Goal: Information Seeking & Learning: Learn about a topic

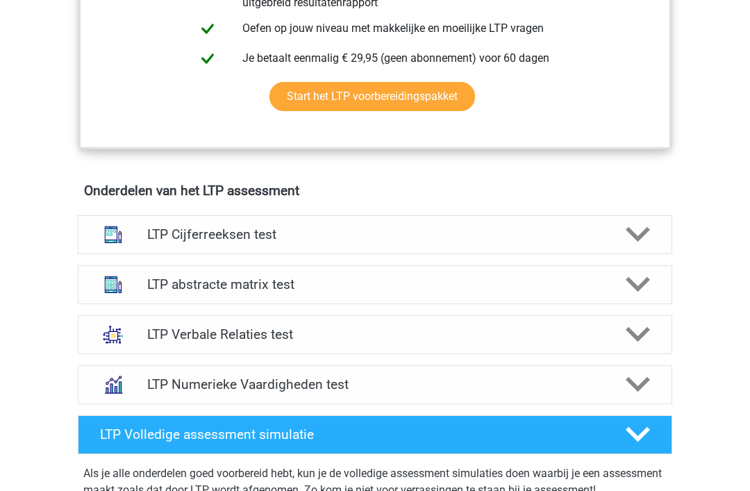
click at [597, 236] on h4 "LTP Cijferreeksen test" at bounding box center [374, 235] width 455 height 16
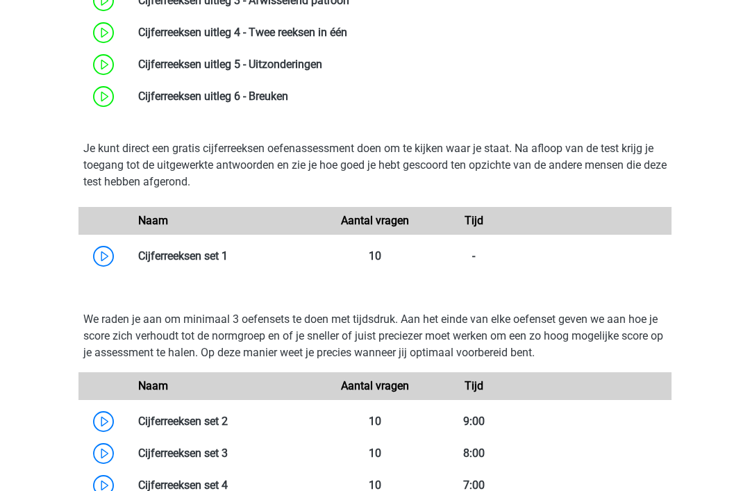
scroll to position [1392, 0]
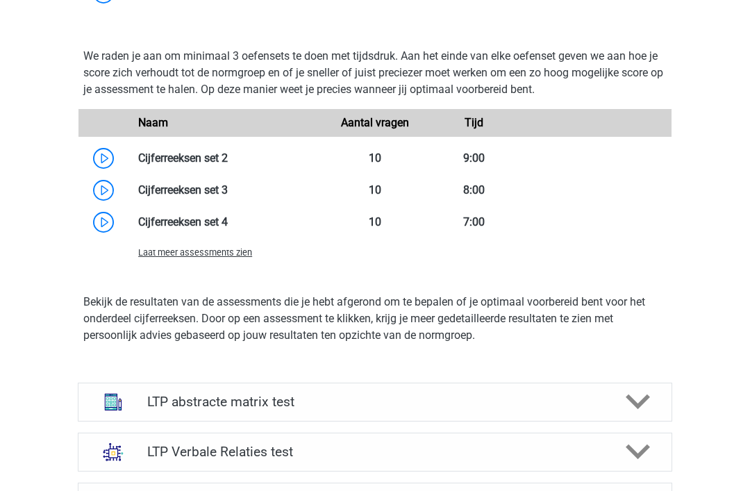
click at [236, 257] on span "Laat meer assessments zien" at bounding box center [195, 253] width 114 height 10
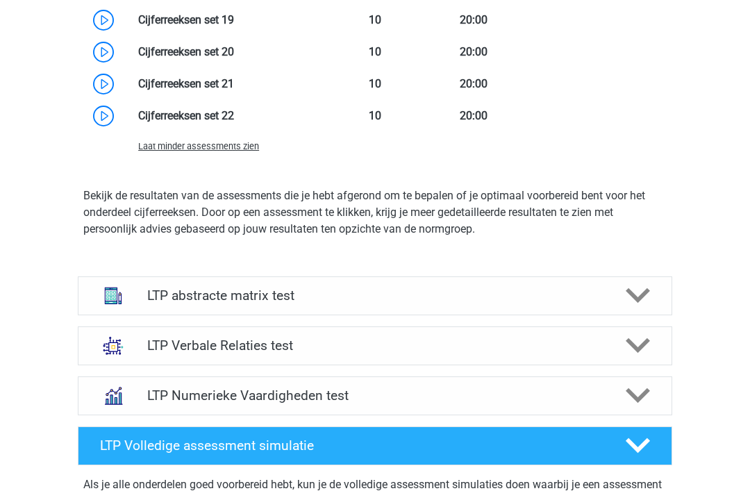
scroll to position [2135, 0]
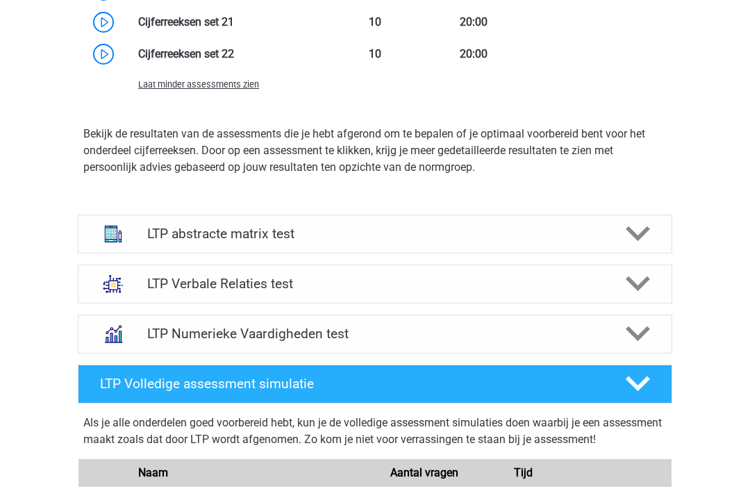
click at [644, 235] on icon at bounding box center [638, 234] width 24 height 24
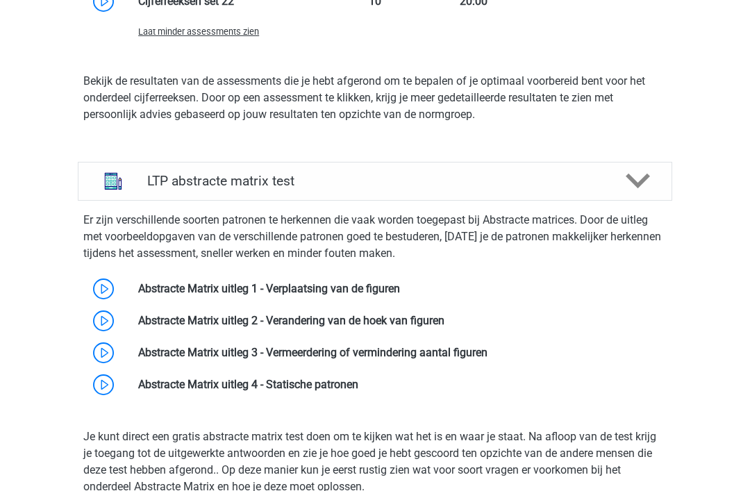
scroll to position [2188, 0]
click at [400, 290] on link at bounding box center [400, 288] width 0 height 13
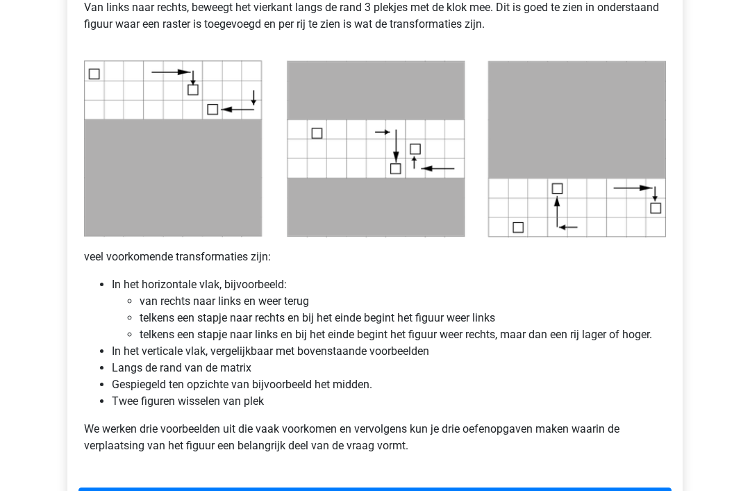
scroll to position [663, 0]
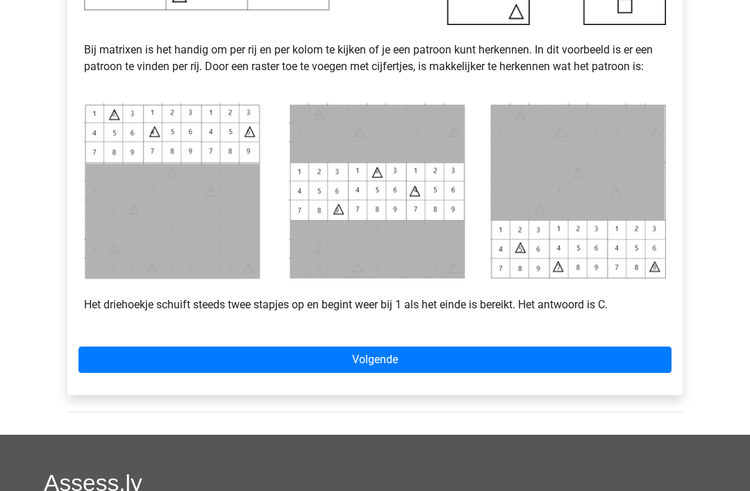
scroll to position [642, 0]
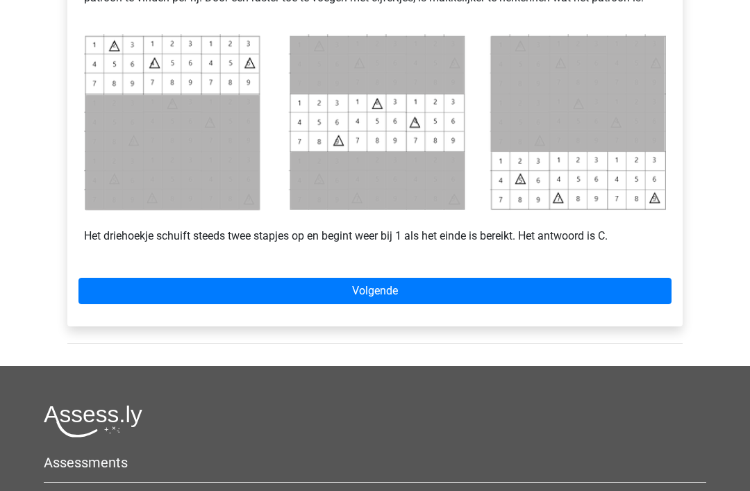
click at [632, 302] on link "Volgende" at bounding box center [374, 291] width 593 height 26
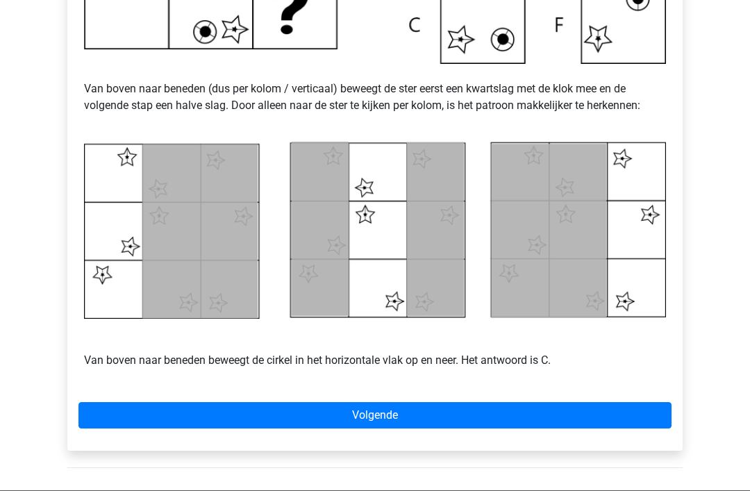
scroll to position [557, 0]
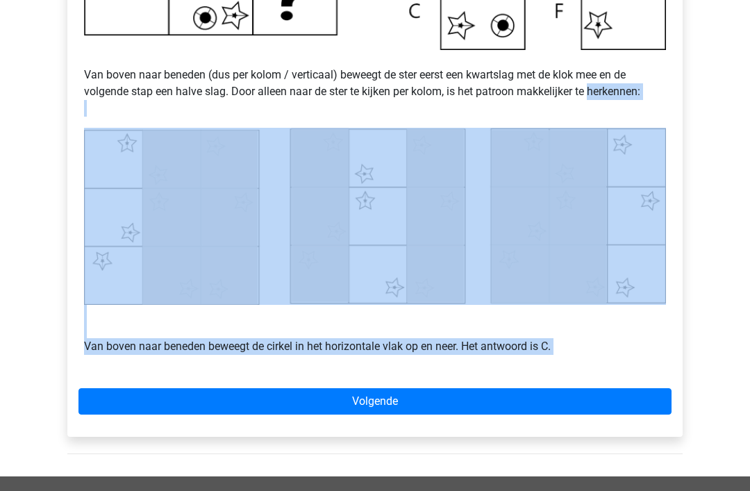
click at [31, 239] on div "Registreer Nederlands English" at bounding box center [375, 143] width 750 height 1401
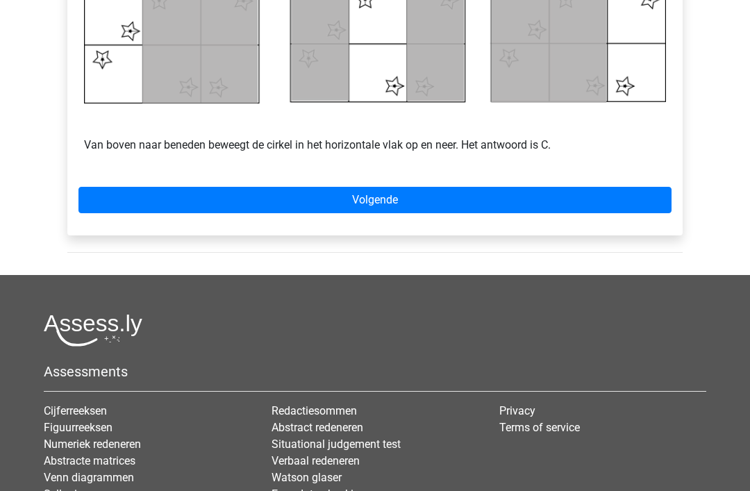
scroll to position [760, 0]
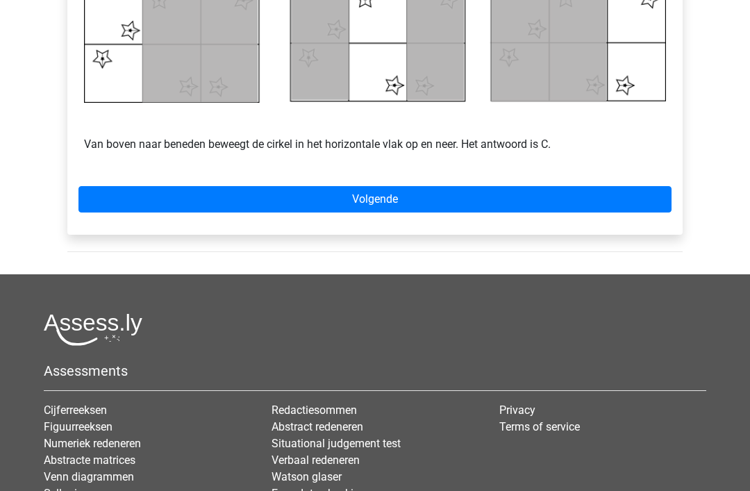
click at [576, 187] on link "Volgende" at bounding box center [374, 199] width 593 height 26
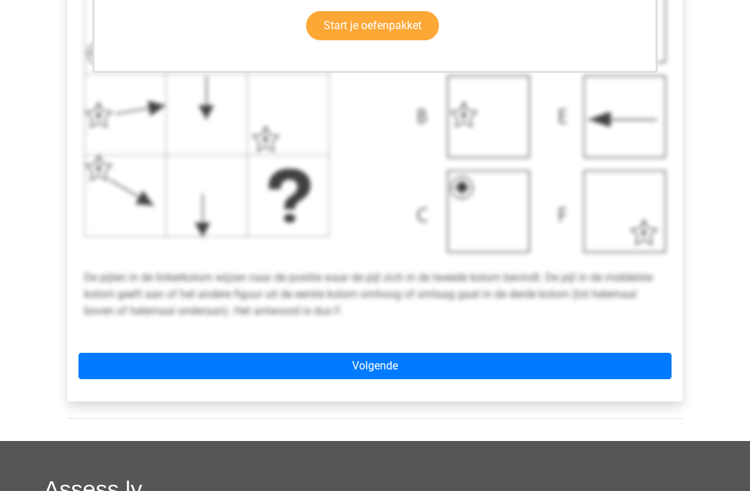
scroll to position [577, 0]
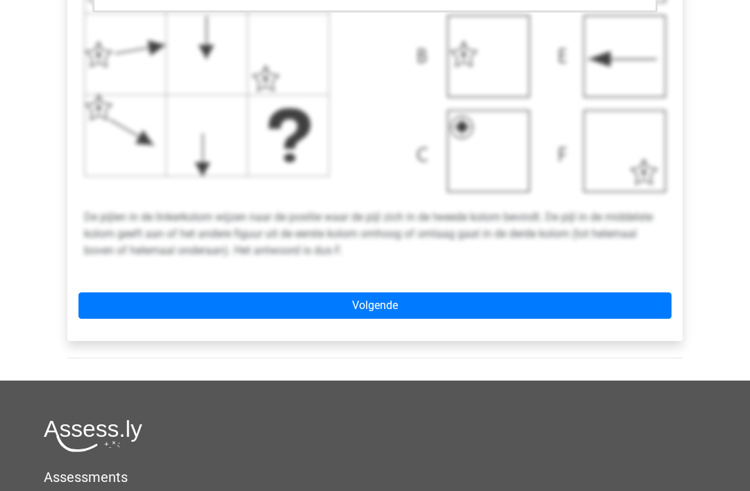
click at [628, 309] on link "Volgende" at bounding box center [374, 305] width 593 height 26
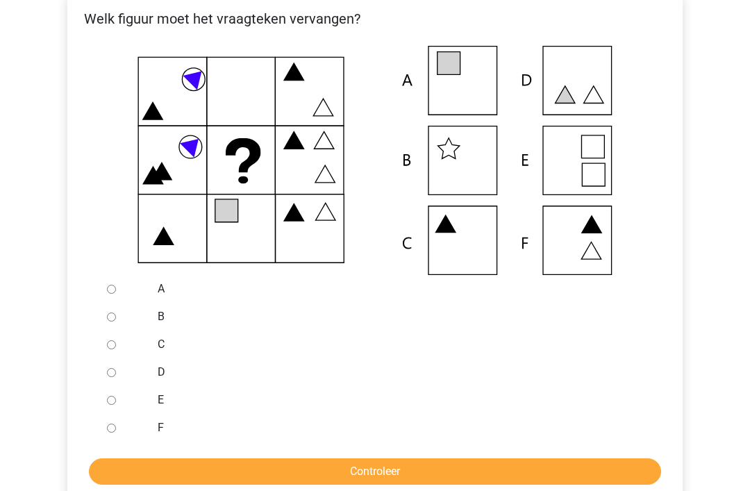
scroll to position [283, 0]
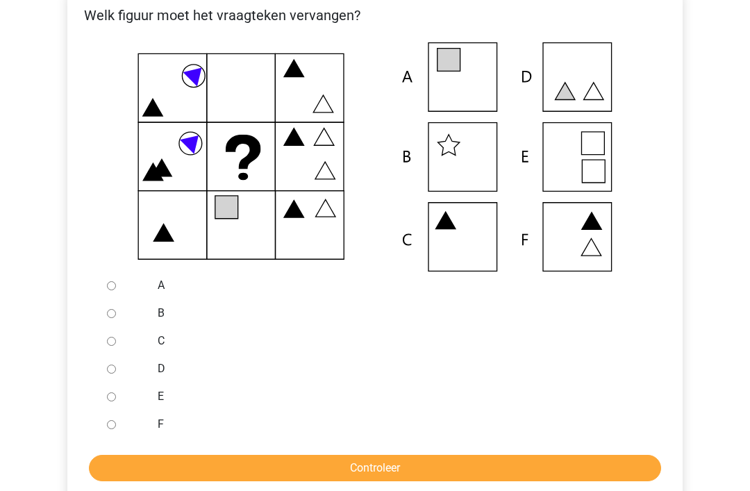
click at [113, 290] on input "A" at bounding box center [111, 286] width 9 height 9
radio input "true"
click at [393, 471] on input "Controleer" at bounding box center [375, 469] width 572 height 26
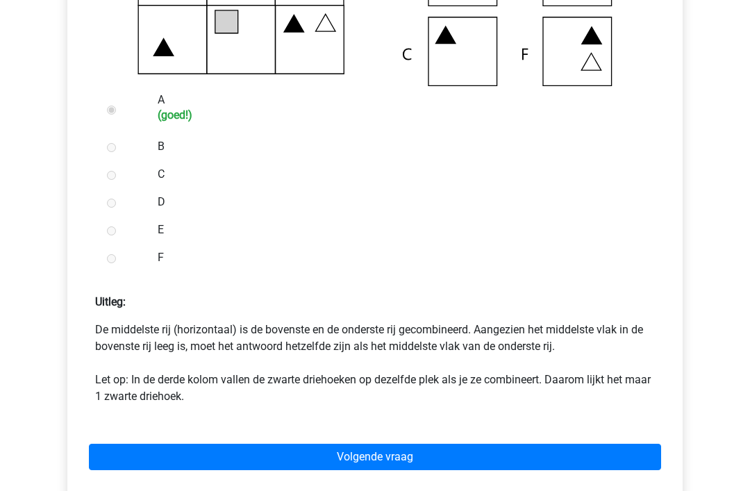
scroll to position [517, 0]
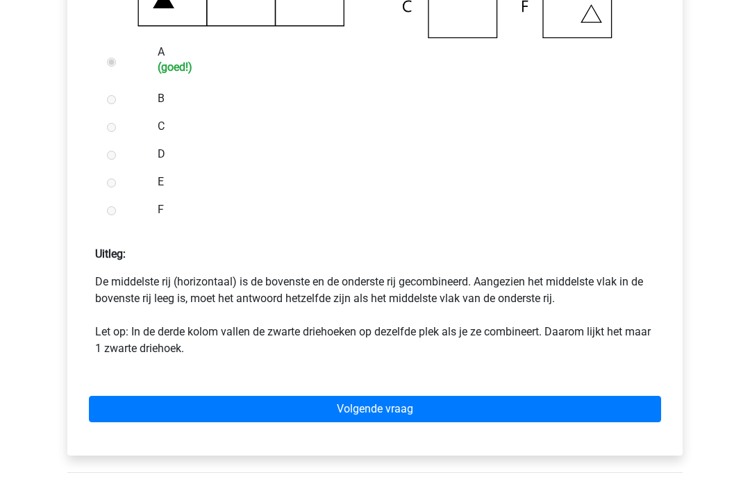
click at [594, 393] on div "Volgende vraag" at bounding box center [374, 406] width 593 height 76
click at [583, 415] on link "Volgende vraag" at bounding box center [375, 409] width 572 height 26
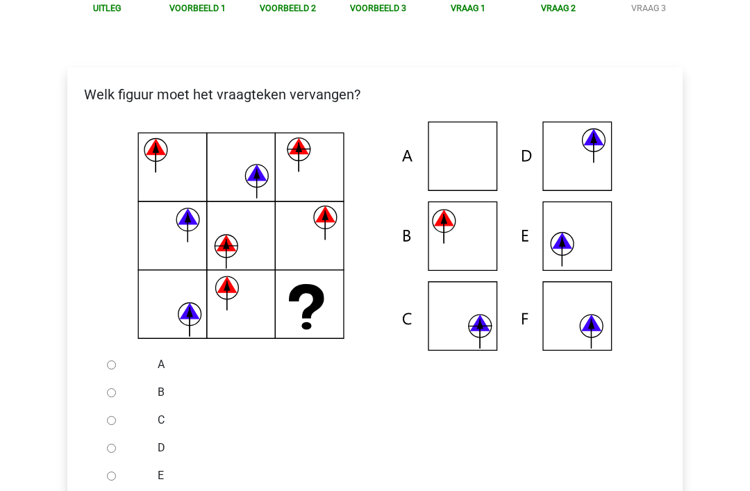
scroll to position [205, 0]
click at [470, 245] on icon at bounding box center [375, 236] width 571 height 229
click at [456, 238] on icon at bounding box center [375, 236] width 571 height 229
click at [116, 397] on input "B" at bounding box center [111, 392] width 9 height 9
radio input "true"
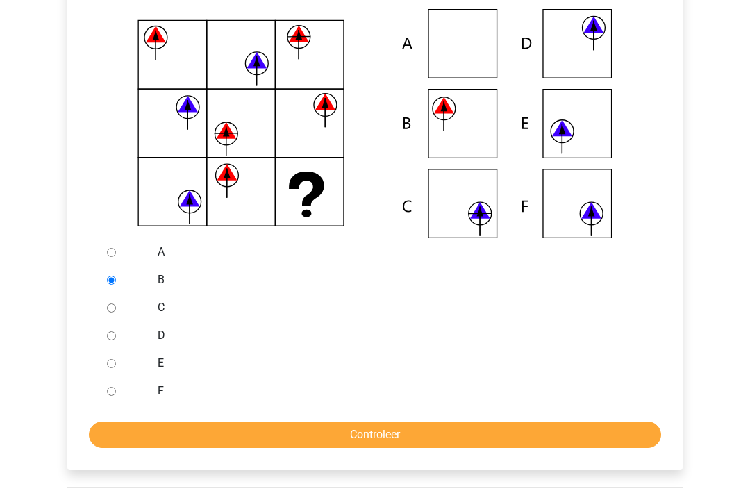
scroll to position [322, 0]
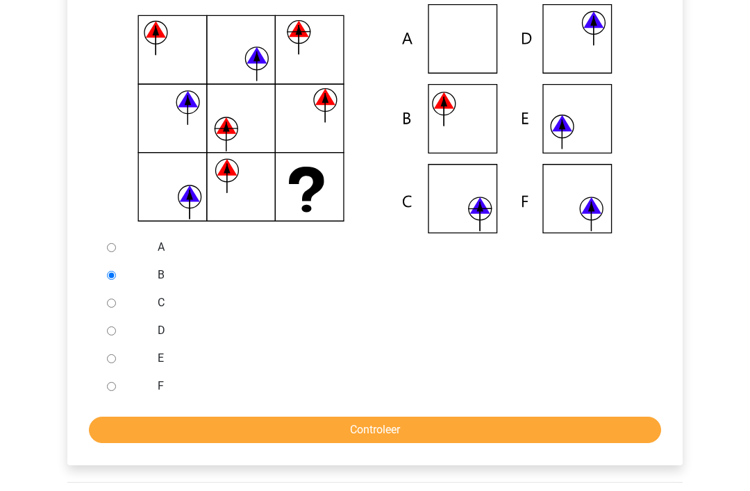
click at [478, 426] on input "Controleer" at bounding box center [375, 430] width 572 height 26
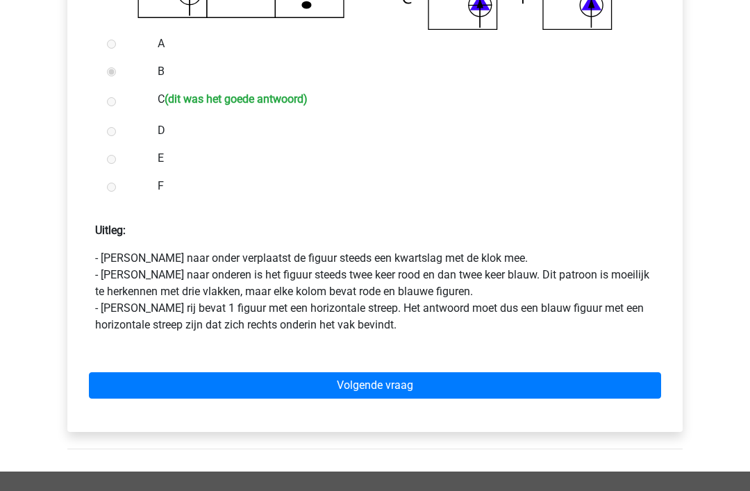
scroll to position [608, 0]
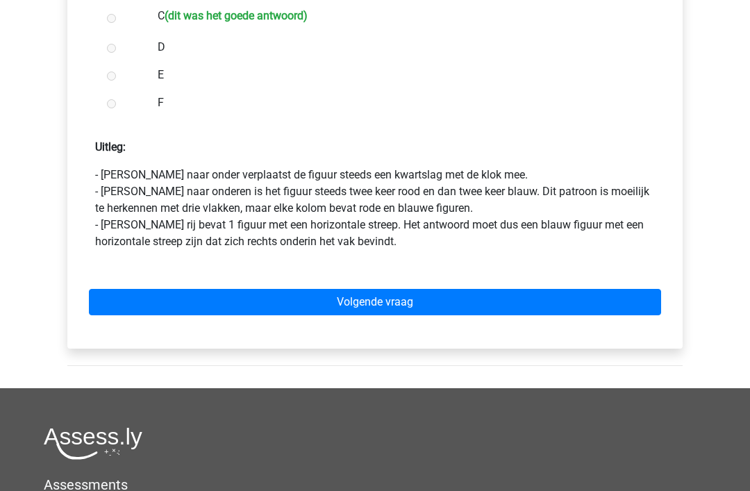
click at [621, 307] on link "Volgende vraag" at bounding box center [375, 303] width 572 height 26
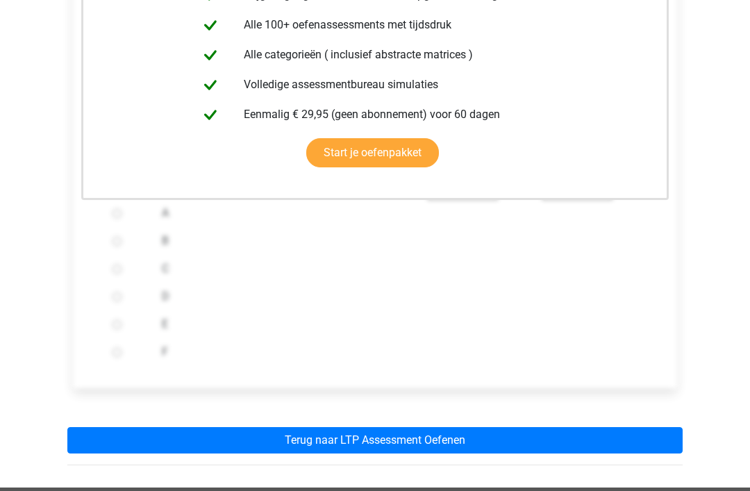
scroll to position [400, 0]
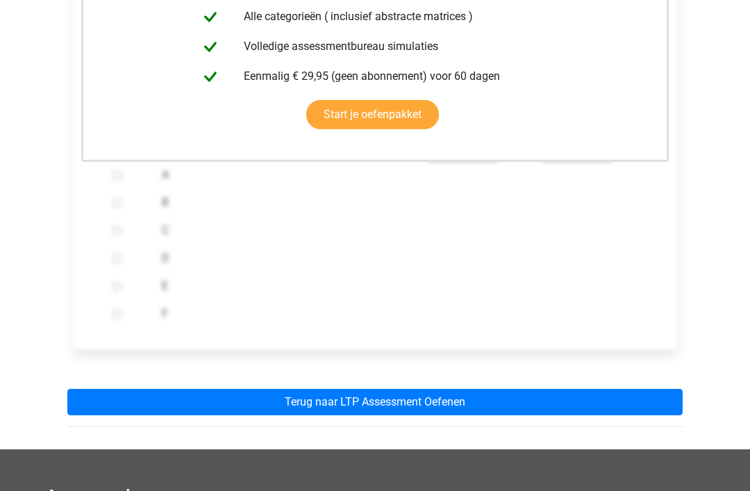
click at [628, 406] on link "Terug naar LTP Assessment Oefenen" at bounding box center [374, 402] width 615 height 26
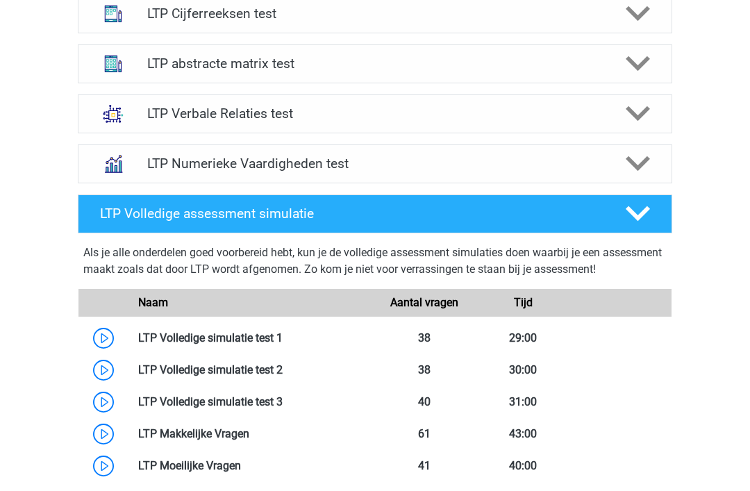
scroll to position [968, 0]
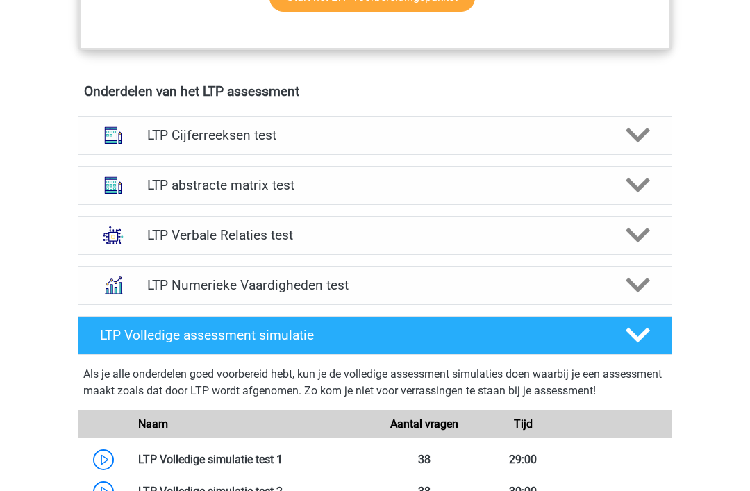
click at [623, 192] on div at bounding box center [636, 186] width 47 height 24
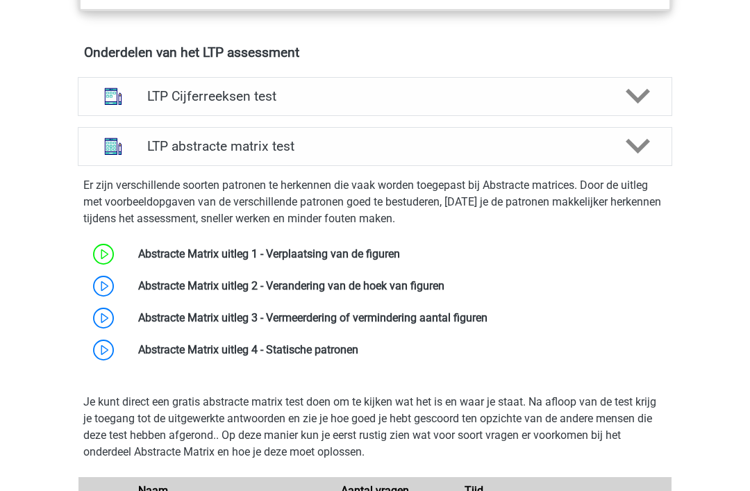
scroll to position [917, 0]
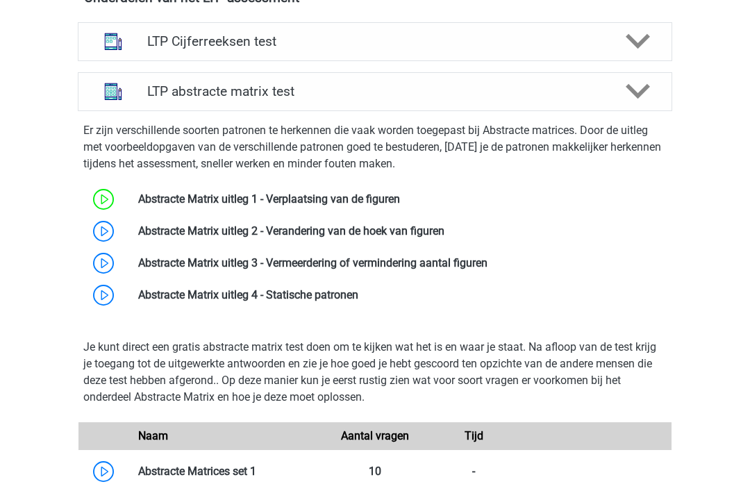
click at [444, 227] on link at bounding box center [444, 230] width 0 height 13
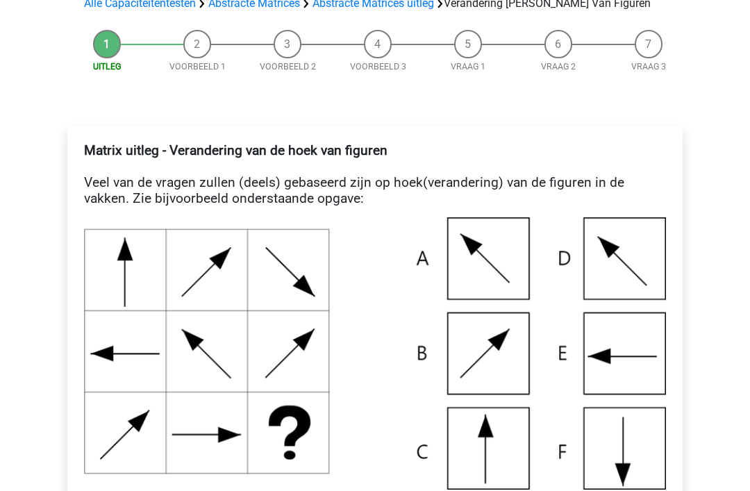
scroll to position [219, 0]
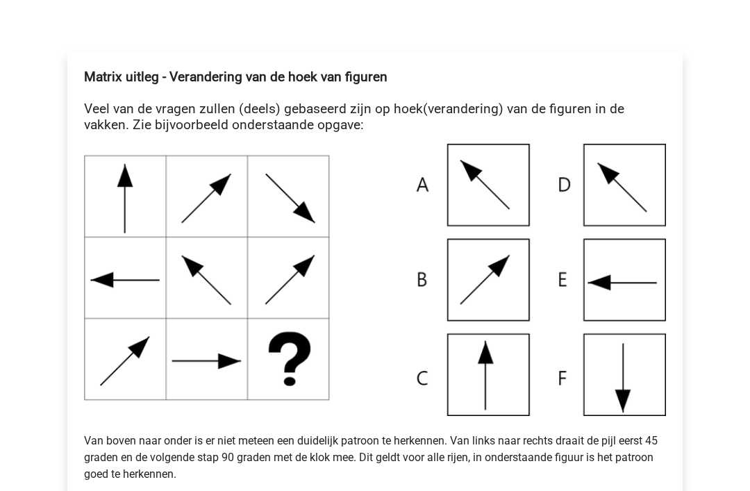
click at [266, 391] on img at bounding box center [375, 280] width 582 height 272
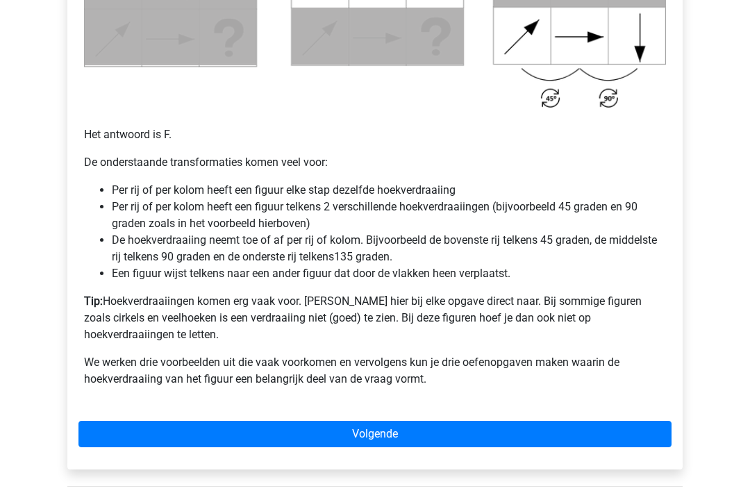
scroll to position [858, 0]
click at [570, 422] on link "Volgende" at bounding box center [374, 435] width 593 height 26
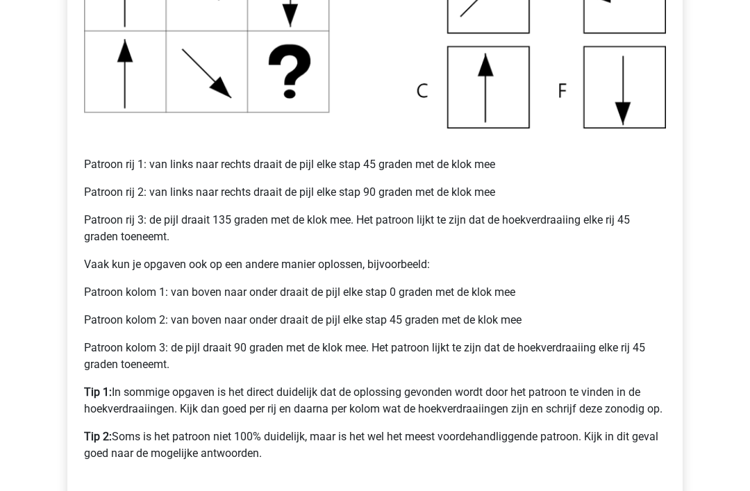
scroll to position [477, 0]
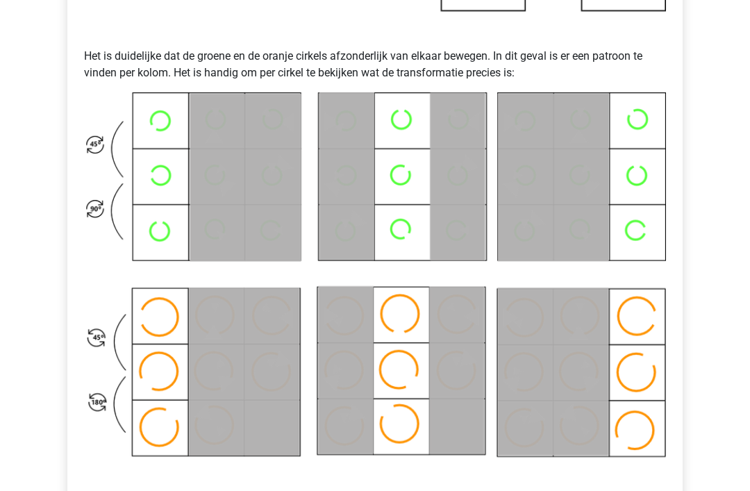
scroll to position [656, 0]
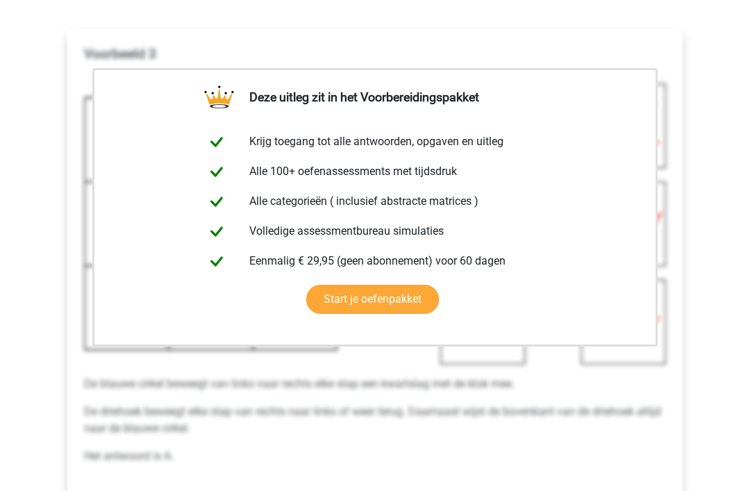
scroll to position [293, 0]
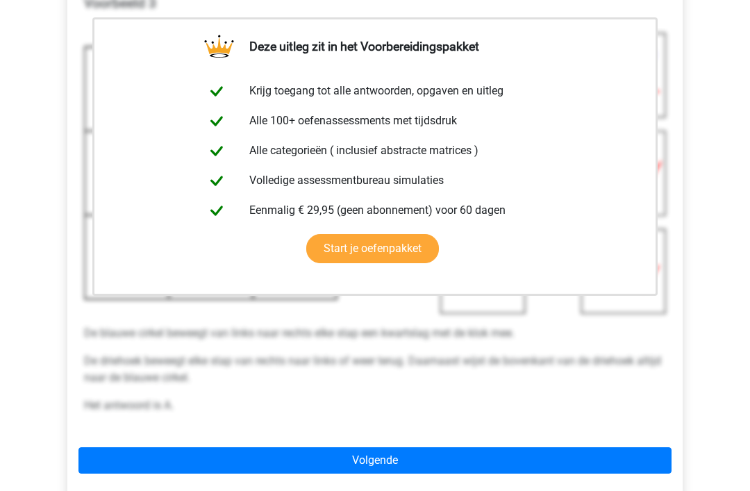
click at [406, 456] on link "Volgende" at bounding box center [374, 461] width 593 height 26
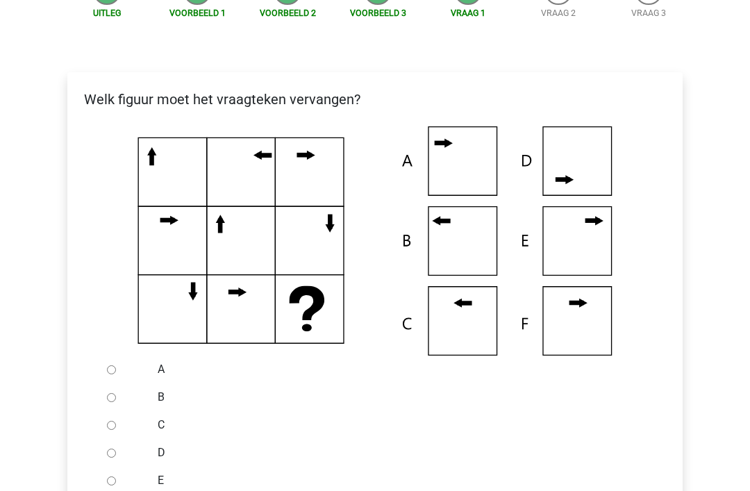
scroll to position [203, 0]
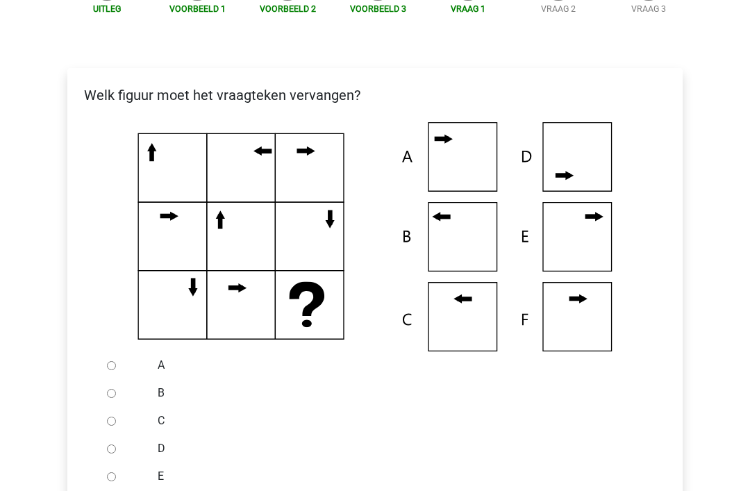
click at [116, 366] on input "A" at bounding box center [111, 366] width 9 height 9
radio input "true"
click at [112, 391] on input "B" at bounding box center [111, 394] width 9 height 9
radio input "true"
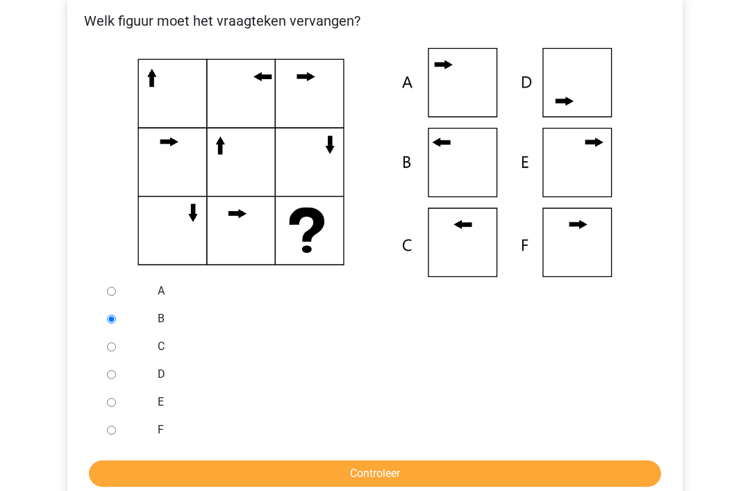
scroll to position [283, 0]
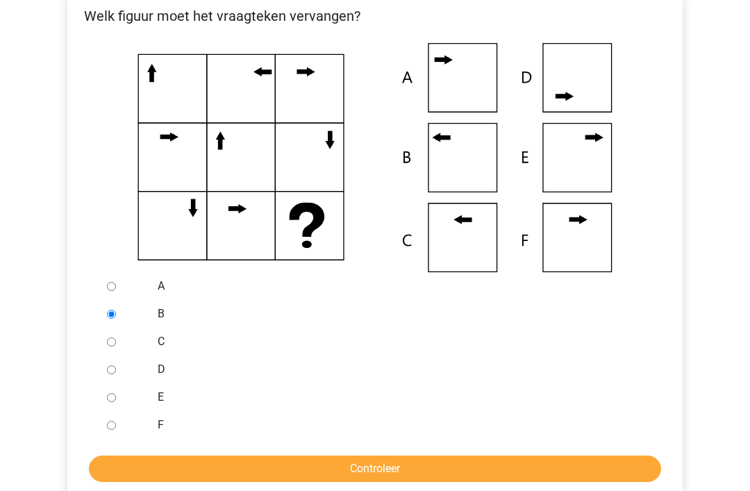
click at [313, 478] on input "Controleer" at bounding box center [375, 469] width 572 height 26
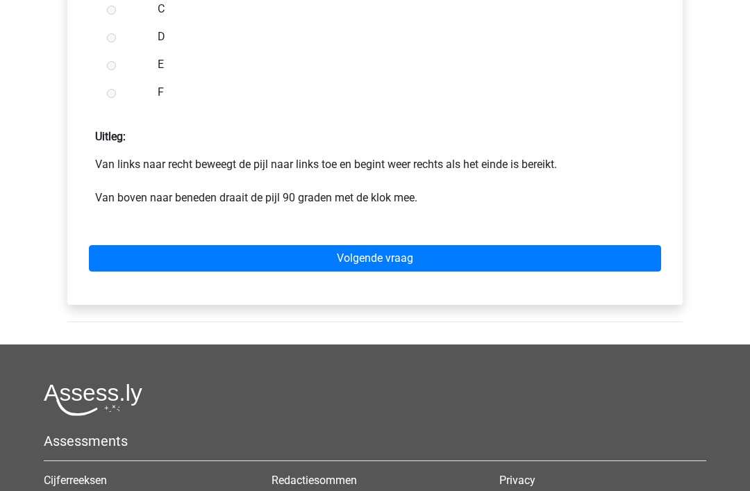
scroll to position [681, 0]
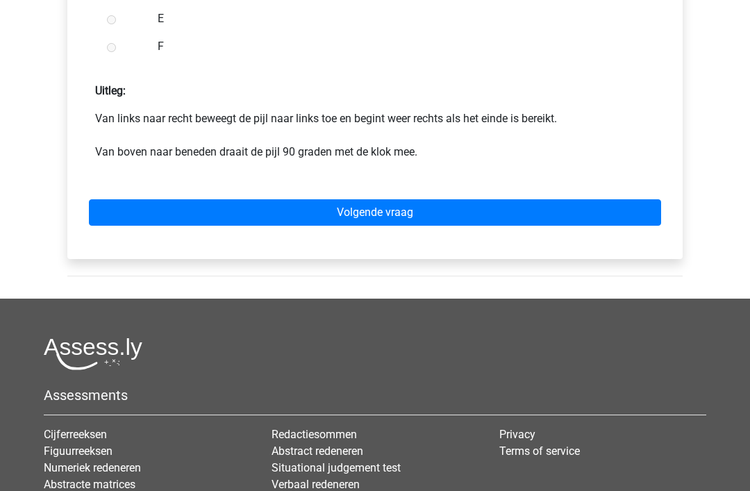
click at [535, 209] on link "Volgende vraag" at bounding box center [375, 212] width 572 height 26
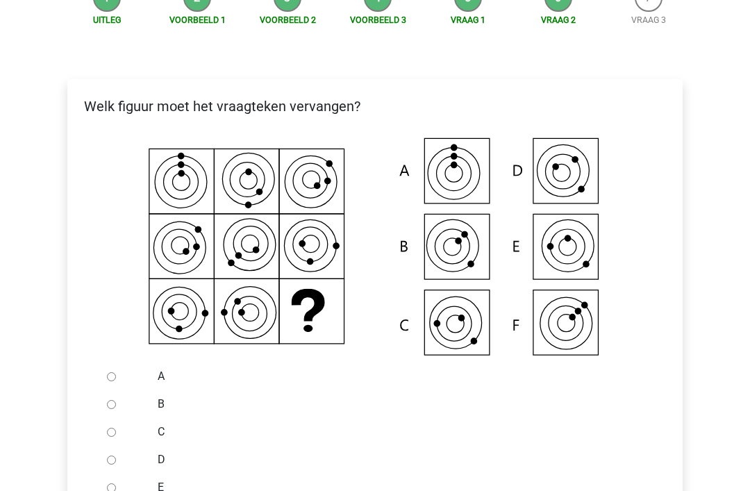
scroll to position [193, 0]
click at [119, 428] on div at bounding box center [124, 432] width 46 height 28
click at [107, 440] on div at bounding box center [124, 432] width 46 height 28
click at [107, 441] on div at bounding box center [124, 432] width 46 height 28
click at [107, 435] on input "C" at bounding box center [111, 432] width 9 height 9
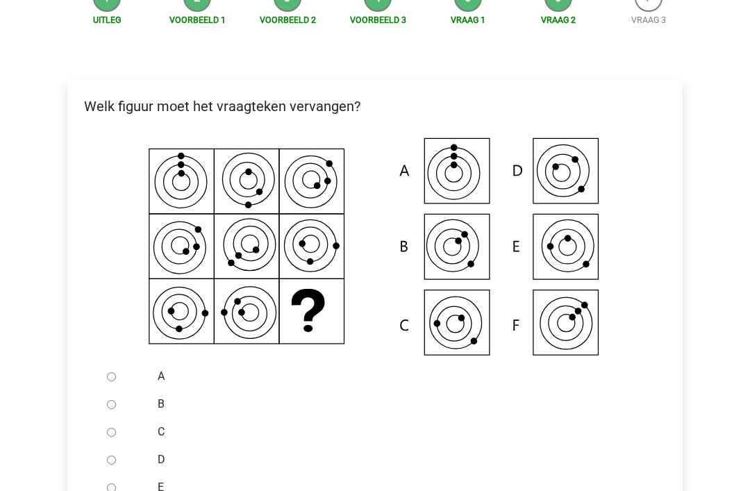
radio input "true"
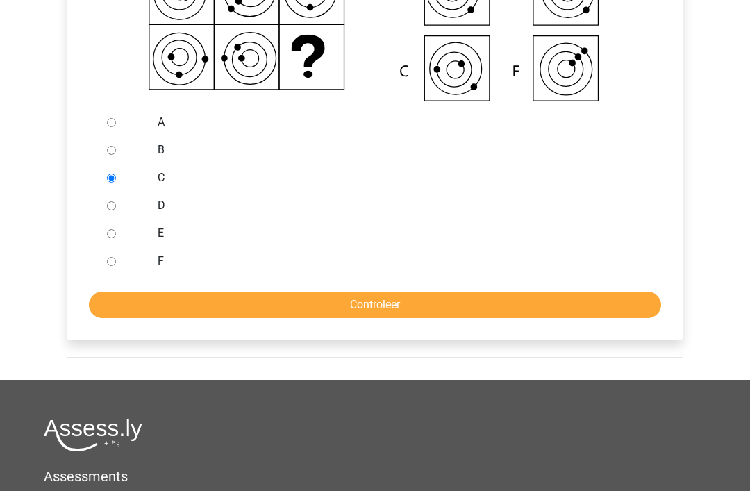
scroll to position [462, 0]
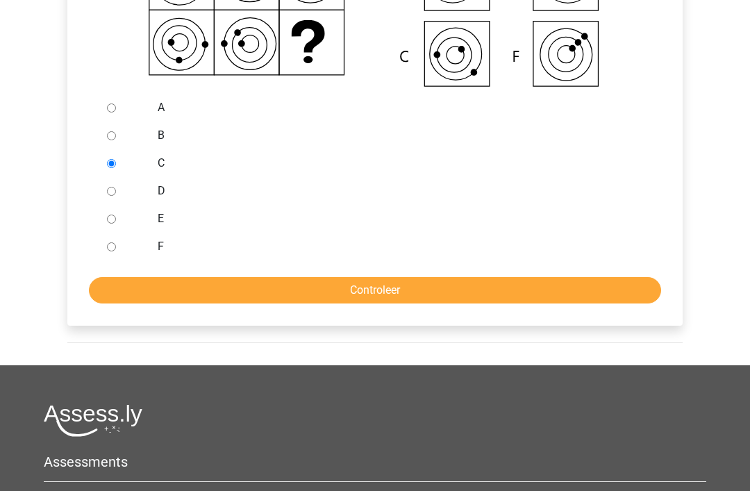
click at [417, 280] on input "Controleer" at bounding box center [375, 290] width 572 height 26
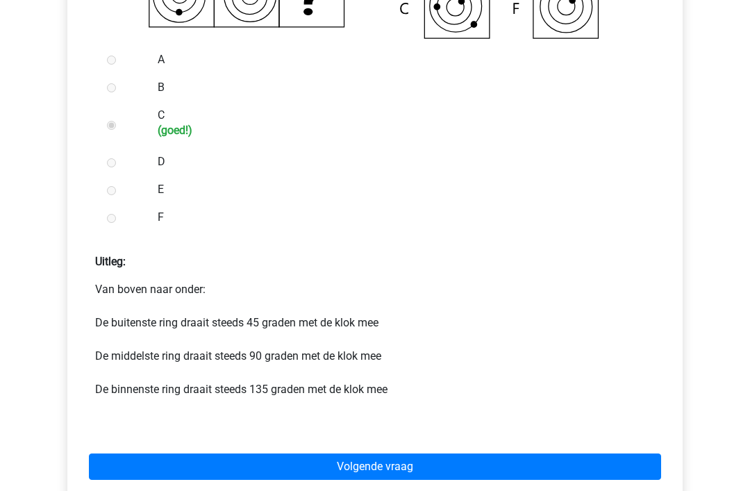
scroll to position [676, 0]
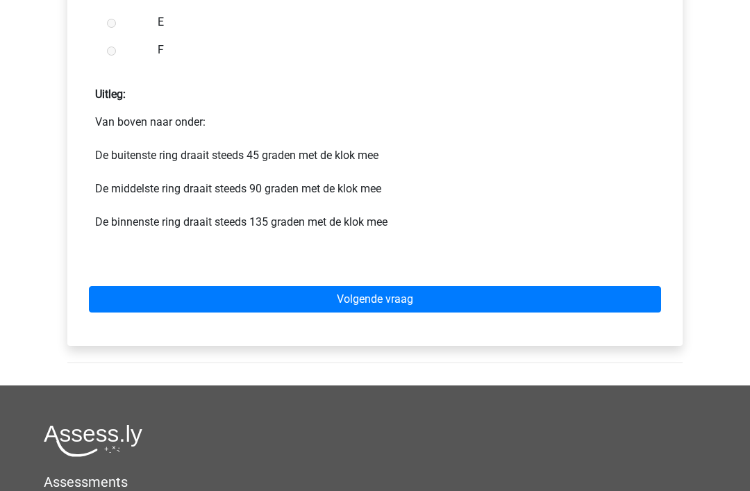
click at [501, 307] on link "Volgende vraag" at bounding box center [375, 300] width 572 height 26
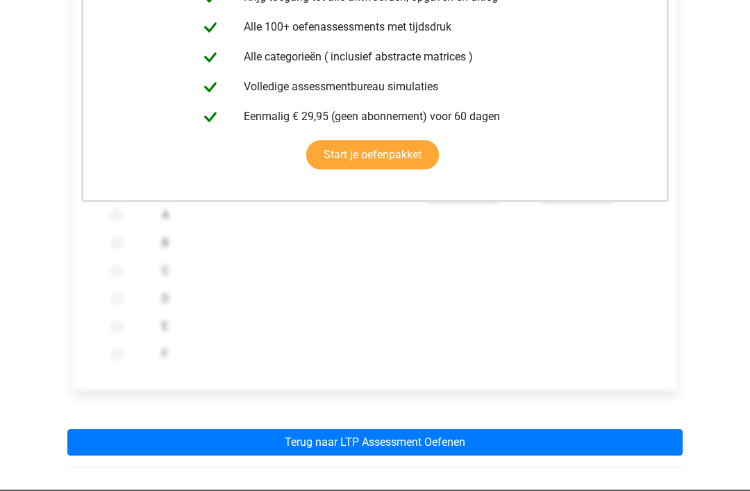
scroll to position [471, 0]
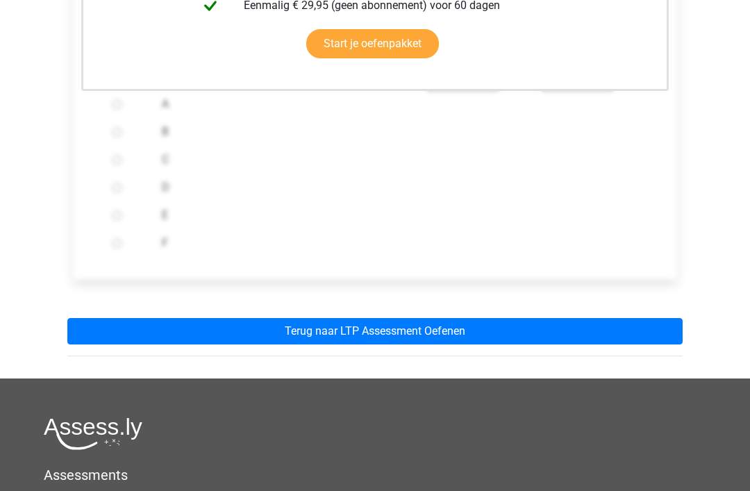
click at [468, 331] on link "Terug naar LTP Assessment Oefenen" at bounding box center [374, 331] width 615 height 26
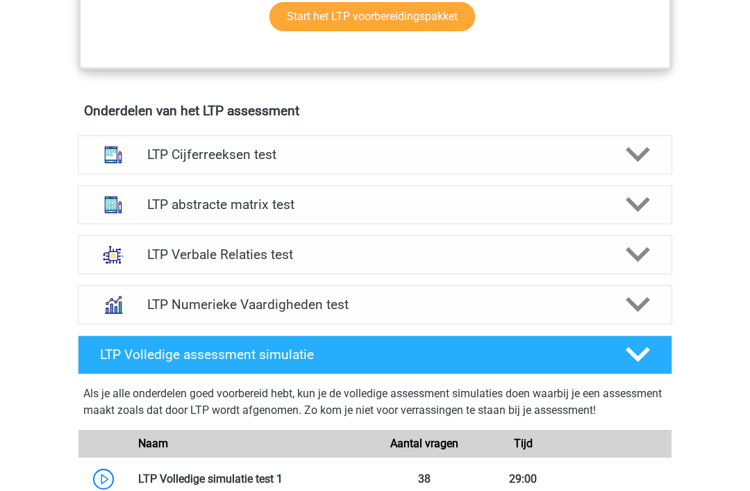
scroll to position [710, 0]
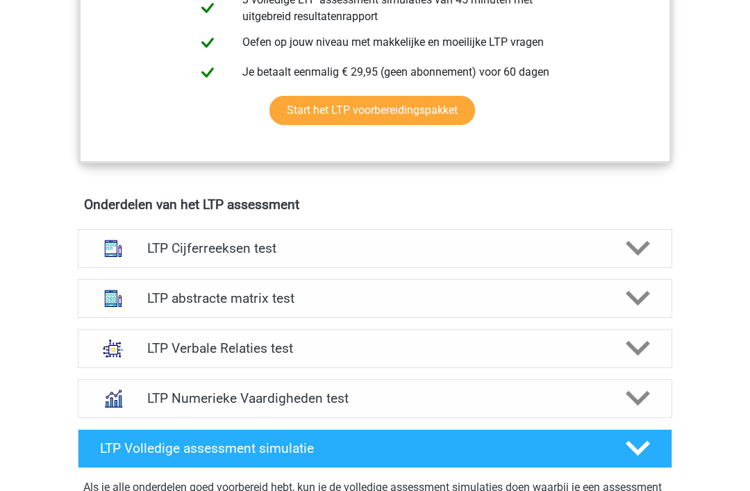
click at [505, 308] on div "LTP abstracte matrix test" at bounding box center [375, 298] width 594 height 39
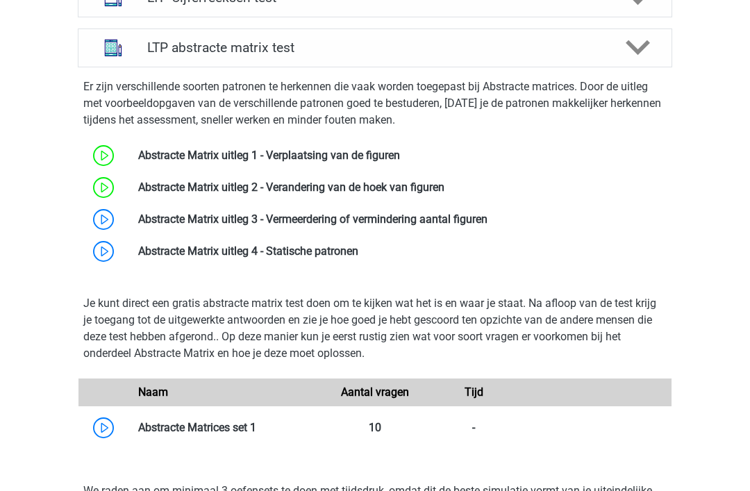
scroll to position [960, 0]
click at [488, 221] on link at bounding box center [488, 219] width 0 height 13
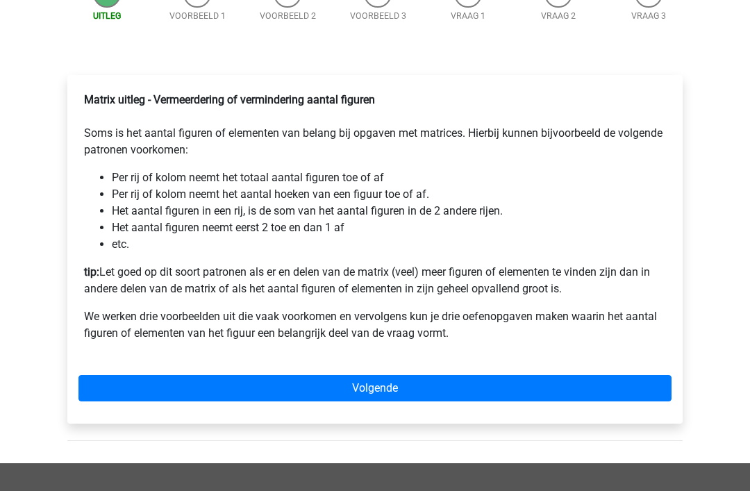
scroll to position [197, 0]
click at [540, 401] on link "Volgende" at bounding box center [374, 388] width 593 height 26
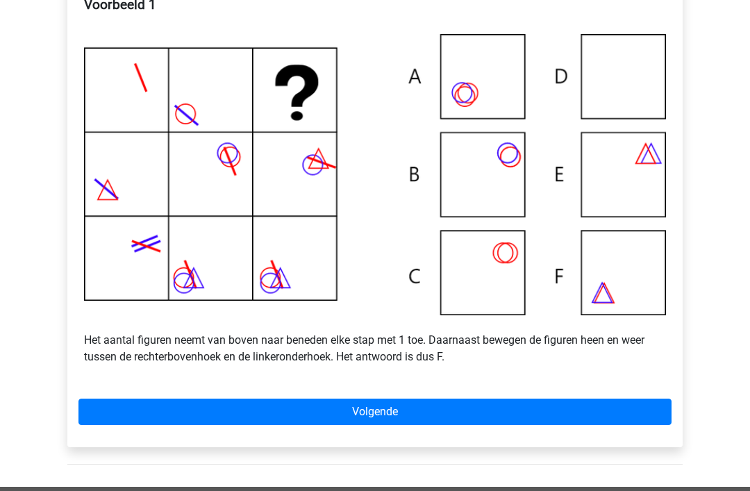
scroll to position [283, 0]
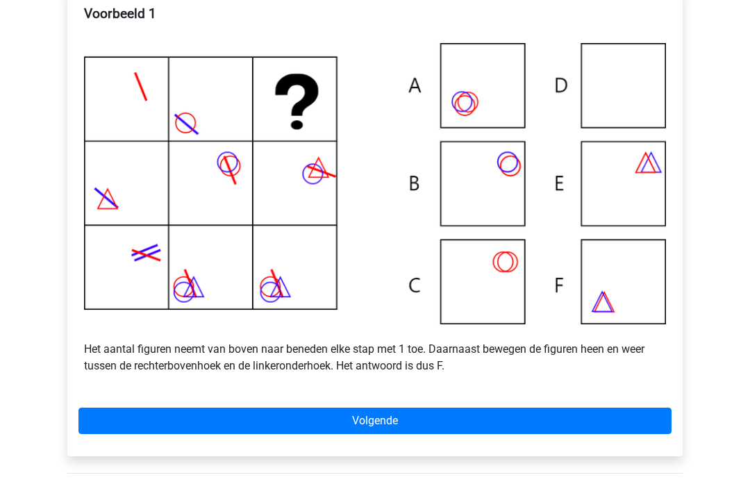
click at [590, 435] on link "Volgende" at bounding box center [374, 421] width 593 height 26
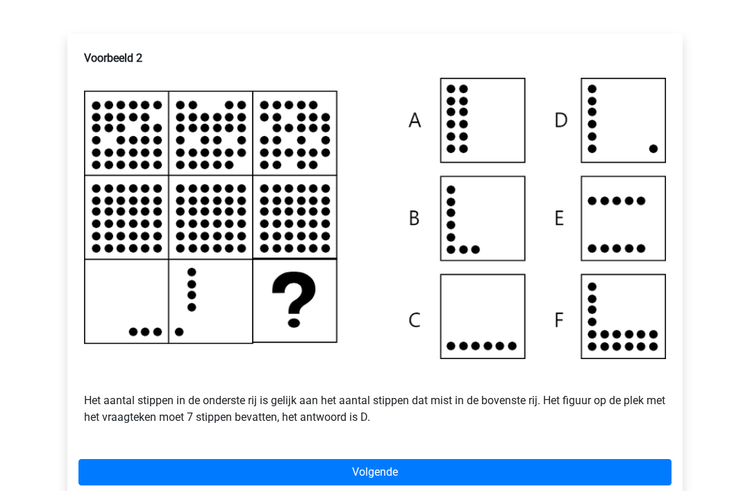
scroll to position [263, 0]
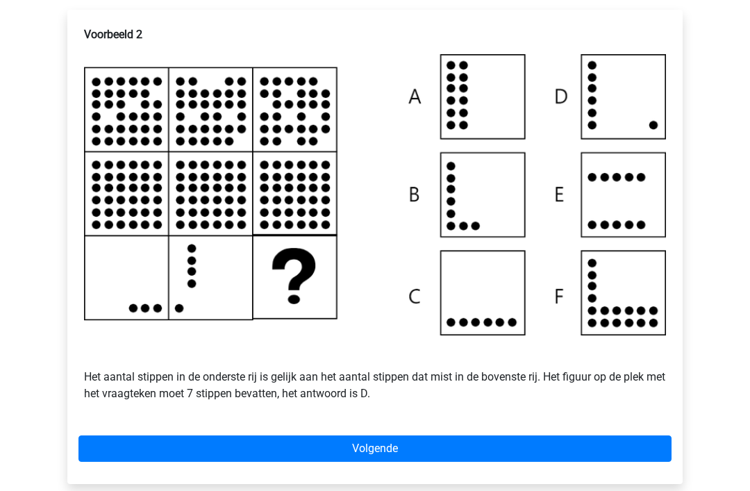
click at [607, 462] on link "Volgende" at bounding box center [374, 448] width 593 height 26
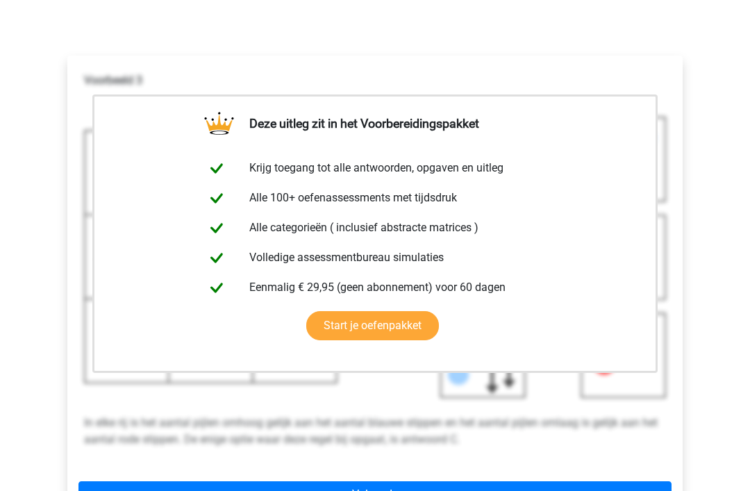
scroll to position [263, 0]
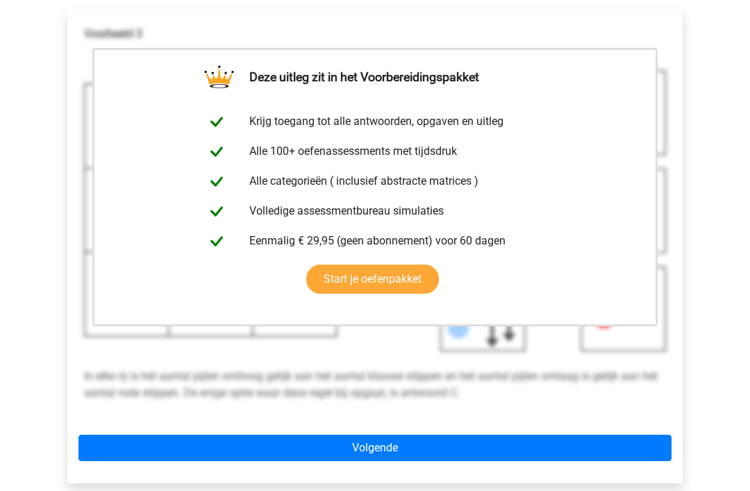
click at [616, 461] on link "Volgende" at bounding box center [374, 448] width 593 height 26
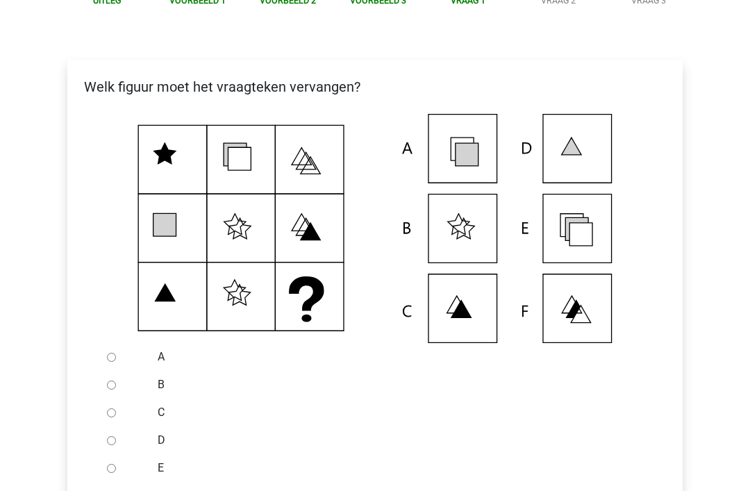
scroll to position [313, 0]
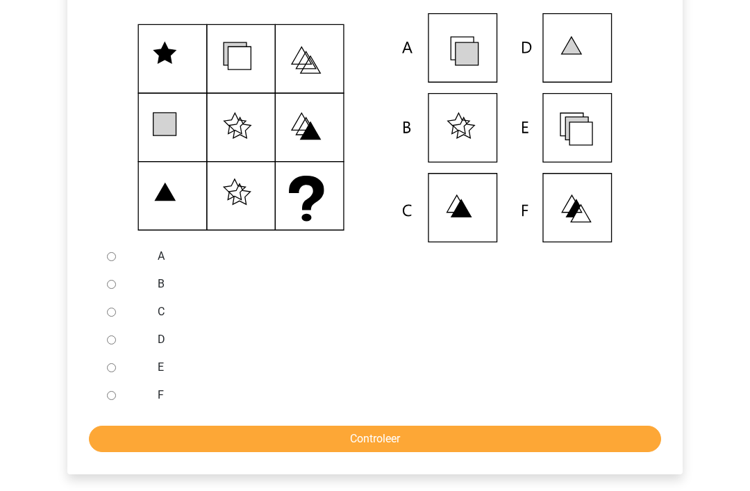
click at [110, 372] on input "E" at bounding box center [111, 367] width 9 height 9
radio input "true"
click at [428, 452] on input "Controleer" at bounding box center [375, 439] width 572 height 26
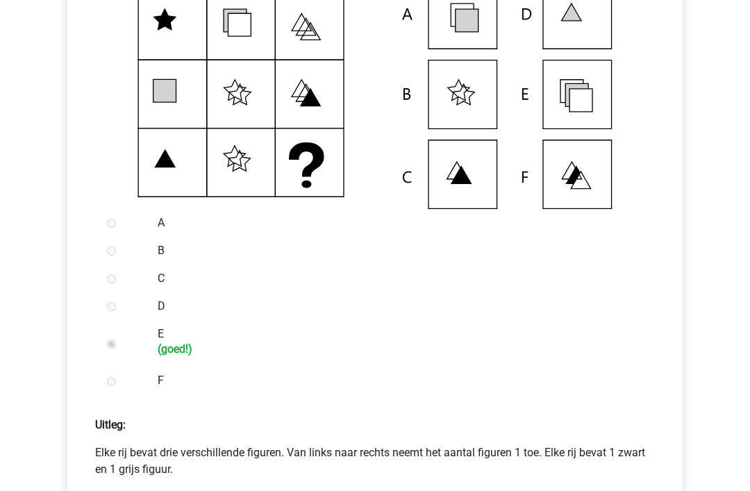
scroll to position [608, 0]
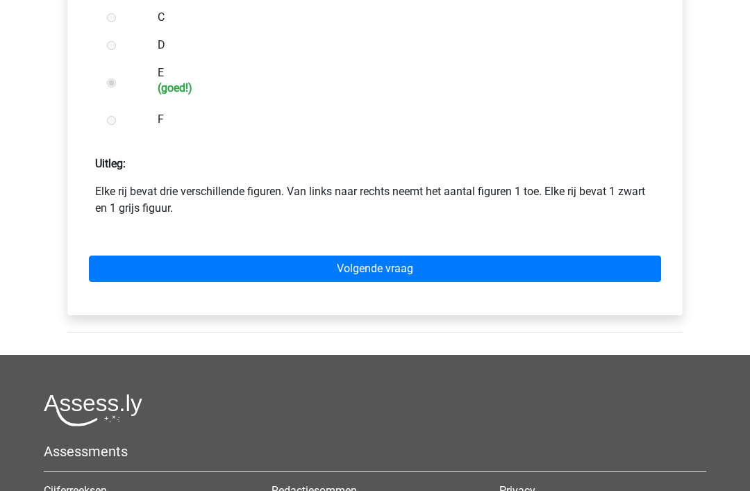
click at [591, 282] on link "Volgende vraag" at bounding box center [375, 269] width 572 height 26
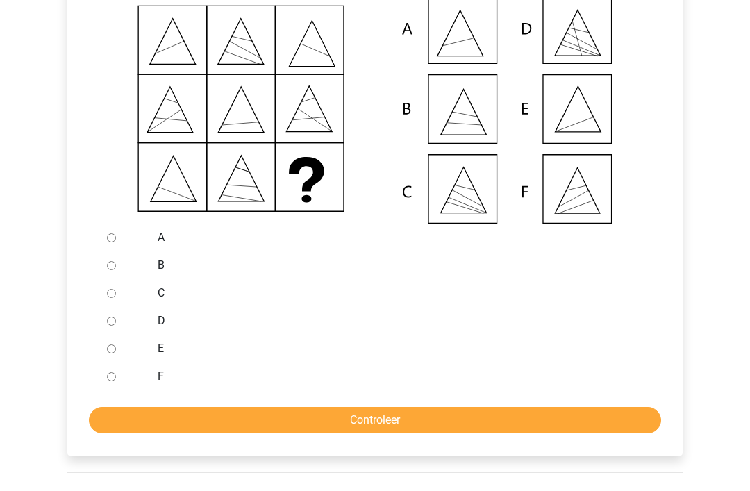
scroll to position [336, 0]
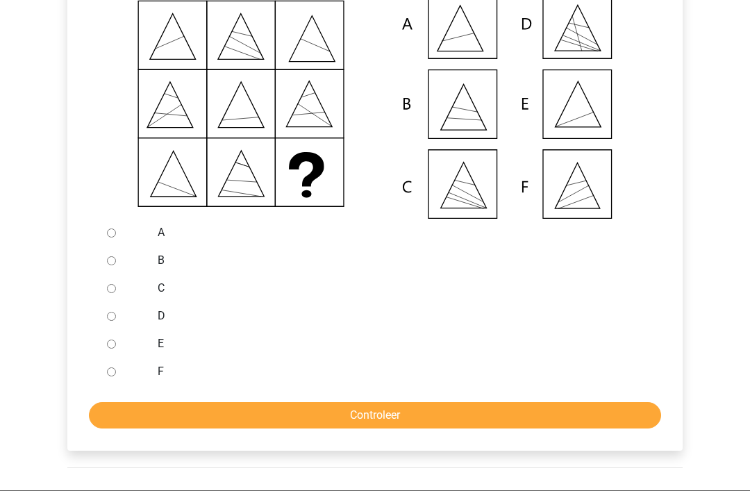
click at [116, 238] on input "A" at bounding box center [111, 233] width 9 height 9
radio input "true"
click at [331, 429] on input "Controleer" at bounding box center [375, 416] width 572 height 26
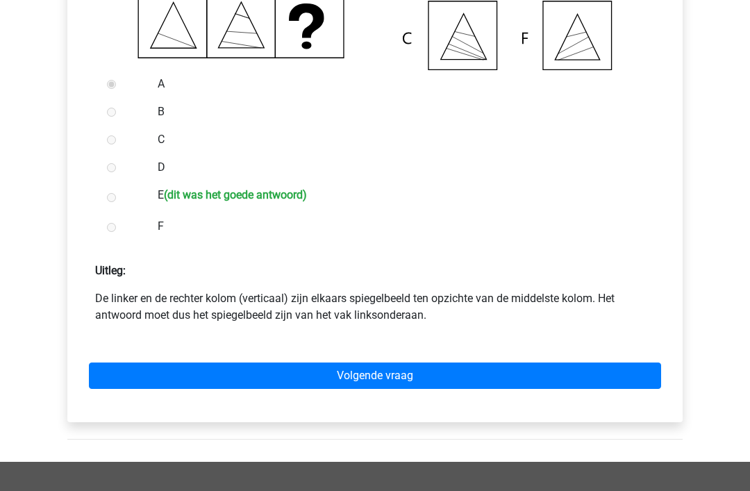
scroll to position [508, 0]
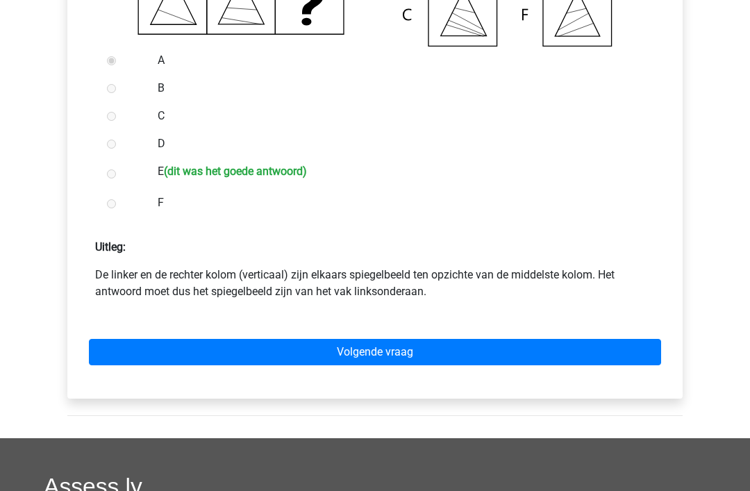
click at [550, 366] on link "Volgende vraag" at bounding box center [375, 353] width 572 height 26
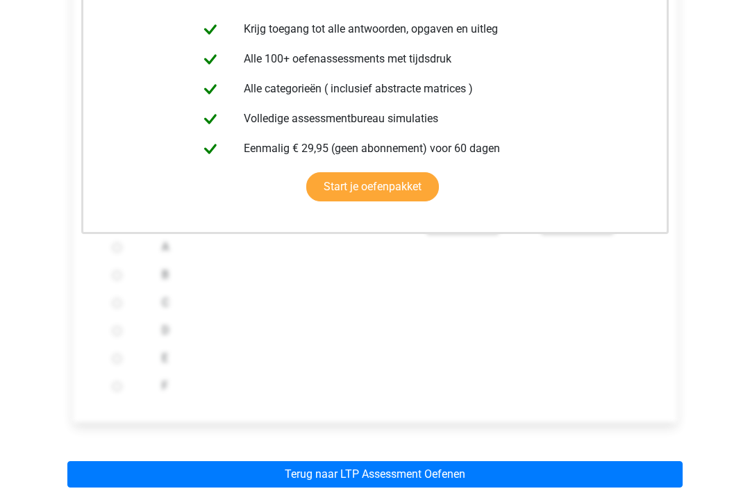
scroll to position [400, 0]
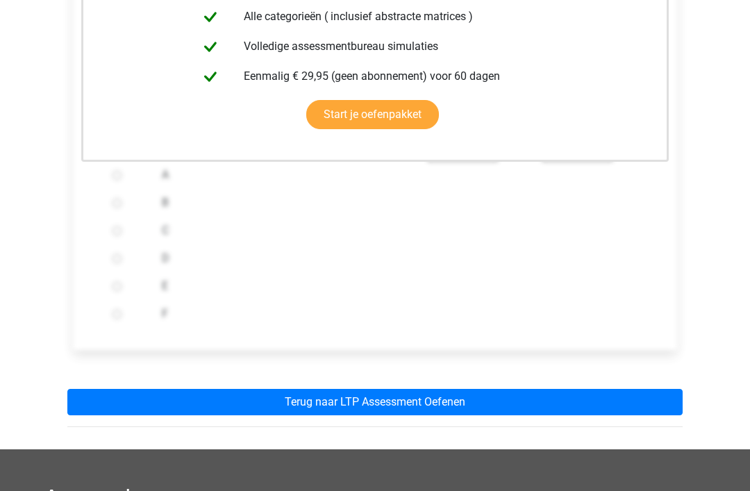
click at [583, 415] on link "Terug naar LTP Assessment Oefenen" at bounding box center [374, 402] width 615 height 26
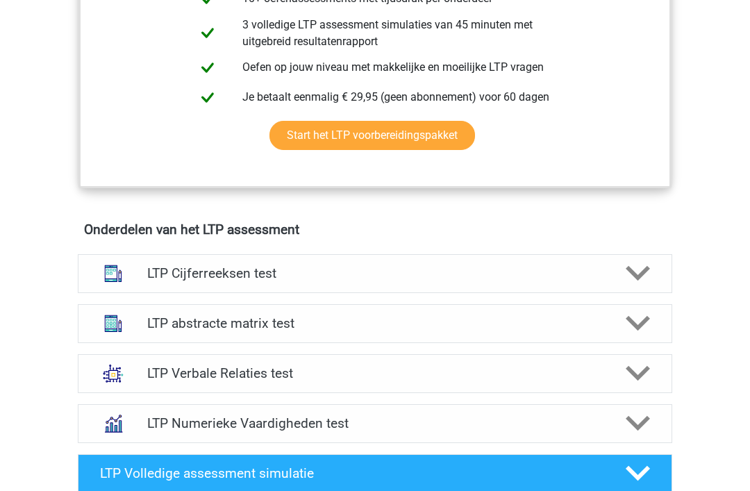
scroll to position [685, 0]
click at [624, 326] on div at bounding box center [636, 323] width 47 height 24
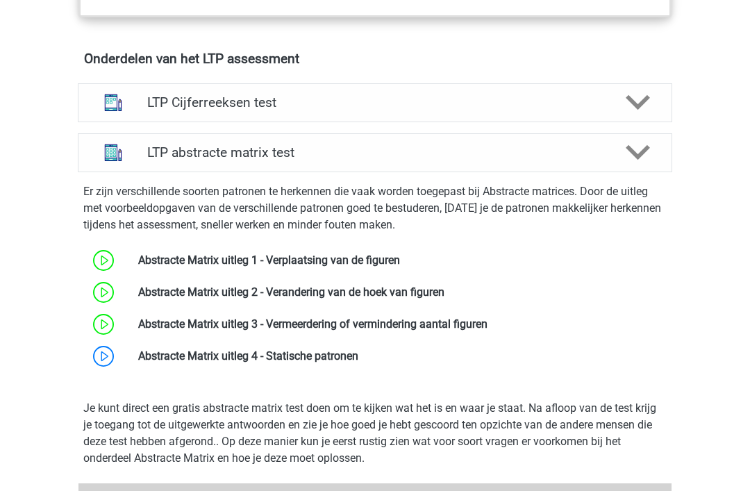
scroll to position [1013, 0]
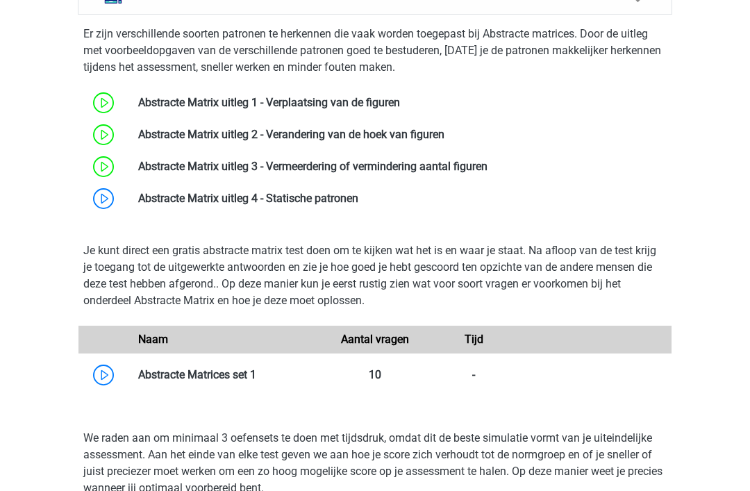
click at [358, 201] on link at bounding box center [358, 198] width 0 height 13
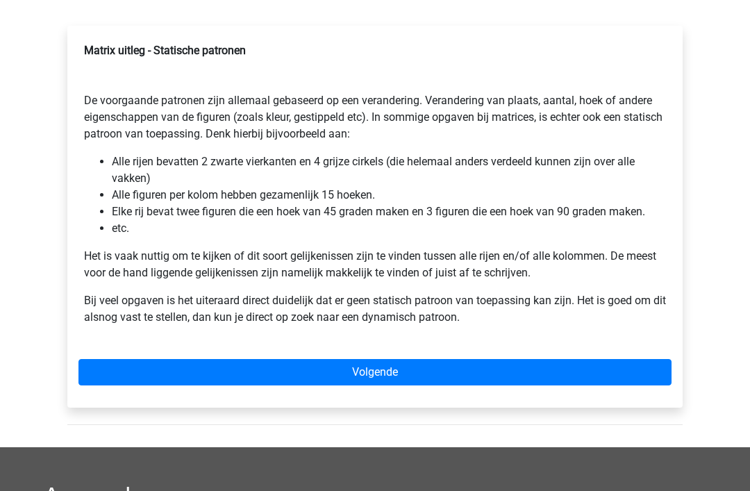
scroll to position [216, 0]
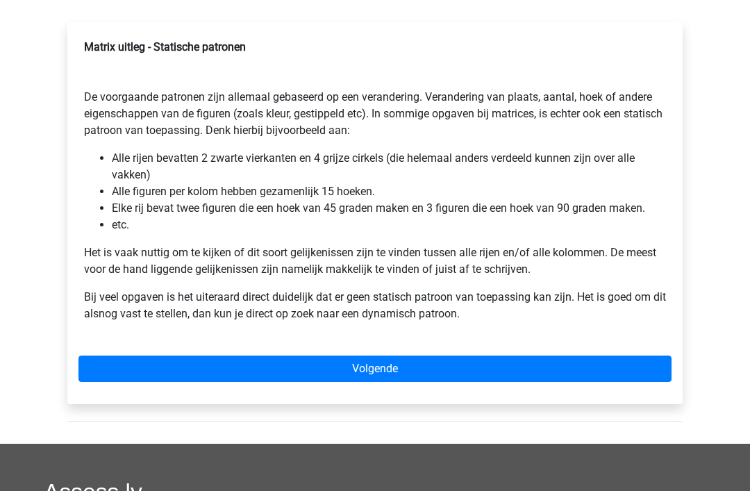
click at [547, 369] on link "Volgende" at bounding box center [374, 369] width 593 height 26
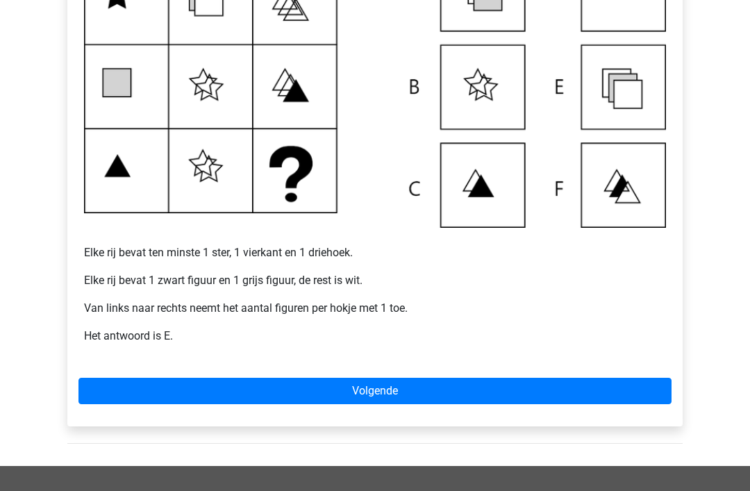
scroll to position [367, 0]
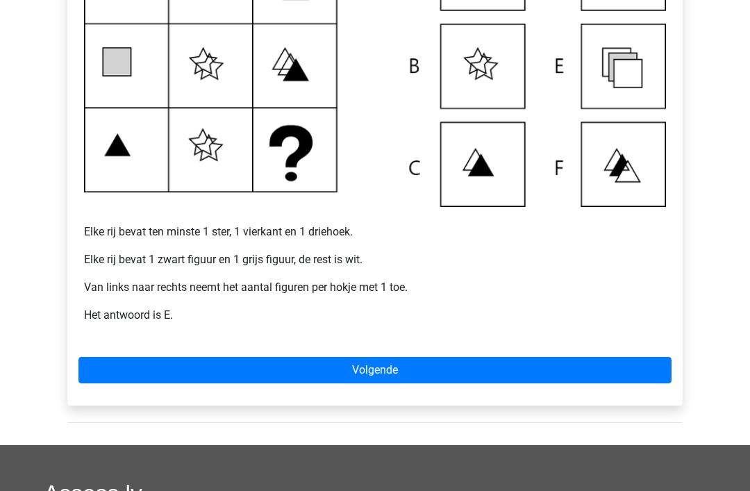
click at [567, 369] on link "Volgende" at bounding box center [374, 370] width 593 height 26
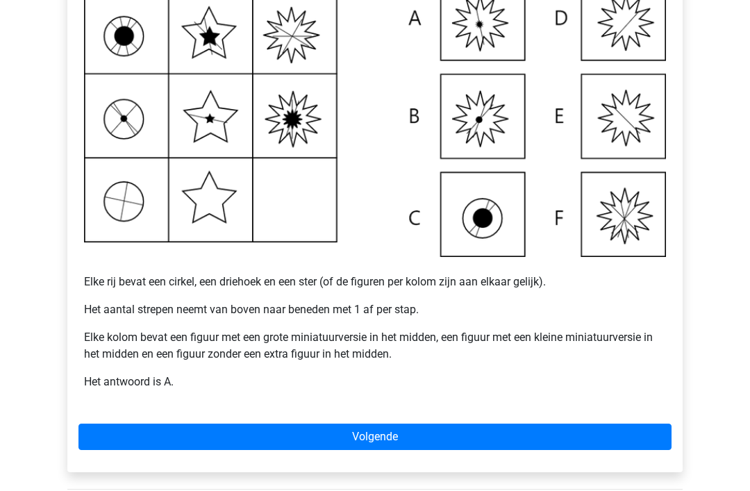
scroll to position [338, 0]
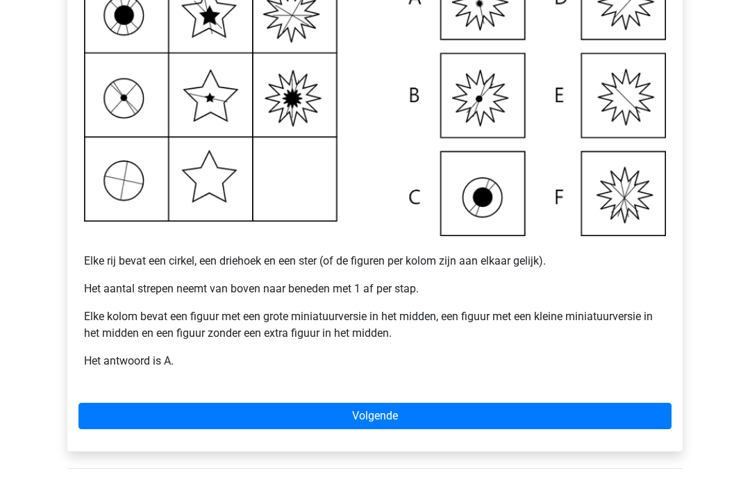
click at [567, 410] on link "Volgende" at bounding box center [374, 416] width 593 height 26
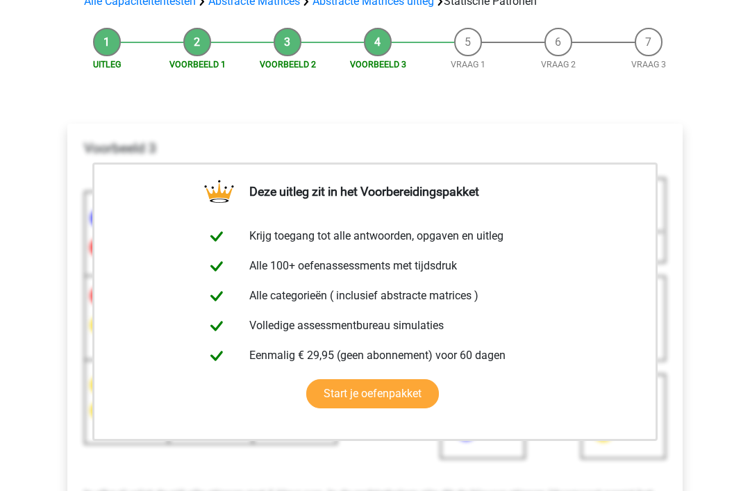
scroll to position [226, 0]
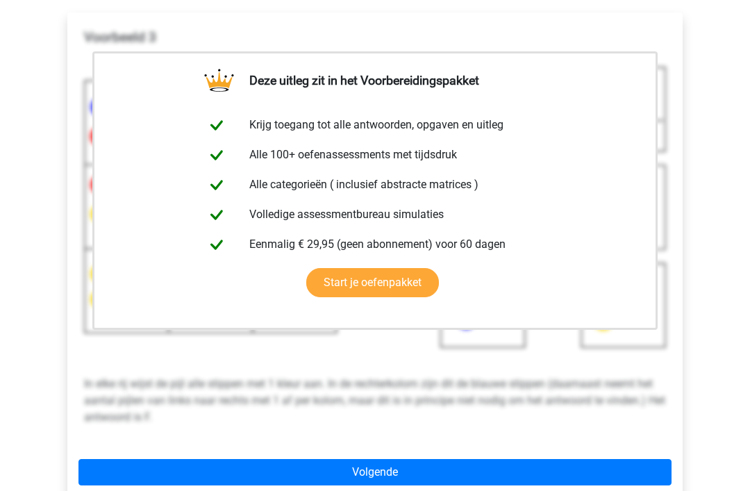
click at [576, 459] on link "Volgende" at bounding box center [374, 472] width 593 height 26
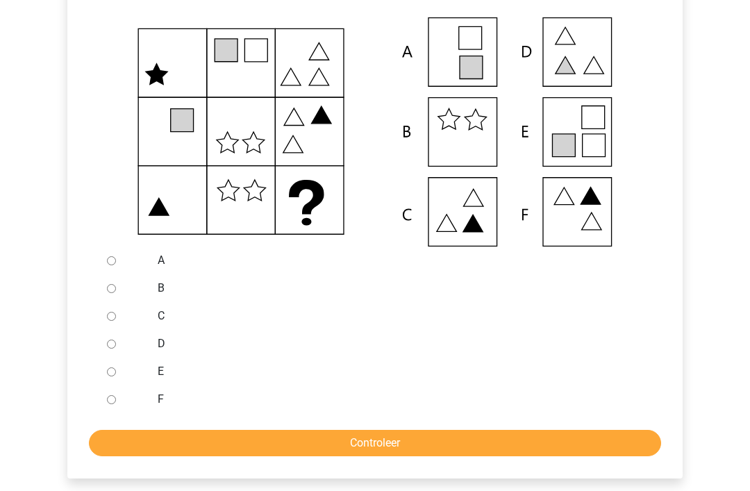
scroll to position [276, 0]
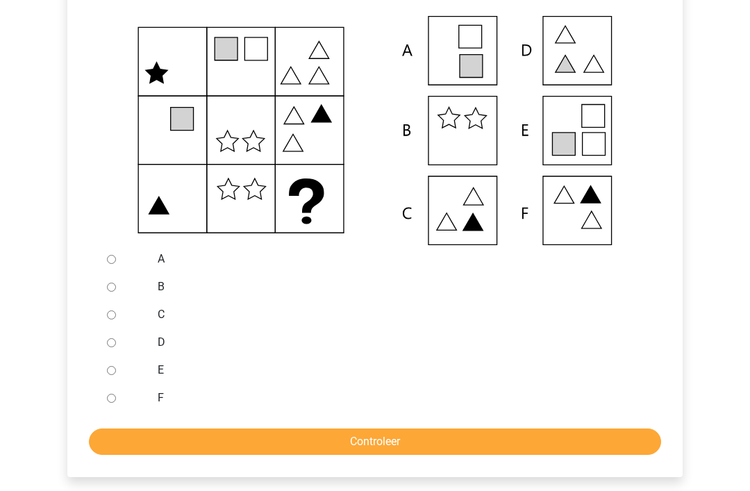
click at [116, 374] on input "E" at bounding box center [111, 371] width 9 height 9
radio input "true"
click at [510, 450] on input "Controleer" at bounding box center [375, 442] width 572 height 26
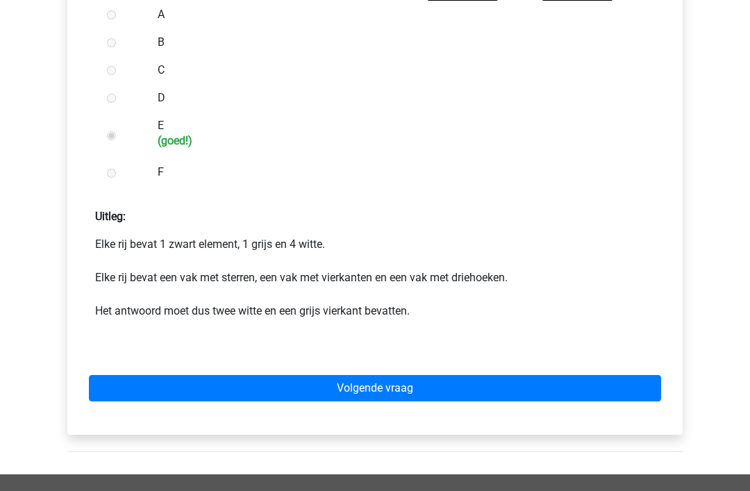
scroll to position [572, 0]
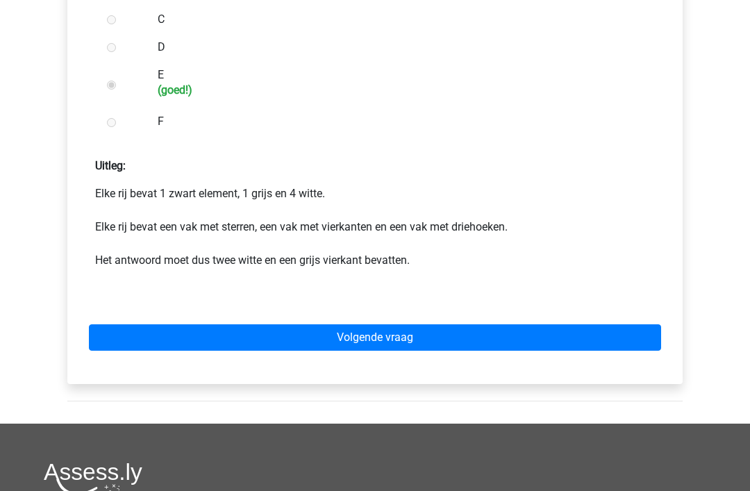
click at [550, 341] on link "Volgende vraag" at bounding box center [375, 338] width 572 height 26
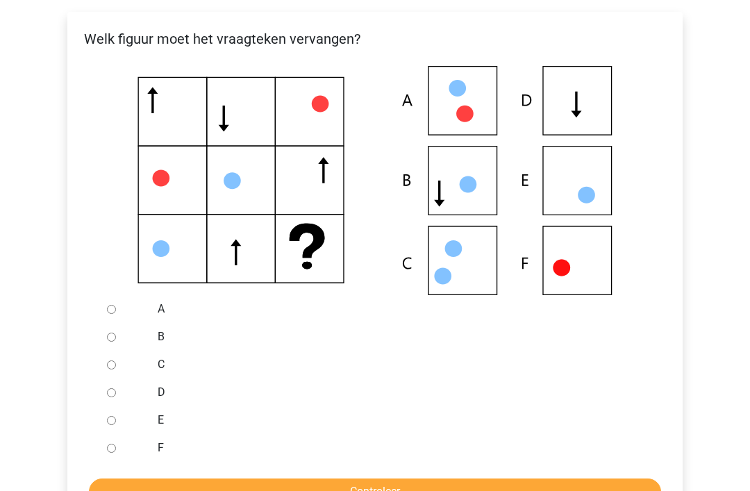
scroll to position [251, 0]
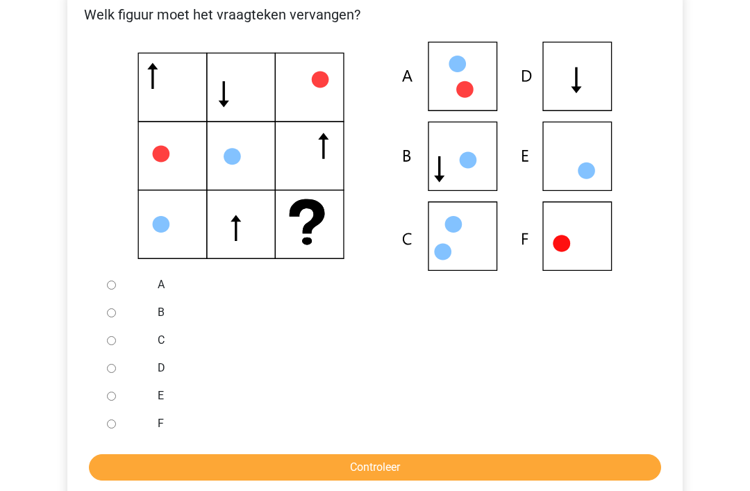
click at [115, 368] on input "D" at bounding box center [111, 369] width 9 height 9
radio input "true"
click at [364, 467] on input "Controleer" at bounding box center [375, 468] width 572 height 26
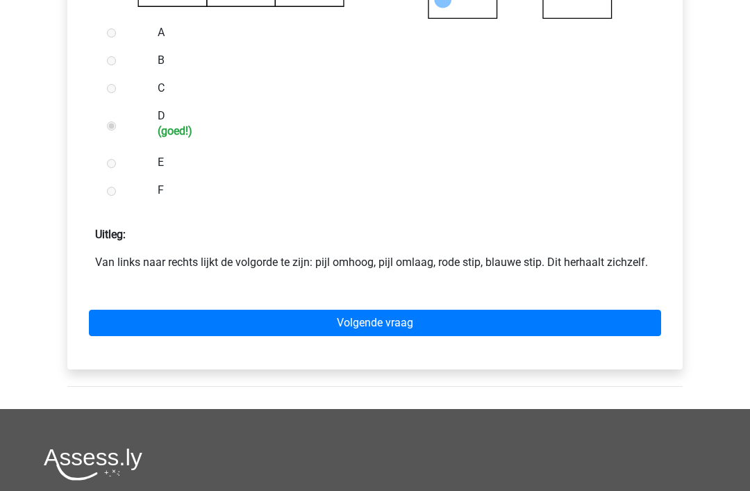
scroll to position [554, 0]
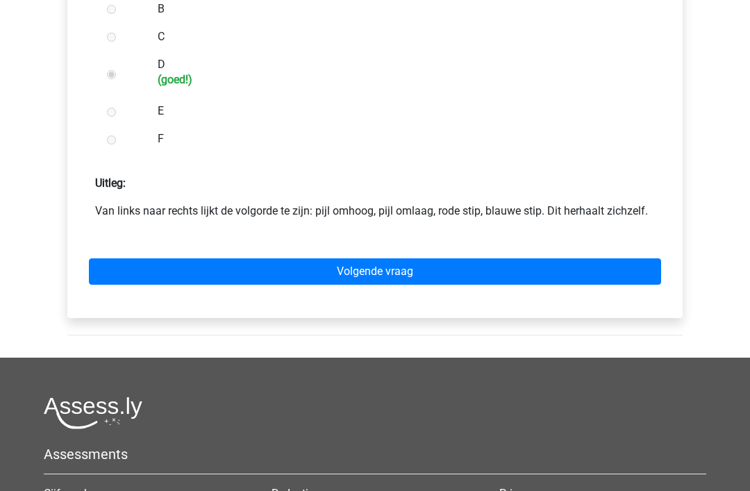
click at [575, 274] on link "Volgende vraag" at bounding box center [375, 272] width 572 height 26
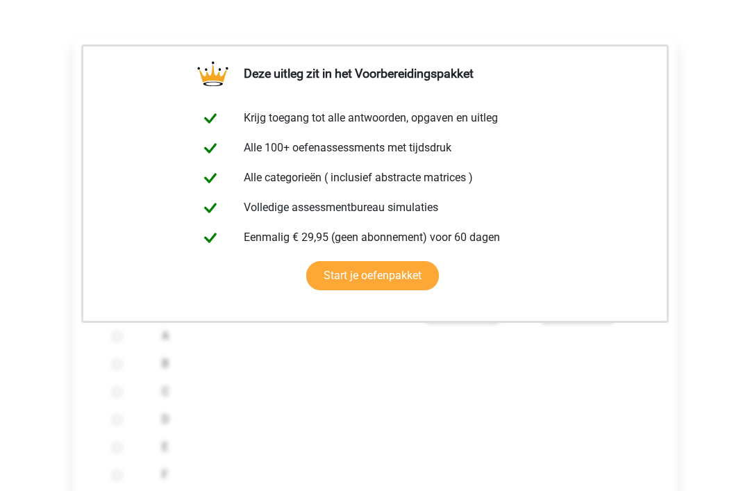
scroll to position [316, 0]
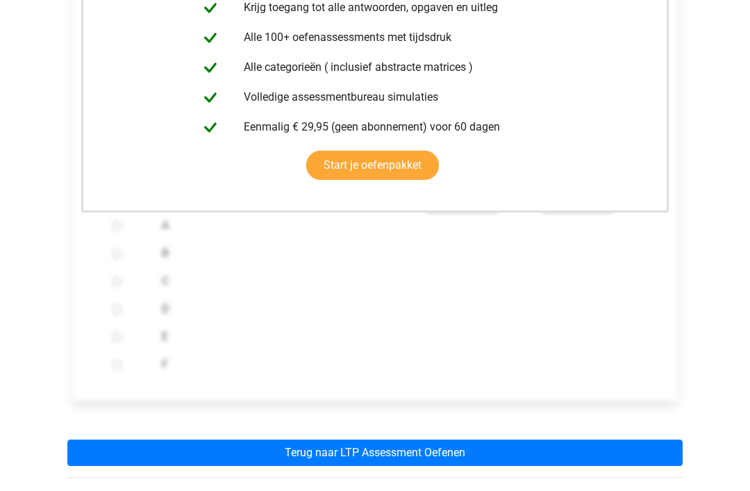
click at [527, 447] on link "Terug naar LTP Assessment Oefenen" at bounding box center [374, 453] width 615 height 26
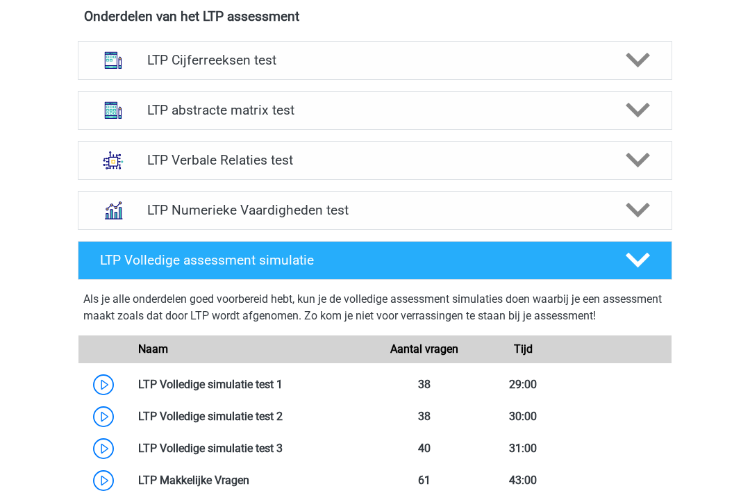
click at [595, 129] on div "LTP abstracte matrix test" at bounding box center [375, 111] width 594 height 39
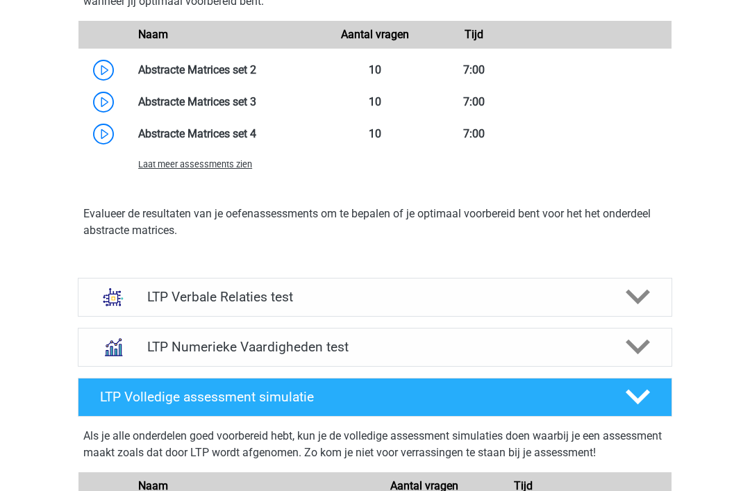
scroll to position [1531, 0]
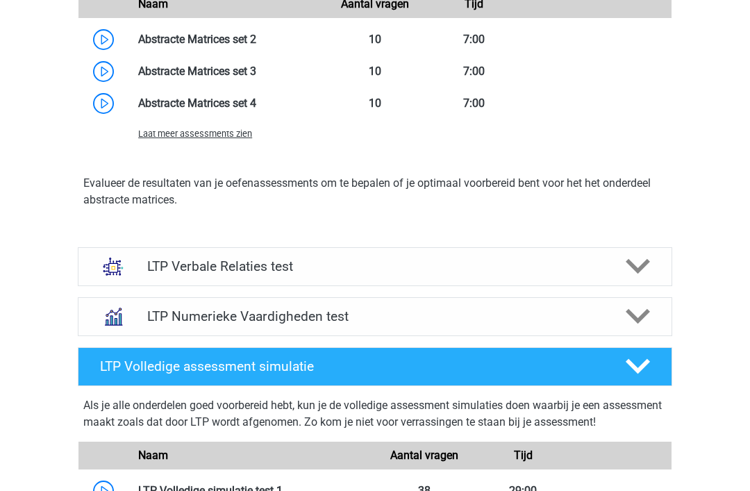
click at [592, 278] on div "LTP Verbale Relaties test" at bounding box center [375, 266] width 594 height 39
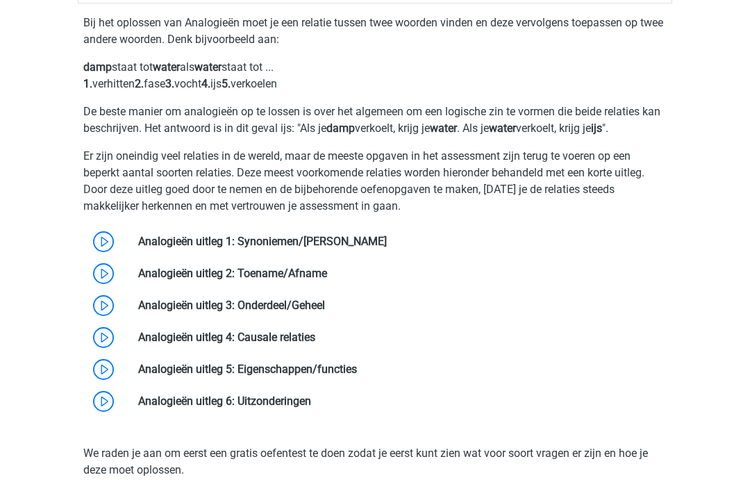
scroll to position [1876, 0]
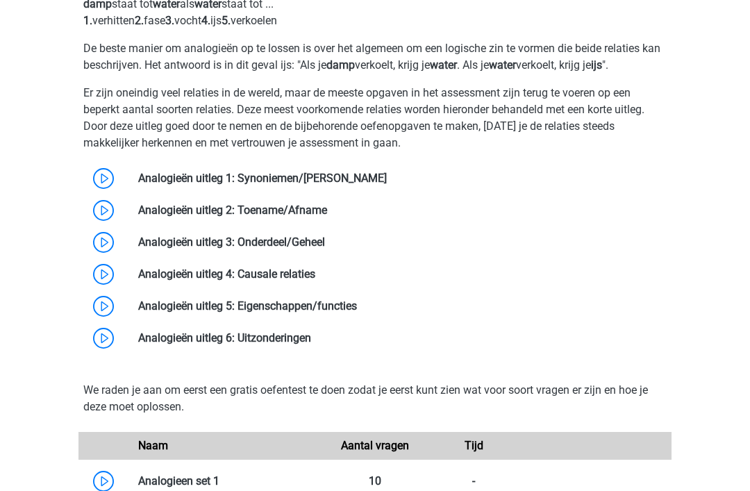
click at [387, 181] on link at bounding box center [387, 178] width 0 height 13
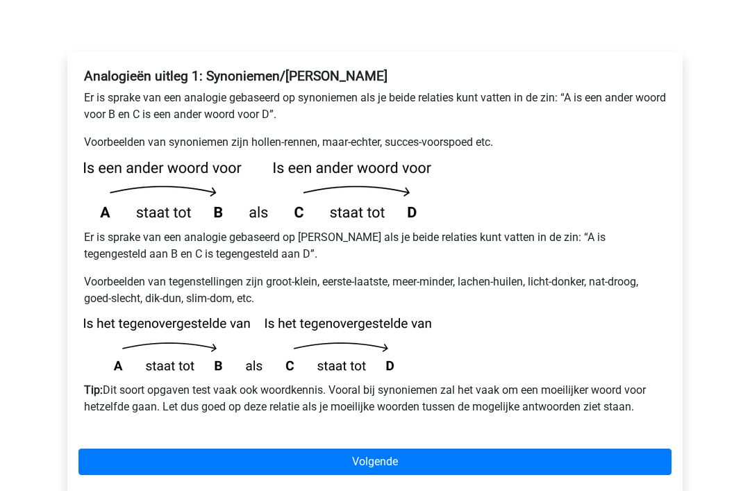
scroll to position [232, 0]
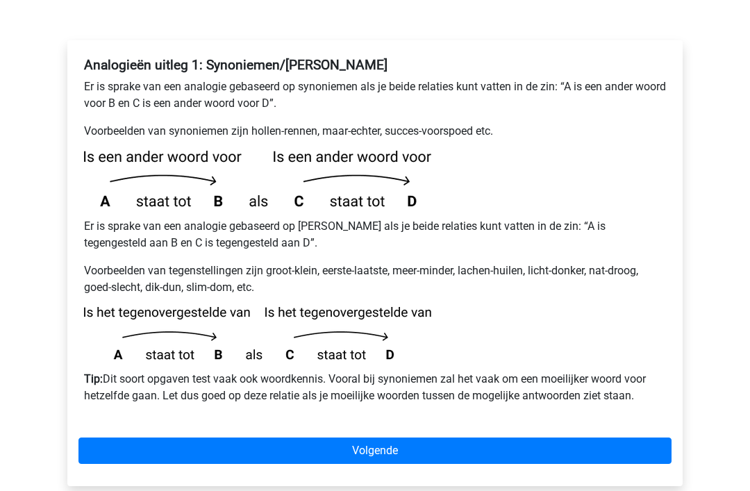
click at [551, 438] on link "Volgende" at bounding box center [374, 451] width 593 height 26
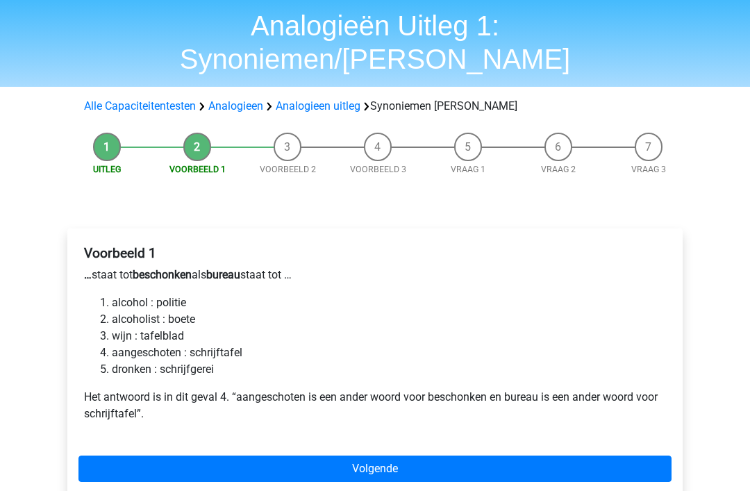
scroll to position [44, 0]
click at [504, 456] on link "Volgende" at bounding box center [374, 469] width 593 height 26
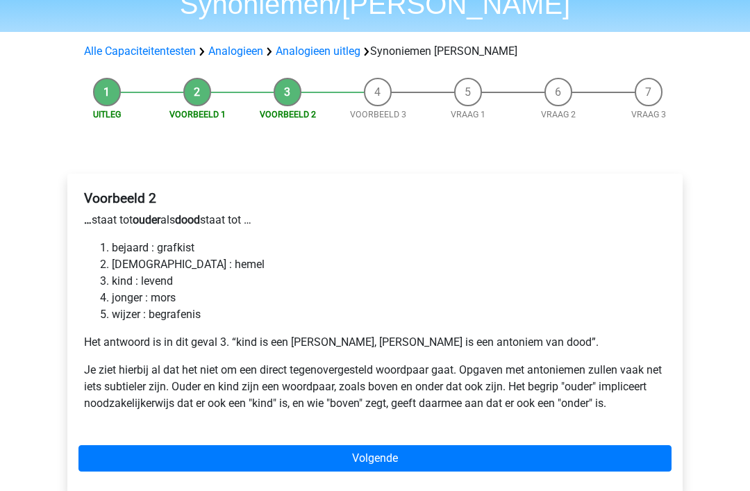
scroll to position [105, 0]
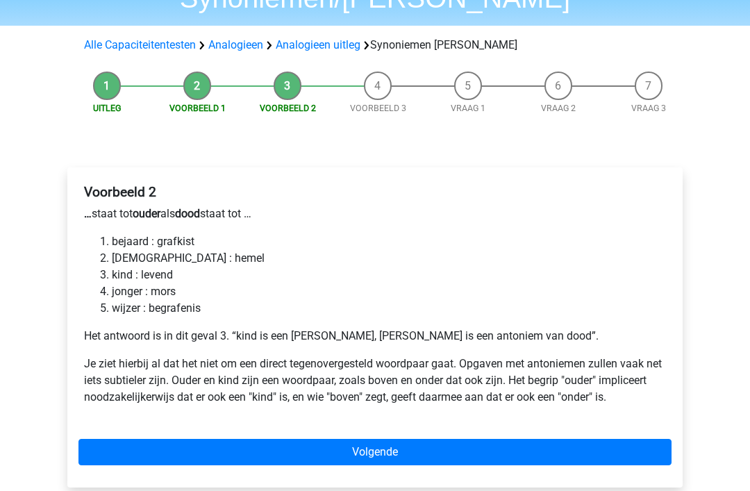
click at [483, 439] on link "Volgende" at bounding box center [374, 452] width 593 height 26
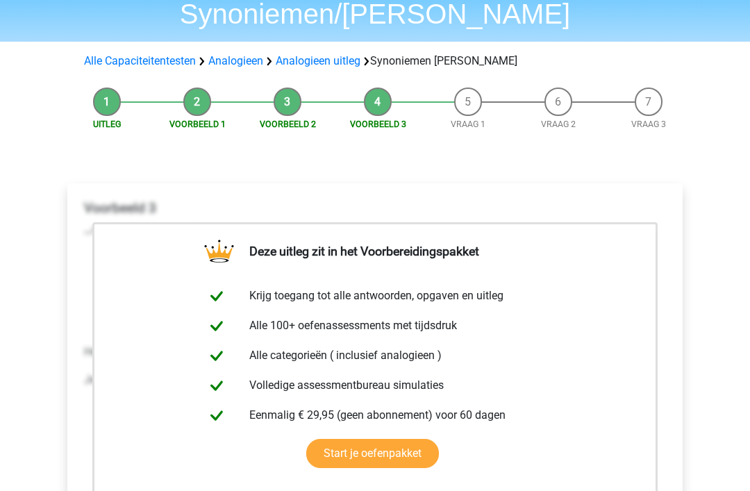
scroll to position [277, 0]
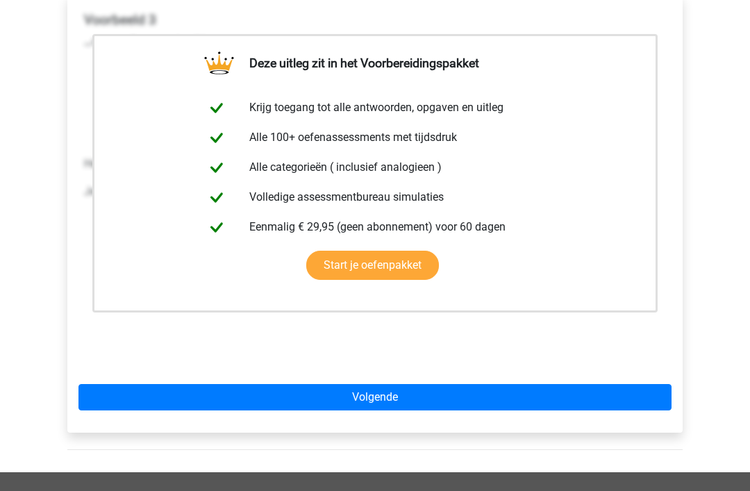
click at [542, 384] on link "Volgende" at bounding box center [374, 397] width 593 height 26
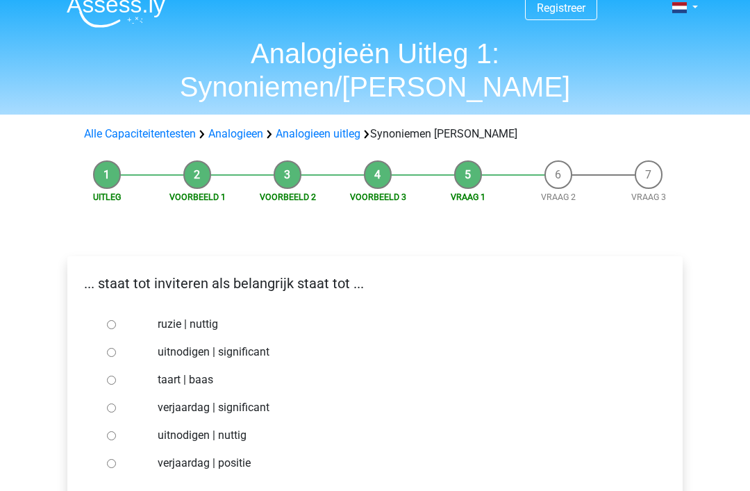
scroll to position [17, 0]
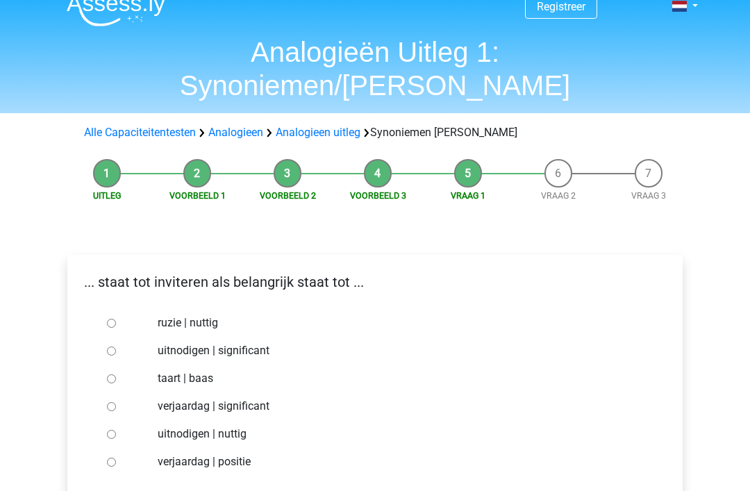
click at [226, 426] on label "uitnodigen | nuttig" at bounding box center [398, 434] width 481 height 17
click at [116, 431] on input "uitnodigen | nuttig" at bounding box center [111, 435] width 9 height 9
radio input "true"
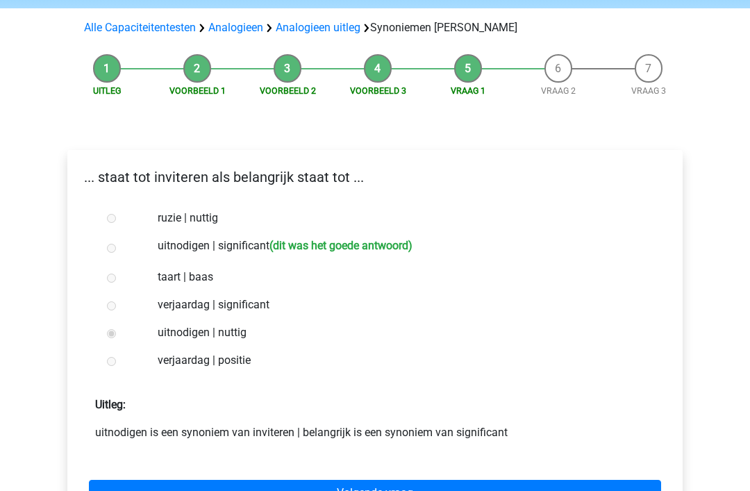
scroll to position [122, 0]
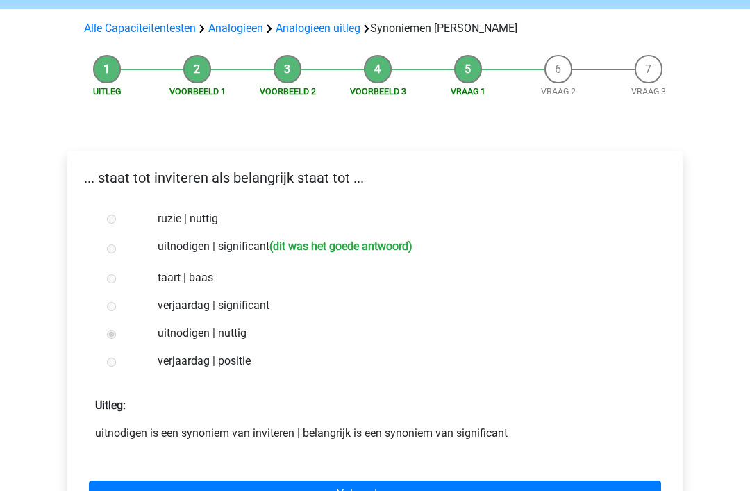
click at [476, 481] on link "Volgende vraag" at bounding box center [375, 494] width 572 height 26
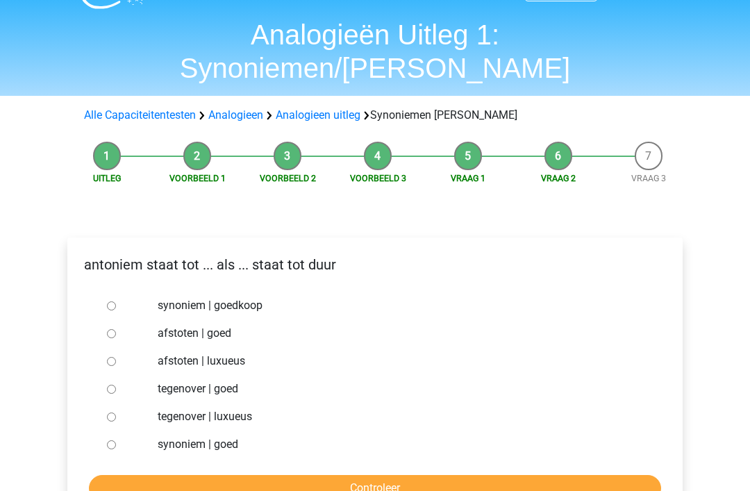
scroll to position [35, 0]
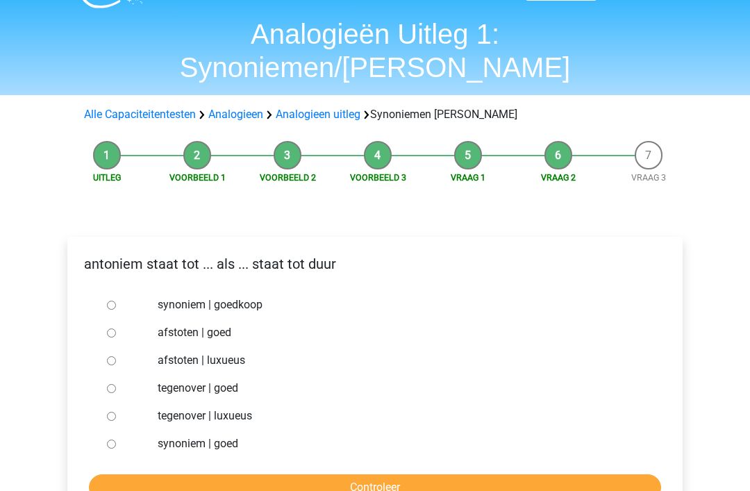
click at [244, 297] on label "synoniem | goedkoop" at bounding box center [398, 305] width 481 height 17
click at [116, 301] on input "synoniem | goedkoop" at bounding box center [111, 305] width 9 height 9
radio input "true"
click at [334, 474] on input "Controleer" at bounding box center [375, 487] width 572 height 26
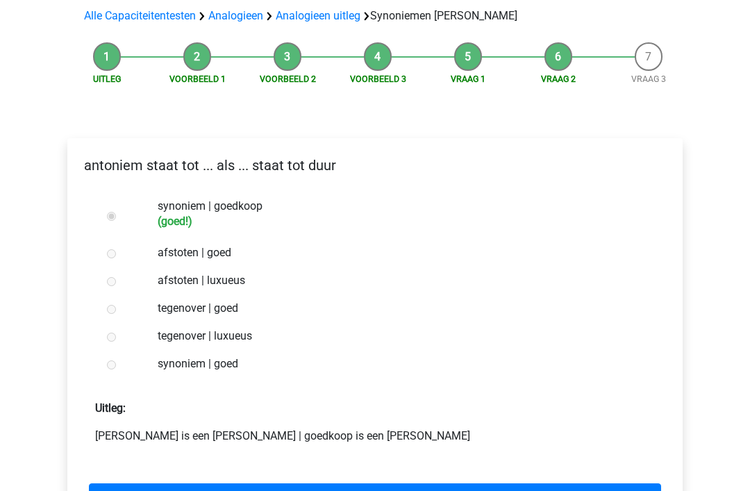
scroll to position [197, 0]
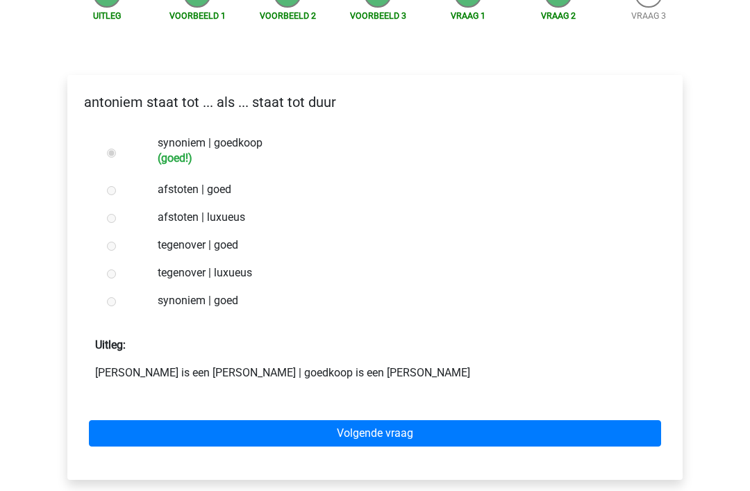
click at [381, 421] on link "Volgende vraag" at bounding box center [375, 434] width 572 height 26
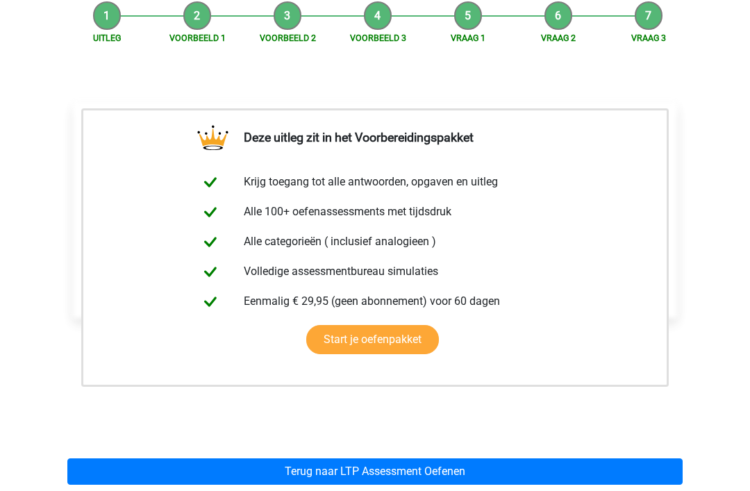
scroll to position [174, 0]
click at [520, 459] on link "Terug naar LTP Assessment Oefenen" at bounding box center [374, 472] width 615 height 26
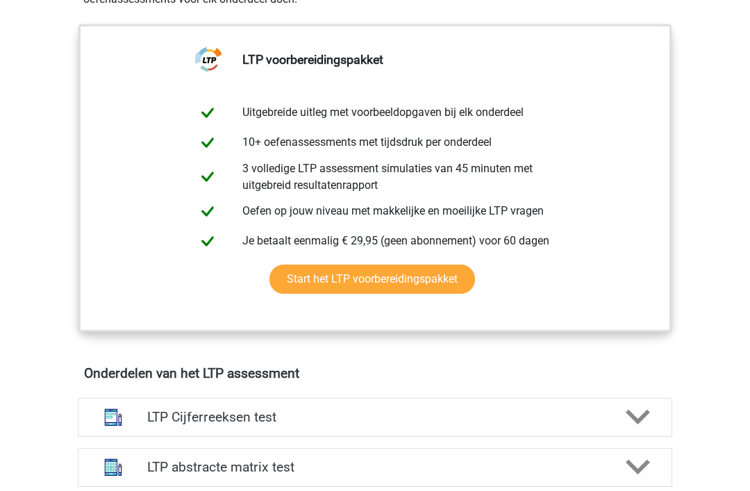
scroll to position [698, 0]
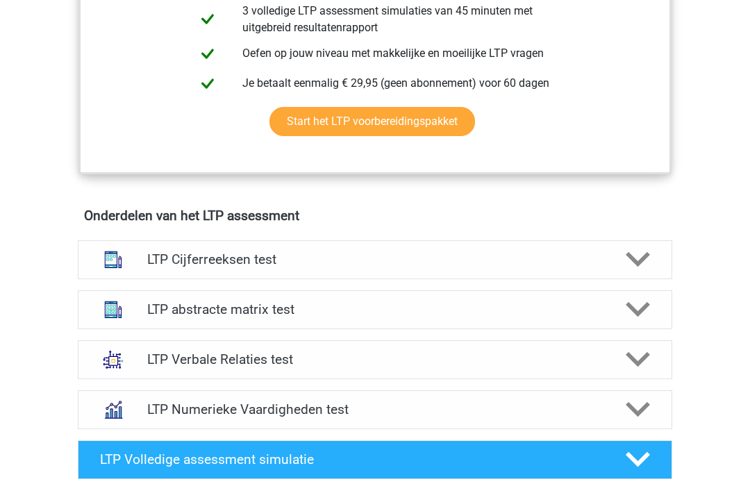
click at [584, 350] on div "LTP Verbale Relaties test" at bounding box center [375, 360] width 594 height 39
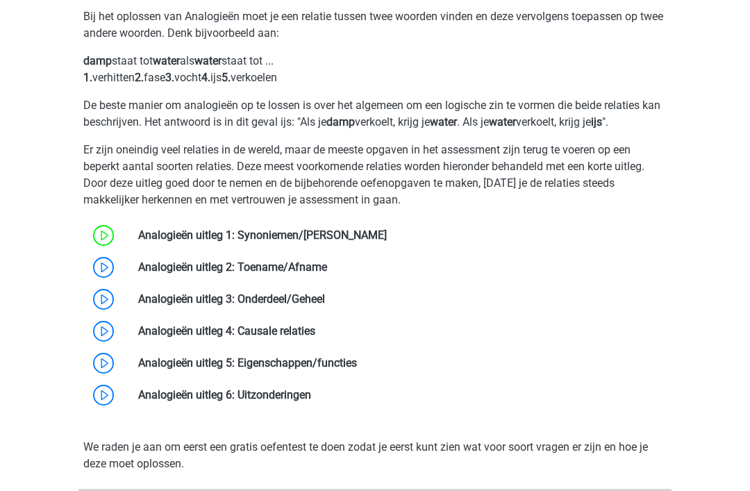
scroll to position [1081, 0]
click at [327, 265] on link at bounding box center [327, 266] width 0 height 13
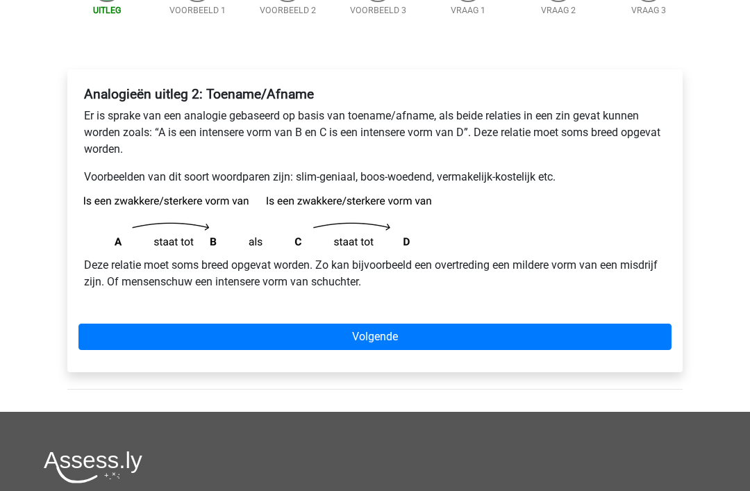
scroll to position [195, 0]
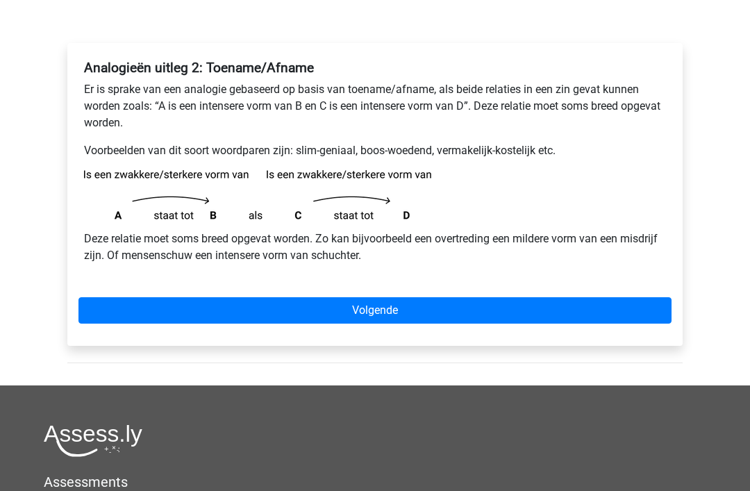
click at [747, 102] on div "Registreer Nederlands English" at bounding box center [375, 279] width 750 height 948
click at [538, 314] on link "Volgende" at bounding box center [374, 311] width 593 height 26
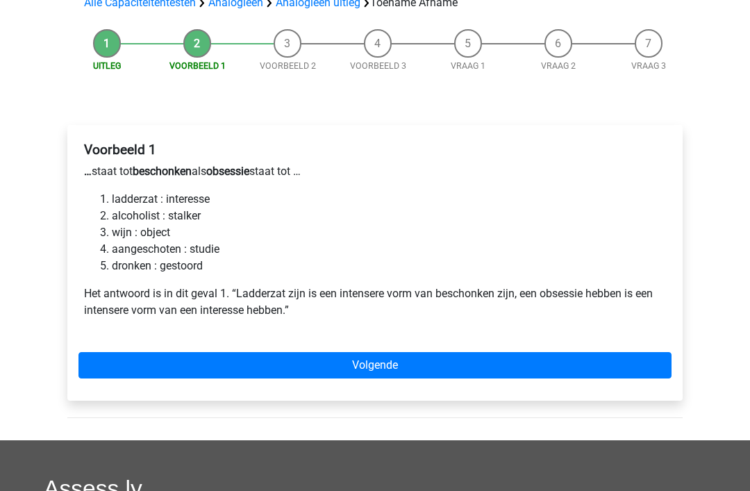
scroll to position [114, 0]
click at [563, 374] on link "Volgende" at bounding box center [374, 365] width 593 height 26
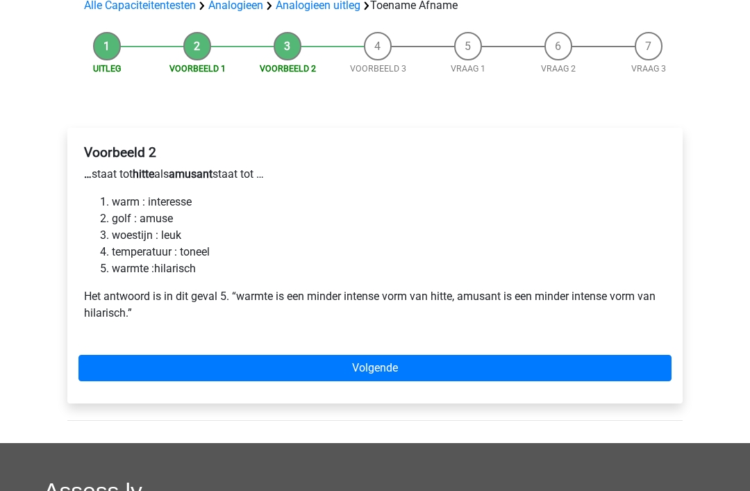
scroll to position [172, 0]
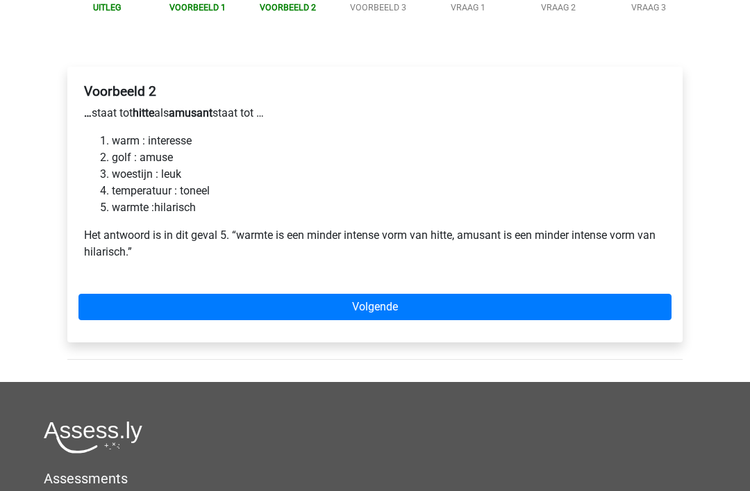
click at [607, 313] on link "Volgende" at bounding box center [374, 307] width 593 height 26
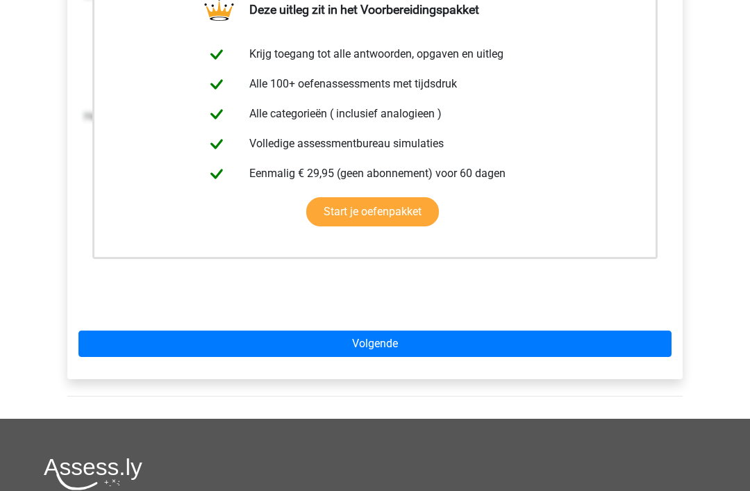
scroll to position [354, 0]
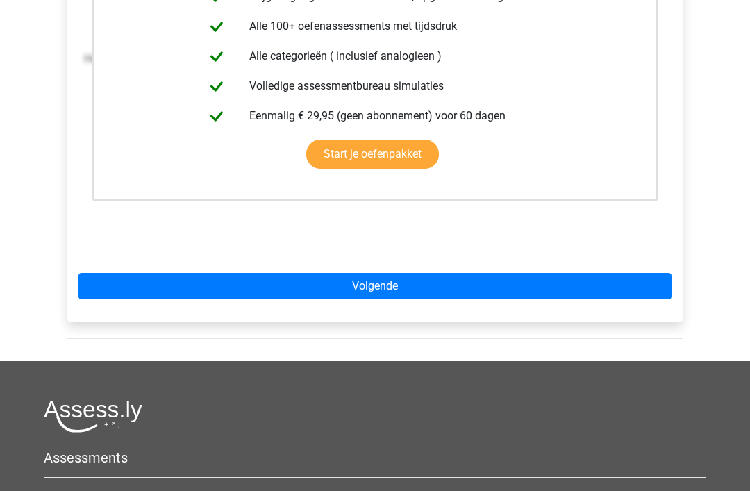
click at [578, 293] on link "Volgende" at bounding box center [374, 287] width 593 height 26
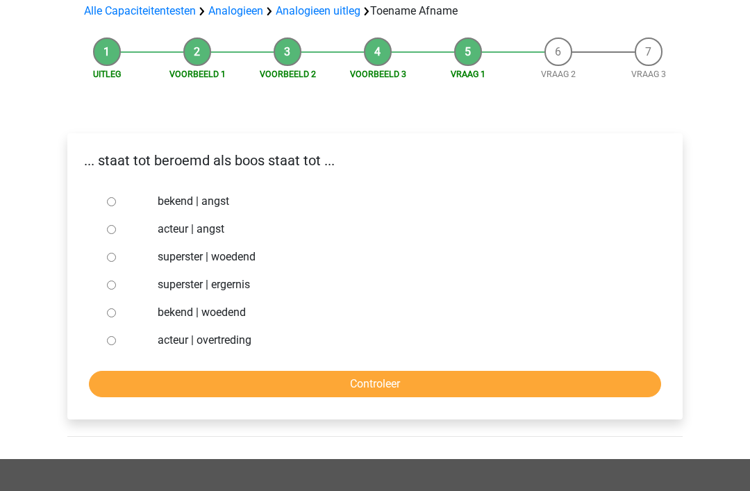
scroll to position [140, 0]
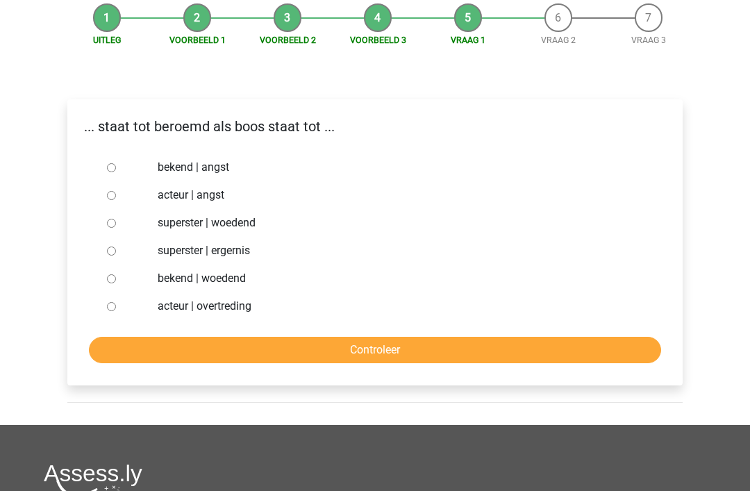
click at [246, 225] on label "superster | woedend" at bounding box center [398, 223] width 481 height 17
click at [116, 225] on input "superster | woedend" at bounding box center [111, 223] width 9 height 9
radio input "true"
click at [238, 283] on label "bekend | woedend" at bounding box center [398, 278] width 481 height 17
click at [116, 283] on input "bekend | woedend" at bounding box center [111, 278] width 9 height 9
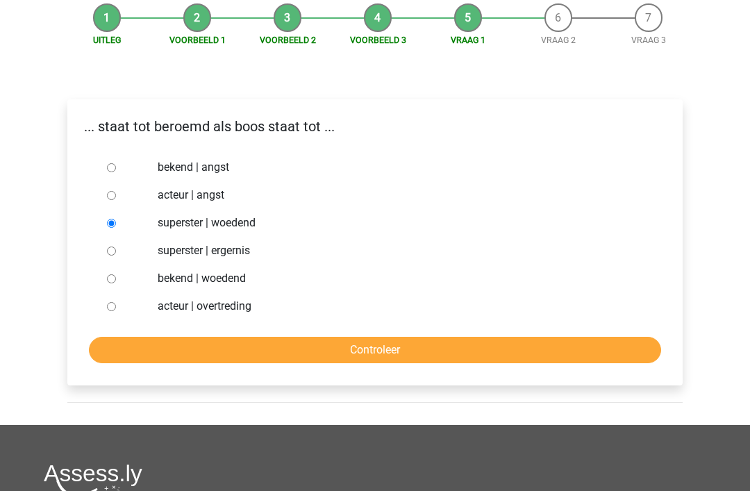
radio input "true"
click at [374, 347] on input "Controleer" at bounding box center [375, 350] width 572 height 26
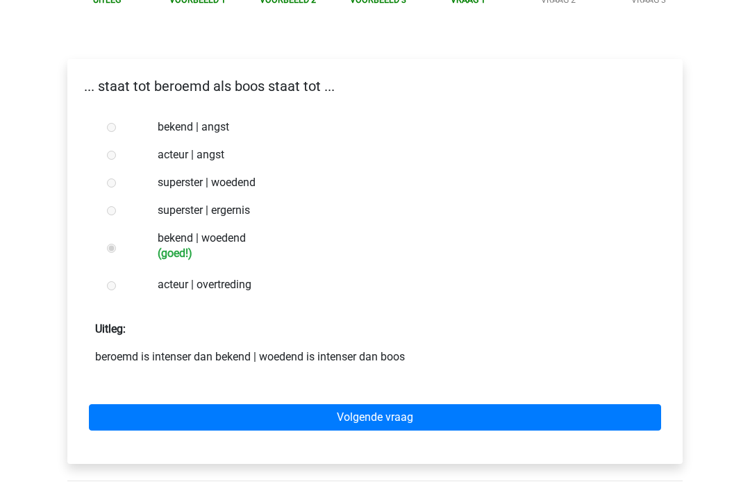
scroll to position [221, 0]
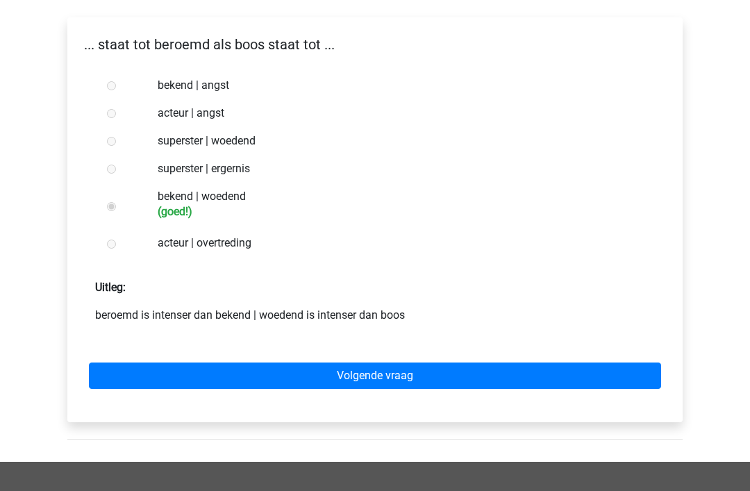
click at [464, 378] on link "Volgende vraag" at bounding box center [375, 376] width 572 height 26
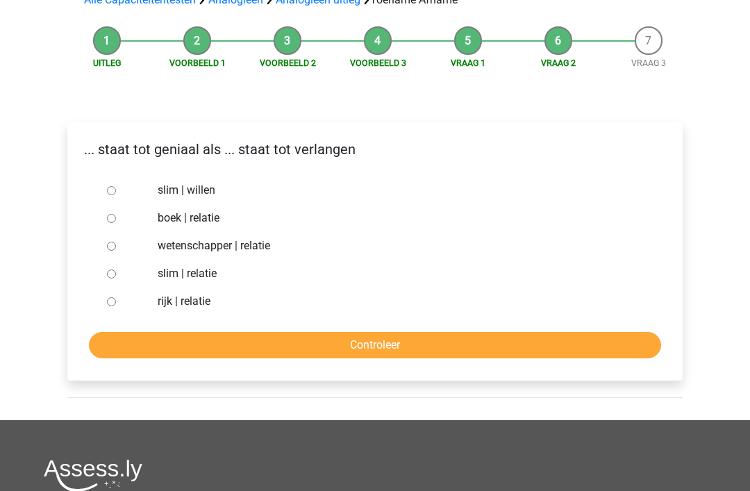
scroll to position [151, 0]
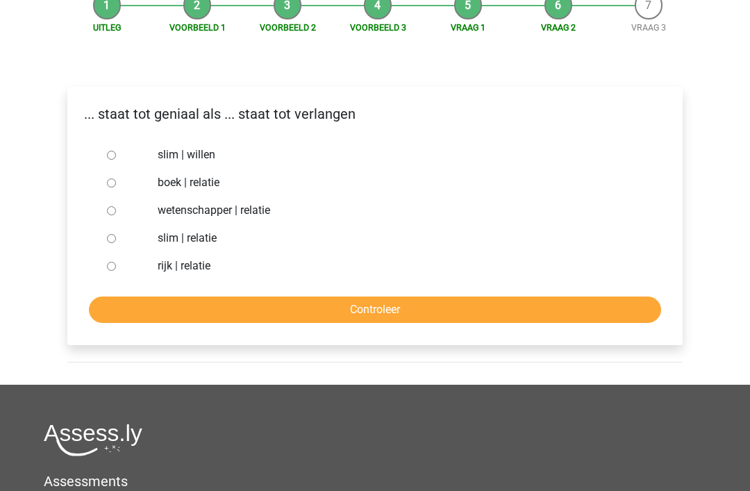
click at [198, 151] on label "slim | willen" at bounding box center [398, 155] width 481 height 17
click at [116, 151] on input "slim | willen" at bounding box center [111, 155] width 9 height 9
radio input "true"
click at [401, 307] on input "Controleer" at bounding box center [375, 310] width 572 height 26
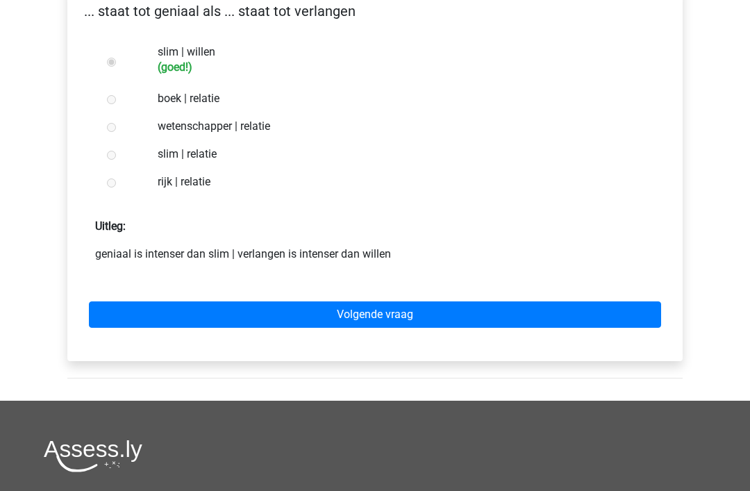
scroll to position [303, 0]
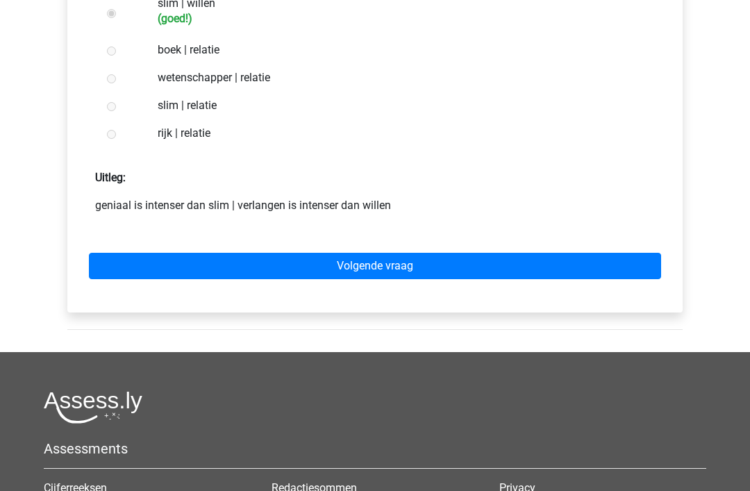
click at [450, 269] on link "Volgende vraag" at bounding box center [375, 266] width 572 height 26
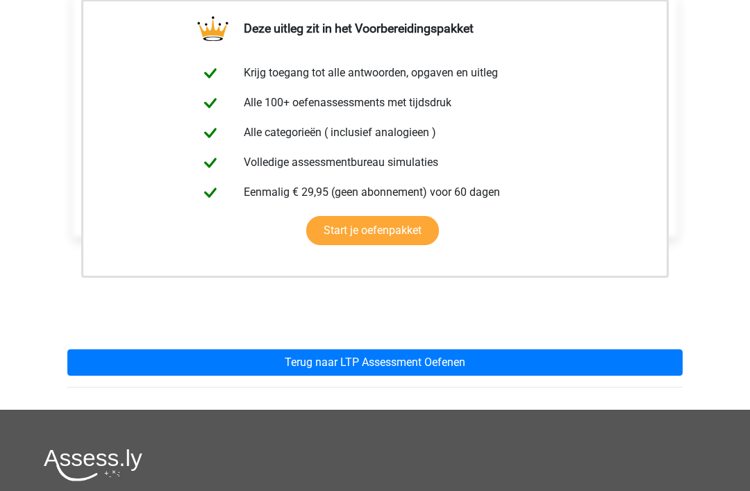
scroll to position [347, 0]
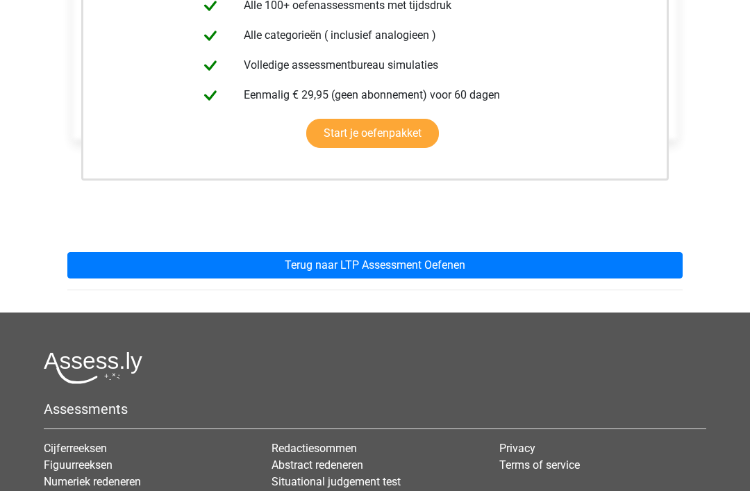
click at [512, 266] on link "Terug naar LTP Assessment Oefenen" at bounding box center [374, 266] width 615 height 26
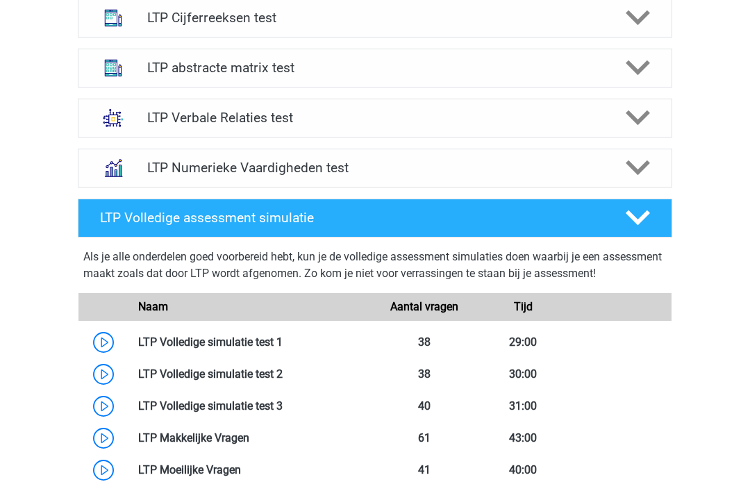
click at [520, 128] on div "LTP Verbale Relaties test" at bounding box center [375, 118] width 594 height 39
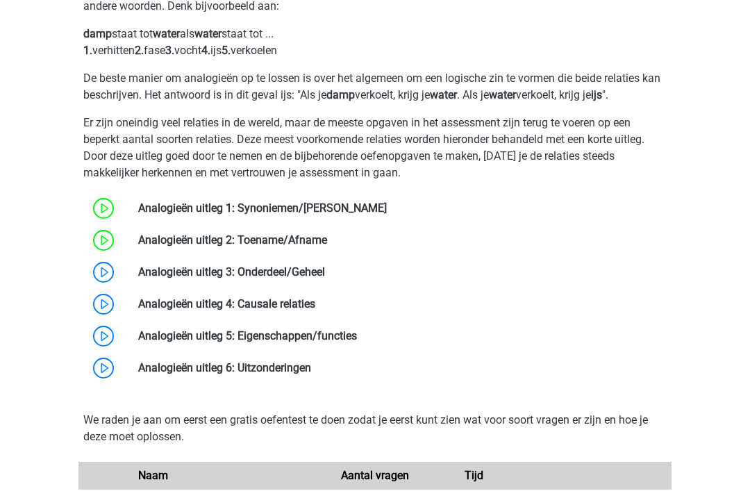
scroll to position [1174, 0]
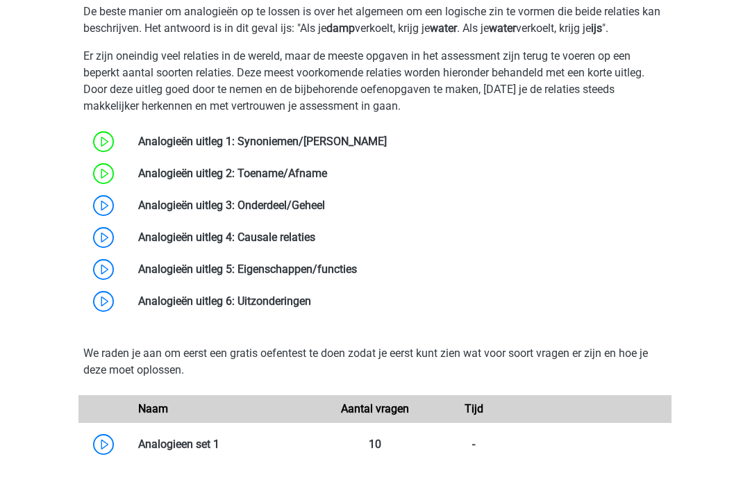
click at [325, 212] on link at bounding box center [325, 205] width 0 height 13
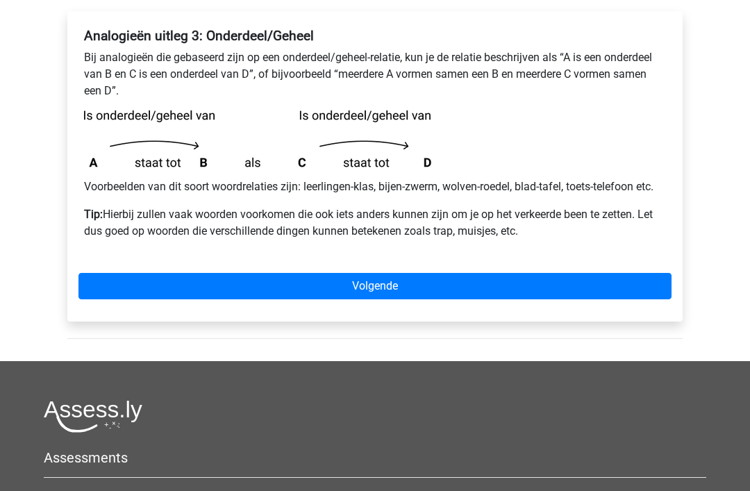
scroll to position [303, 0]
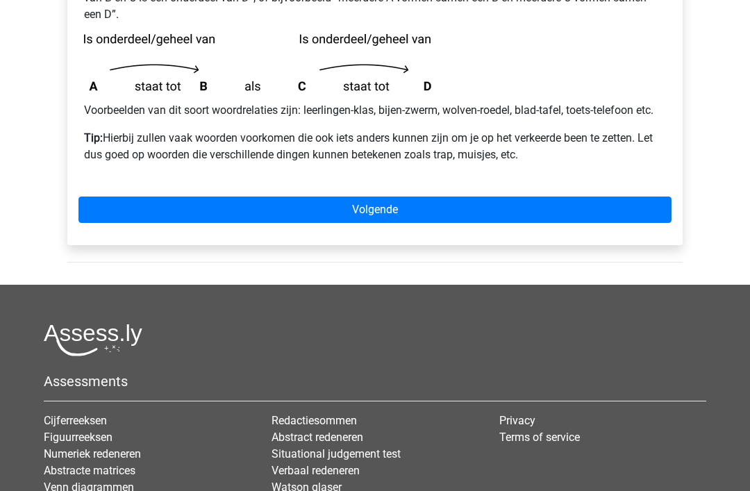
click at [460, 222] on link "Volgende" at bounding box center [374, 210] width 593 height 26
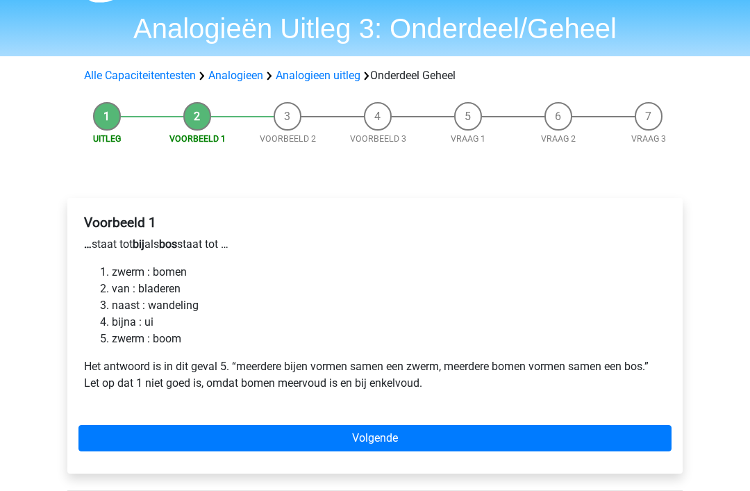
scroll to position [44, 0]
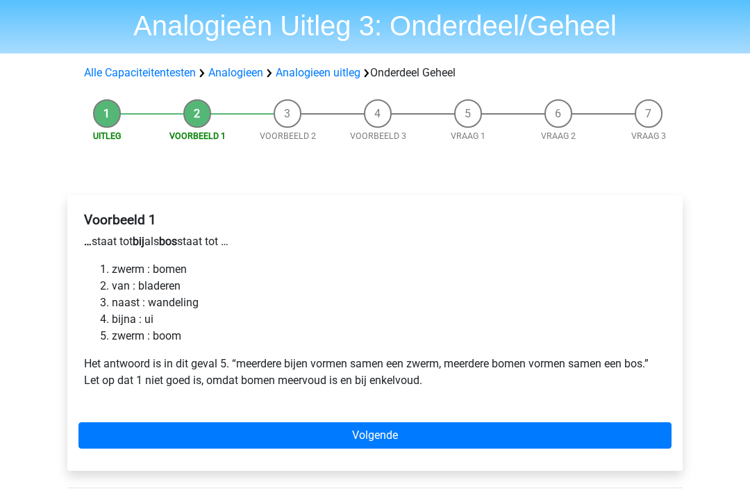
click at [555, 429] on link "Volgende" at bounding box center [374, 435] width 593 height 26
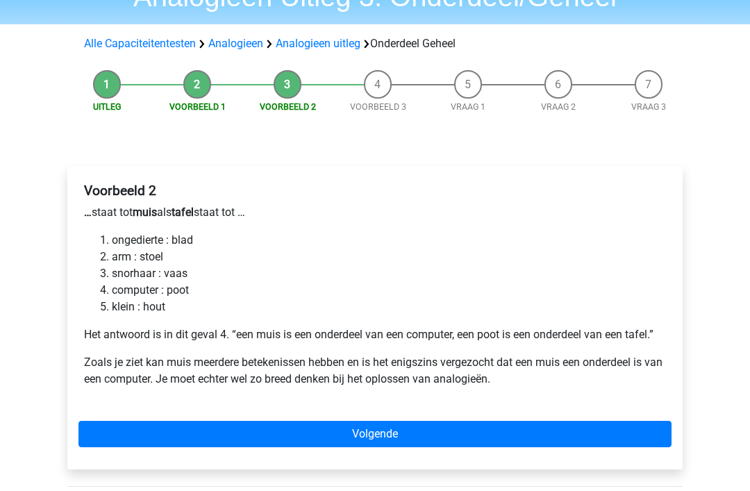
scroll to position [113, 0]
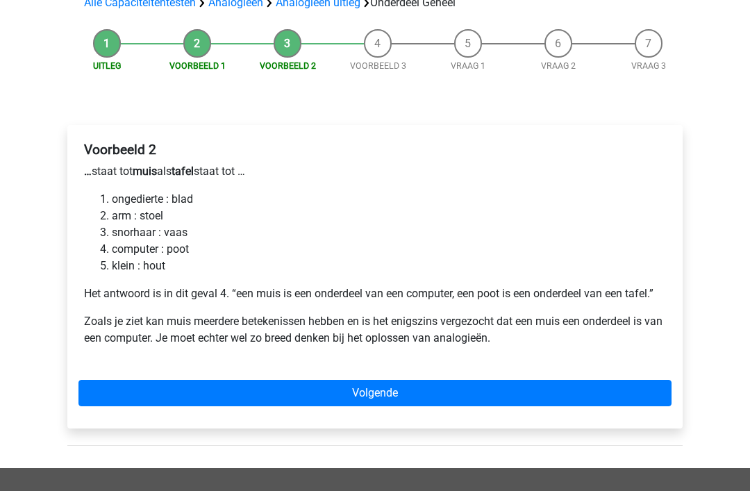
click at [513, 390] on link "Volgende" at bounding box center [374, 394] width 593 height 26
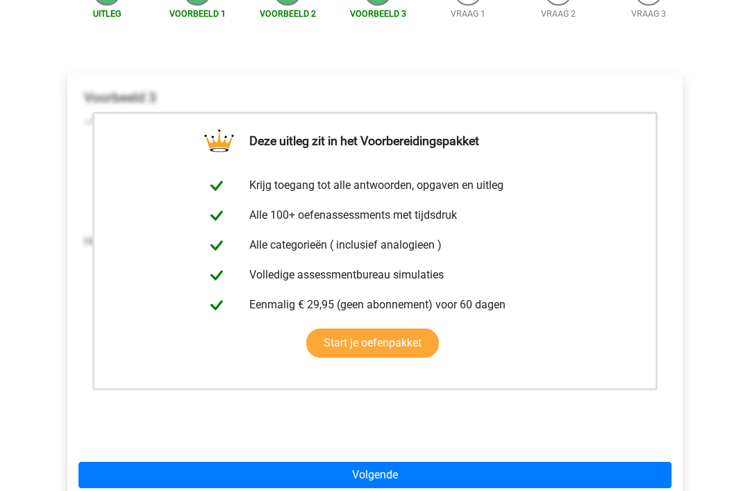
scroll to position [192, 0]
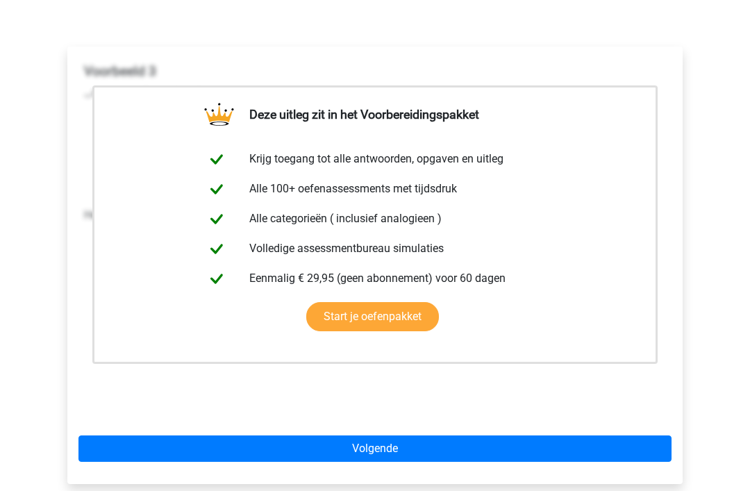
click at [493, 458] on link "Volgende" at bounding box center [374, 448] width 593 height 26
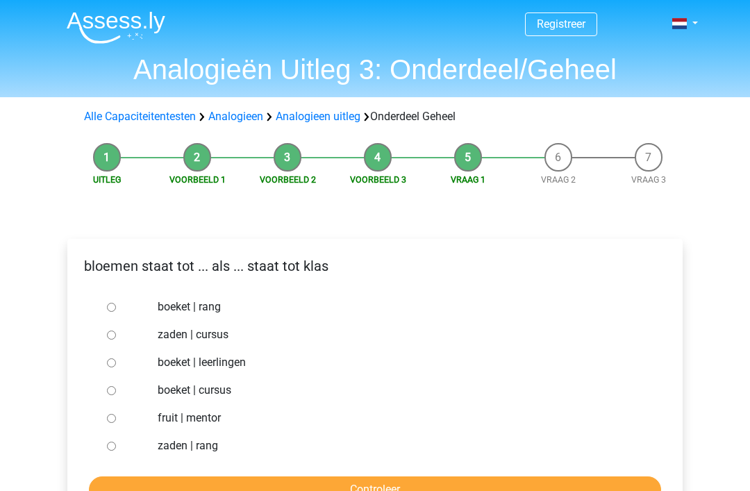
click at [231, 362] on label "boeket | leerlingen" at bounding box center [398, 362] width 481 height 17
click at [116, 362] on input "boeket | leerlingen" at bounding box center [111, 362] width 9 height 9
radio input "true"
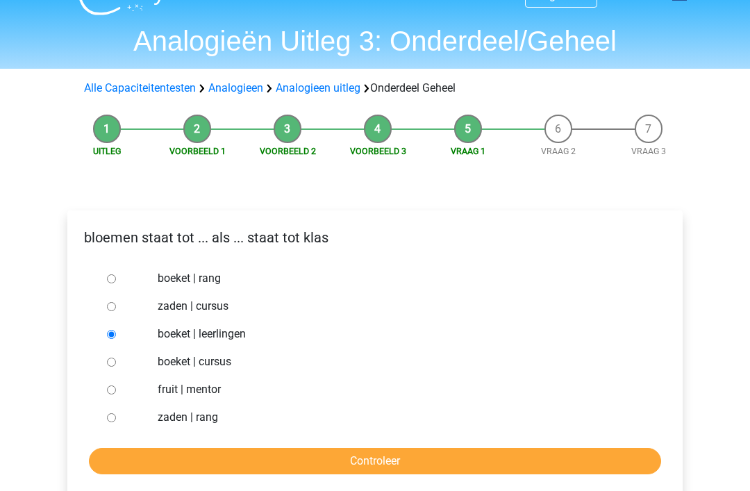
scroll to position [28, 0]
click at [229, 457] on input "Controleer" at bounding box center [375, 461] width 572 height 26
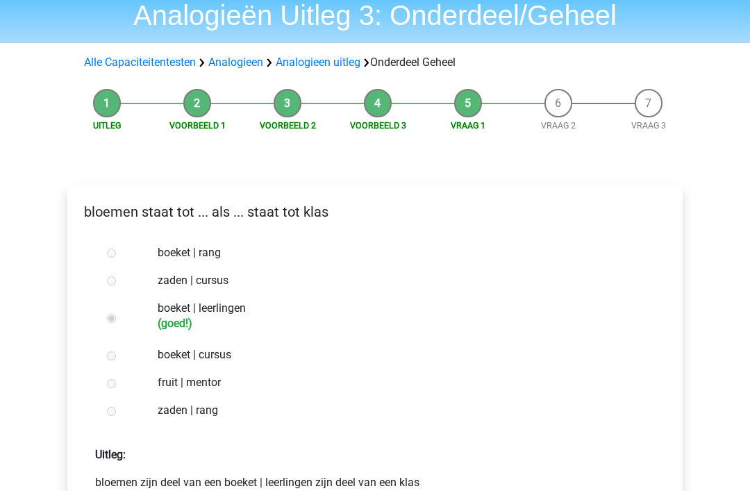
scroll to position [94, 0]
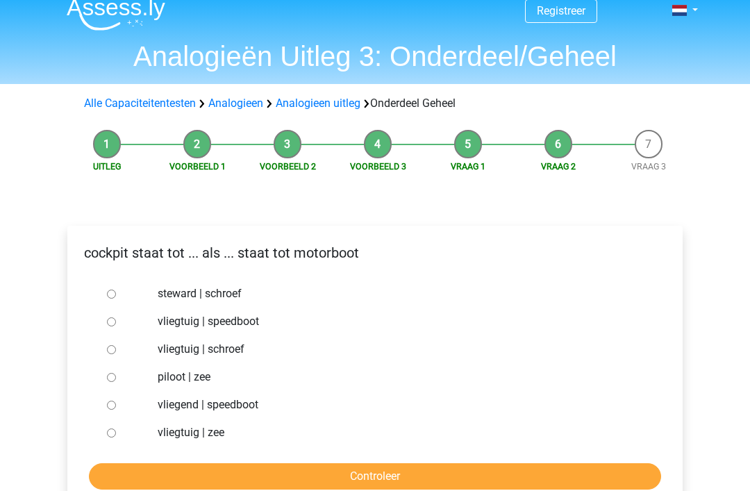
scroll to position [22, 0]
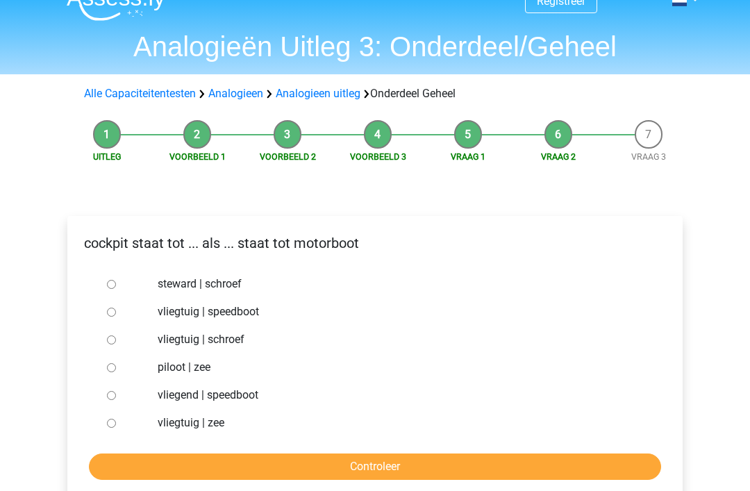
click at [244, 342] on label "vliegtuig | schroef" at bounding box center [398, 340] width 481 height 17
click at [116, 342] on input "vliegtuig | schroef" at bounding box center [111, 340] width 9 height 9
radio input "true"
click at [207, 468] on input "Controleer" at bounding box center [375, 467] width 572 height 26
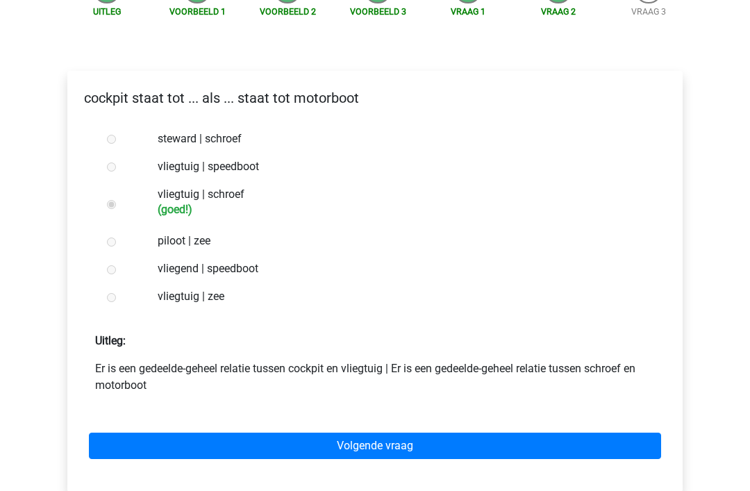
scroll to position [172, 0]
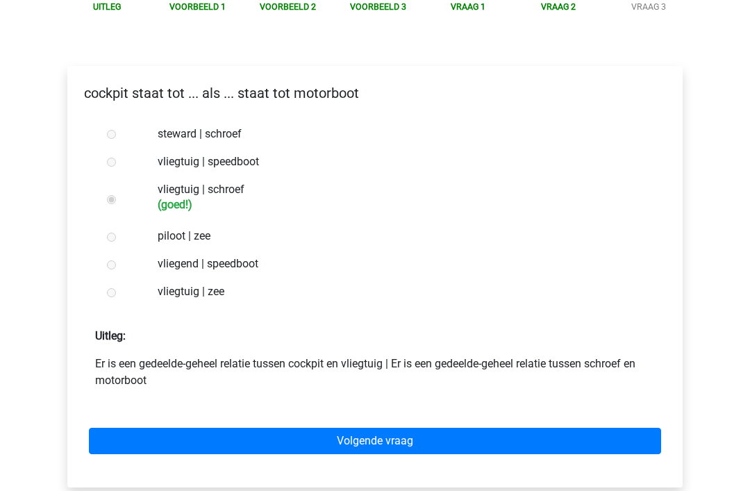
click at [215, 437] on link "Volgende vraag" at bounding box center [375, 441] width 572 height 26
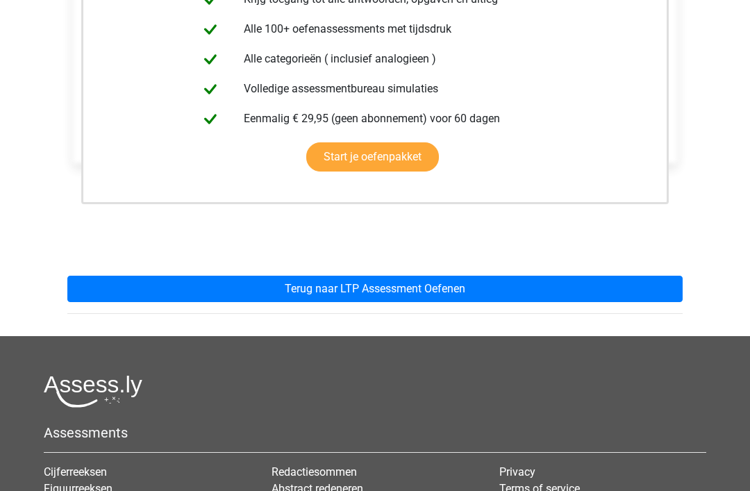
scroll to position [344, 0]
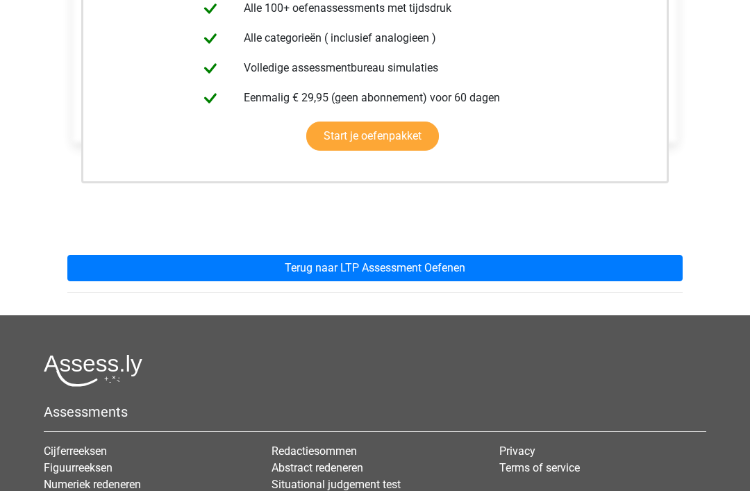
click at [327, 269] on link "Terug naar LTP Assessment Oefenen" at bounding box center [374, 269] width 615 height 26
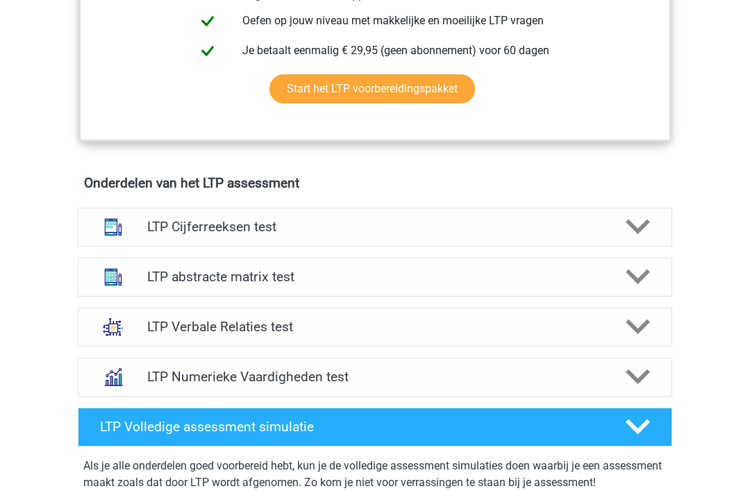
scroll to position [733, 0]
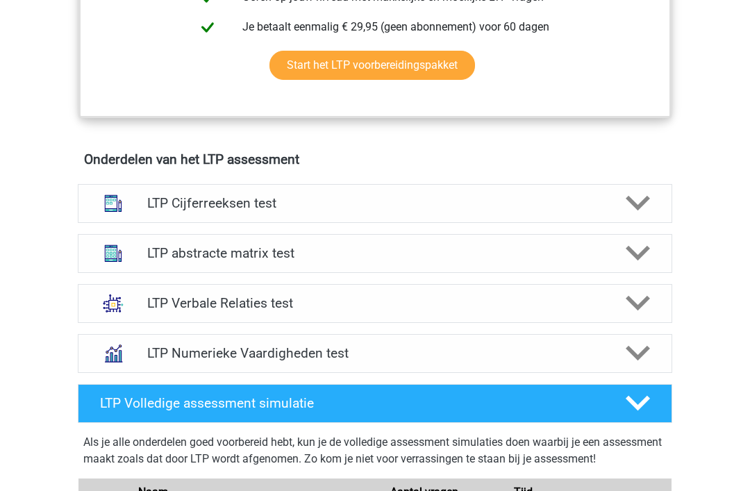
click at [331, 301] on h4 "LTP Verbale Relaties test" at bounding box center [374, 304] width 455 height 16
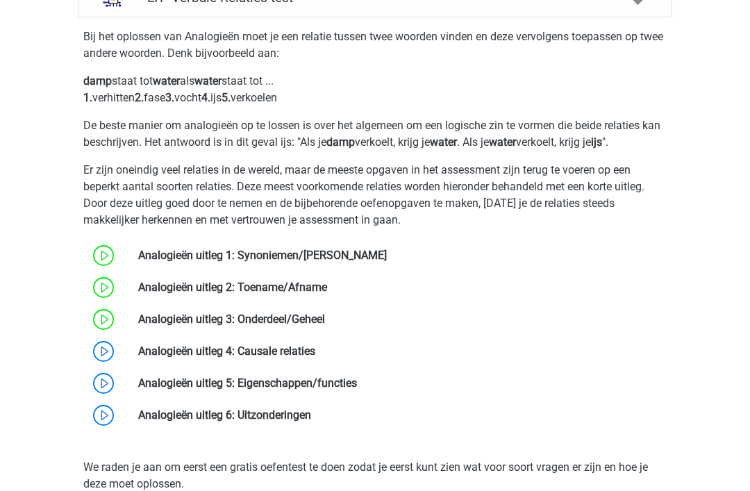
scroll to position [1060, 0]
click at [315, 352] on link at bounding box center [315, 351] width 0 height 13
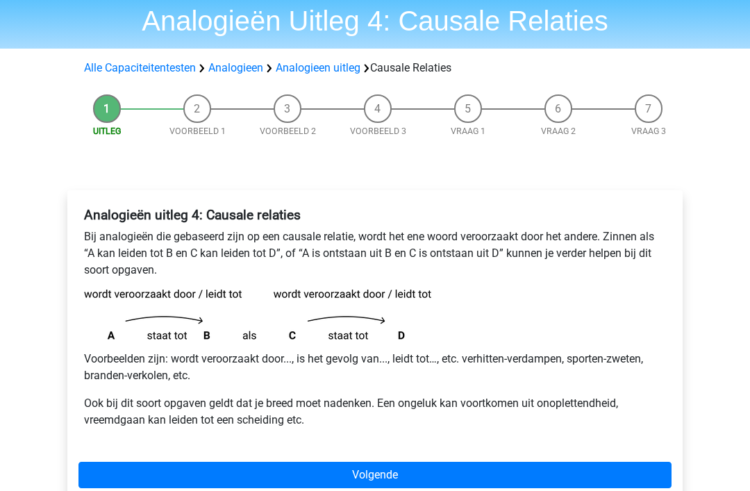
scroll to position [76, 0]
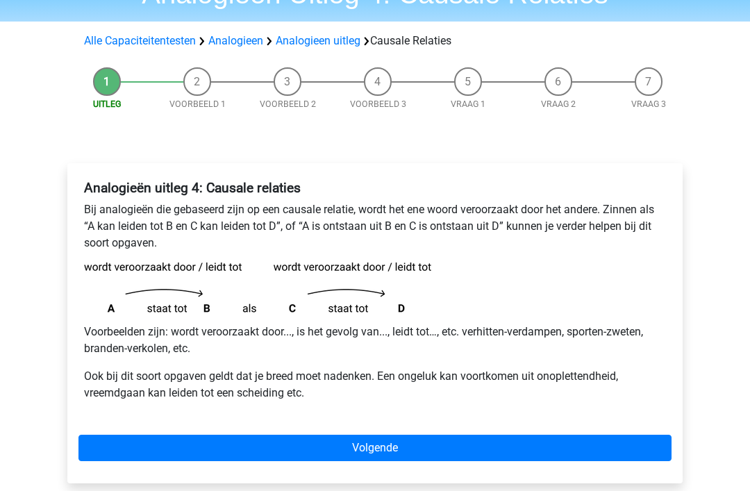
click at [194, 451] on link "Volgende" at bounding box center [374, 448] width 593 height 26
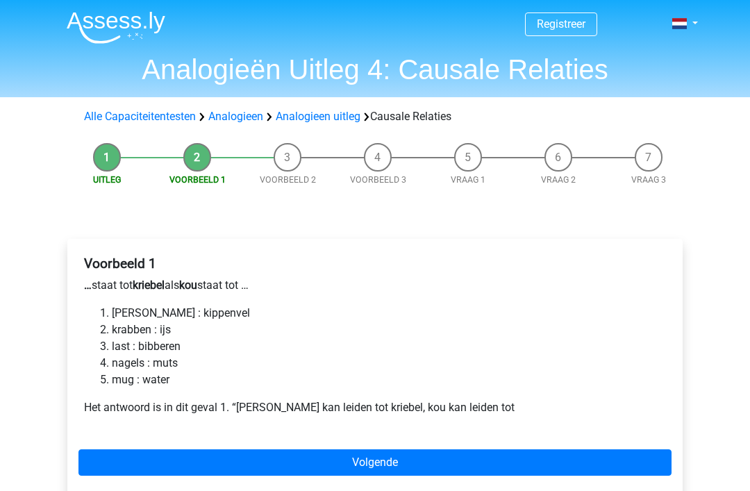
click at [188, 456] on link "Volgende" at bounding box center [374, 462] width 593 height 26
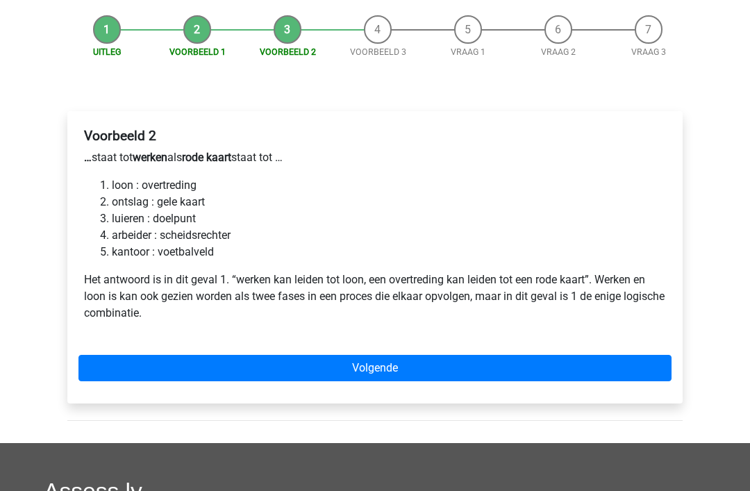
scroll to position [127, 0]
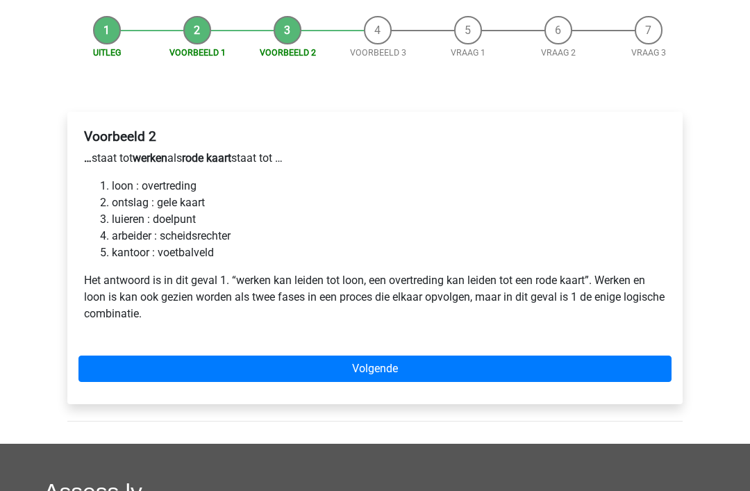
click at [317, 376] on link "Volgende" at bounding box center [374, 369] width 593 height 26
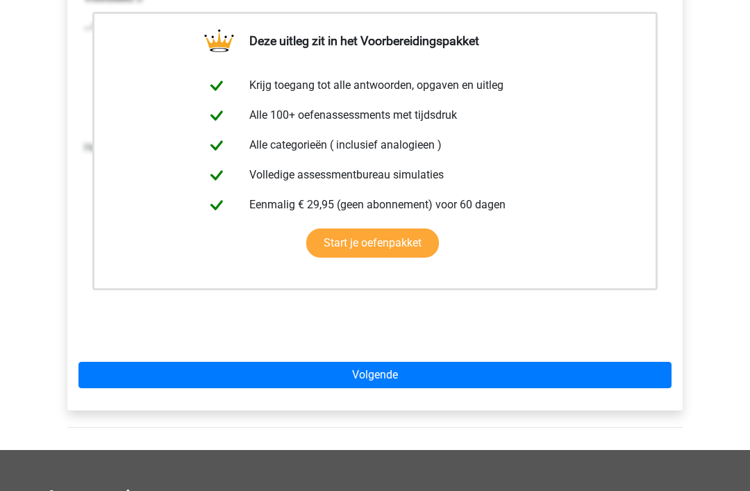
scroll to position [265, 0]
click at [346, 355] on div "Deze uitleg zit in het Voorbereidingspakket Krijg toegang tot alle antwoorden, …" at bounding box center [374, 193] width 615 height 438
click at [255, 387] on link "Volgende" at bounding box center [374, 376] width 593 height 26
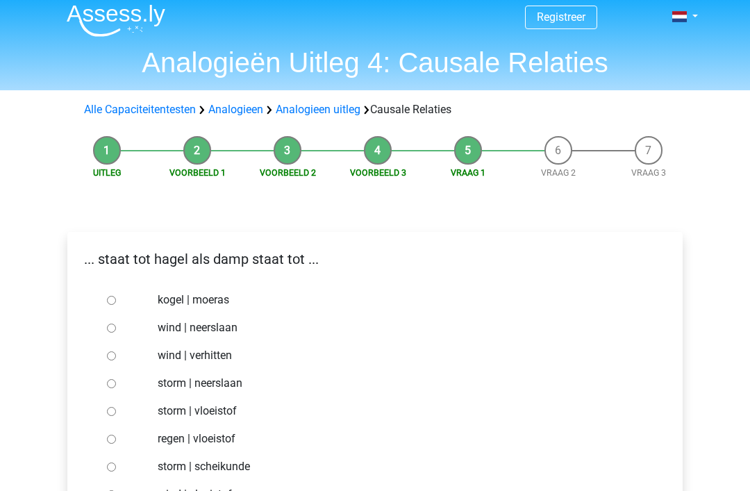
scroll to position [7, 0]
click at [223, 412] on label "storm | vloeistof" at bounding box center [398, 411] width 481 height 17
click at [116, 412] on input "storm | vloeistof" at bounding box center [111, 411] width 9 height 9
radio input "true"
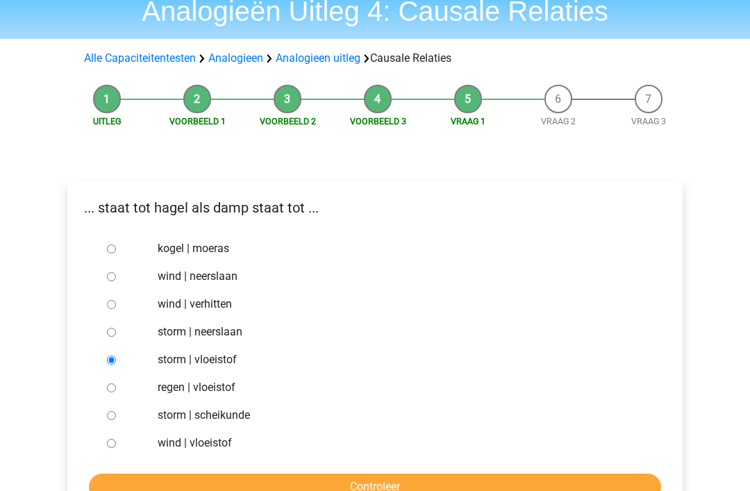
scroll to position [60, 0]
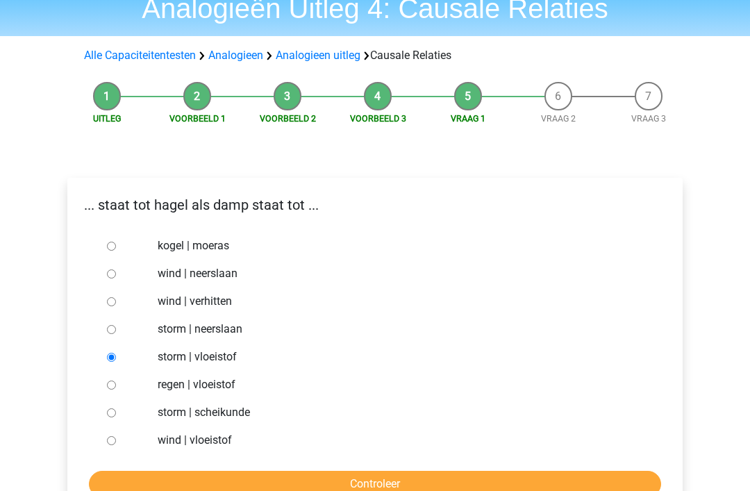
click at [231, 379] on label "regen | vloeistof" at bounding box center [398, 385] width 481 height 17
click at [116, 381] on input "regen | vloeistof" at bounding box center [111, 385] width 9 height 9
radio input "true"
click at [249, 483] on input "Controleer" at bounding box center [375, 485] width 572 height 26
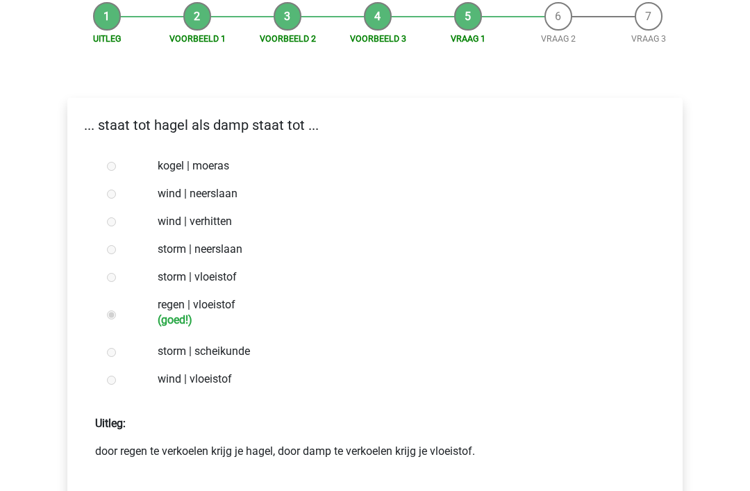
scroll to position [172, 0]
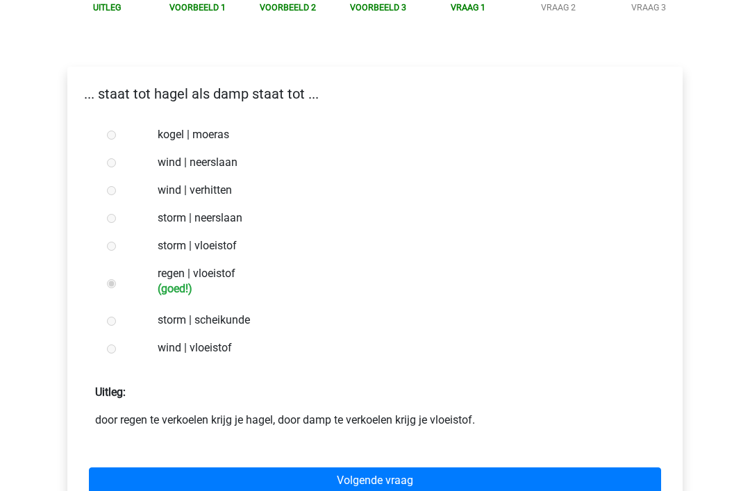
click at [225, 489] on link "Volgende vraag" at bounding box center [375, 481] width 572 height 26
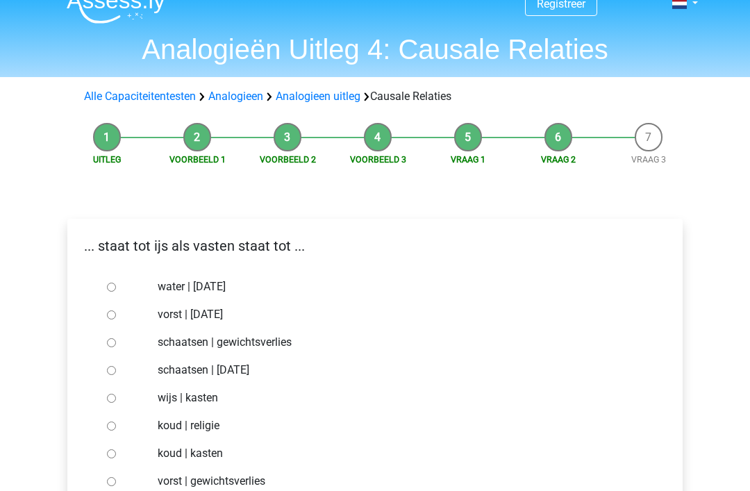
scroll to position [22, 0]
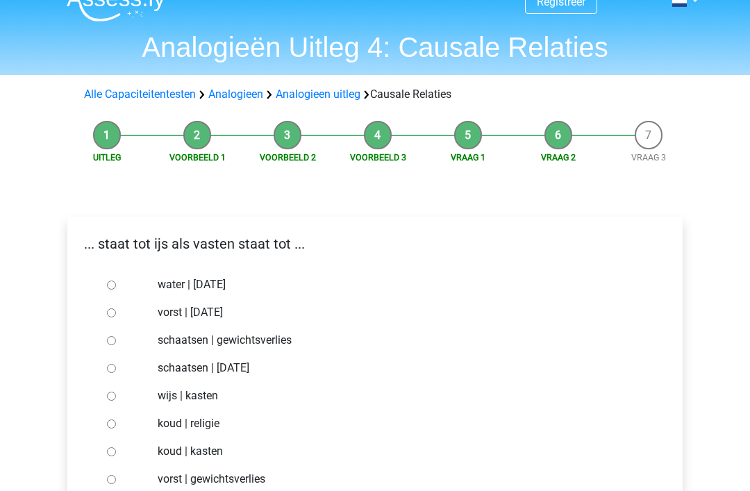
click at [260, 319] on label "vorst | [DATE]" at bounding box center [398, 312] width 481 height 17
click at [116, 317] on input "vorst | [DATE]" at bounding box center [111, 312] width 9 height 9
radio input "true"
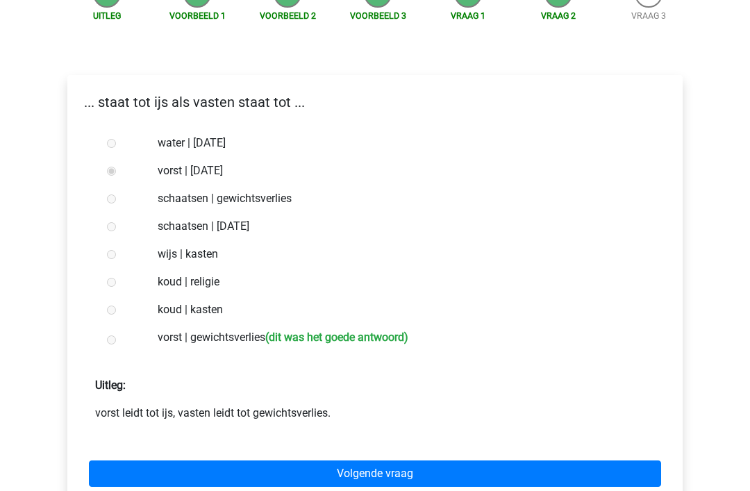
scroll to position [164, 0]
click at [244, 472] on link "Volgende vraag" at bounding box center [375, 473] width 572 height 26
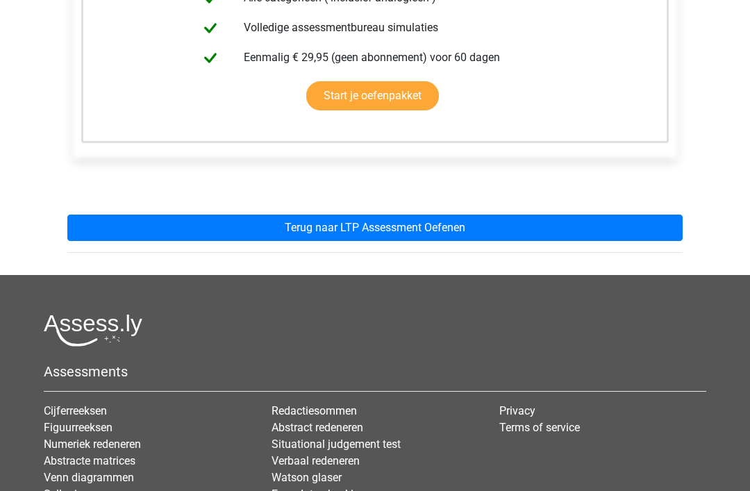
scroll to position [385, 0]
click at [426, 226] on link "Terug naar LTP Assessment Oefenen" at bounding box center [374, 228] width 615 height 26
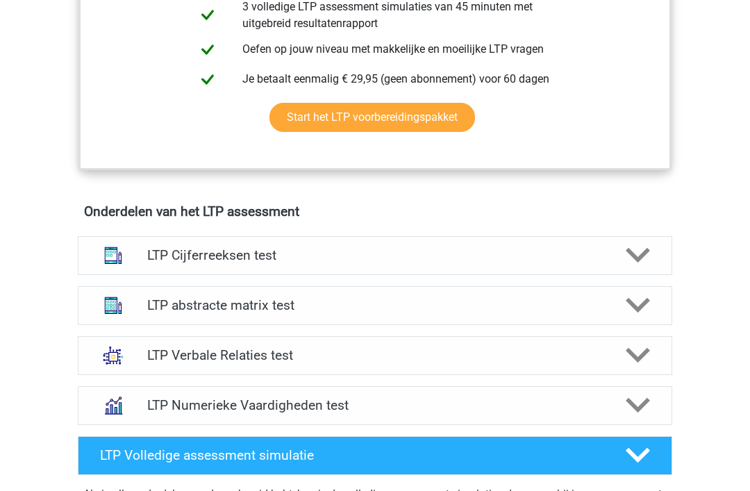
scroll to position [784, 0]
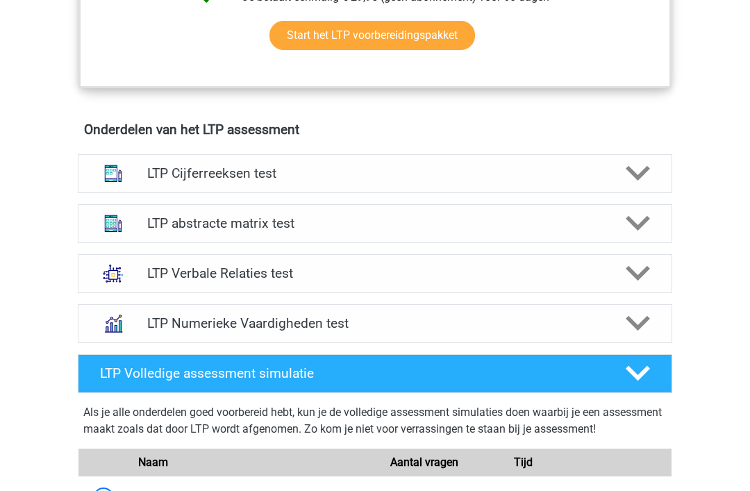
click at [349, 269] on h4 "LTP Verbale Relaties test" at bounding box center [374, 274] width 455 height 16
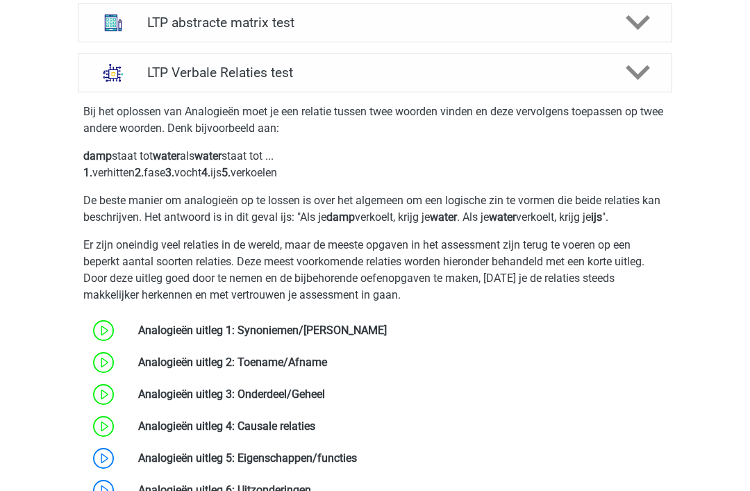
scroll to position [1129, 0]
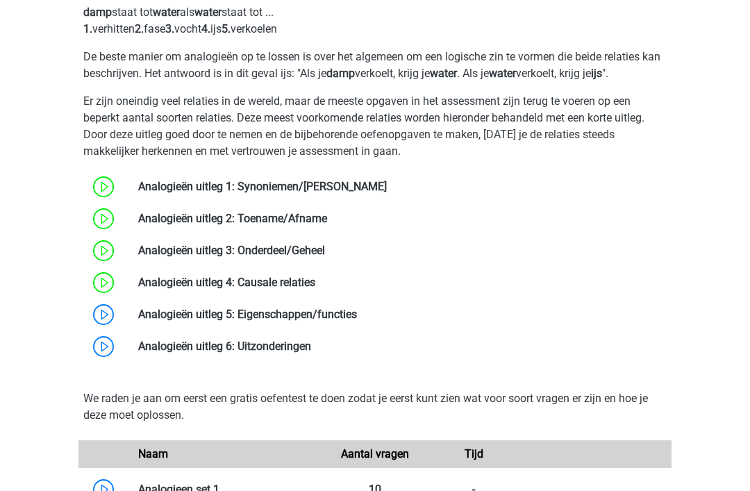
click at [357, 316] on link at bounding box center [357, 314] width 0 height 13
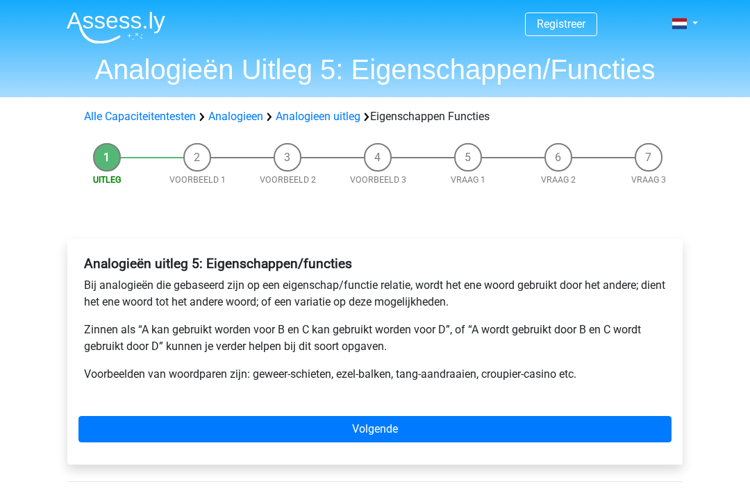
click at [363, 435] on link "Volgende" at bounding box center [374, 429] width 593 height 26
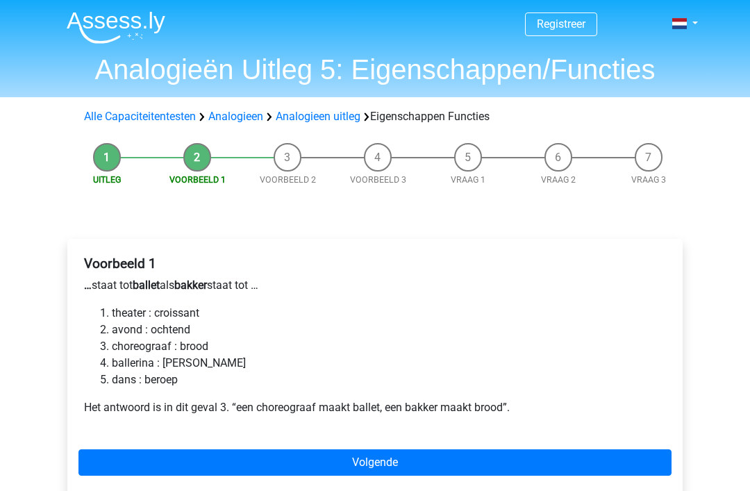
click at [251, 485] on div "Voorbeeld 1 … staat tot ballet als bakker staat tot … theater : croissant avond…" at bounding box center [374, 368] width 615 height 259
click at [228, 459] on link "Volgende" at bounding box center [374, 462] width 593 height 26
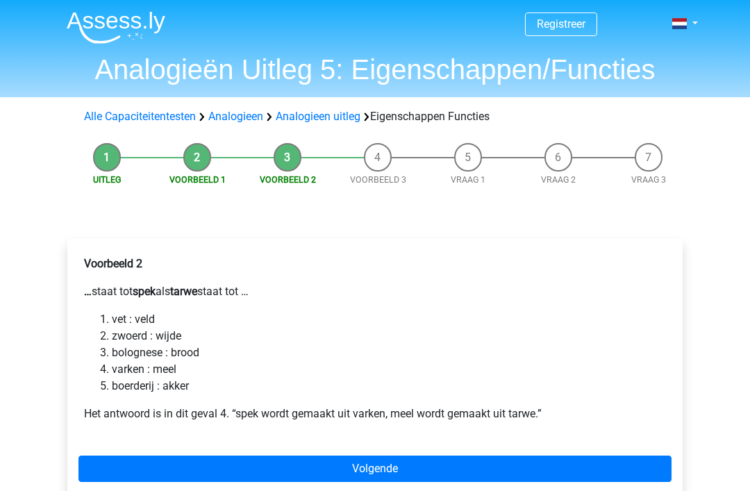
click at [200, 481] on link "Volgende" at bounding box center [374, 469] width 593 height 26
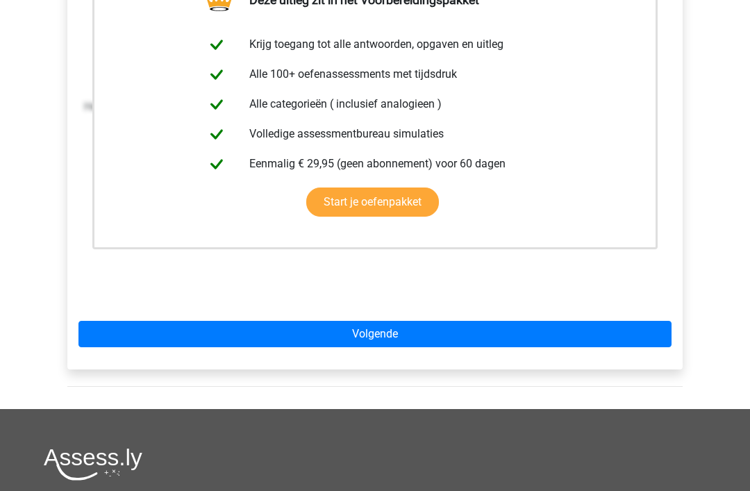
scroll to position [331, 0]
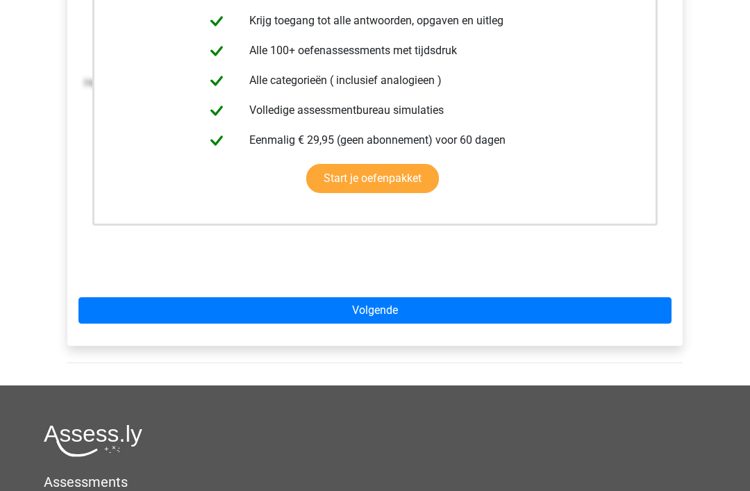
click at [365, 307] on link "Volgende" at bounding box center [374, 310] width 593 height 26
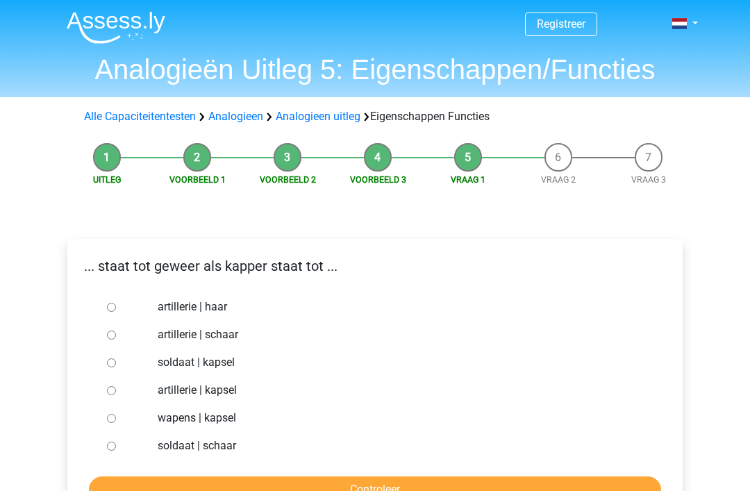
click at [216, 338] on label "artillerie | schaar" at bounding box center [398, 334] width 481 height 17
click at [116, 338] on input "artillerie | schaar" at bounding box center [111, 335] width 9 height 9
radio input "true"
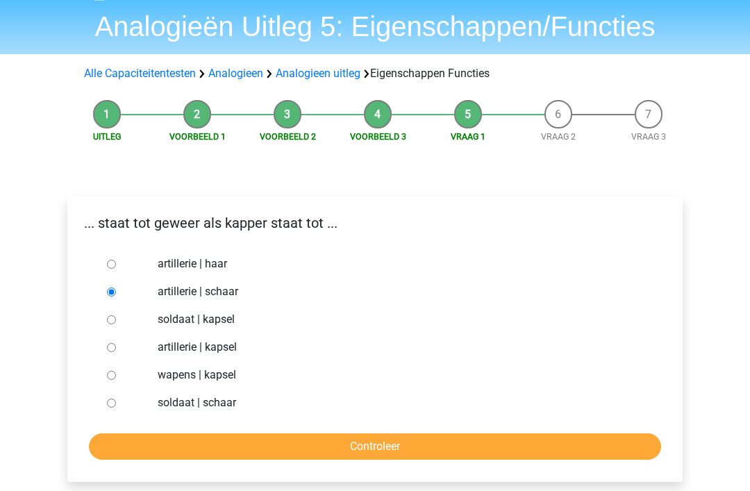
scroll to position [43, 0]
click at [299, 437] on input "Controleer" at bounding box center [375, 446] width 572 height 26
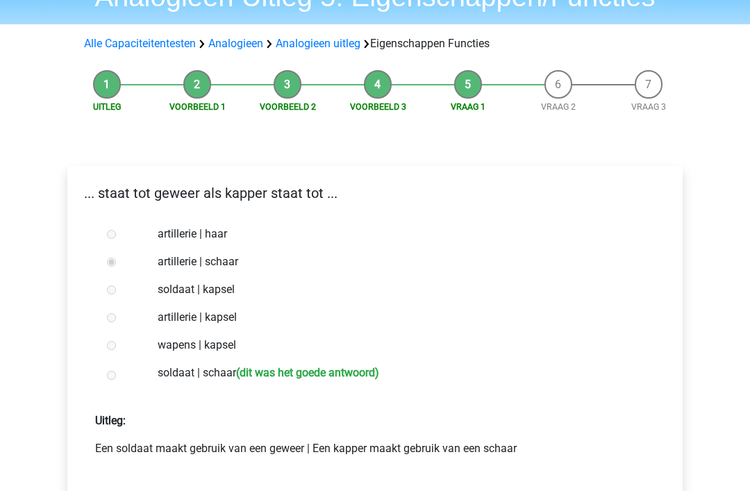
scroll to position [75, 0]
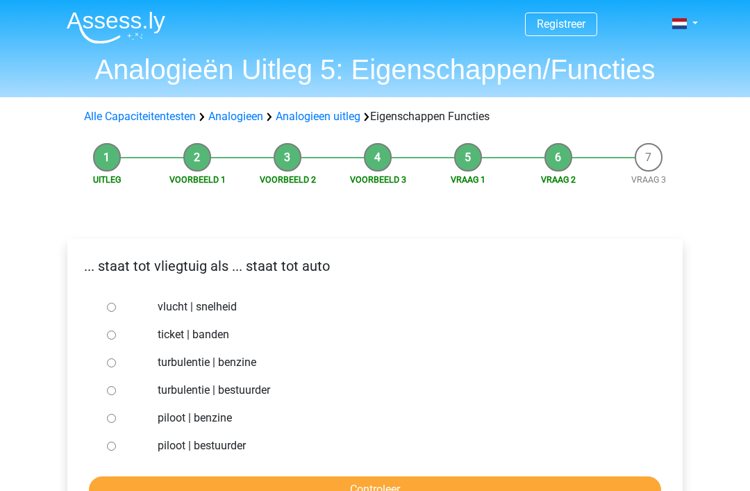
click at [231, 442] on label "piloot | bestuurder" at bounding box center [398, 446] width 481 height 17
click at [116, 442] on input "piloot | bestuurder" at bounding box center [111, 446] width 9 height 9
radio input "true"
click at [287, 490] on input "Controleer" at bounding box center [375, 489] width 572 height 26
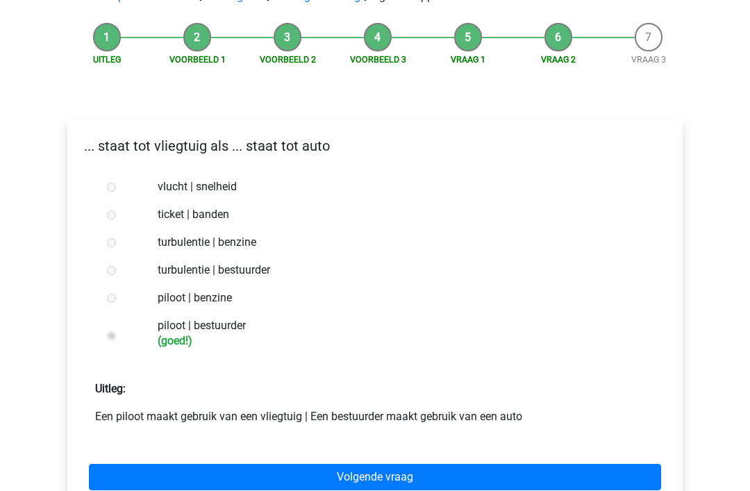
scroll to position [173, 0]
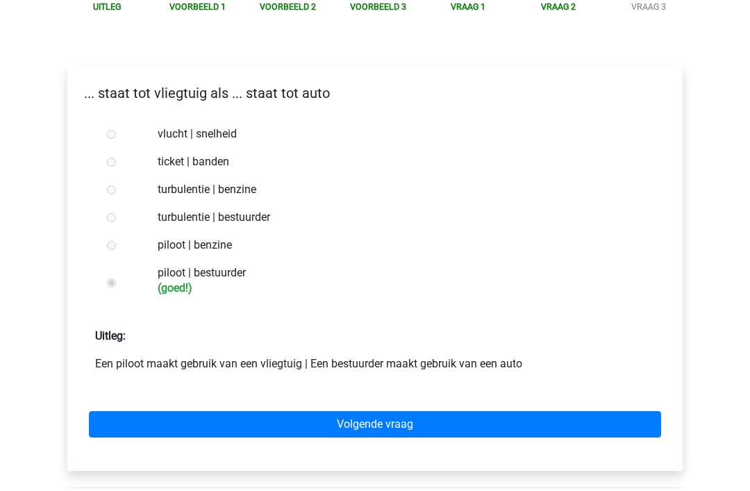
click at [326, 419] on link "Volgende vraag" at bounding box center [375, 424] width 572 height 26
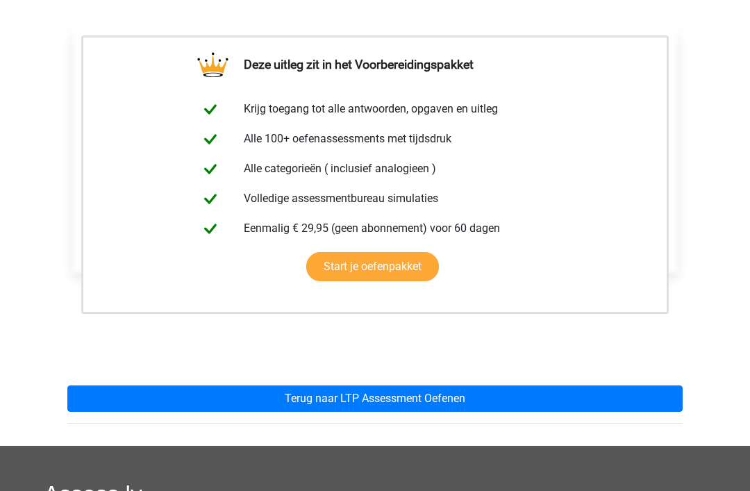
scroll to position [348, 0]
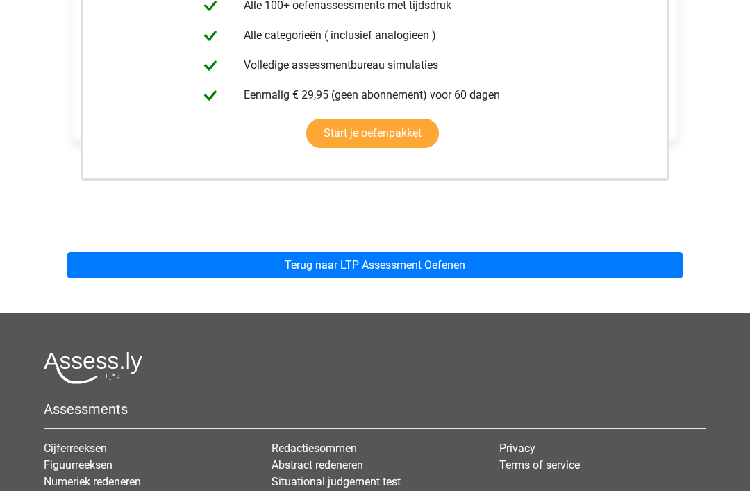
click at [380, 265] on link "Terug naar LTP Assessment Oefenen" at bounding box center [374, 265] width 615 height 26
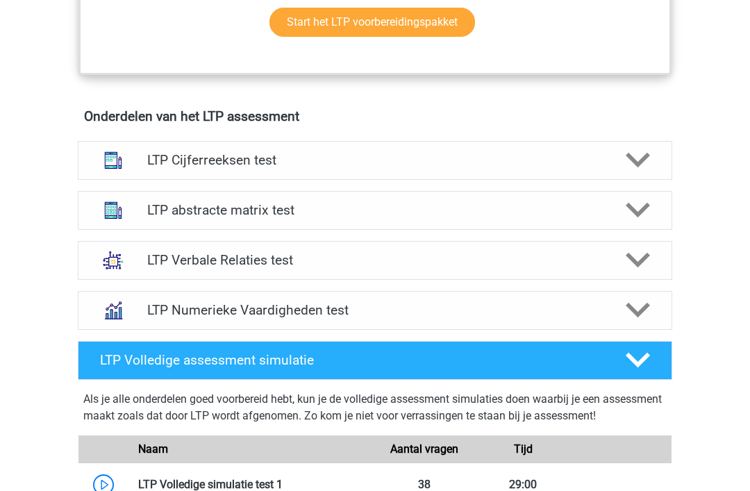
click at [333, 265] on h4 "LTP Verbale Relaties test" at bounding box center [374, 260] width 455 height 16
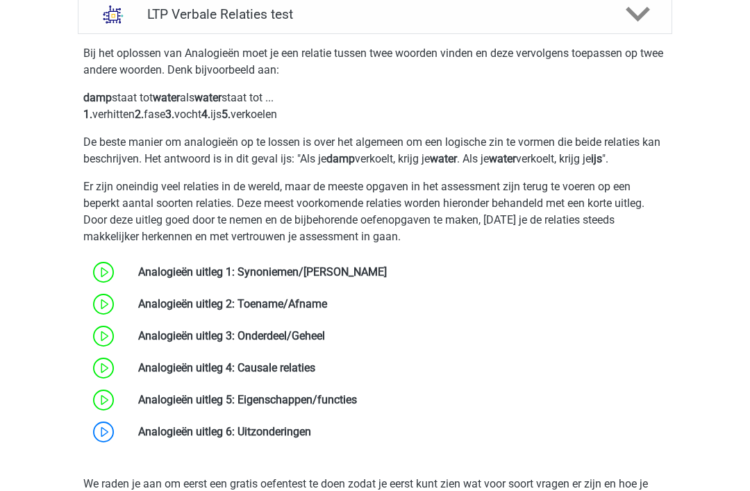
scroll to position [1044, 0]
click at [311, 438] on link at bounding box center [311, 431] width 0 height 13
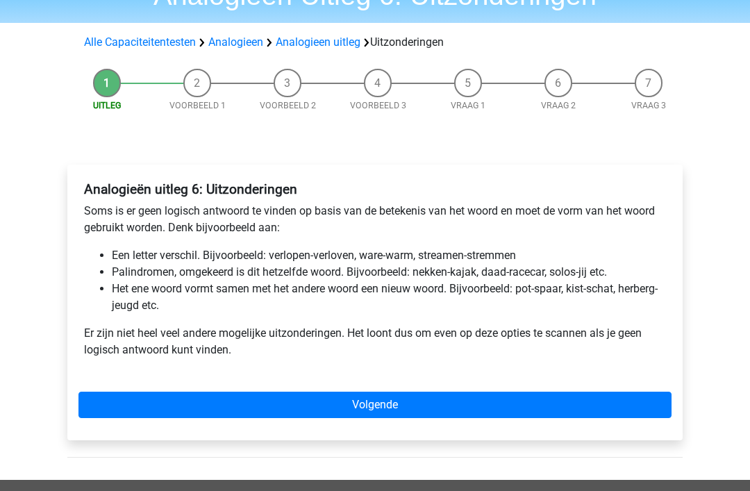
scroll to position [74, 0]
click at [407, 409] on link "Volgende" at bounding box center [374, 405] width 593 height 26
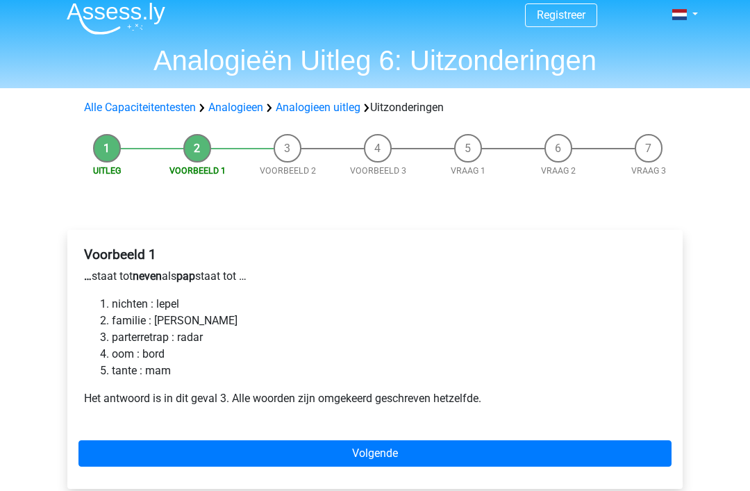
scroll to position [13, 0]
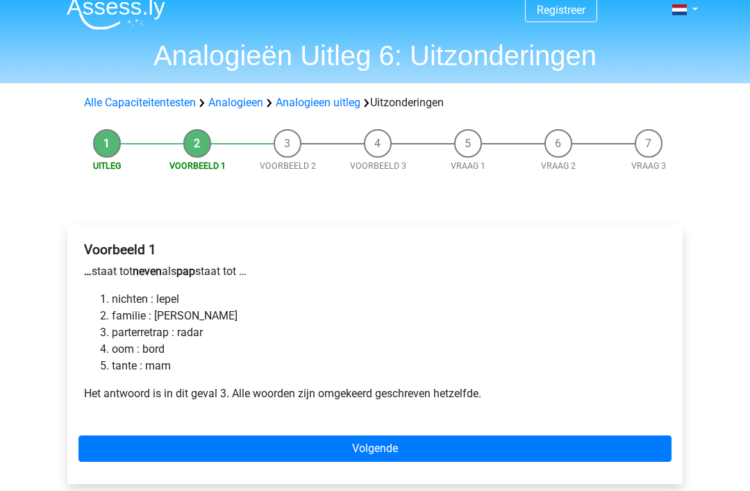
click at [269, 437] on link "Volgende" at bounding box center [374, 449] width 593 height 26
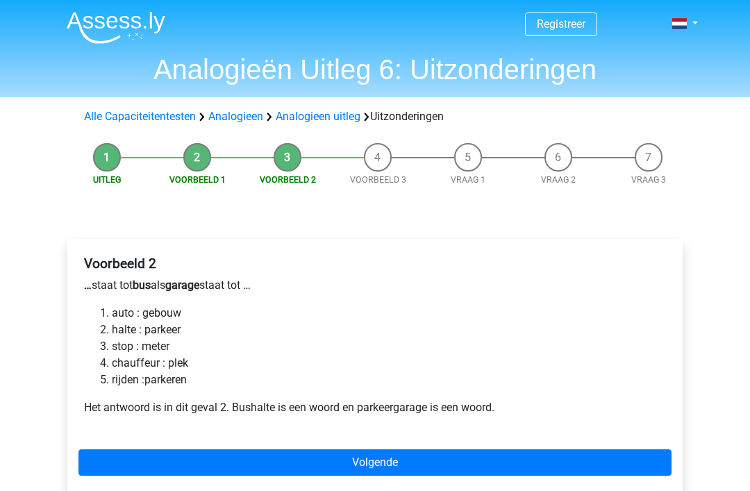
click at [225, 462] on link "Volgende" at bounding box center [374, 462] width 593 height 26
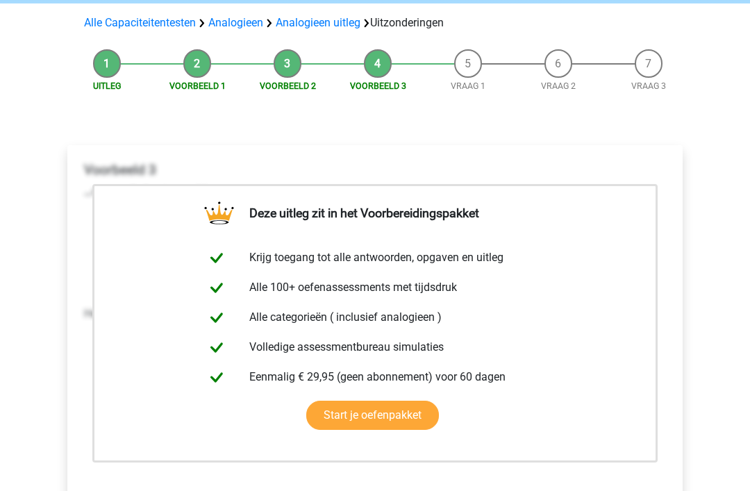
scroll to position [150, 0]
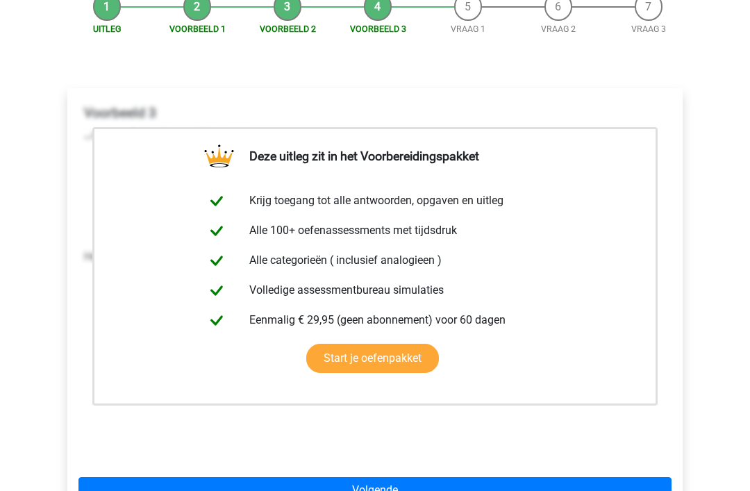
click at [274, 470] on div "Deze uitleg zit in het Voorbereidingspakket Krijg toegang tot alle antwoorden, …" at bounding box center [374, 308] width 615 height 438
click at [253, 488] on link "Volgende" at bounding box center [374, 491] width 593 height 26
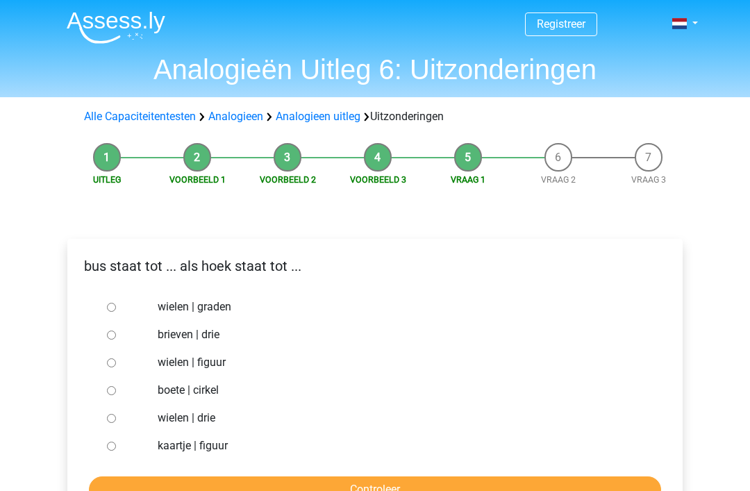
scroll to position [14, 0]
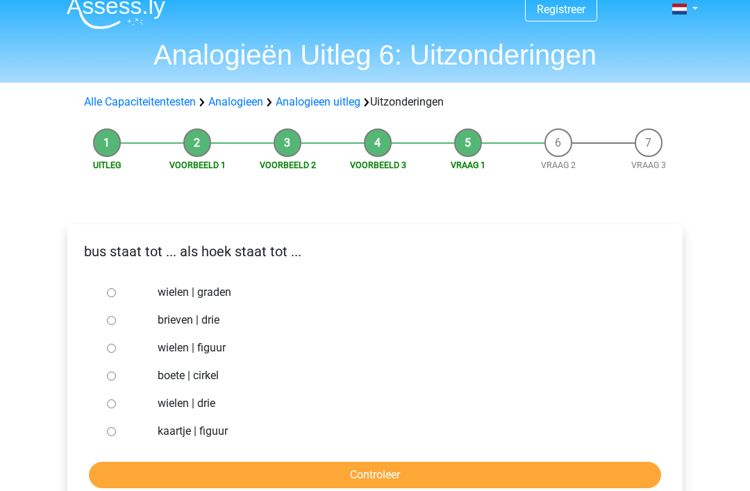
click at [232, 328] on label "brieven | drie" at bounding box center [398, 321] width 481 height 17
click at [116, 326] on input "brieven | drie" at bounding box center [111, 321] width 9 height 9
radio input "true"
click at [306, 483] on input "Controleer" at bounding box center [375, 476] width 572 height 26
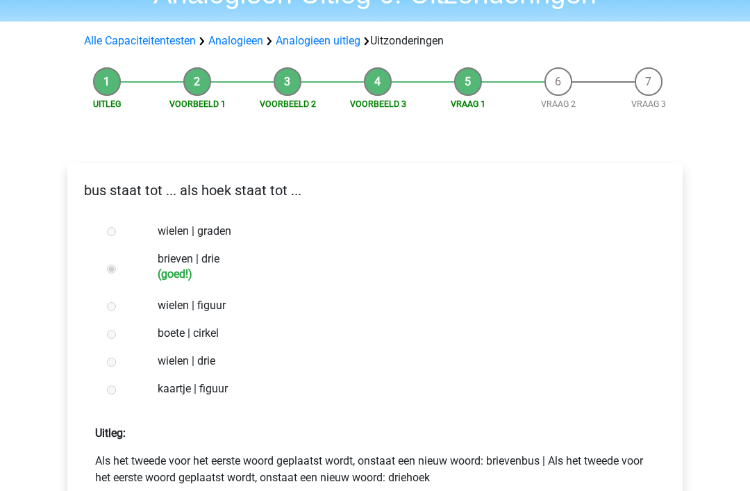
scroll to position [130, 0]
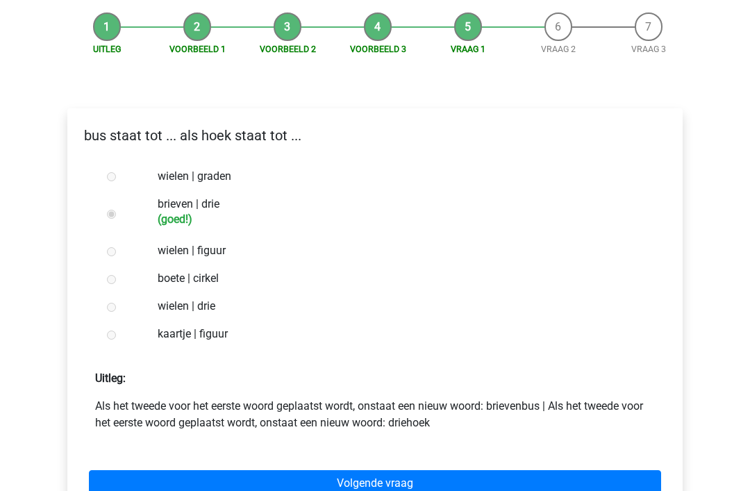
click at [319, 481] on link "Volgende vraag" at bounding box center [375, 484] width 572 height 26
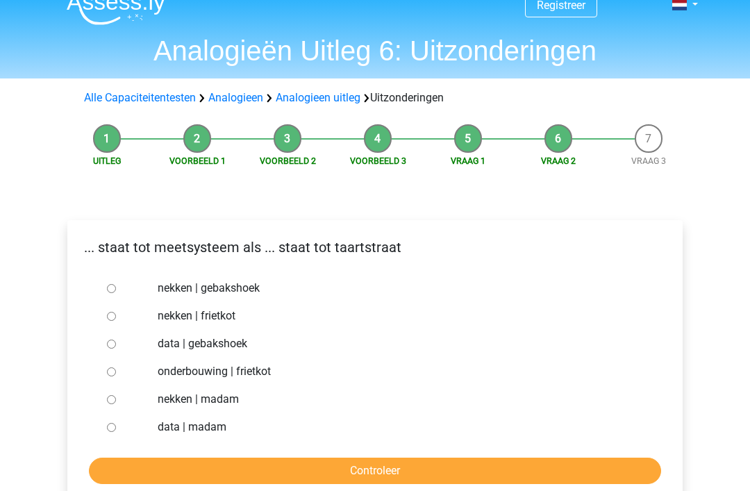
scroll to position [19, 0]
click at [210, 403] on label "nekken | madam" at bounding box center [398, 399] width 481 height 17
click at [116, 403] on input "nekken | madam" at bounding box center [111, 399] width 9 height 9
radio input "true"
click at [328, 469] on input "Controleer" at bounding box center [375, 471] width 572 height 26
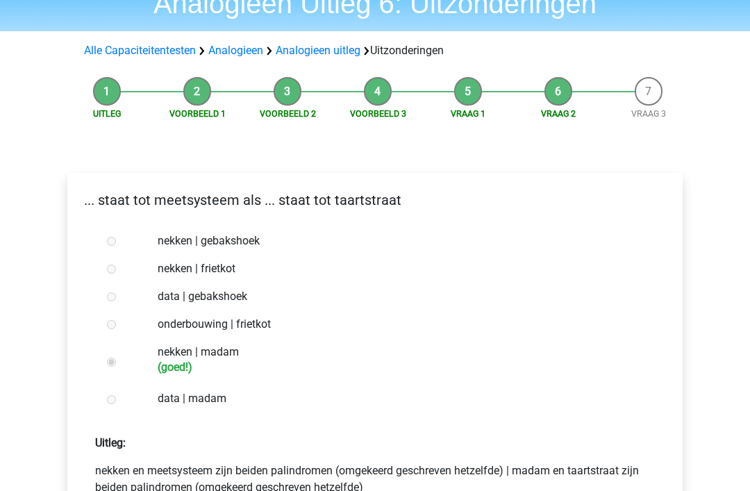
scroll to position [163, 0]
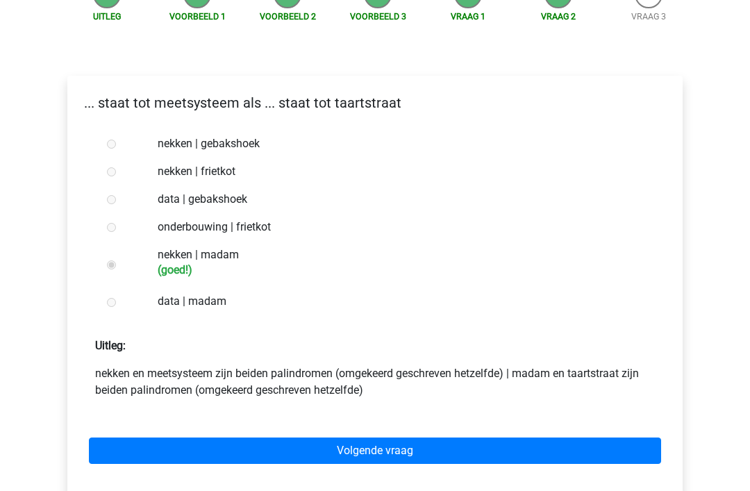
click at [344, 449] on link "Volgende vraag" at bounding box center [375, 451] width 572 height 26
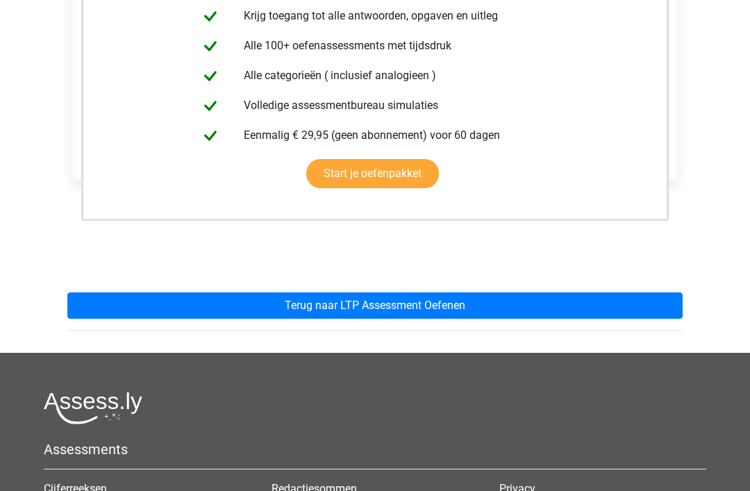
scroll to position [307, 0]
click at [436, 302] on link "Terug naar LTP Assessment Oefenen" at bounding box center [374, 306] width 615 height 26
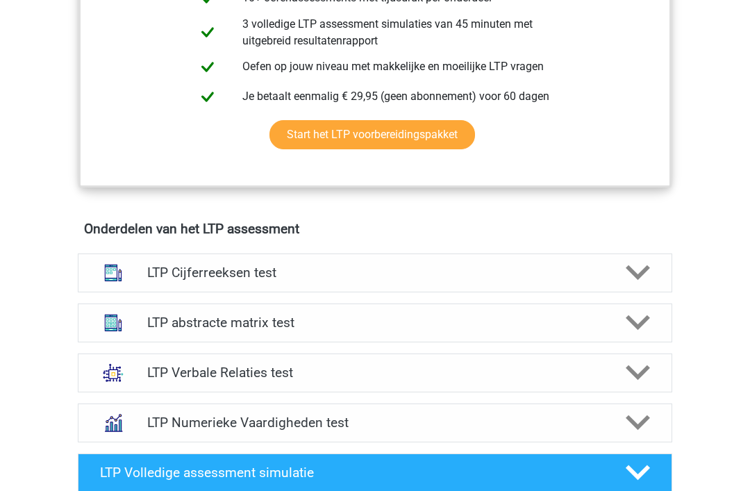
click at [359, 364] on div "LTP Verbale Relaties test" at bounding box center [375, 373] width 594 height 39
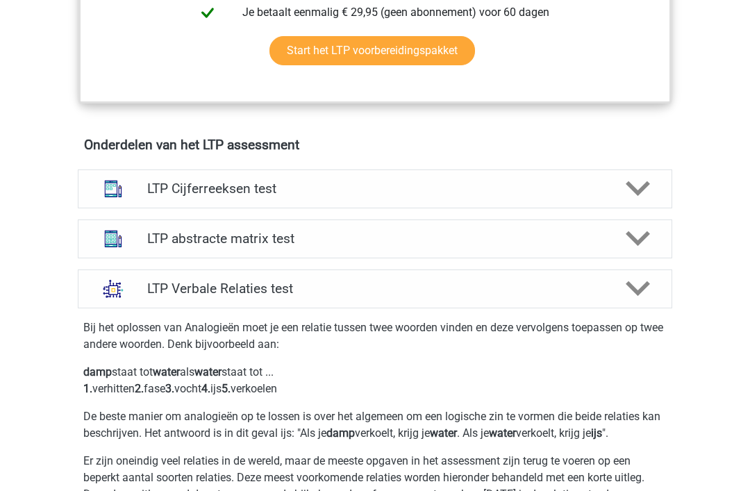
scroll to position [1020, 0]
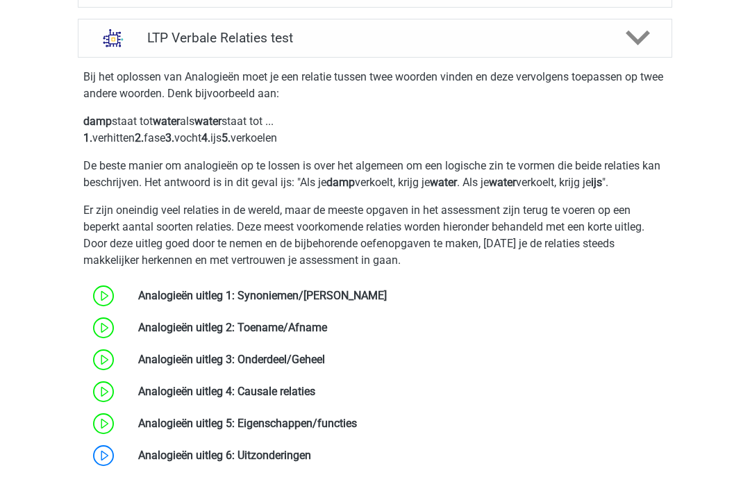
click at [311, 455] on link at bounding box center [311, 455] width 0 height 13
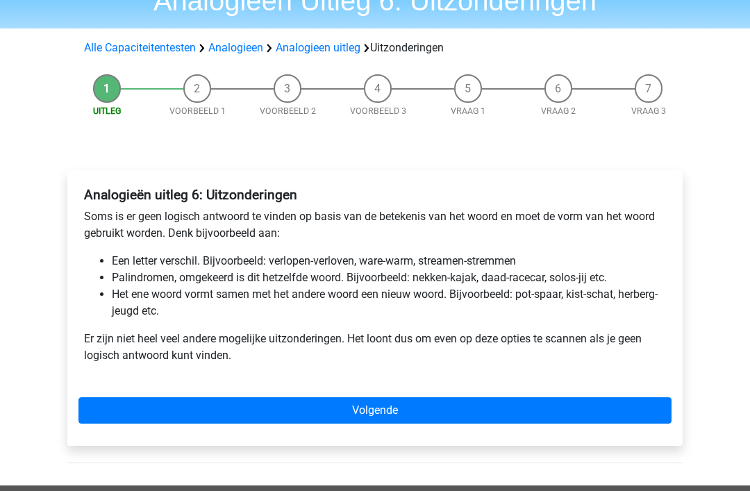
scroll to position [67, 0]
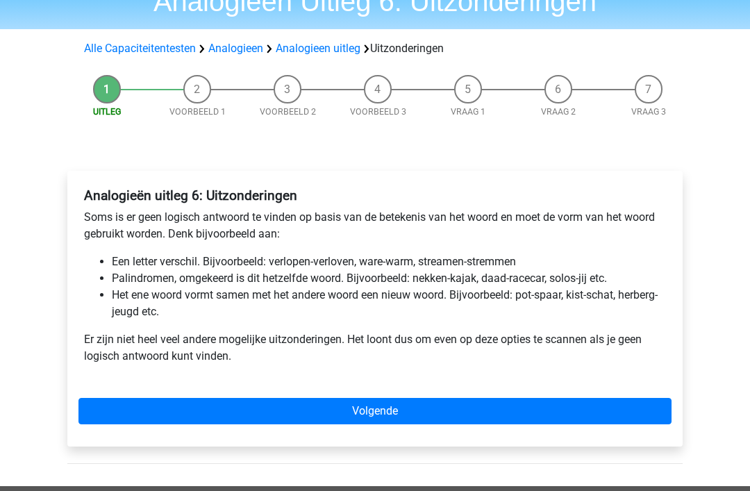
click at [367, 406] on link "Volgende" at bounding box center [374, 412] width 593 height 26
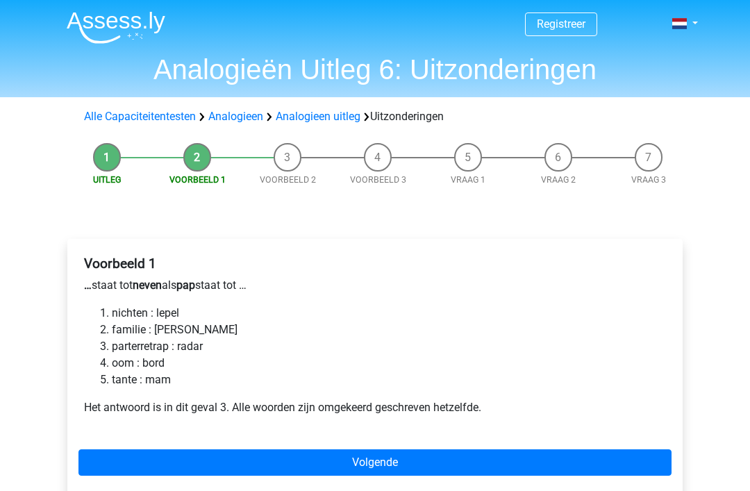
click at [393, 442] on div "Voorbeeld 1 … staat tot neven als pap staat tot … nichten : lepel familie : ger…" at bounding box center [374, 368] width 615 height 259
click at [388, 461] on link "Volgende" at bounding box center [374, 462] width 593 height 26
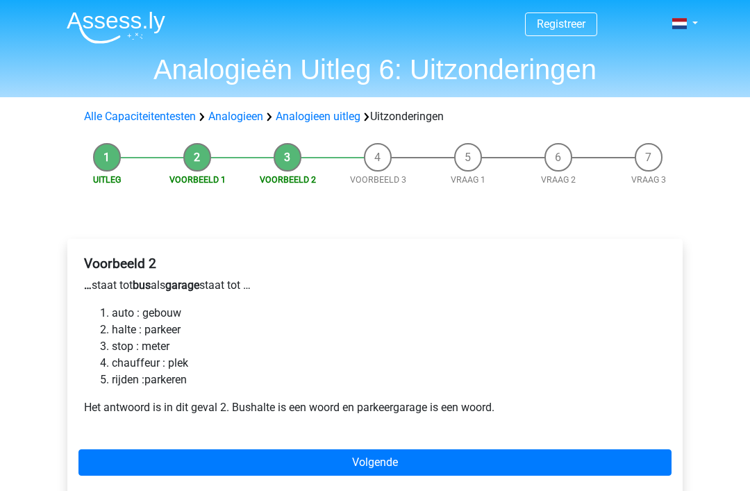
click at [361, 441] on div "Voorbeeld 2 … staat tot bus als garage staat tot … auto : gebouw halte : parkee…" at bounding box center [374, 368] width 615 height 259
click at [390, 464] on link "Volgende" at bounding box center [374, 462] width 593 height 26
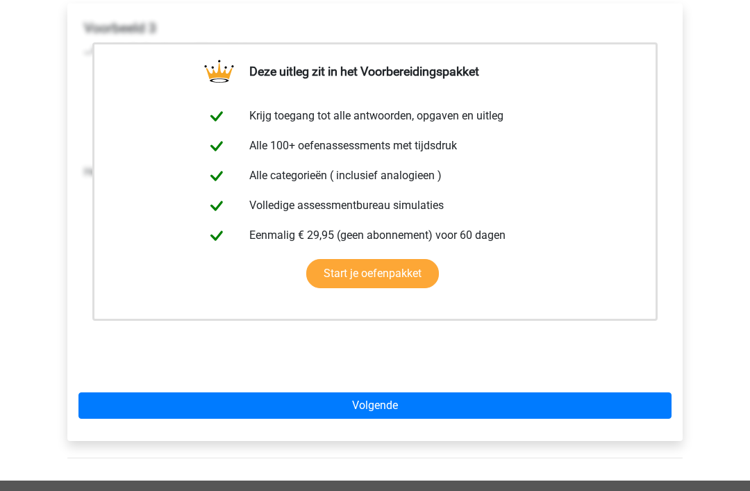
scroll to position [244, 0]
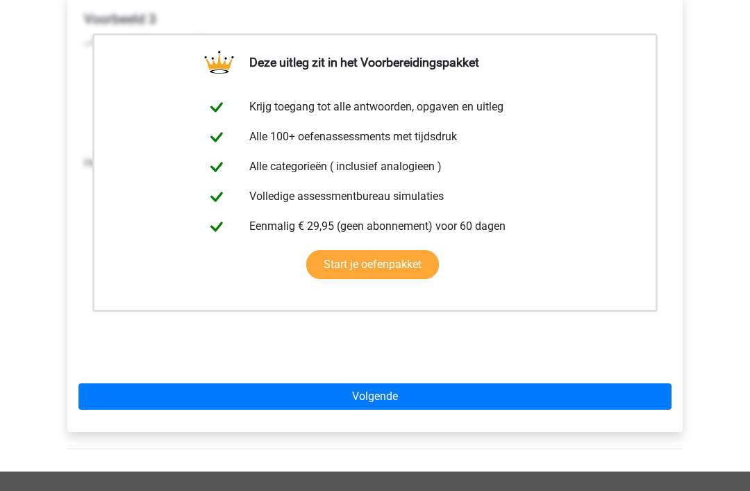
click at [401, 392] on link "Volgende" at bounding box center [374, 396] width 593 height 26
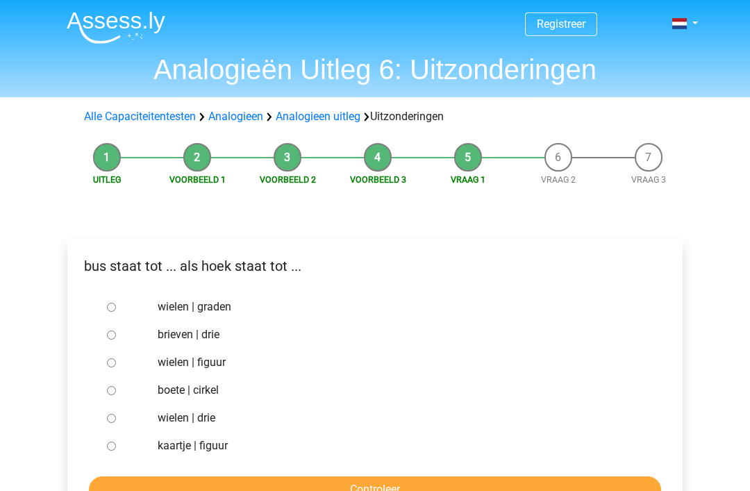
click at [207, 342] on label "brieven | drie" at bounding box center [398, 334] width 481 height 17
click at [116, 340] on input "brieven | drie" at bounding box center [111, 335] width 9 height 9
radio input "true"
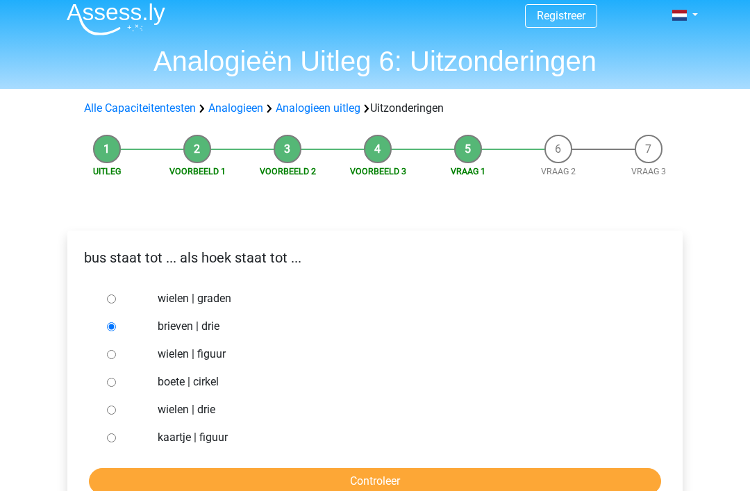
scroll to position [8, 0]
click at [317, 476] on input "Controleer" at bounding box center [375, 481] width 572 height 26
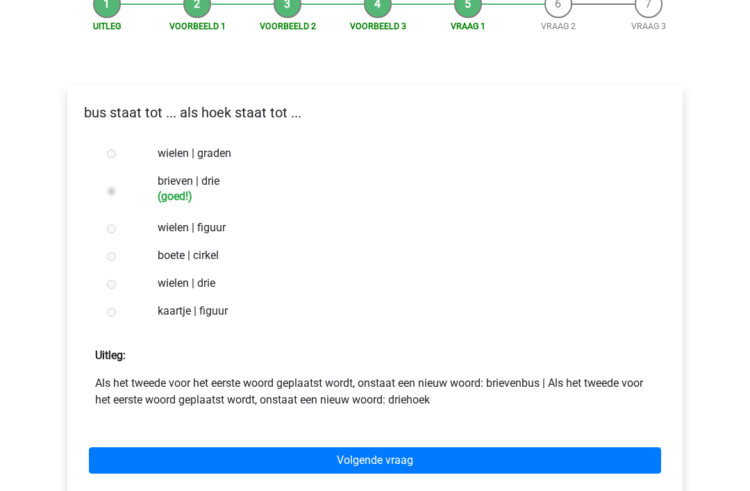
scroll to position [160, 0]
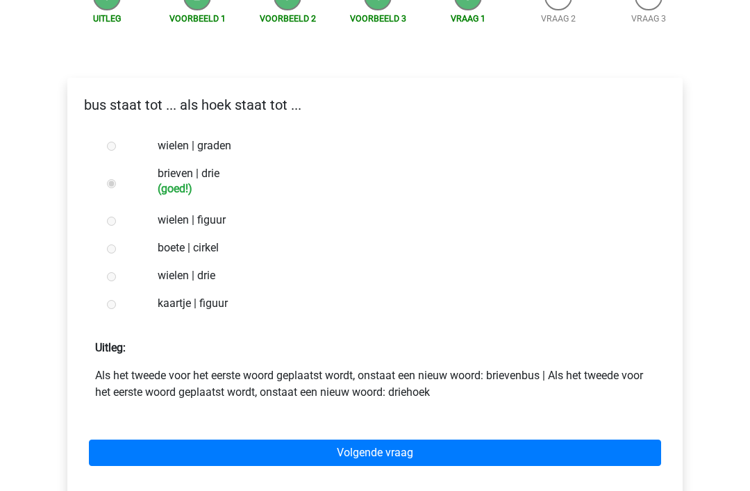
click at [308, 460] on link "Volgende vraag" at bounding box center [375, 453] width 572 height 26
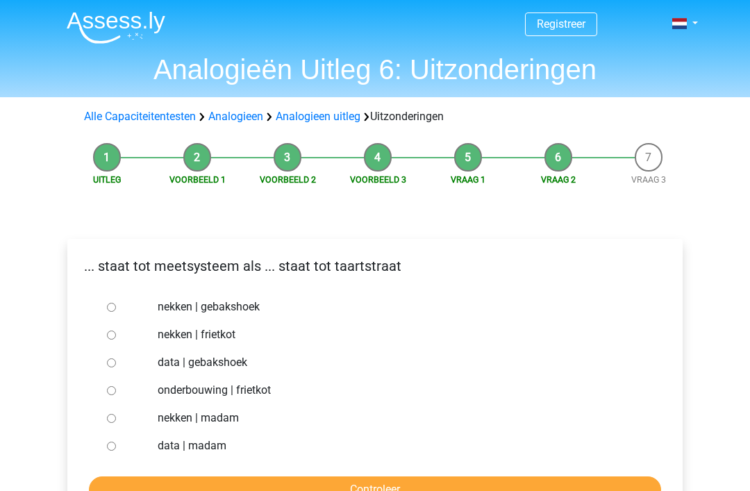
click at [224, 417] on label "nekken | madam" at bounding box center [398, 418] width 481 height 17
click at [116, 417] on input "nekken | madam" at bounding box center [111, 418] width 9 height 9
radio input "true"
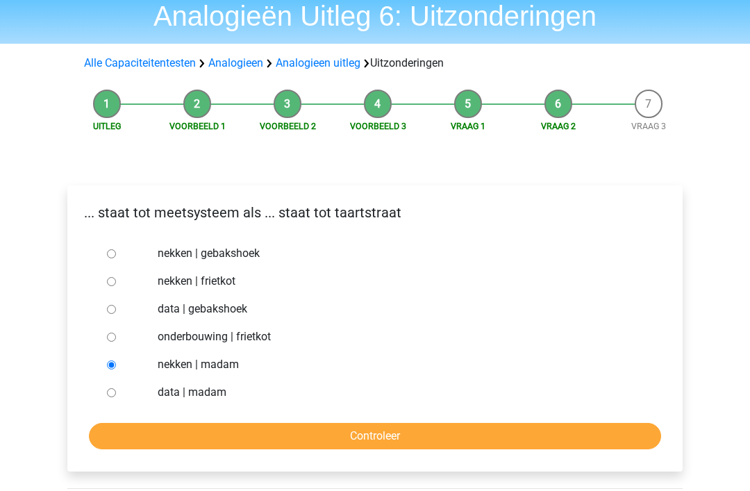
scroll to position [55, 0]
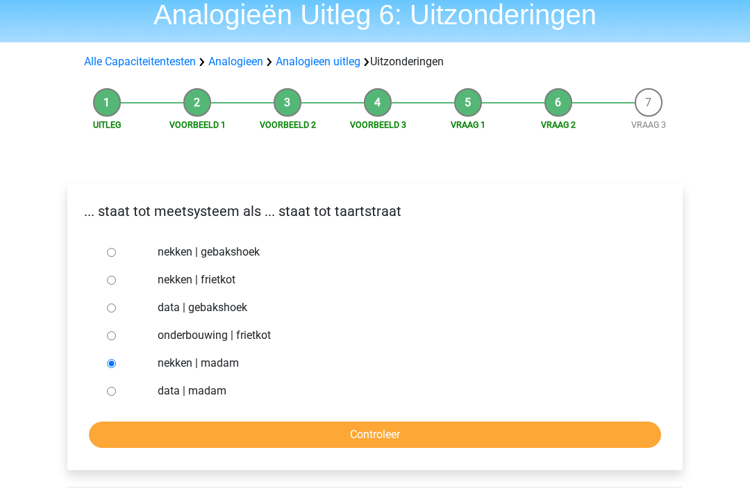
click at [342, 442] on input "Controleer" at bounding box center [375, 435] width 572 height 26
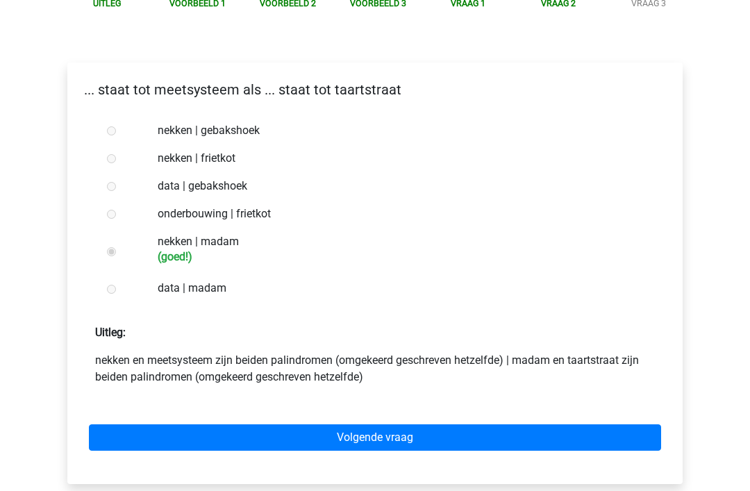
scroll to position [176, 0]
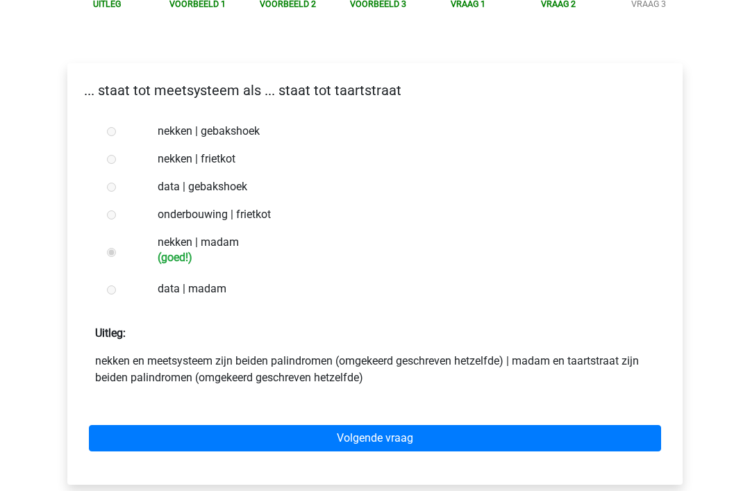
click at [367, 440] on link "Volgende vraag" at bounding box center [375, 438] width 572 height 26
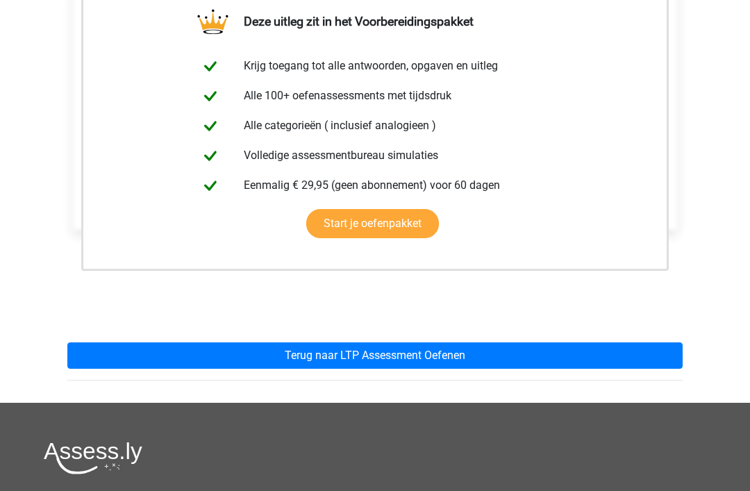
scroll to position [257, 0]
click at [403, 358] on link "Terug naar LTP Assessment Oefenen" at bounding box center [374, 356] width 615 height 26
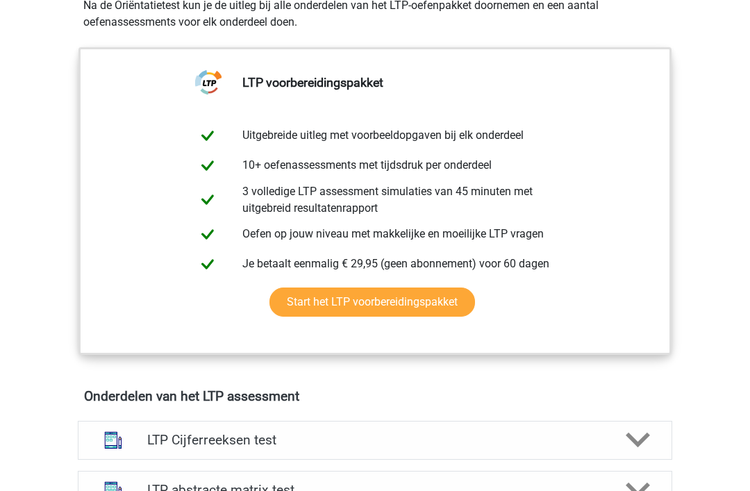
scroll to position [674, 0]
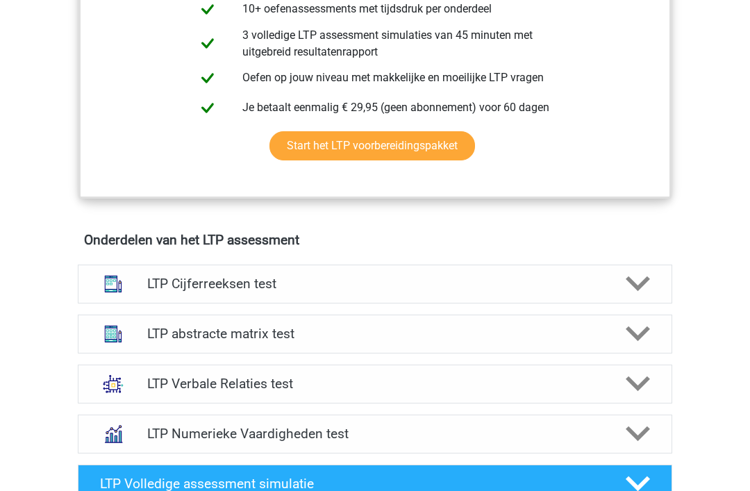
click at [383, 378] on h4 "LTP Verbale Relaties test" at bounding box center [374, 384] width 455 height 16
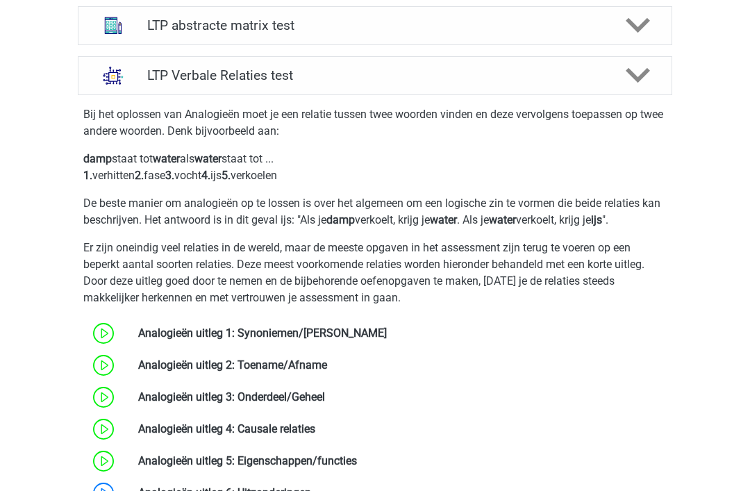
scroll to position [983, 0]
click at [636, 84] on icon at bounding box center [638, 75] width 24 height 24
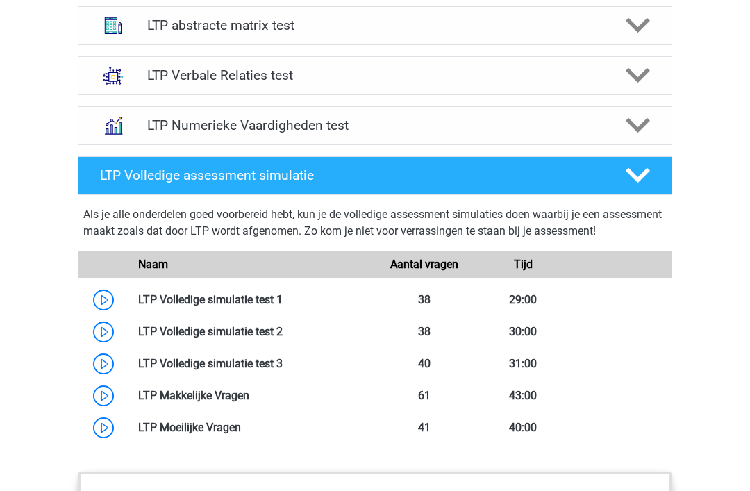
click at [628, 117] on icon at bounding box center [638, 125] width 24 height 24
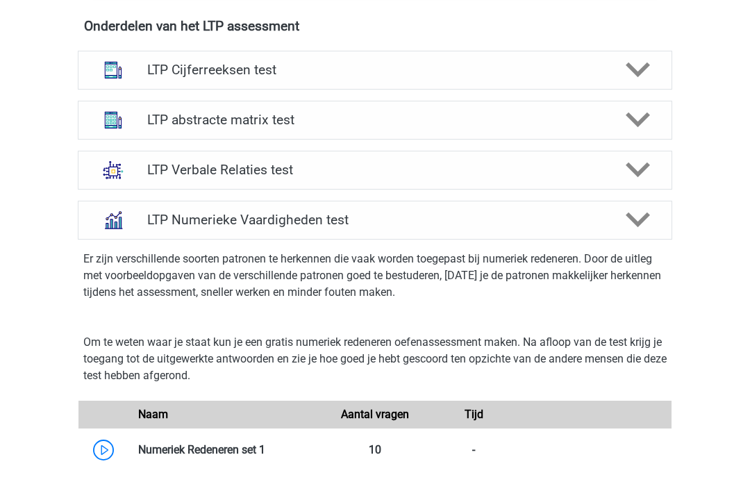
scroll to position [888, 0]
click at [265, 444] on link at bounding box center [265, 450] width 0 height 13
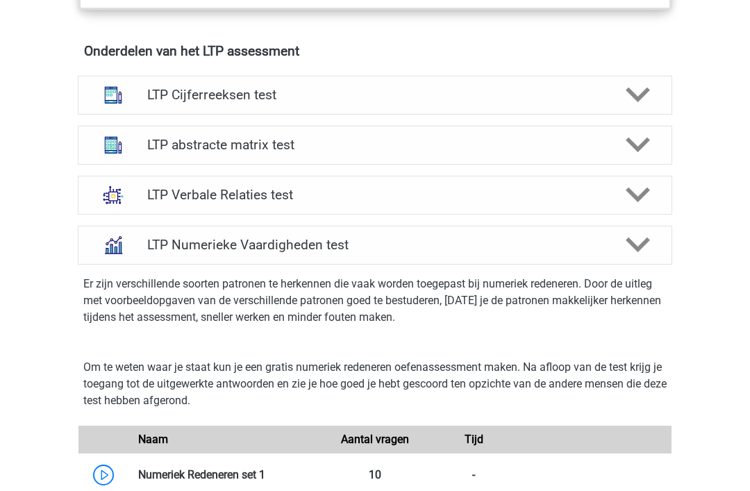
scroll to position [860, 0]
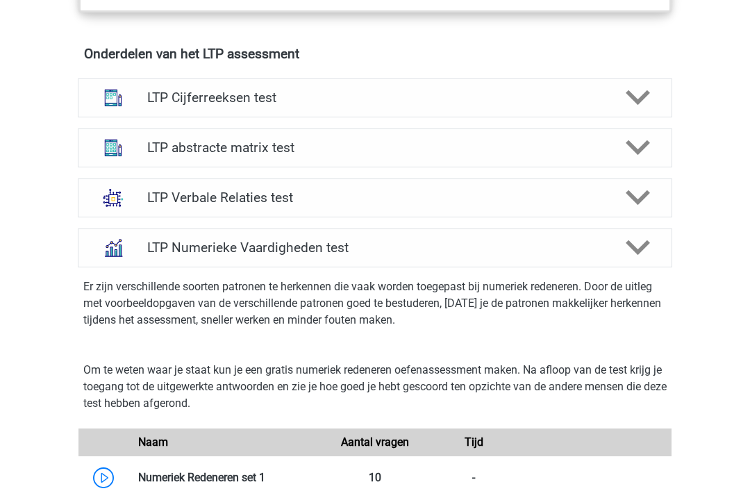
click at [493, 250] on h4 "LTP Numerieke Vaardigheden test" at bounding box center [374, 248] width 455 height 16
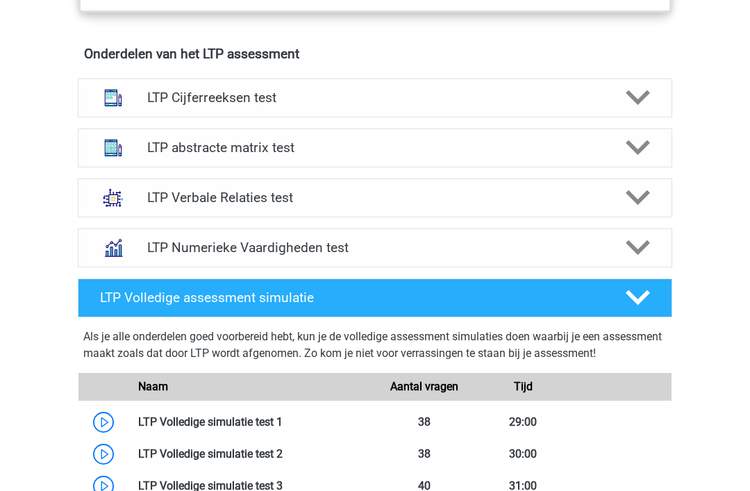
click at [602, 240] on h4 "LTP Numerieke Vaardigheden test" at bounding box center [374, 248] width 455 height 16
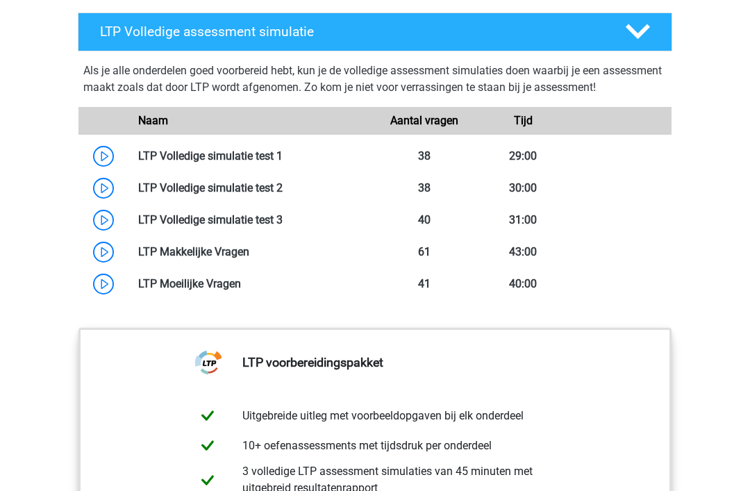
scroll to position [1742, 0]
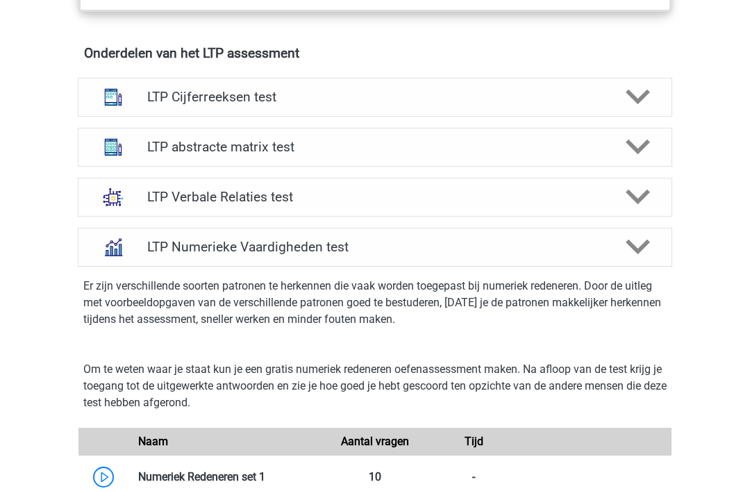
click at [601, 194] on h4 "LTP Verbale Relaties test" at bounding box center [374, 198] width 455 height 16
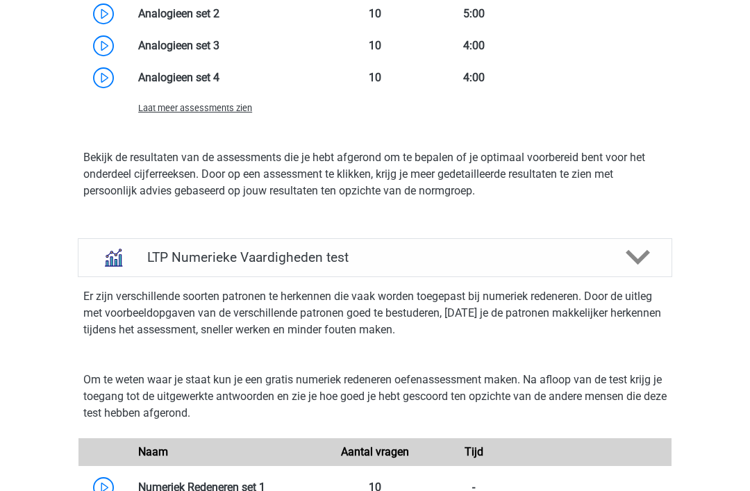
scroll to position [1771, 0]
click at [594, 260] on h4 "LTP Numerieke Vaardigheden test" at bounding box center [374, 257] width 455 height 16
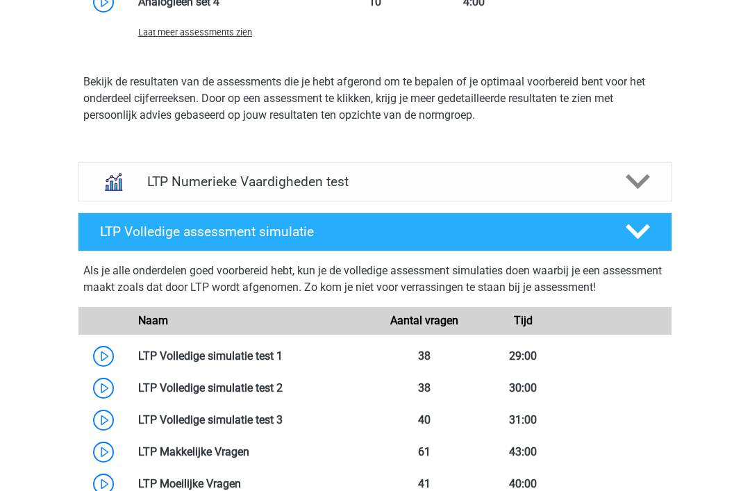
scroll to position [1854, 0]
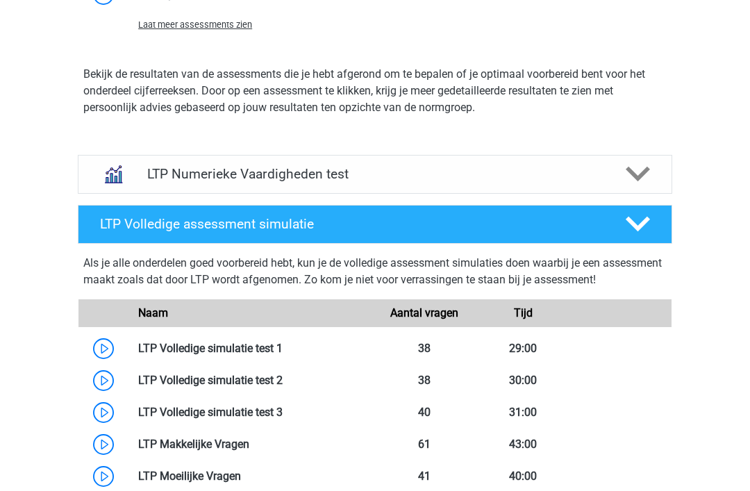
click at [646, 163] on icon at bounding box center [638, 174] width 24 height 24
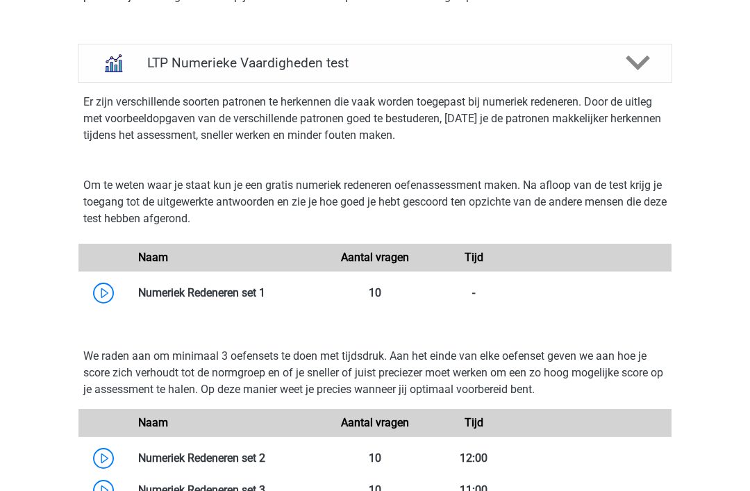
scroll to position [2110, 0]
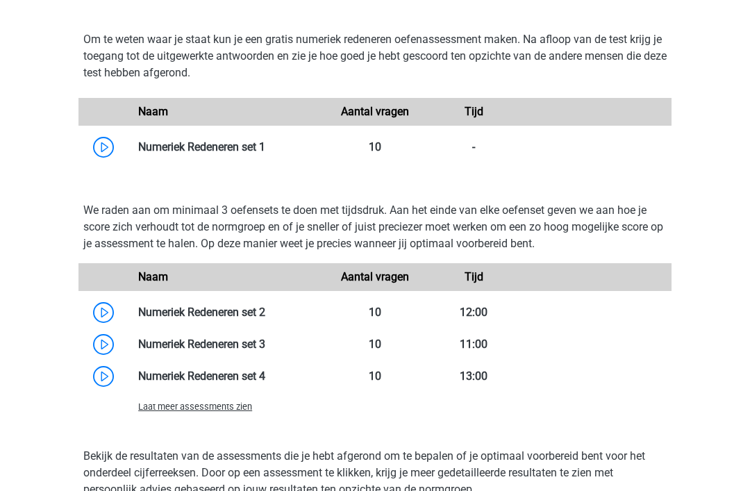
click at [265, 153] on link at bounding box center [265, 146] width 0 height 13
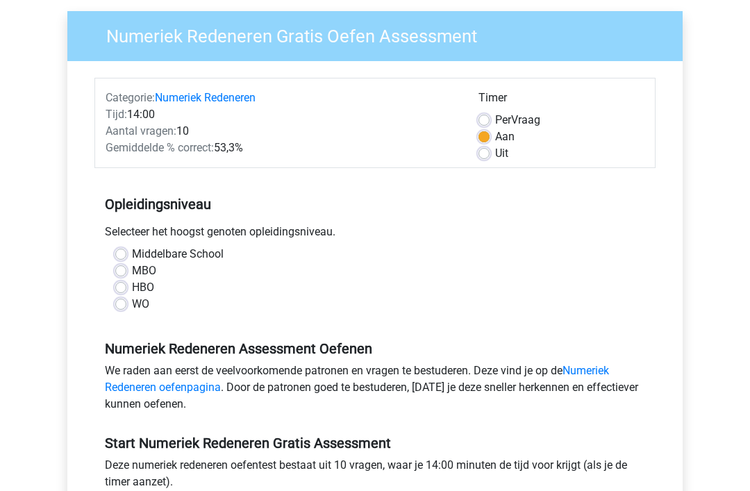
scroll to position [103, 0]
click at [132, 282] on label "HBO" at bounding box center [143, 287] width 22 height 17
click at [124, 282] on input "HBO" at bounding box center [120, 286] width 11 height 14
radio input "true"
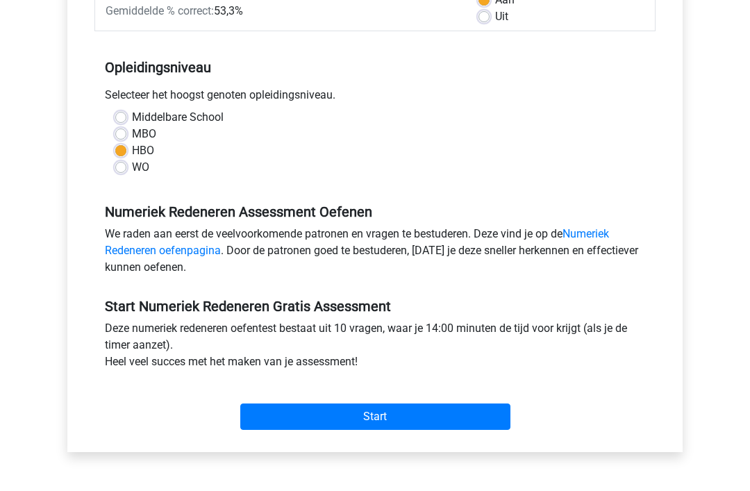
scroll to position [246, 0]
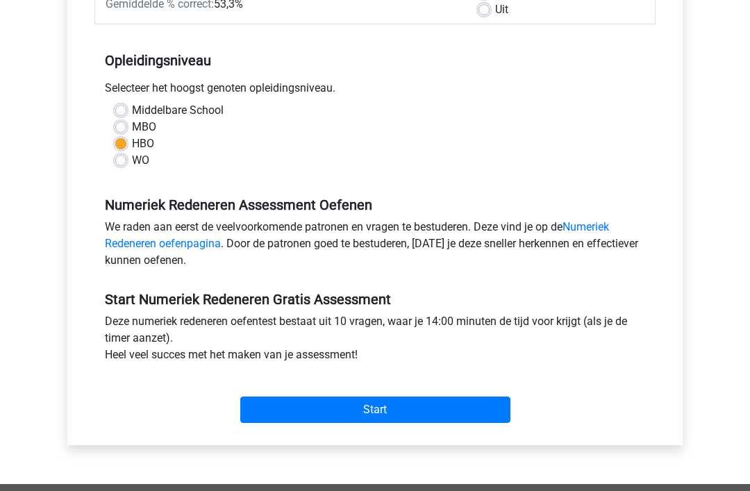
click at [606, 230] on link "Numeriek Redeneren oefenpagina" at bounding box center [357, 236] width 504 height 30
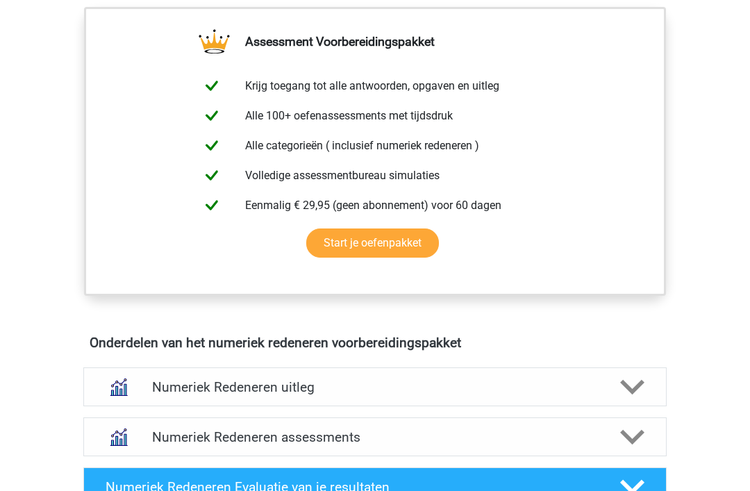
scroll to position [710, 0]
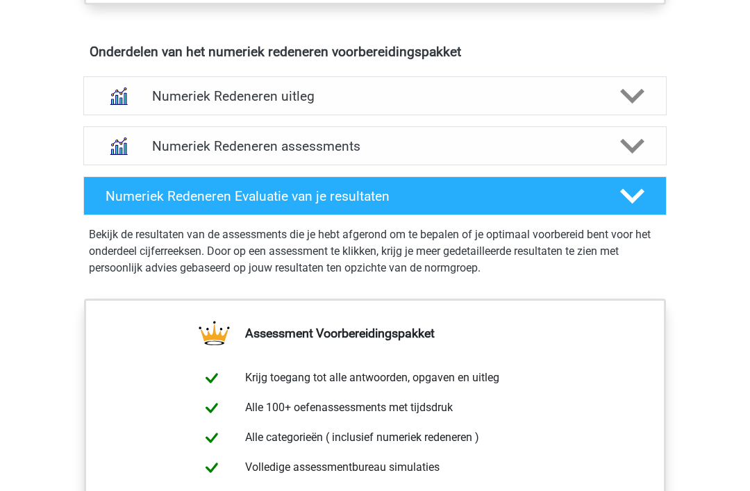
click at [640, 114] on div "Numeriek Redeneren uitleg" at bounding box center [374, 96] width 583 height 39
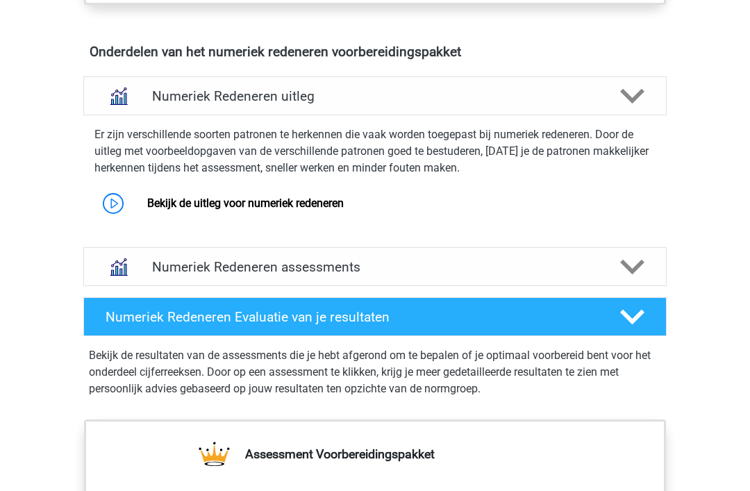
scroll to position [838, 0]
click at [310, 205] on link "Bekijk de uitleg voor numeriek redeneren" at bounding box center [245, 203] width 197 height 13
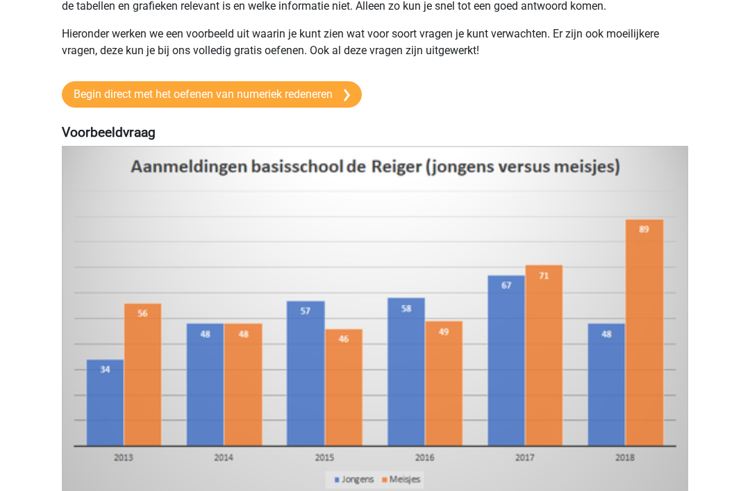
scroll to position [201, 0]
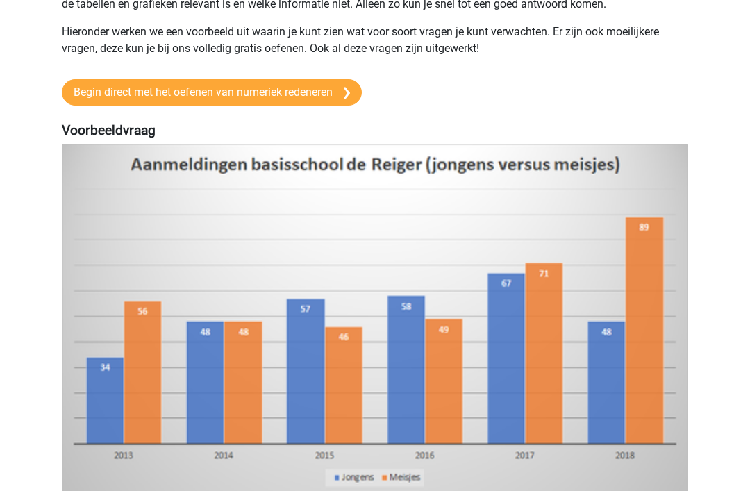
click at [308, 103] on link "Begin direct met het oefenen van numeriek redeneren" at bounding box center [212, 92] width 300 height 26
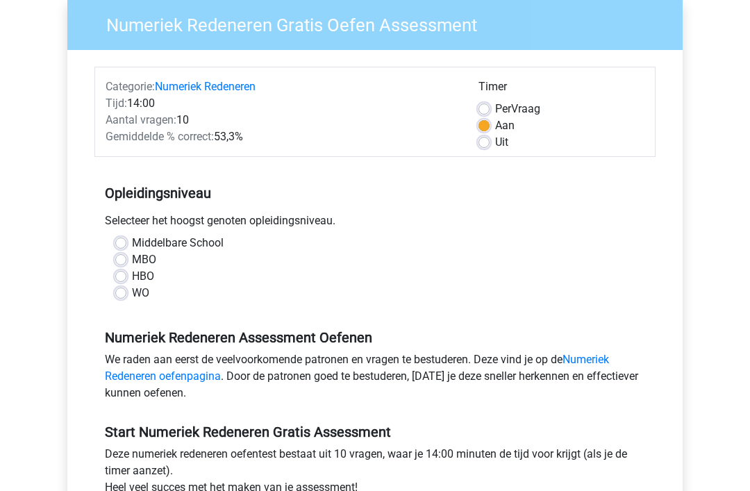
scroll to position [114, 0]
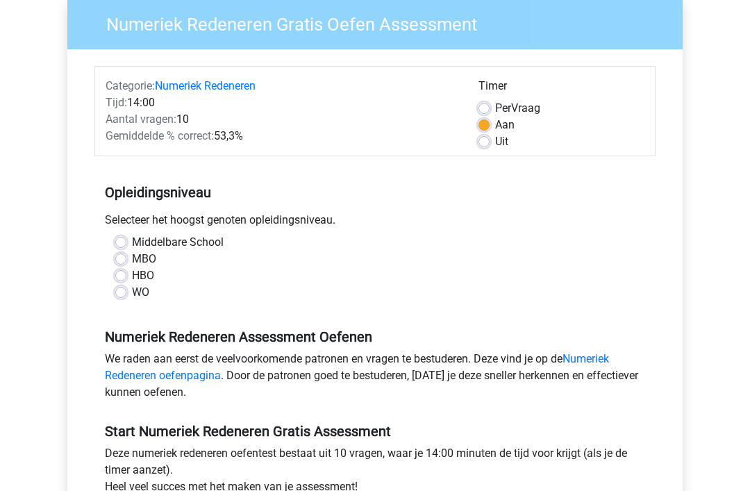
click at [595, 358] on link "Numeriek Redeneren oefenpagina" at bounding box center [357, 368] width 504 height 30
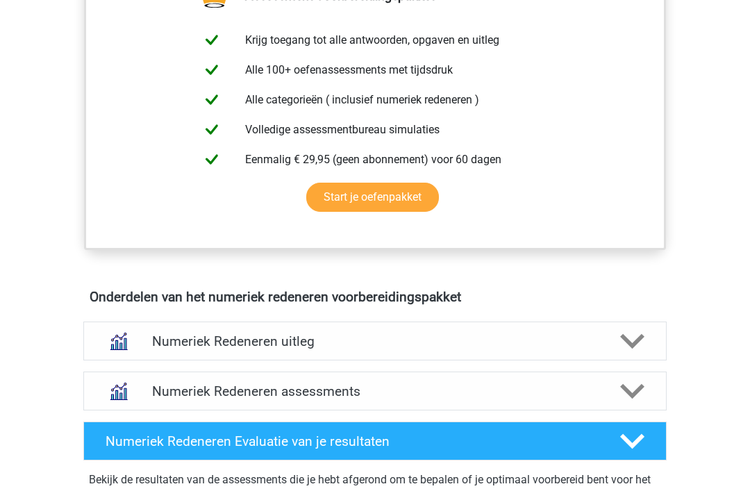
scroll to position [681, 0]
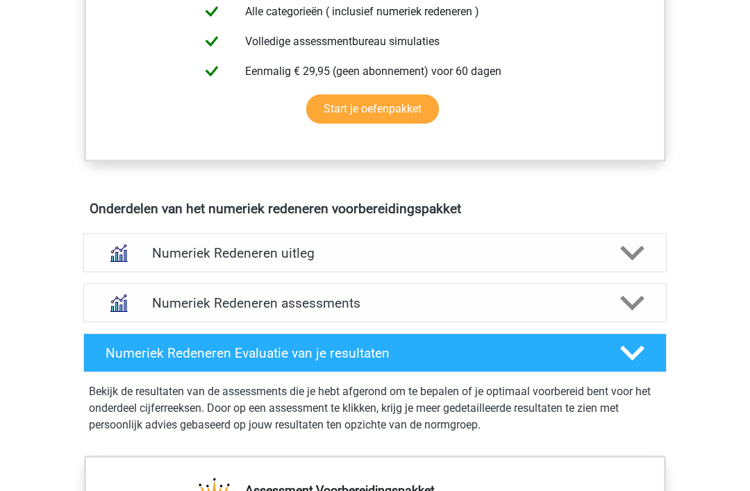
click at [533, 253] on h4 "Numeriek Redeneren uitleg" at bounding box center [375, 253] width 446 height 16
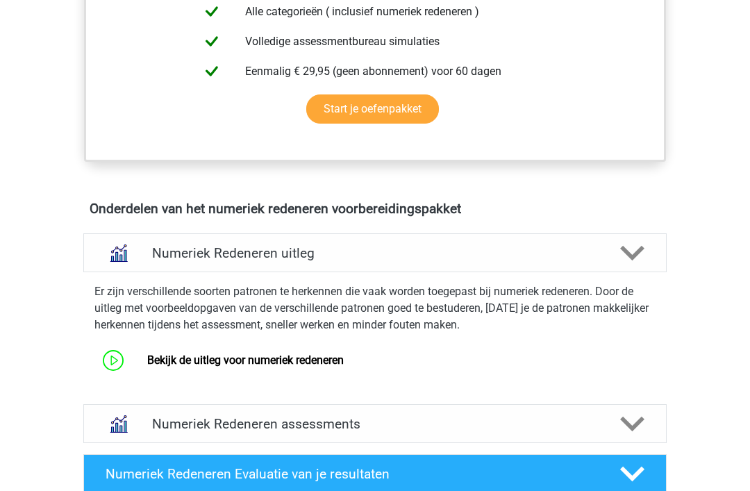
click at [279, 367] on link "Bekijk de uitleg voor numeriek redeneren" at bounding box center [245, 359] width 197 height 13
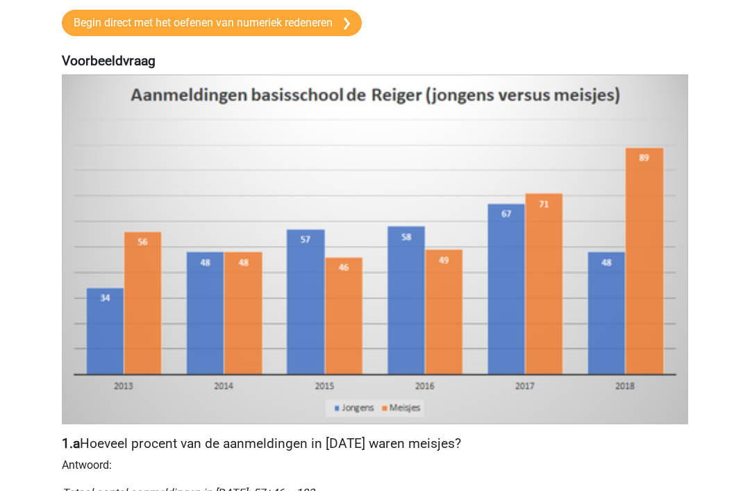
scroll to position [287, 0]
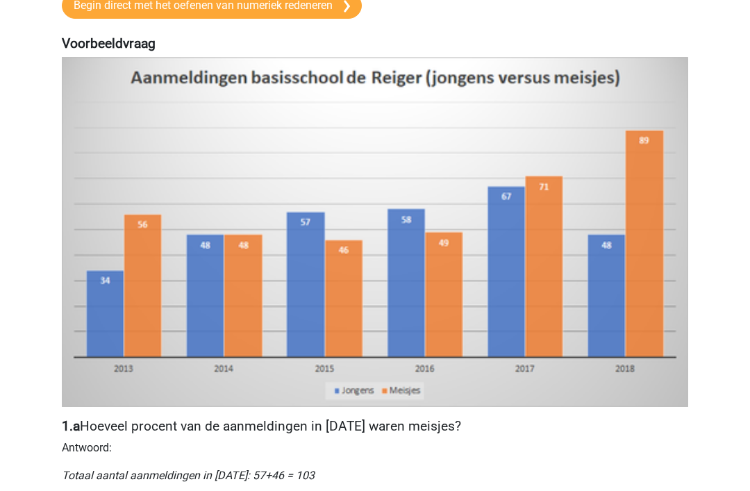
click at [447, 313] on img at bounding box center [375, 232] width 626 height 349
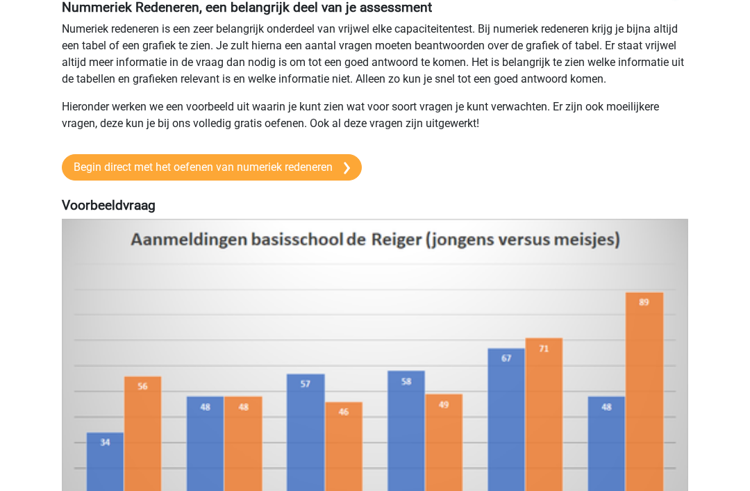
scroll to position [0, 0]
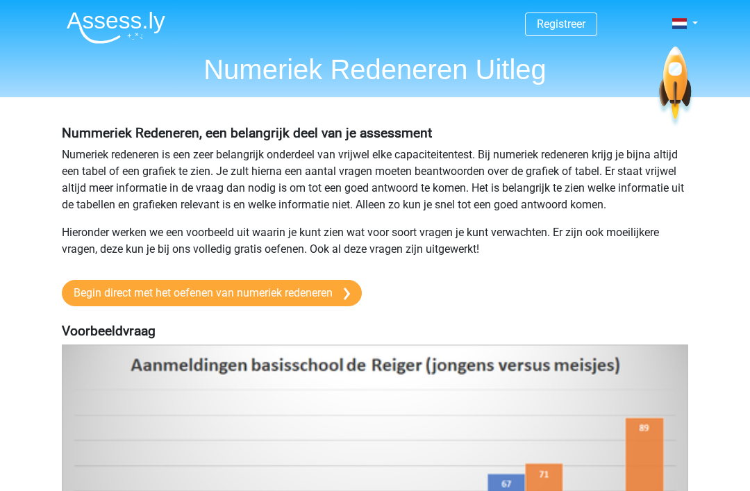
click at [324, 306] on link "Begin direct met het oefenen van numeriek redeneren" at bounding box center [212, 293] width 300 height 26
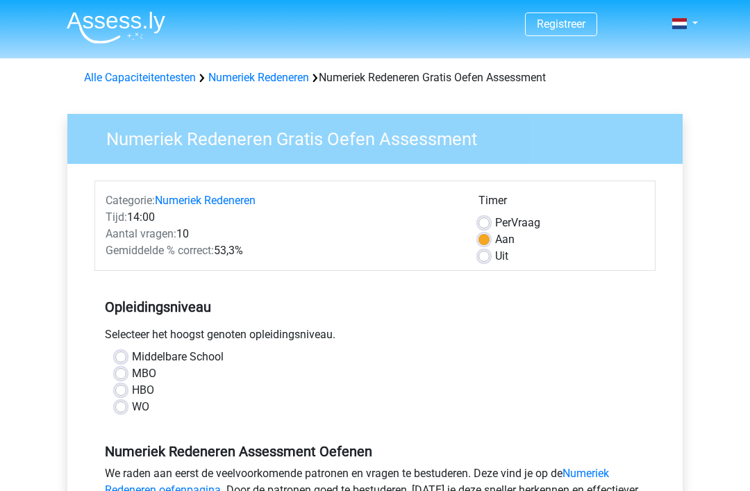
click at [162, 83] on link "Alle Capaciteitentesten" at bounding box center [140, 77] width 112 height 13
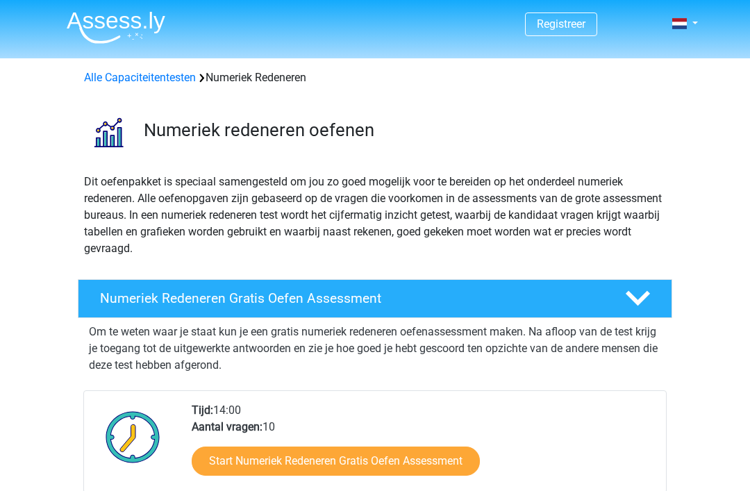
scroll to position [726, 0]
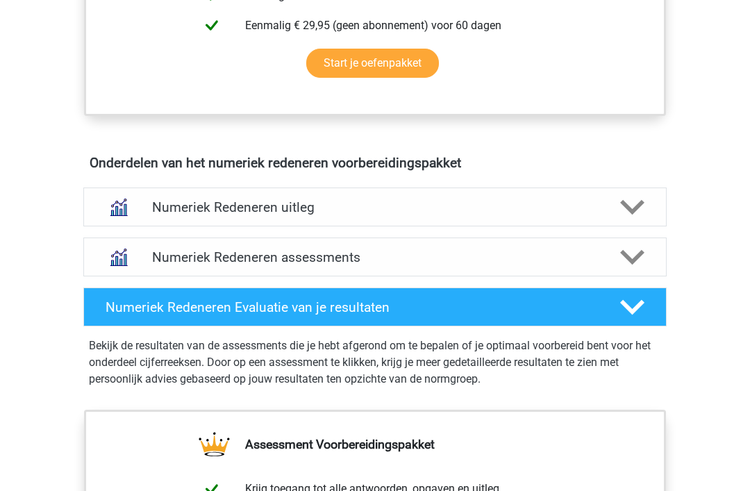
click at [580, 258] on h4 "Numeriek Redeneren assessments" at bounding box center [375, 258] width 446 height 16
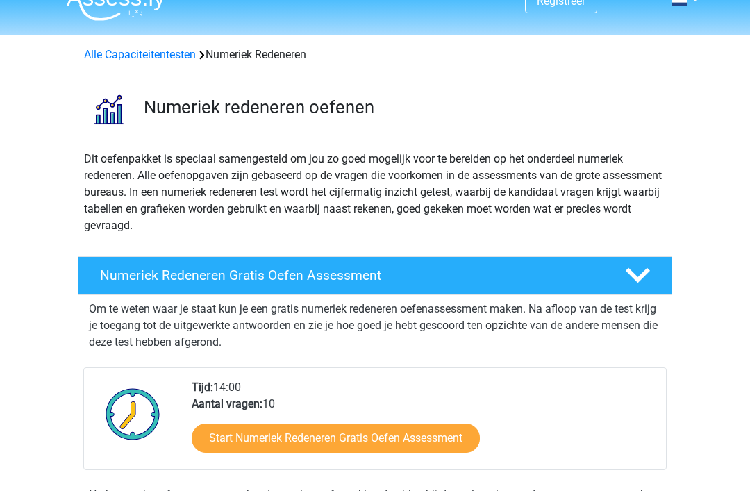
scroll to position [0, 0]
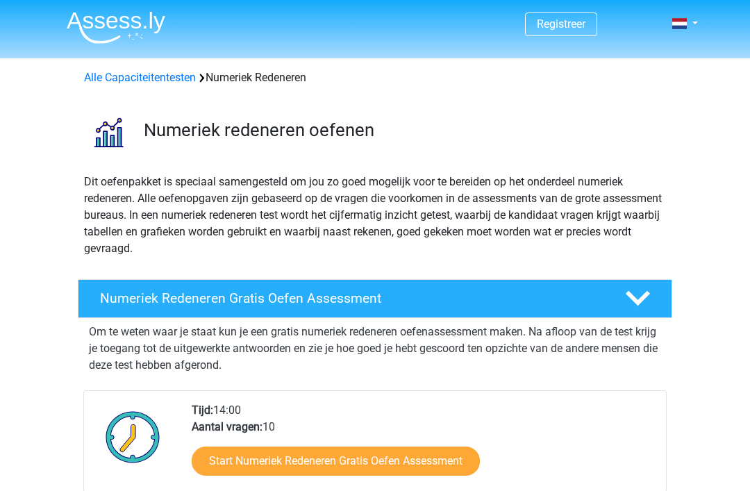
click at [169, 77] on link "Alle Capaciteitentesten" at bounding box center [140, 77] width 112 height 13
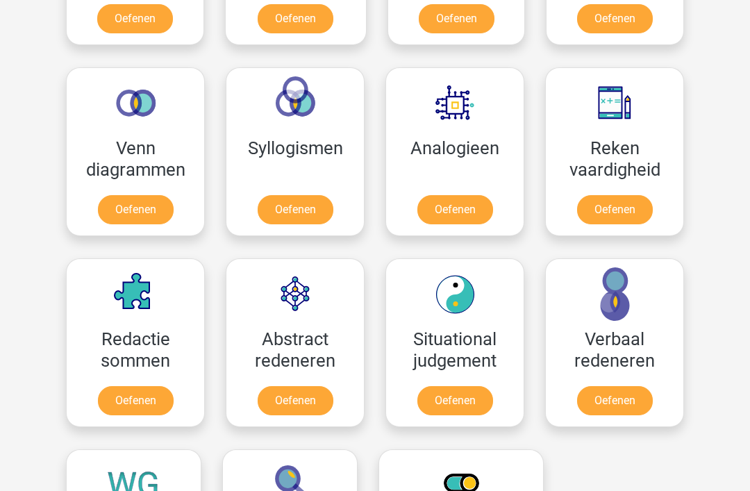
scroll to position [749, 0]
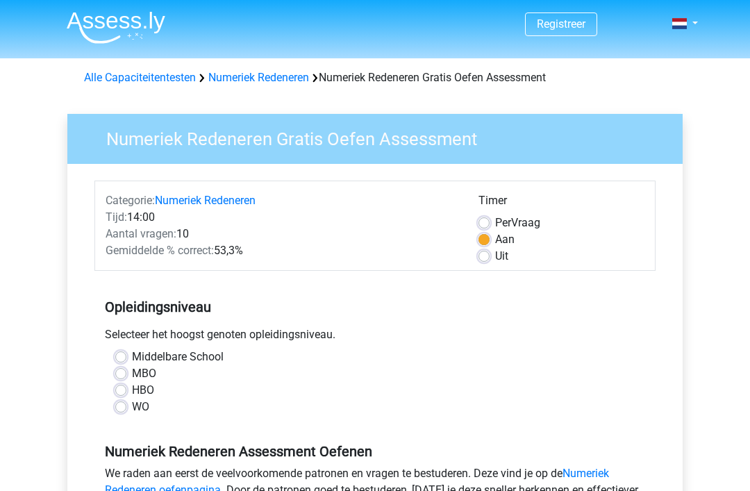
scroll to position [159, 0]
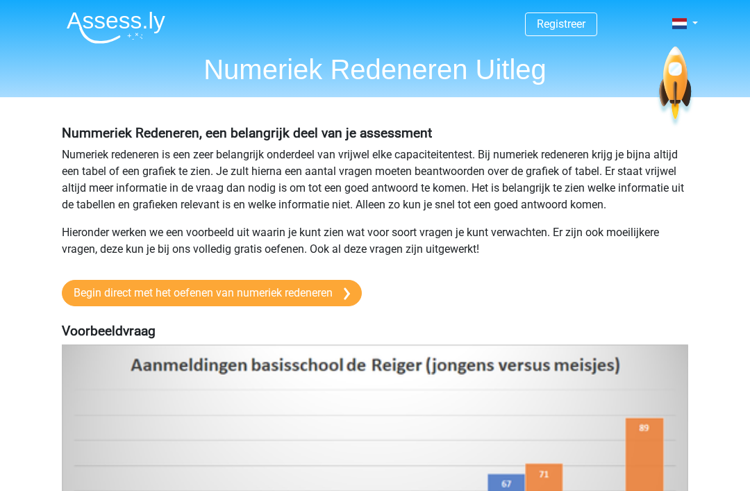
scroll to position [246, 0]
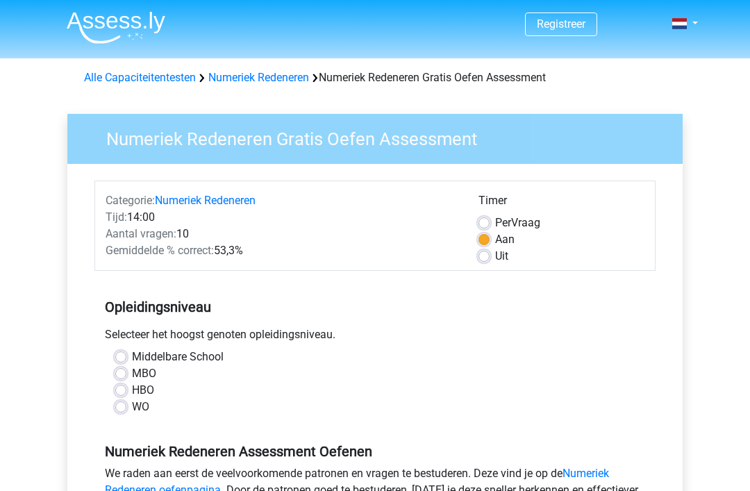
scroll to position [291, 0]
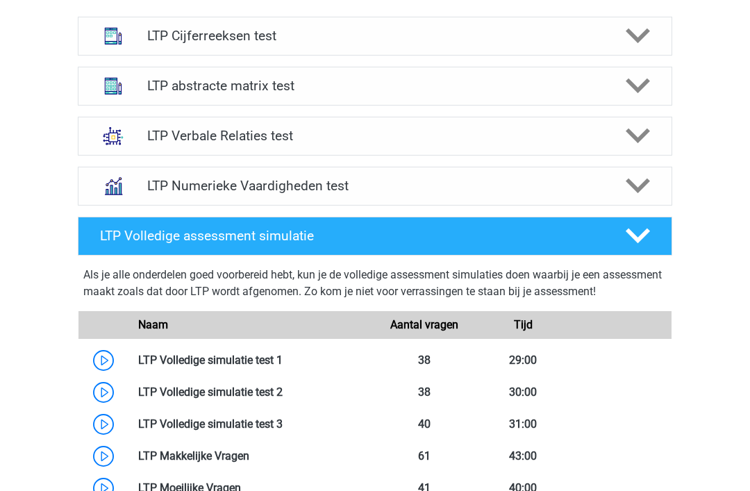
scroll to position [1003, 0]
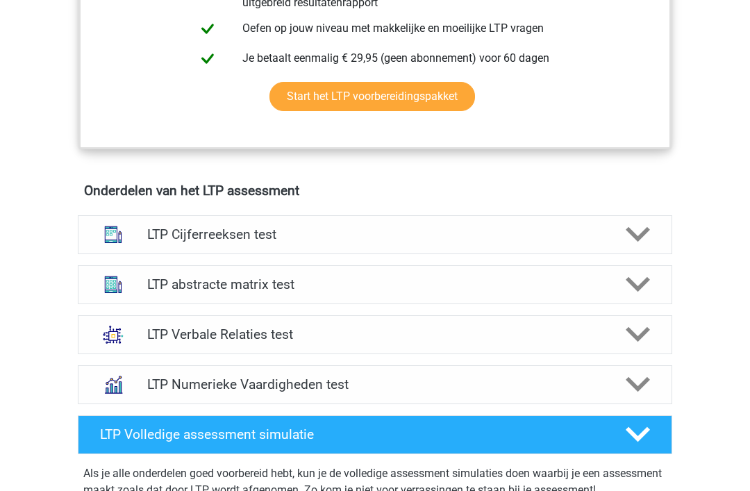
click at [467, 242] on h4 "LTP Cijferreeksen test" at bounding box center [374, 234] width 455 height 16
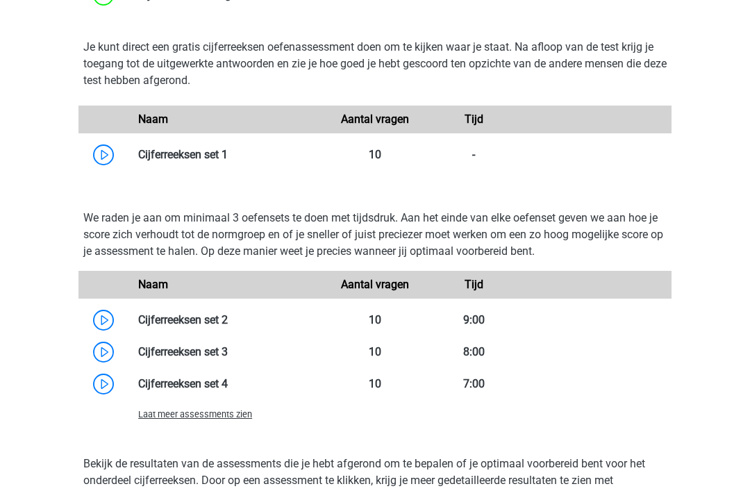
scroll to position [1231, 0]
click at [228, 153] on link at bounding box center [228, 154] width 0 height 13
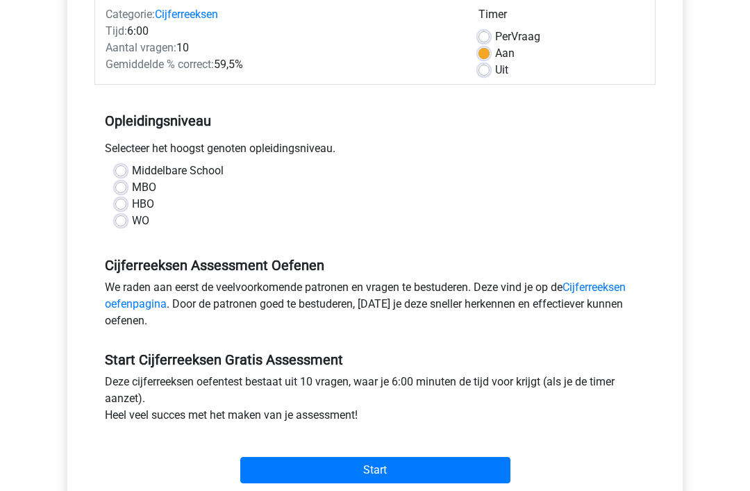
scroll to position [228, 0]
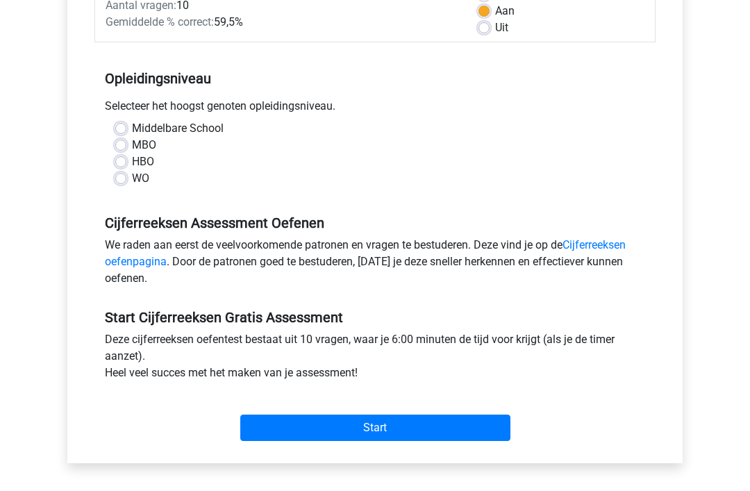
click at [132, 162] on label "HBO" at bounding box center [143, 161] width 22 height 17
click at [126, 162] on input "HBO" at bounding box center [120, 160] width 11 height 14
radio input "true"
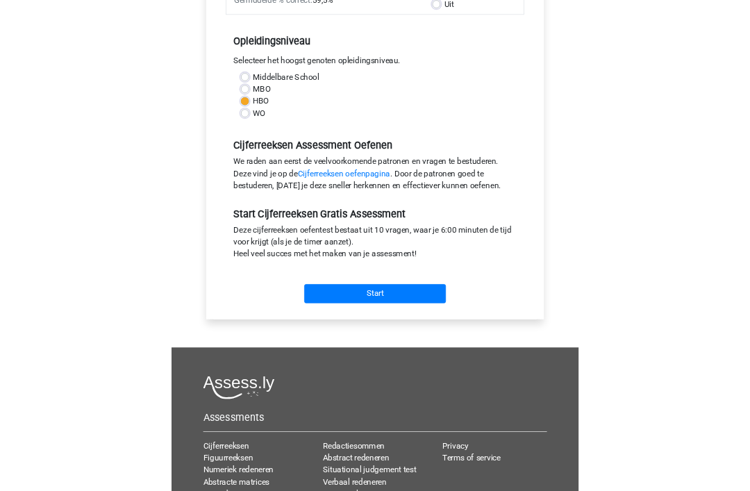
scroll to position [344, 0]
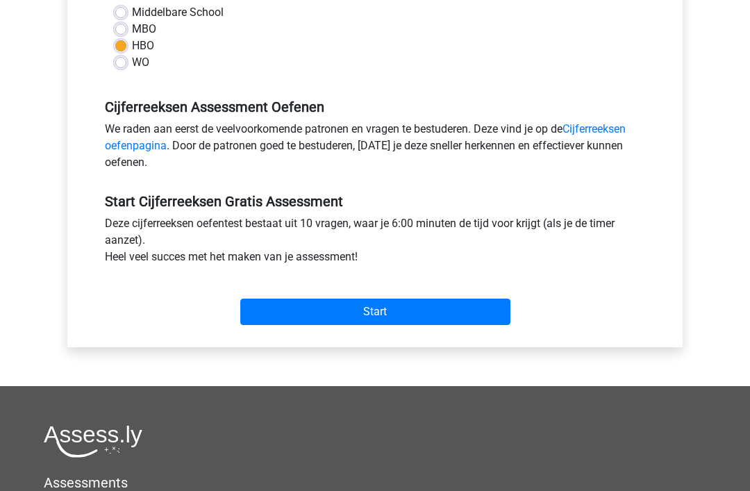
click at [399, 315] on input "Start" at bounding box center [375, 312] width 270 height 26
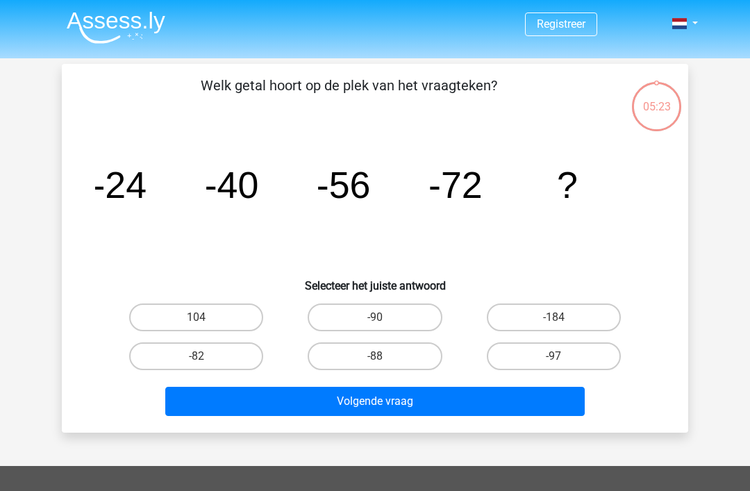
click at [404, 356] on label "-88" at bounding box center [375, 356] width 134 height 28
click at [384, 356] on input "-88" at bounding box center [379, 360] width 9 height 9
radio input "true"
click at [524, 404] on button "Volgende vraag" at bounding box center [375, 401] width 420 height 29
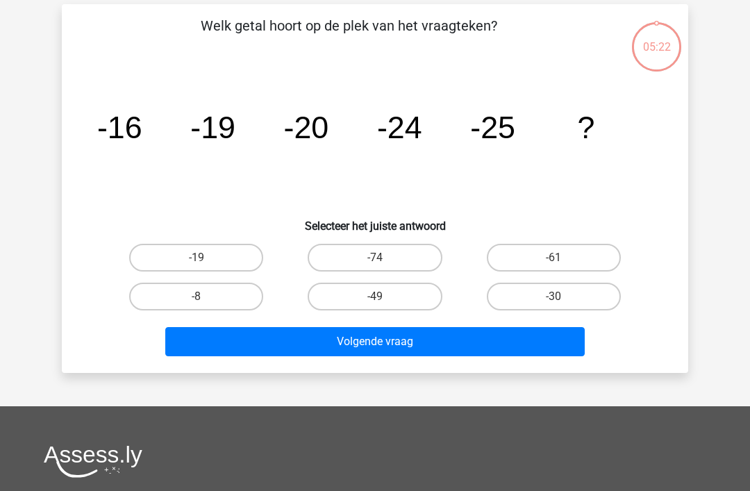
scroll to position [64, 0]
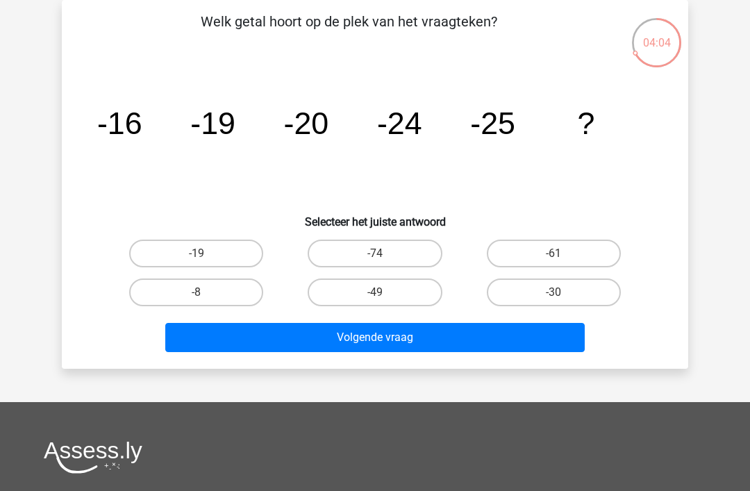
click at [565, 292] on label "-30" at bounding box center [554, 292] width 134 height 28
click at [563, 292] on input "-30" at bounding box center [557, 296] width 9 height 9
radio input "true"
click at [535, 338] on button "Volgende vraag" at bounding box center [375, 337] width 420 height 29
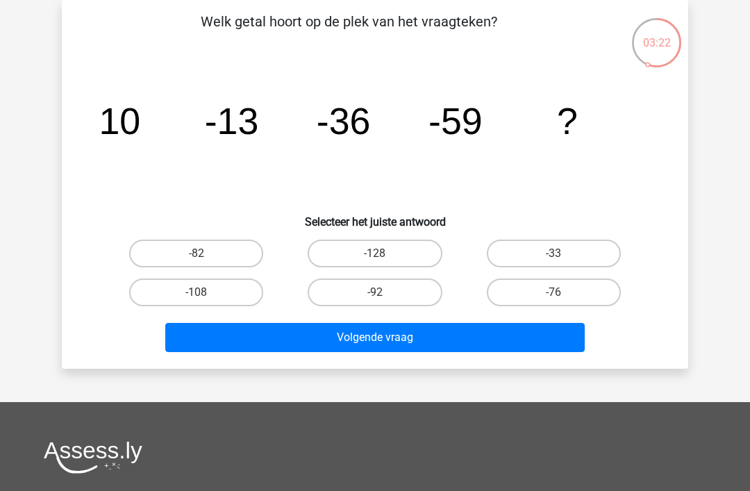
click at [224, 247] on label "-82" at bounding box center [196, 254] width 134 height 28
click at [206, 253] on input "-82" at bounding box center [201, 257] width 9 height 9
radio input "true"
click at [458, 340] on button "Volgende vraag" at bounding box center [375, 337] width 420 height 29
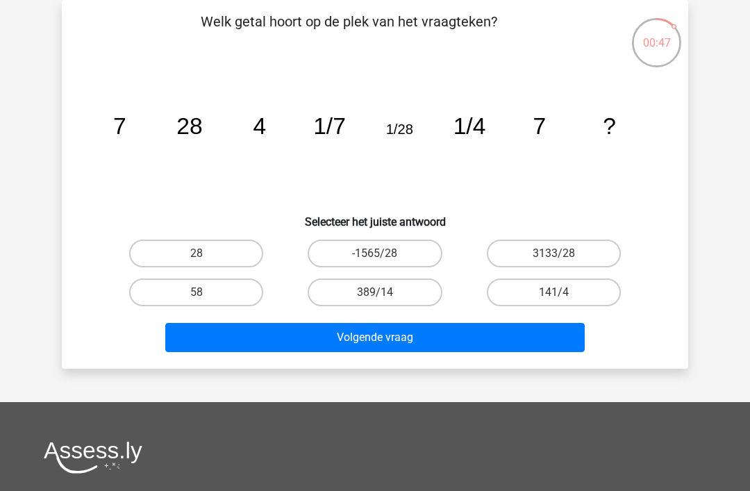
click at [178, 240] on label "28" at bounding box center [196, 254] width 134 height 28
click at [197, 253] on input "28" at bounding box center [201, 257] width 9 height 9
radio input "true"
click at [215, 340] on button "Volgende vraag" at bounding box center [375, 337] width 420 height 29
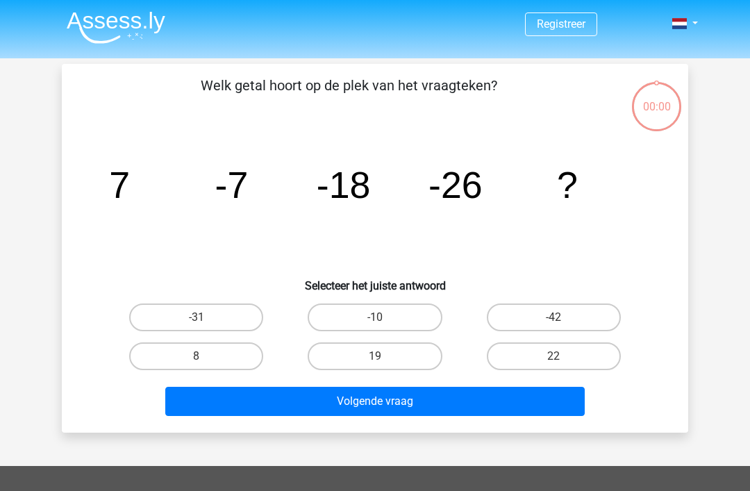
scroll to position [64, 0]
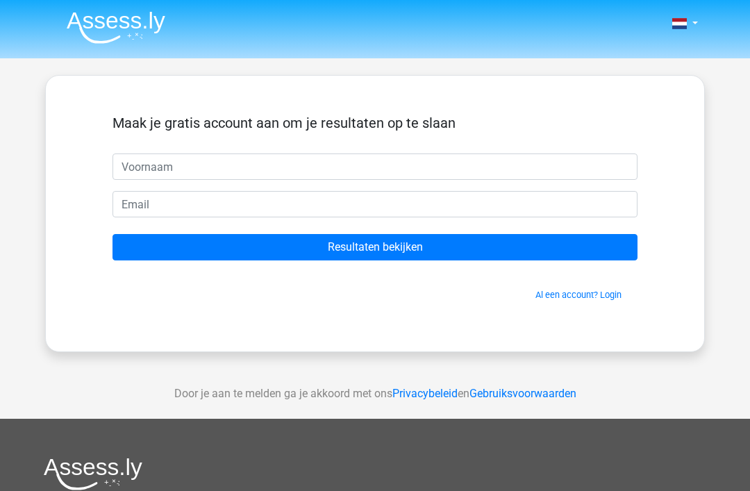
scroll to position [64, 0]
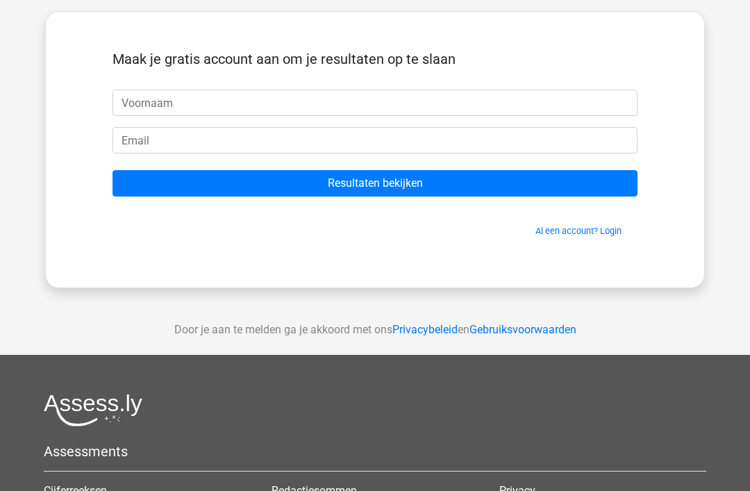
click at [519, 115] on input "text" at bounding box center [375, 103] width 525 height 26
type input "La"
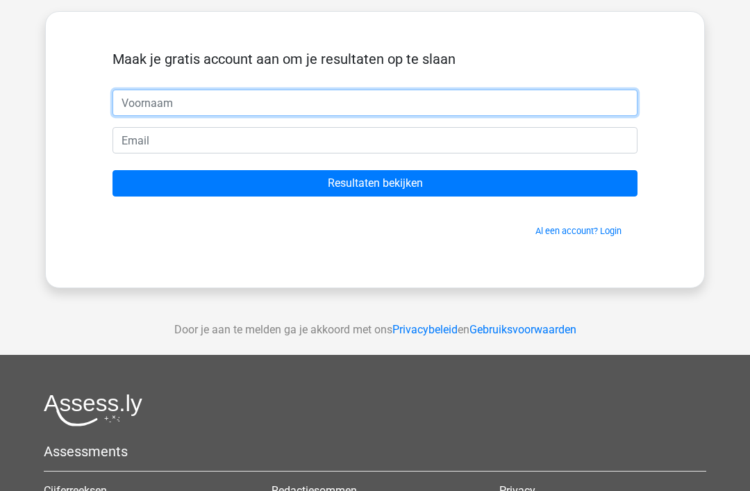
type input "[PERSON_NAME]"
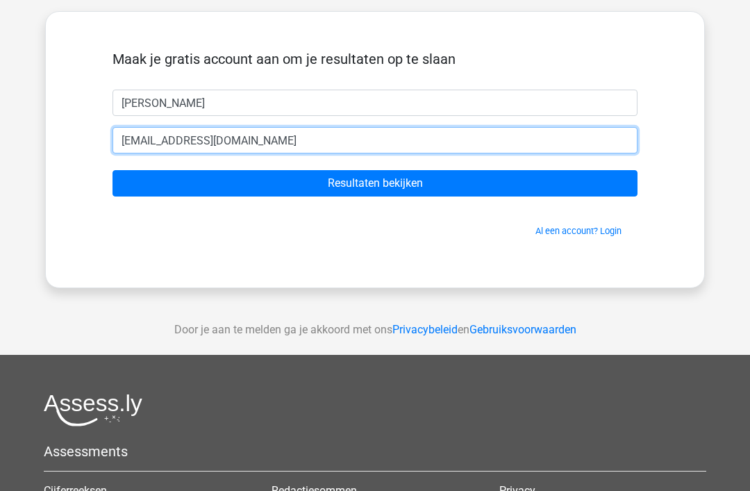
type input "lauravanderklei8@gmail.com"
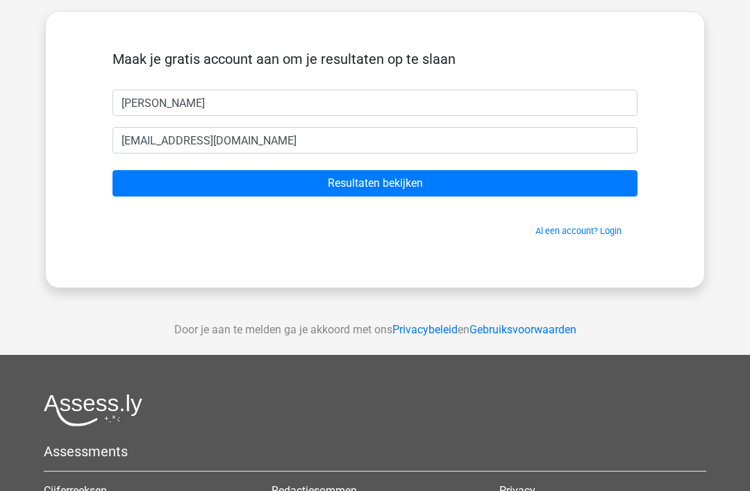
click at [518, 182] on input "Resultaten bekijken" at bounding box center [375, 183] width 525 height 26
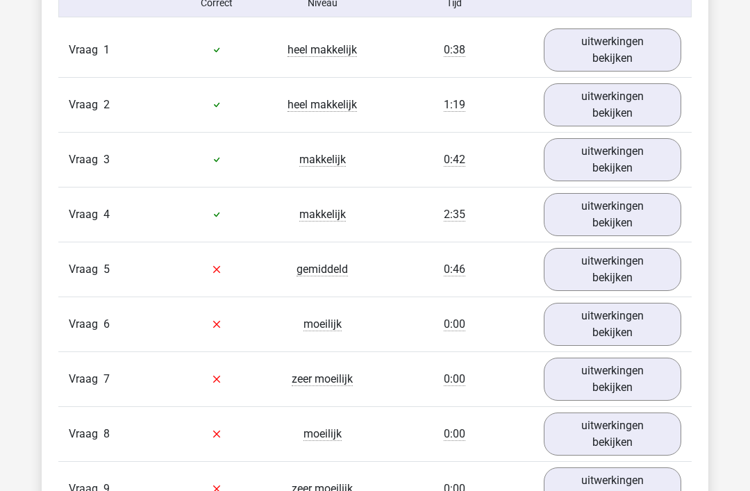
scroll to position [1152, 0]
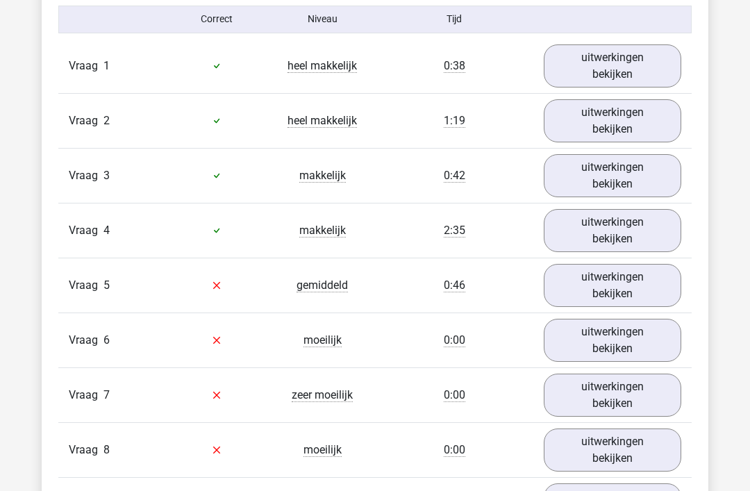
click at [628, 278] on link "uitwerkingen bekijken" at bounding box center [613, 286] width 138 height 43
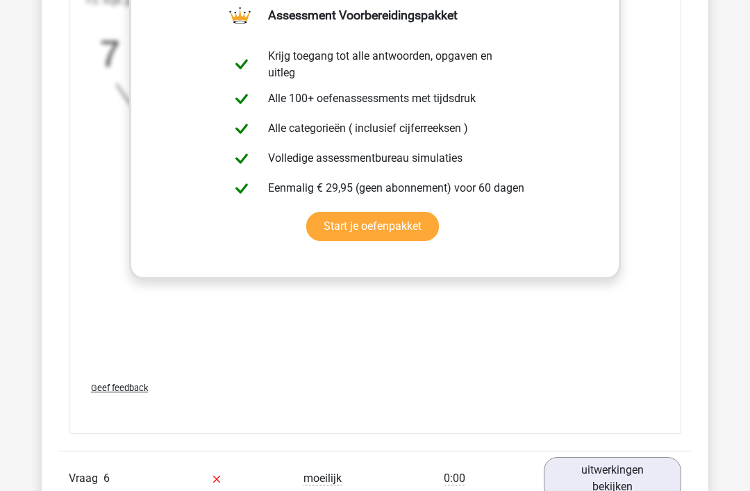
scroll to position [2189, 0]
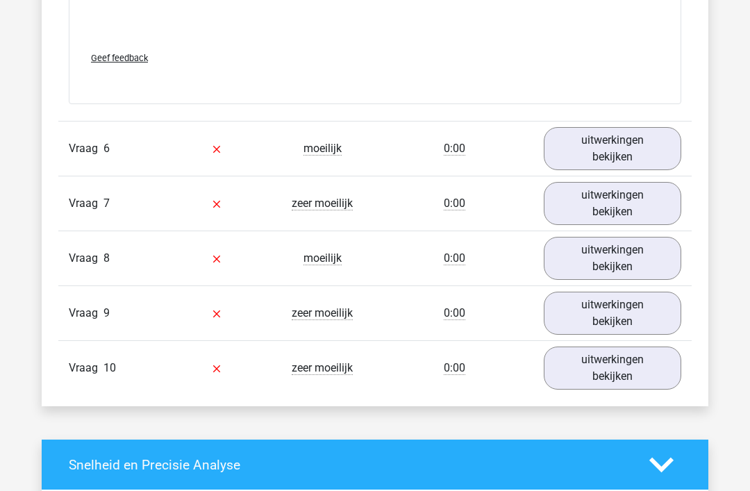
click at [656, 149] on link "uitwerkingen bekijken" at bounding box center [613, 148] width 138 height 43
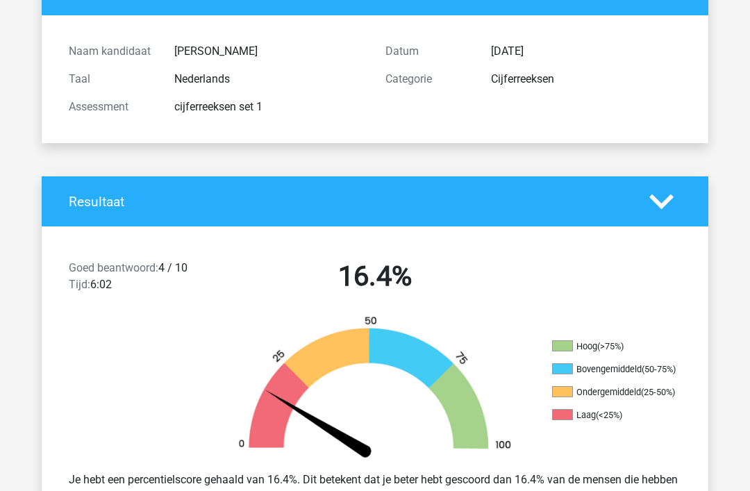
scroll to position [114, 0]
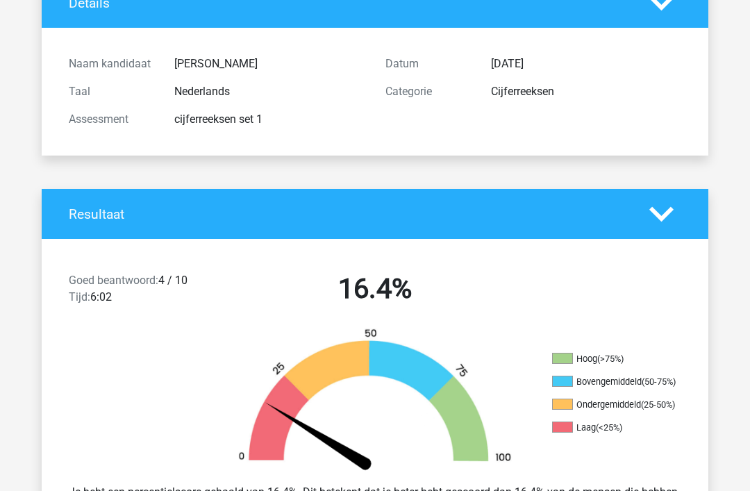
click at [672, 215] on icon at bounding box center [661, 214] width 24 height 24
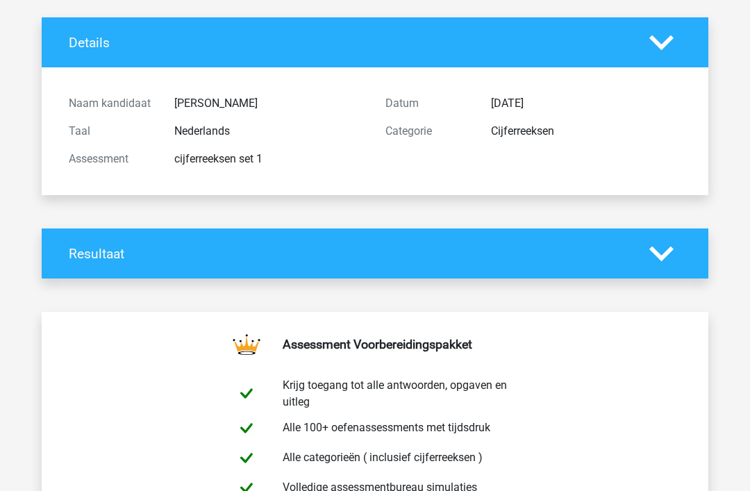
scroll to position [0, 0]
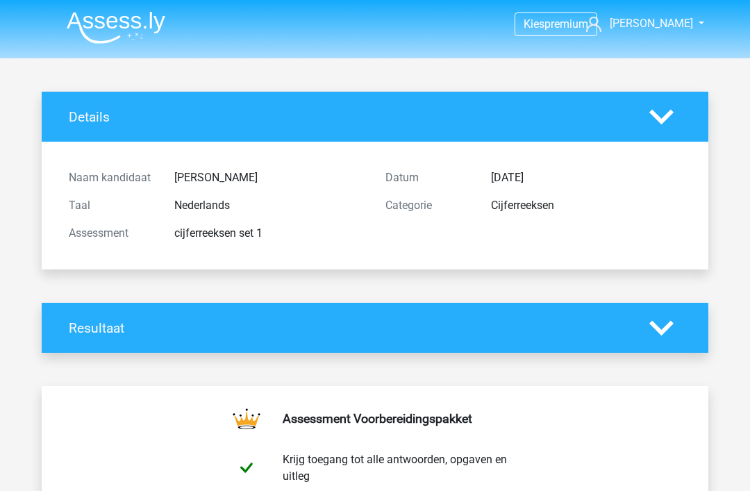
click at [670, 127] on icon at bounding box center [661, 117] width 24 height 24
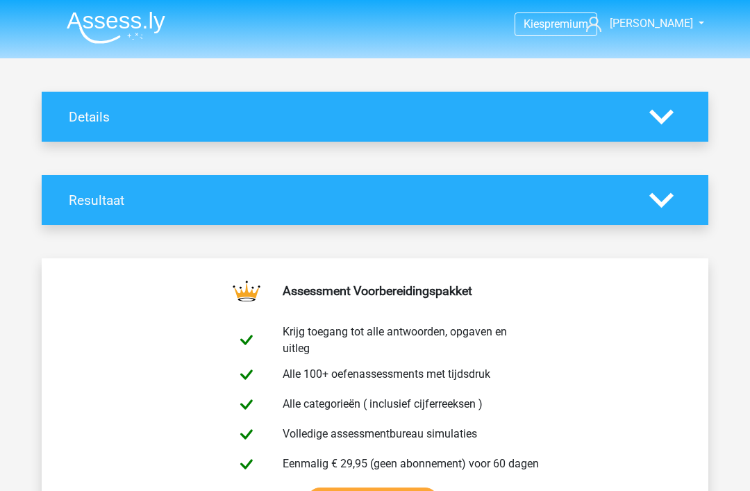
click at [683, 128] on div at bounding box center [665, 117] width 53 height 24
click at [667, 119] on icon at bounding box center [661, 117] width 24 height 24
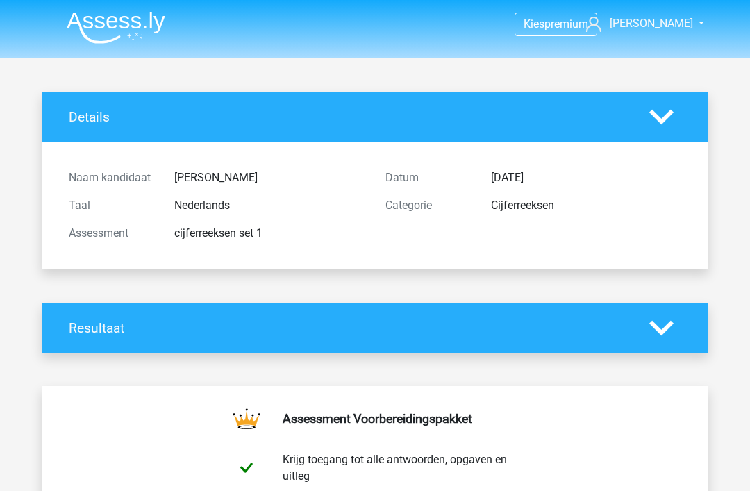
click at [673, 118] on icon at bounding box center [661, 117] width 24 height 24
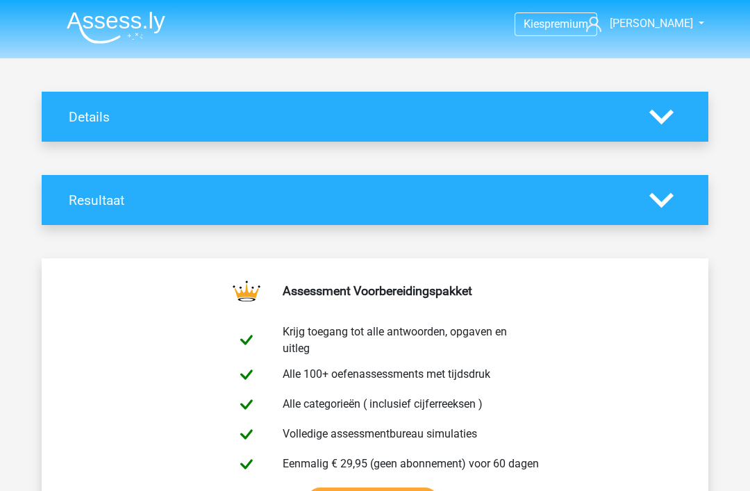
click at [686, 21] on link "[PERSON_NAME]" at bounding box center [638, 23] width 114 height 17
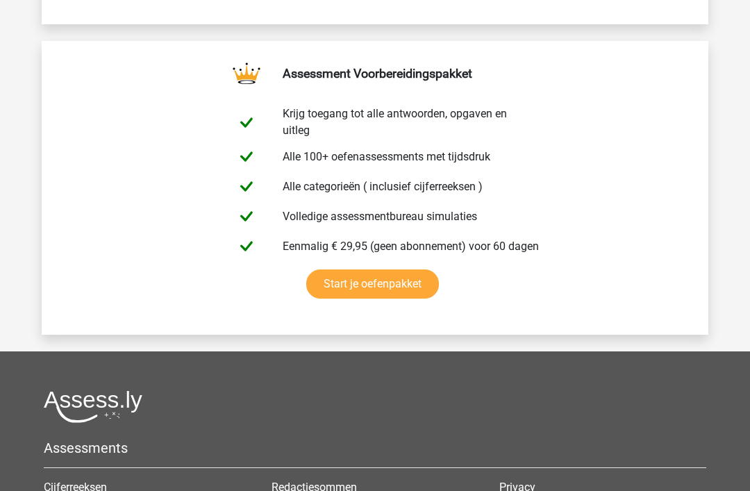
scroll to position [3699, 0]
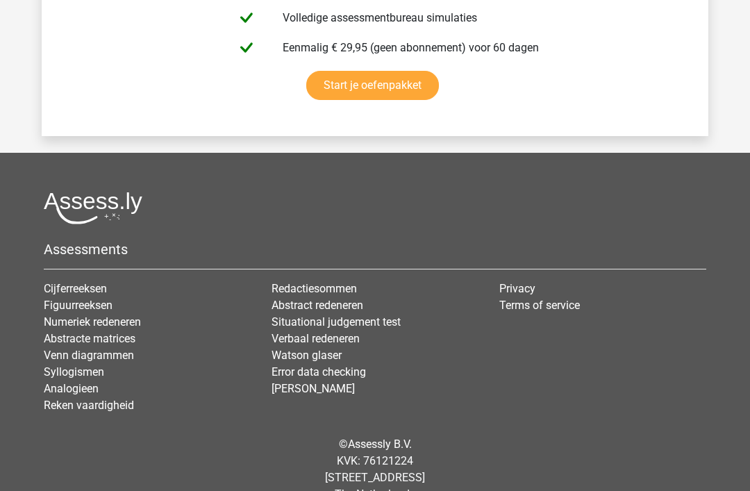
click at [71, 295] on link "Cijferreeksen" at bounding box center [75, 288] width 63 height 13
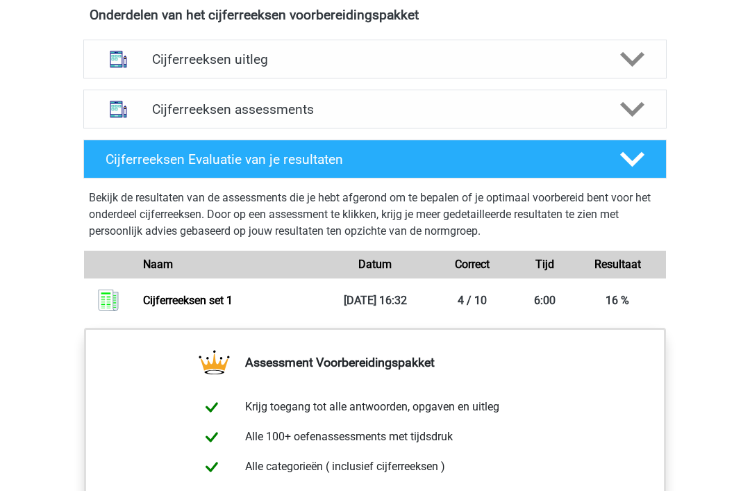
scroll to position [842, 0]
click at [633, 167] on polygon at bounding box center [632, 158] width 24 height 15
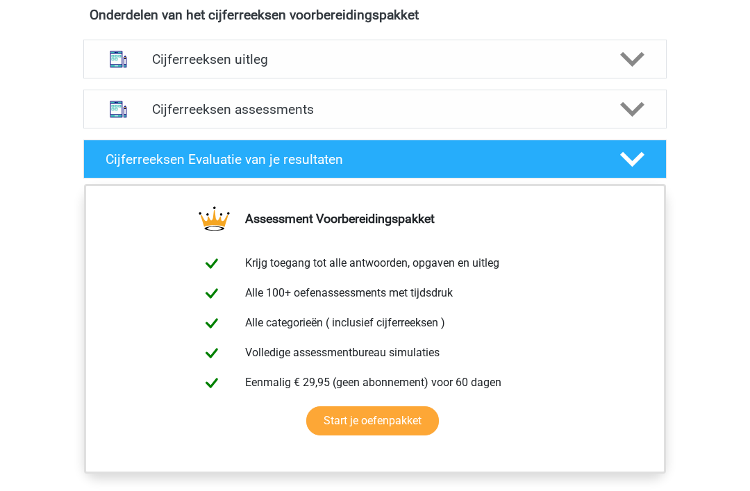
click at [637, 167] on polygon at bounding box center [632, 158] width 24 height 15
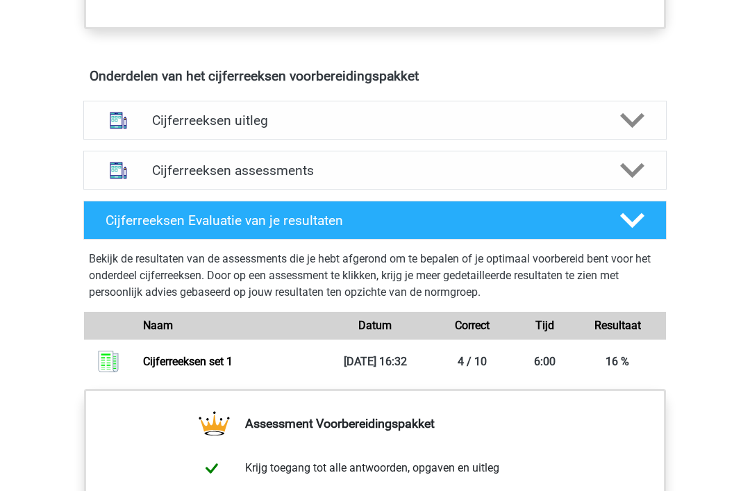
scroll to position [781, 0]
click at [631, 128] on polygon at bounding box center [632, 120] width 24 height 15
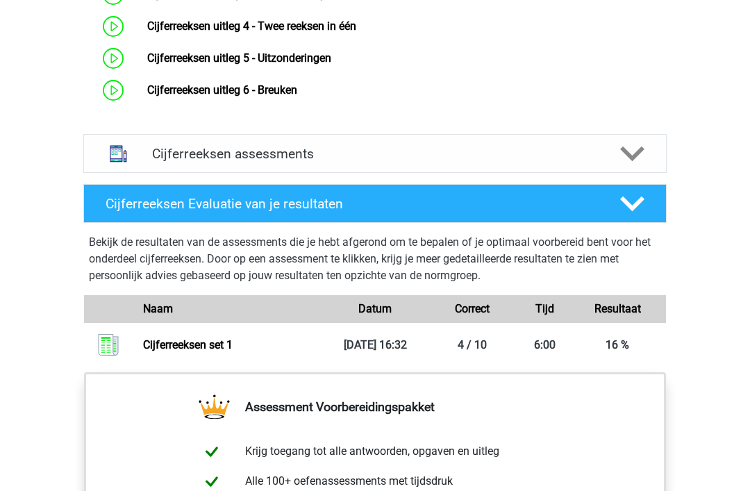
click at [624, 166] on icon at bounding box center [632, 154] width 24 height 24
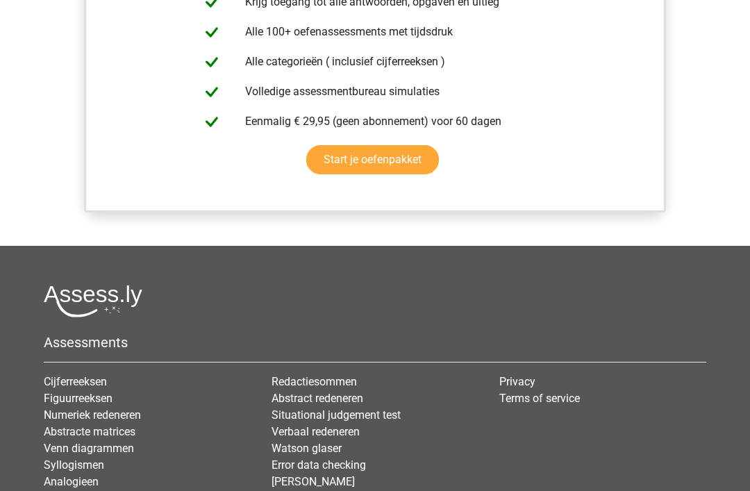
scroll to position [2552, 0]
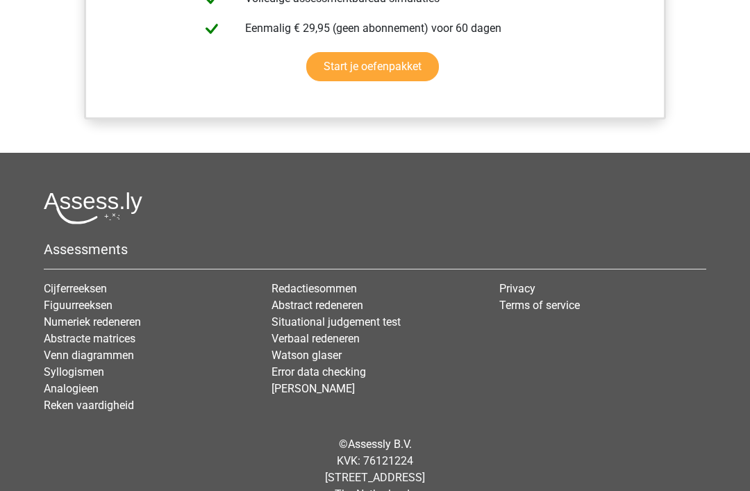
click at [102, 312] on link "Figuurreeksen" at bounding box center [78, 305] width 69 height 13
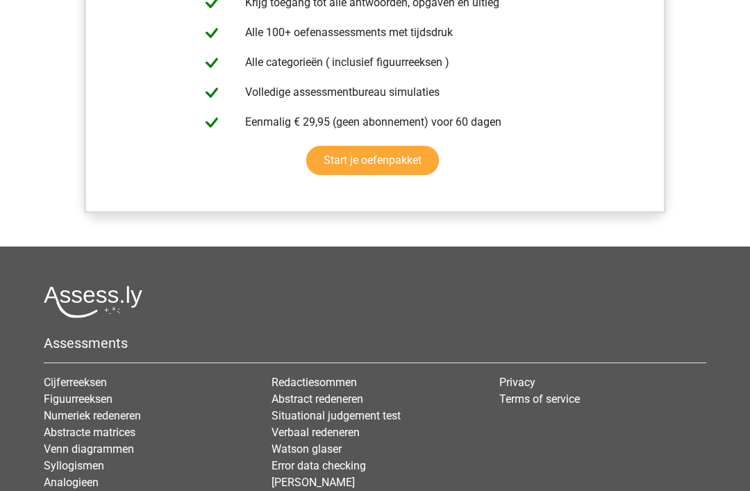
scroll to position [1257, 0]
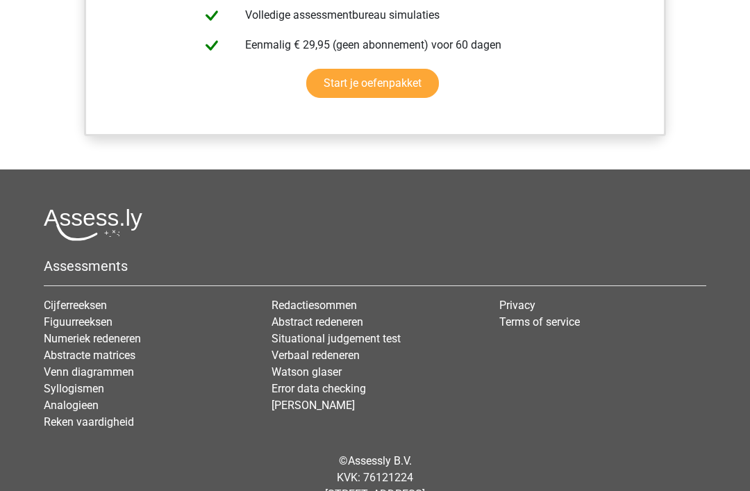
click at [134, 340] on link "Numeriek redeneren" at bounding box center [92, 338] width 97 height 13
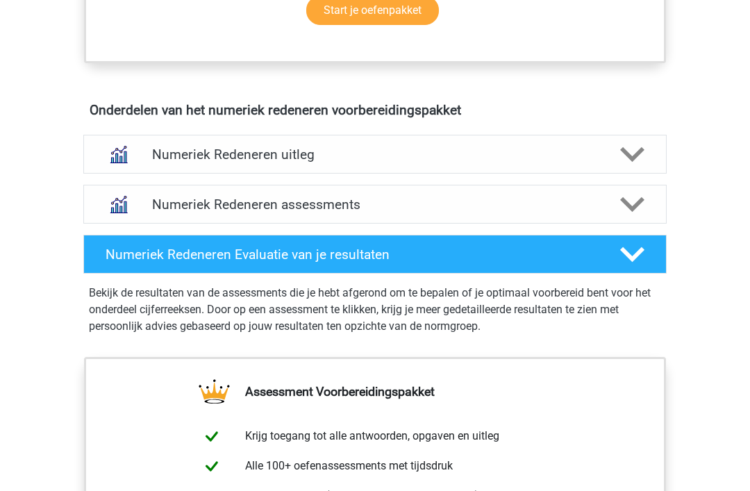
click at [617, 211] on div at bounding box center [631, 205] width 47 height 24
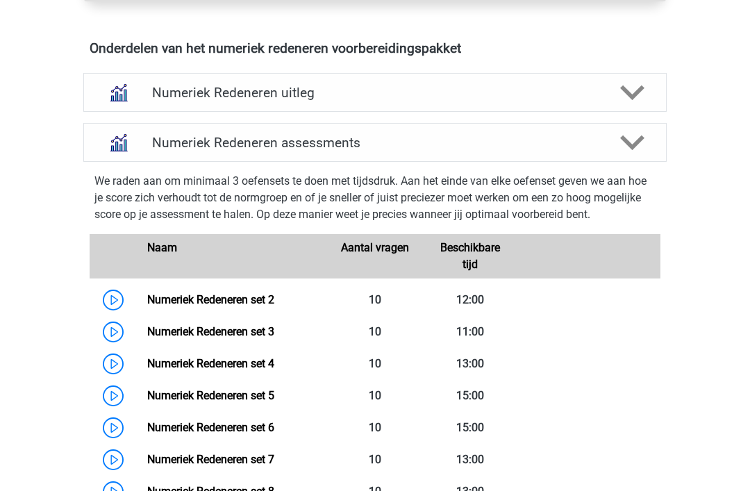
click at [635, 138] on icon at bounding box center [632, 143] width 24 height 24
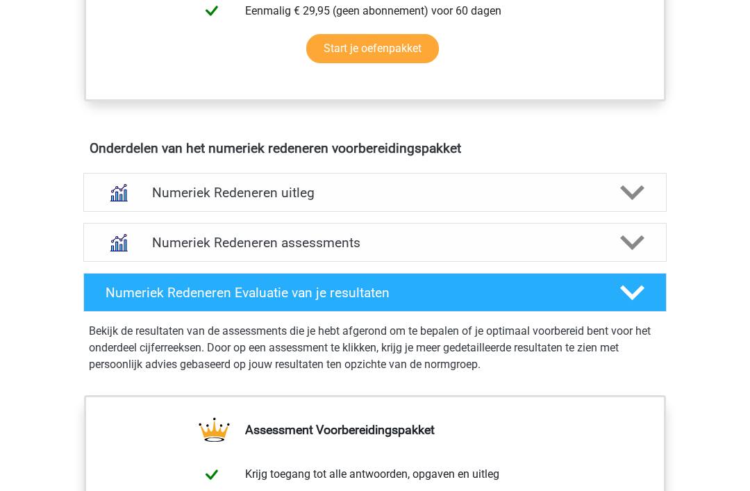
scroll to position [742, 0]
click at [635, 201] on icon at bounding box center [632, 193] width 24 height 24
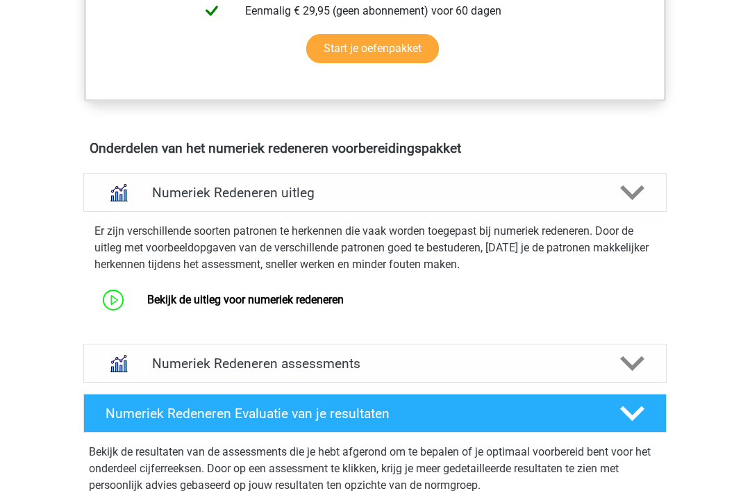
click at [635, 206] on div "Numeriek Redeneren uitleg" at bounding box center [374, 192] width 583 height 39
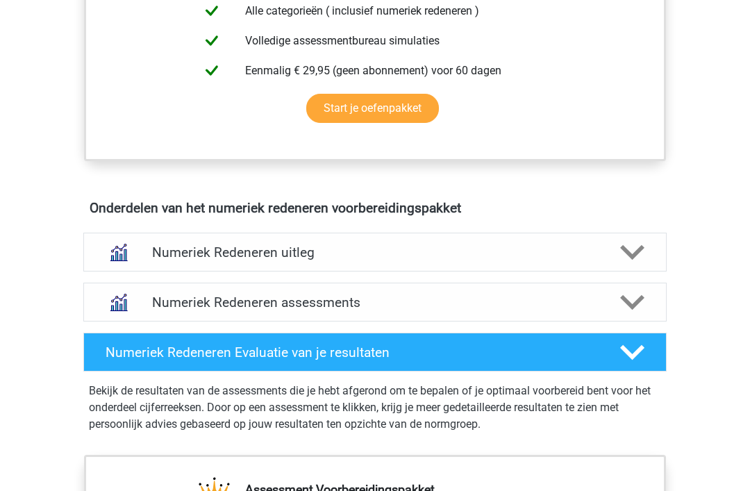
click at [614, 311] on div at bounding box center [631, 302] width 47 height 24
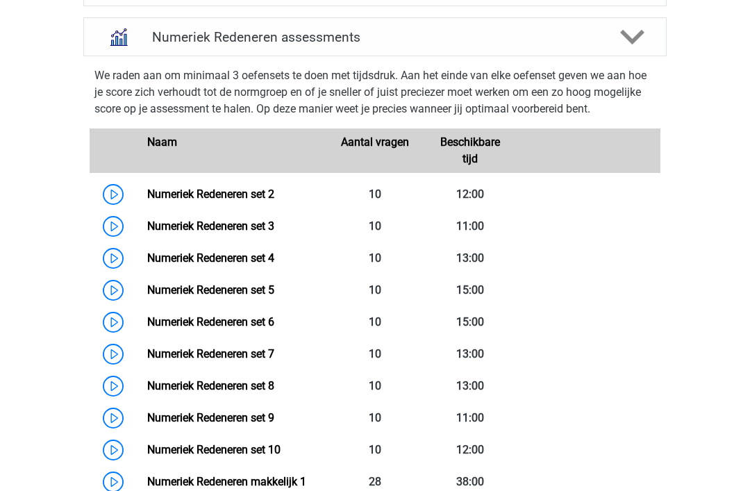
scroll to position [947, 0]
click at [265, 188] on link "Numeriek Redeneren set 2" at bounding box center [210, 194] width 127 height 13
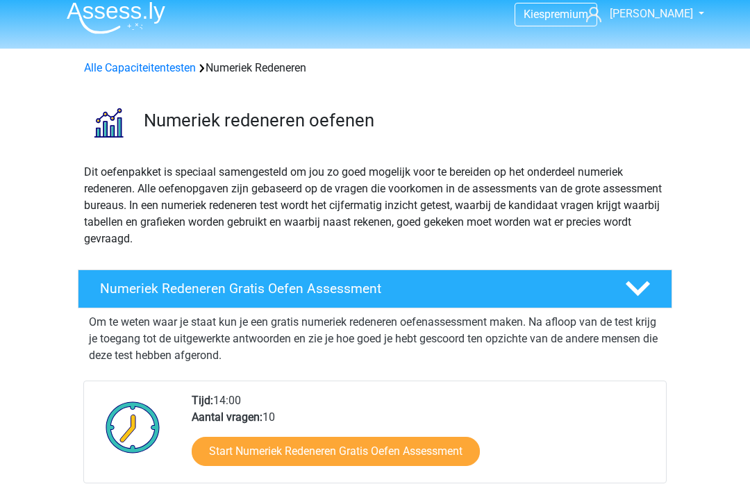
scroll to position [0, 0]
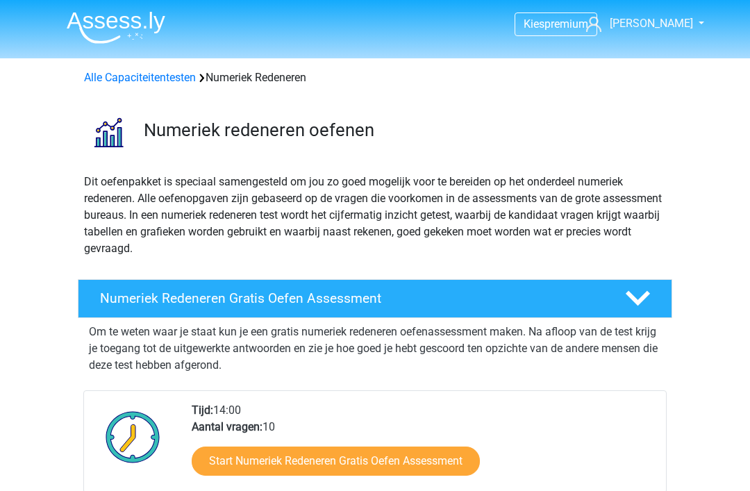
click at [161, 79] on link "Alle Capaciteitentesten" at bounding box center [140, 77] width 112 height 13
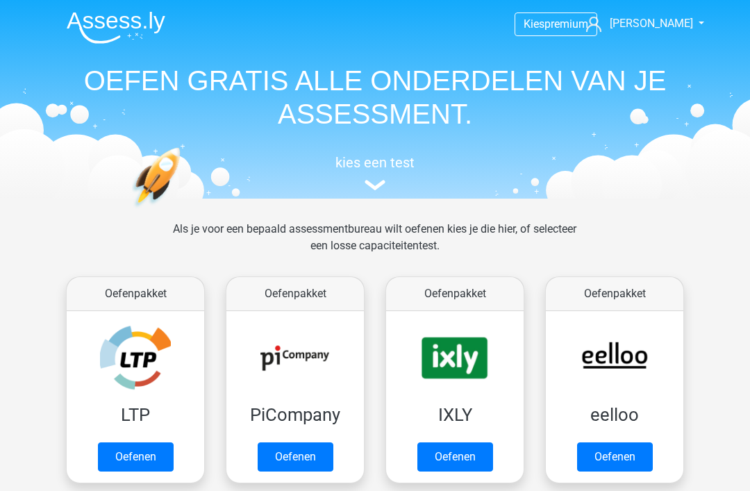
scroll to position [590, 0]
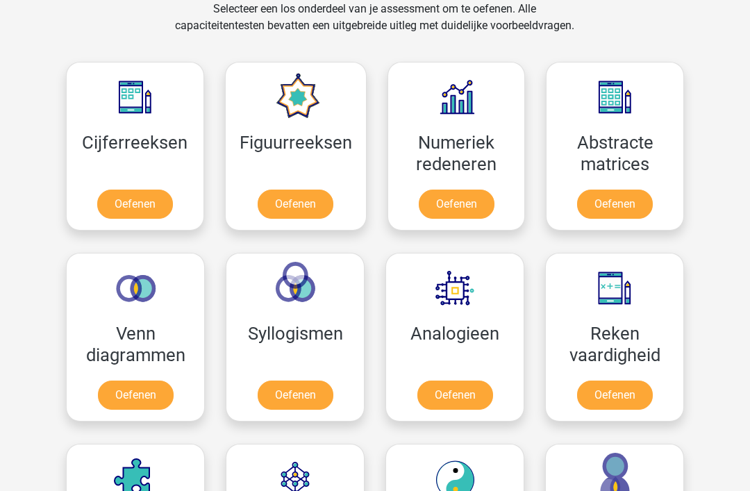
click at [319, 206] on link "Oefenen" at bounding box center [296, 204] width 76 height 29
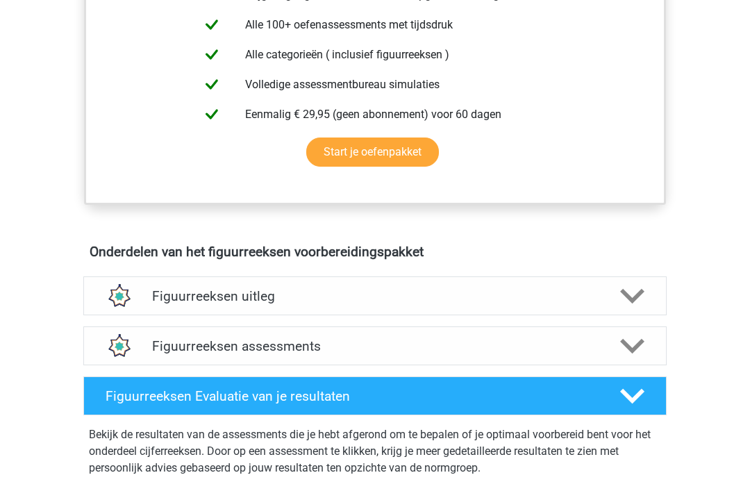
scroll to position [768, 0]
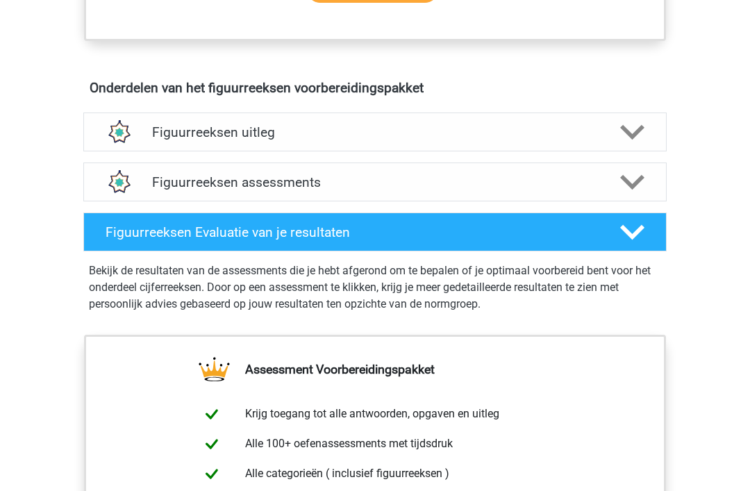
click at [603, 178] on div "Figuurreeksen assessments" at bounding box center [375, 183] width 467 height 16
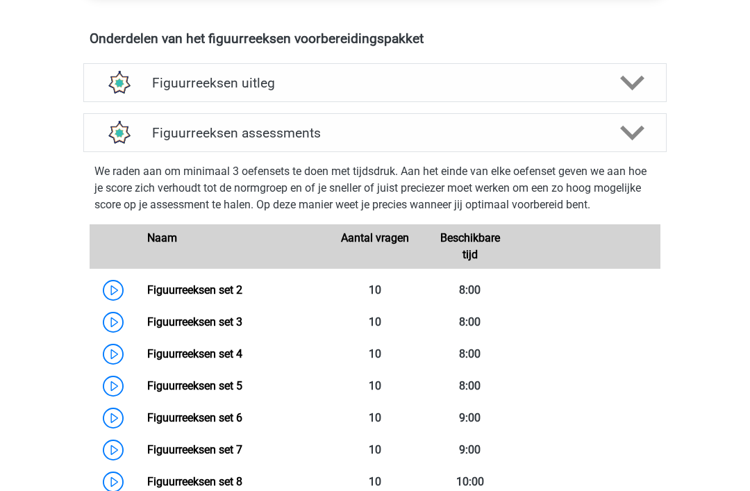
click at [610, 86] on div at bounding box center [631, 84] width 47 height 24
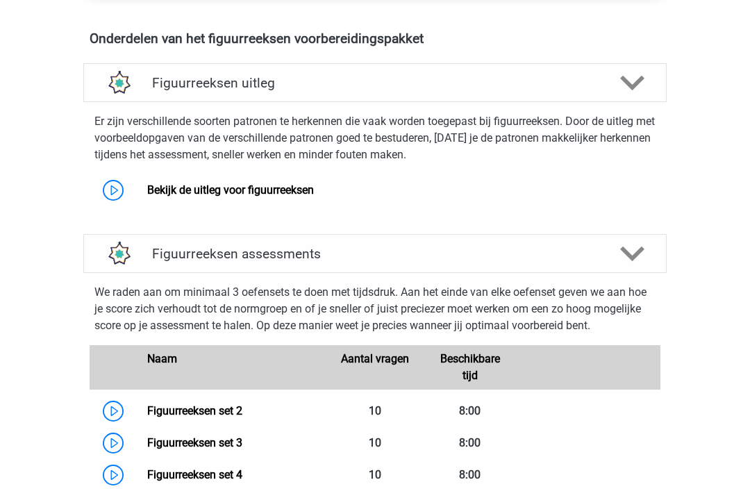
click at [633, 88] on polygon at bounding box center [632, 82] width 24 height 15
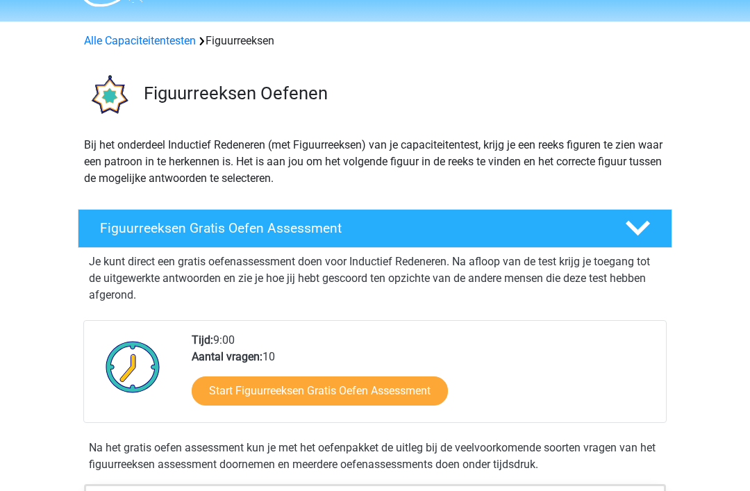
scroll to position [0, 0]
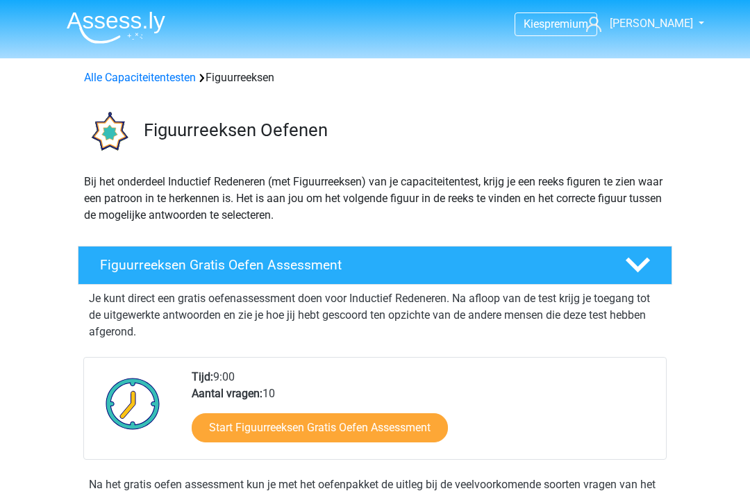
click at [628, 258] on icon at bounding box center [638, 265] width 24 height 24
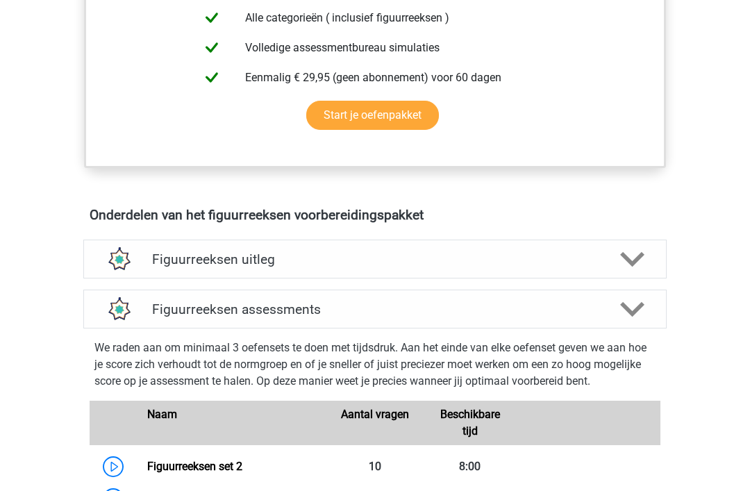
scroll to position [523, 0]
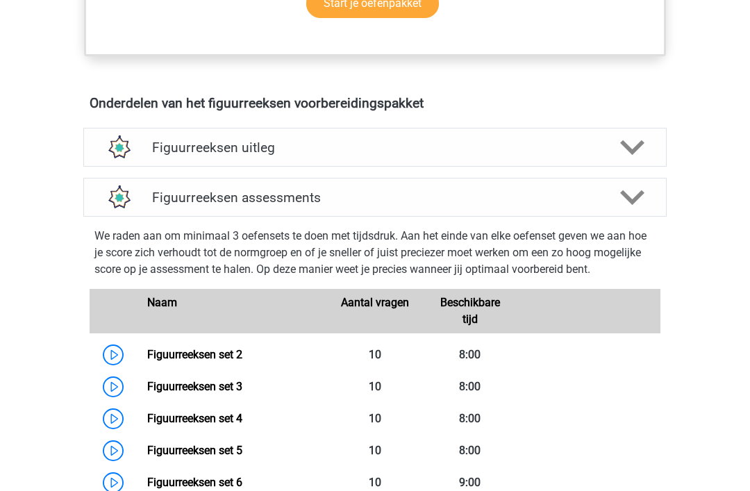
click at [628, 151] on icon at bounding box center [632, 147] width 24 height 24
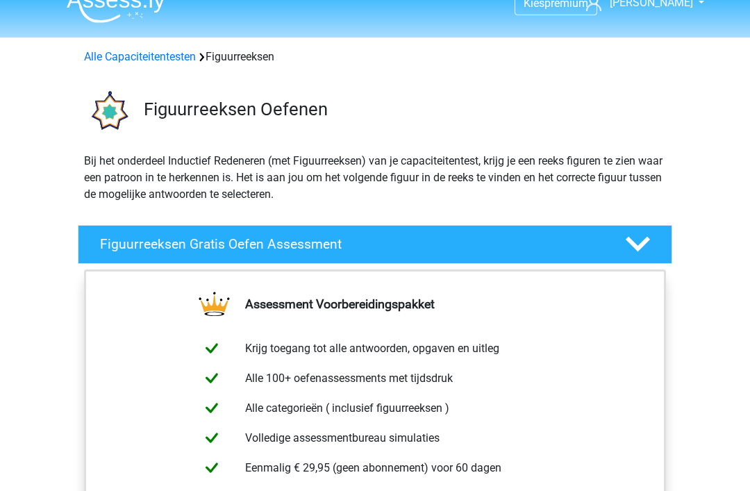
scroll to position [0, 0]
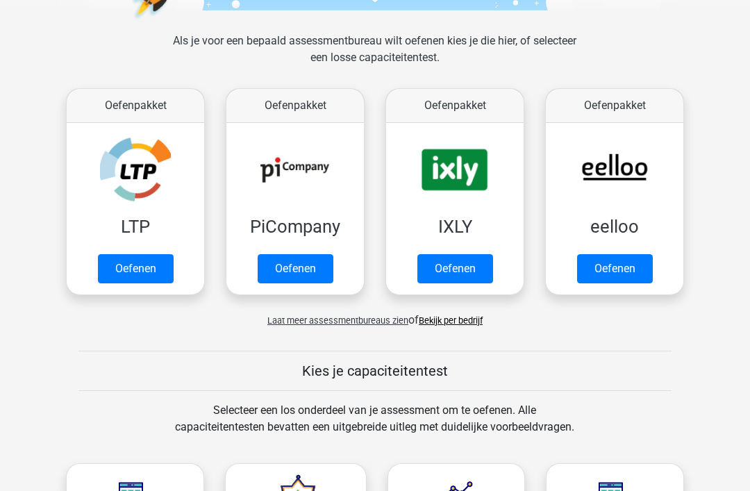
scroll to position [207, 0]
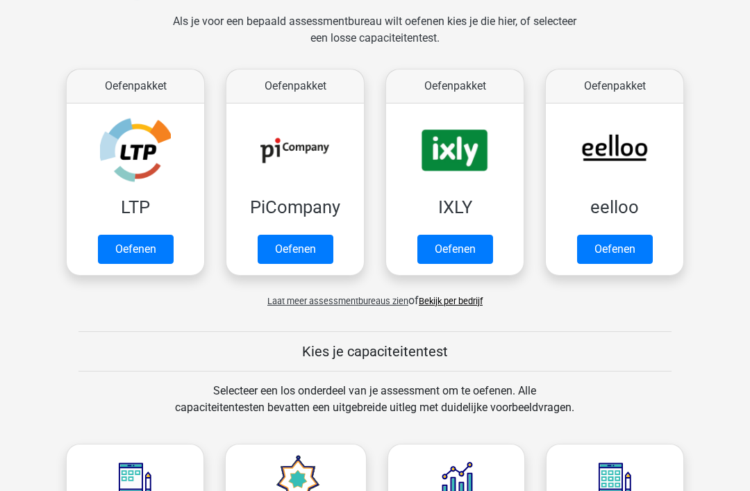
click at [141, 238] on link "Oefenen" at bounding box center [136, 249] width 76 height 29
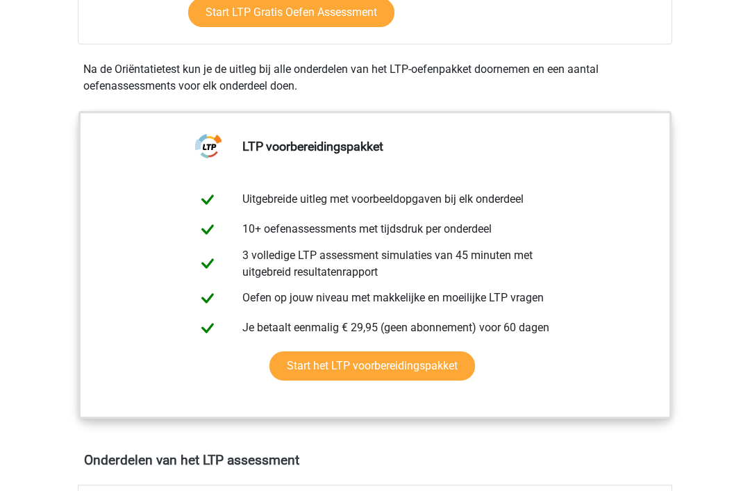
scroll to position [798, 0]
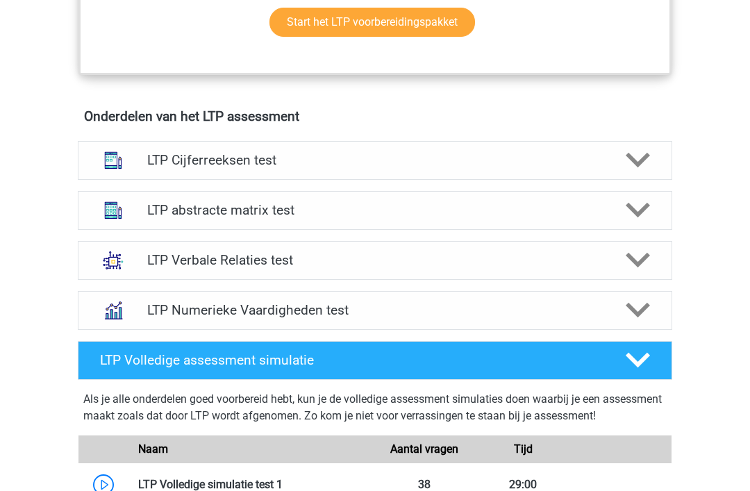
click at [608, 160] on div "LTP Cijferreeksen test" at bounding box center [375, 160] width 476 height 16
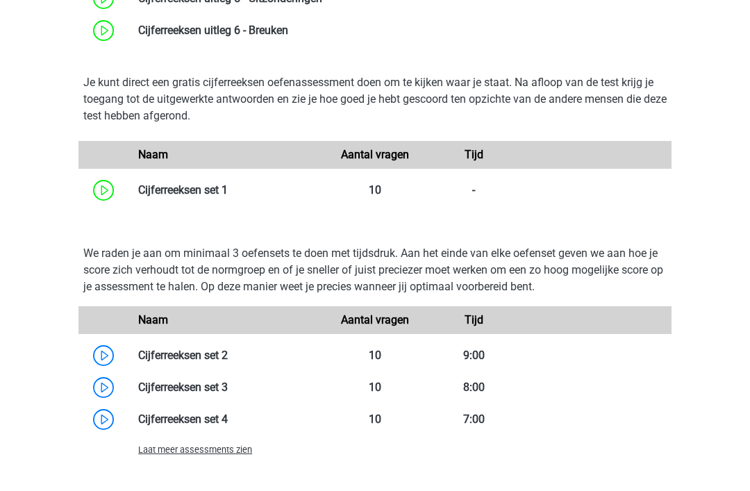
scroll to position [1233, 0]
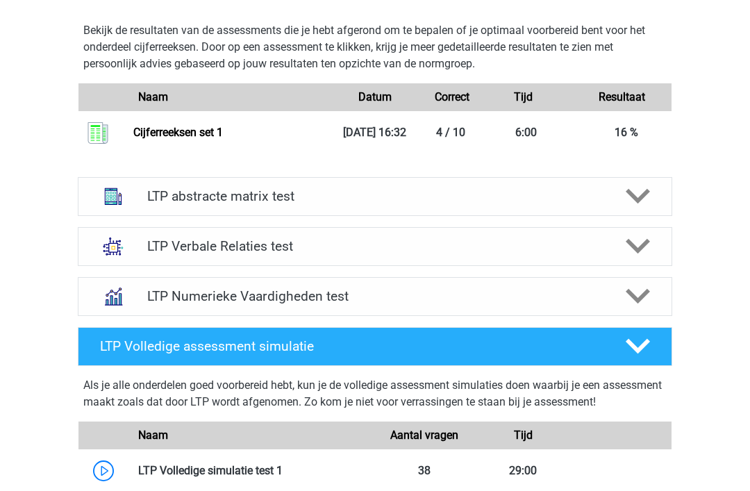
click at [567, 217] on div "LTP abstracte matrix test" at bounding box center [375, 197] width 594 height 39
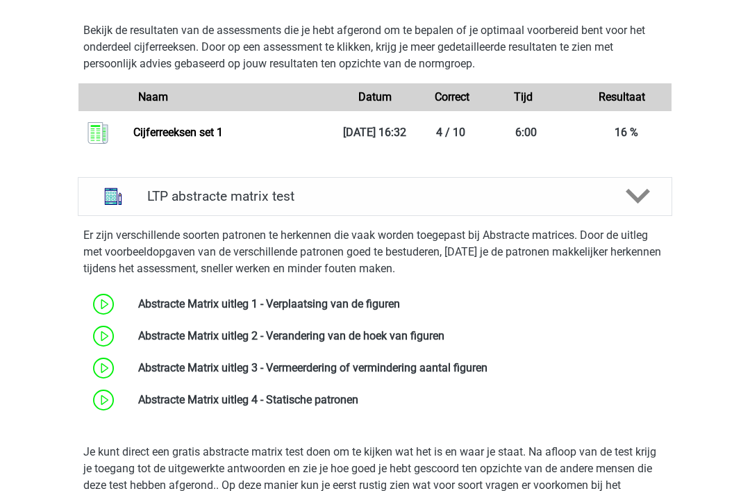
click at [638, 208] on icon at bounding box center [638, 196] width 24 height 24
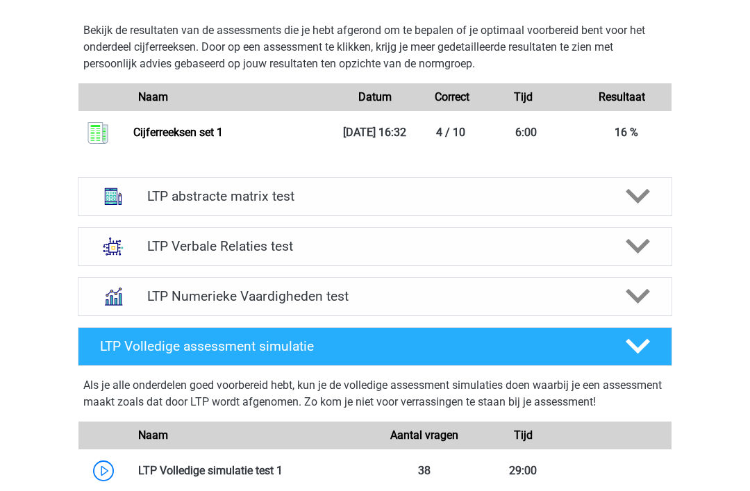
click at [558, 254] on h4 "LTP Verbale Relaties test" at bounding box center [374, 246] width 455 height 16
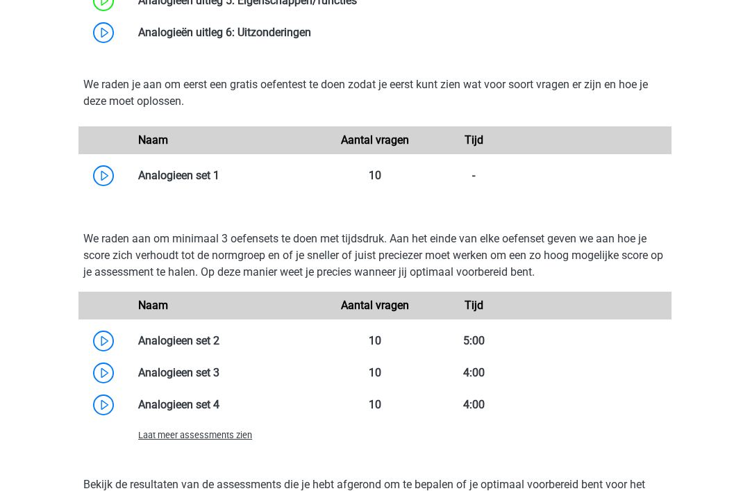
scroll to position [2295, 0]
click at [219, 182] on link at bounding box center [219, 175] width 0 height 13
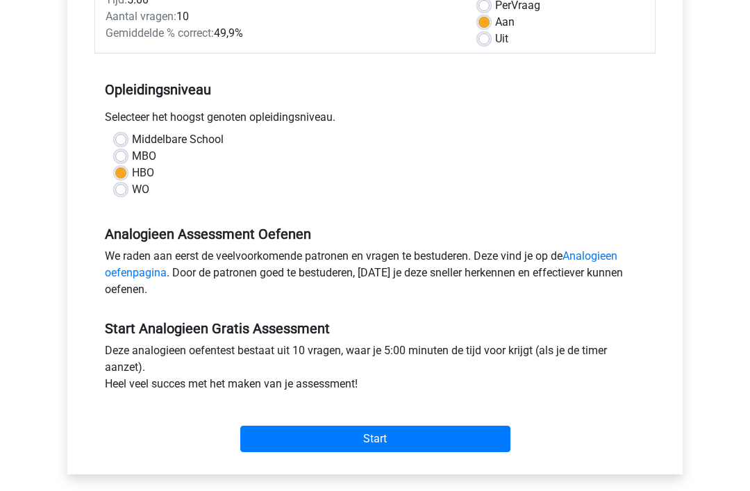
scroll to position [241, 0]
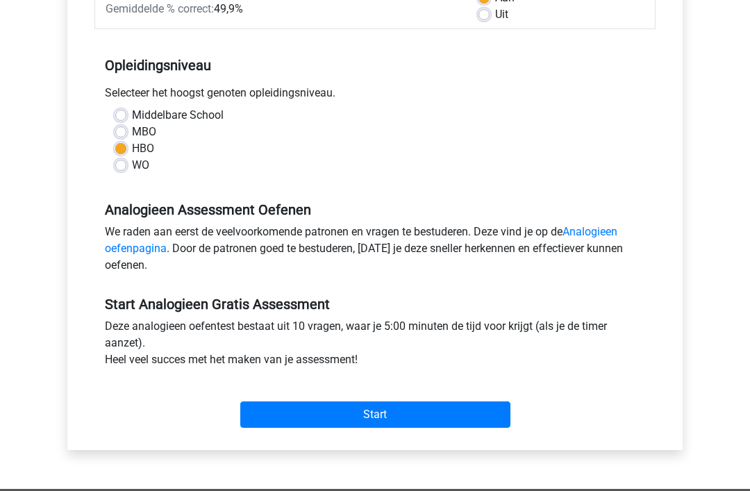
click at [437, 419] on input "Start" at bounding box center [375, 415] width 270 height 26
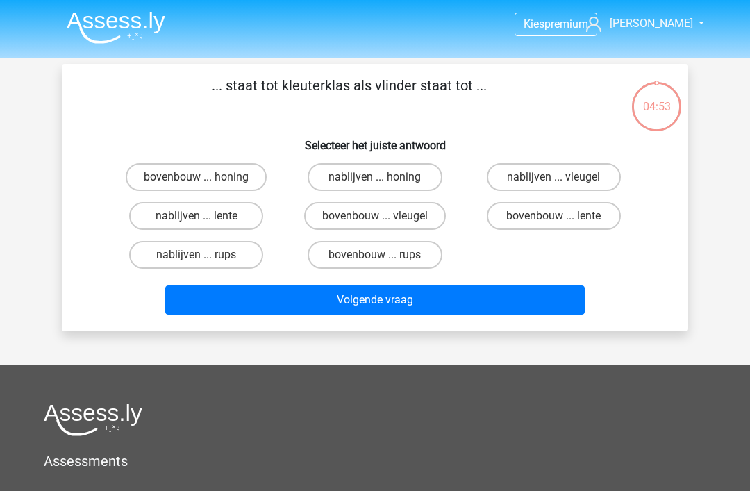
click at [417, 253] on label "bovenbouw ... rups" at bounding box center [375, 255] width 134 height 28
click at [384, 255] on input "bovenbouw ... rups" at bounding box center [379, 259] width 9 height 9
radio input "true"
click at [467, 294] on button "Volgende vraag" at bounding box center [375, 299] width 420 height 29
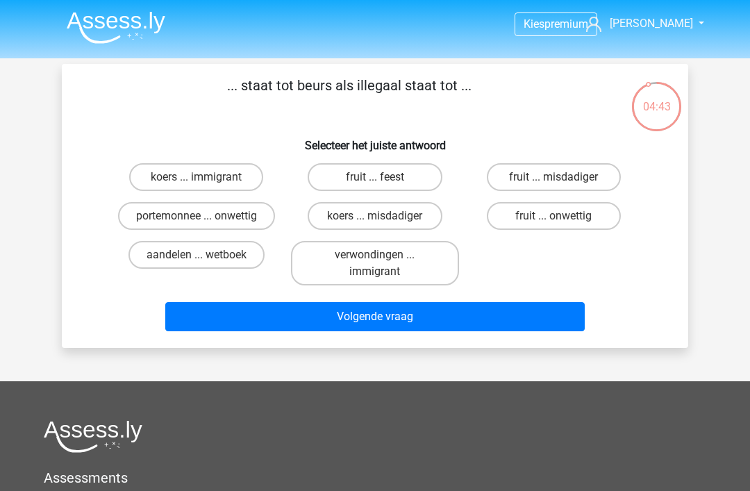
click at [254, 217] on label "portemonnee ... onwettig" at bounding box center [196, 216] width 157 height 28
click at [206, 217] on input "portemonnee ... onwettig" at bounding box center [201, 220] width 9 height 9
radio input "true"
click at [447, 317] on button "Volgende vraag" at bounding box center [375, 316] width 420 height 29
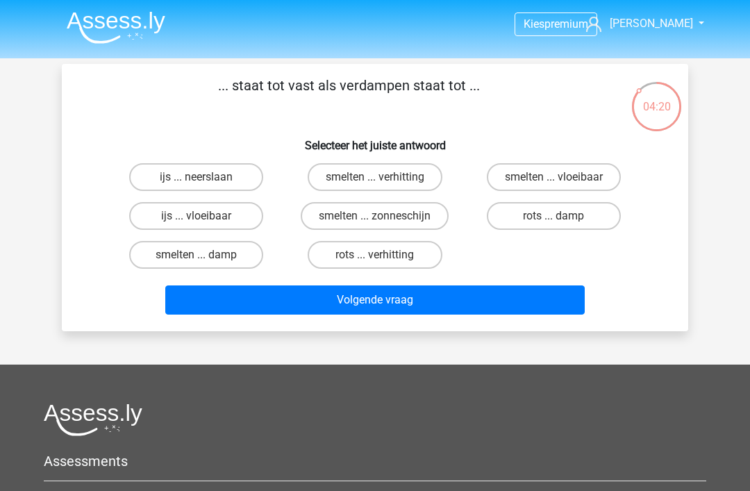
click at [572, 176] on label "smelten ... vloeibaar" at bounding box center [554, 177] width 134 height 28
click at [563, 177] on input "smelten ... vloeibaar" at bounding box center [557, 181] width 9 height 9
radio input "true"
click at [521, 313] on button "Volgende vraag" at bounding box center [375, 299] width 420 height 29
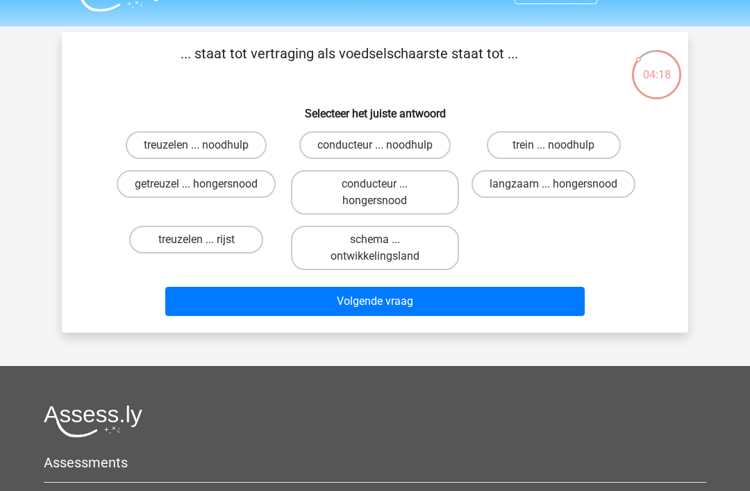
scroll to position [29, 0]
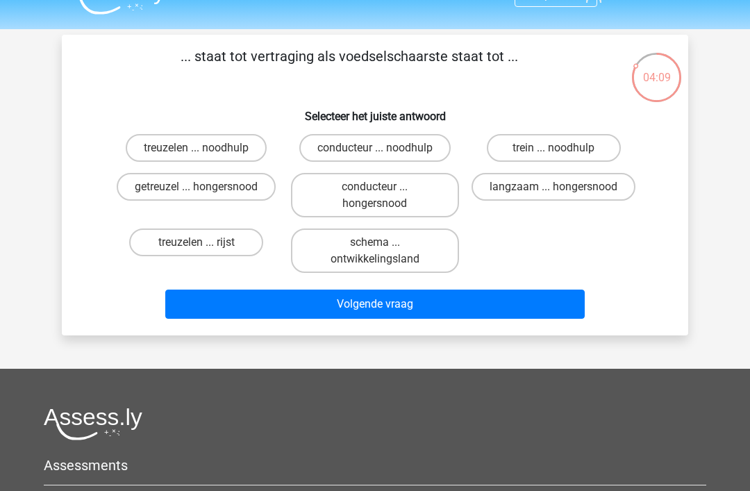
click at [209, 141] on label "treuzelen ... noodhulp" at bounding box center [196, 148] width 141 height 28
click at [206, 148] on input "treuzelen ... noodhulp" at bounding box center [201, 152] width 9 height 9
radio input "true"
click at [428, 306] on button "Volgende vraag" at bounding box center [375, 304] width 420 height 29
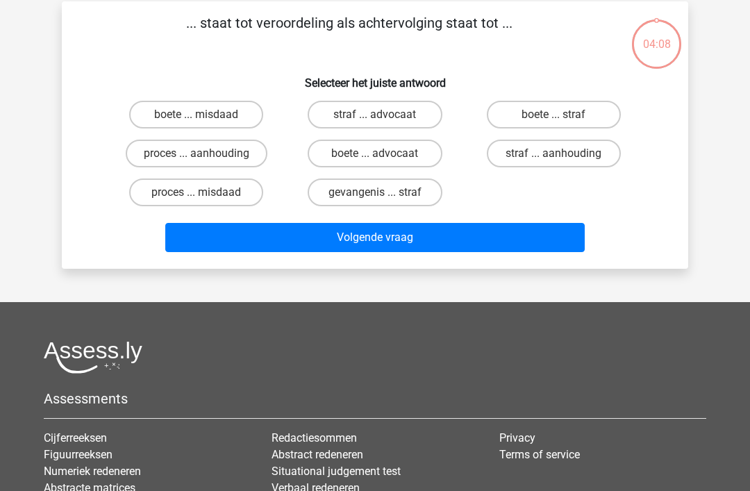
scroll to position [64, 0]
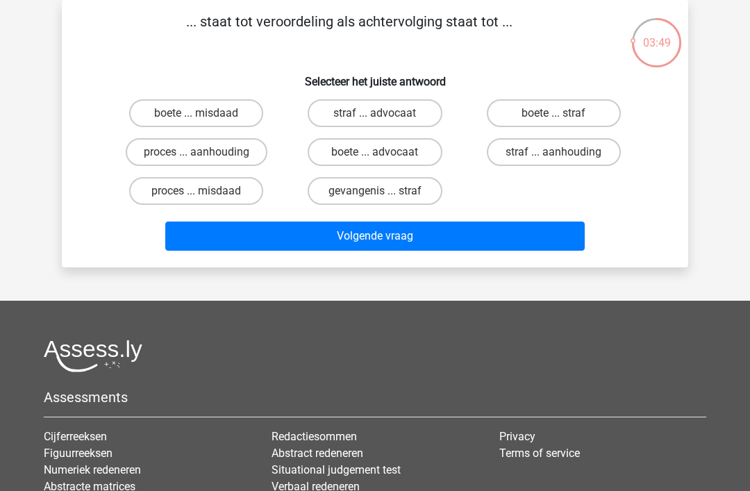
click at [583, 154] on label "straf ... aanhouding" at bounding box center [554, 152] width 134 height 28
click at [563, 154] on input "straf ... aanhouding" at bounding box center [557, 156] width 9 height 9
radio input "true"
click at [510, 244] on button "Volgende vraag" at bounding box center [375, 236] width 420 height 29
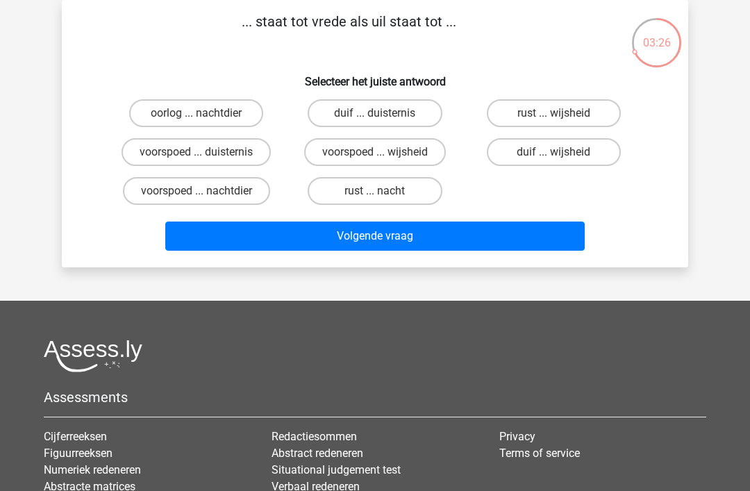
click at [240, 197] on label "voorspoed ... nachtdier" at bounding box center [196, 191] width 147 height 28
click at [206, 197] on input "voorspoed ... nachtdier" at bounding box center [201, 195] width 9 height 9
radio input "true"
click at [577, 156] on label "duif ... wijsheid" at bounding box center [554, 152] width 134 height 28
click at [563, 156] on input "duif ... wijsheid" at bounding box center [557, 156] width 9 height 9
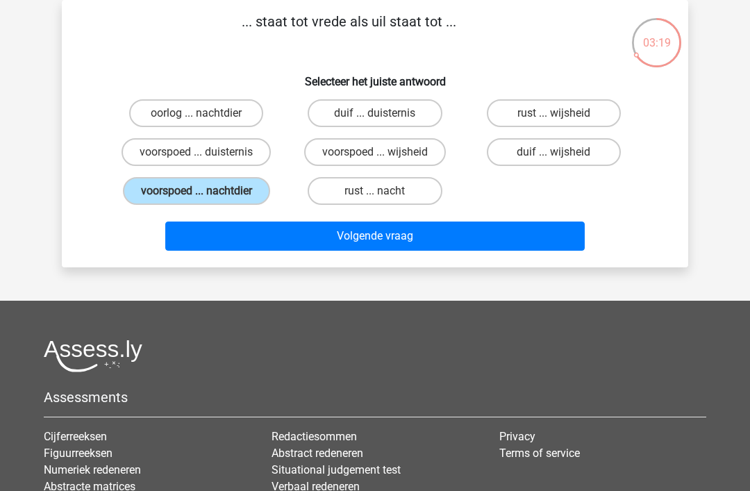
radio input "true"
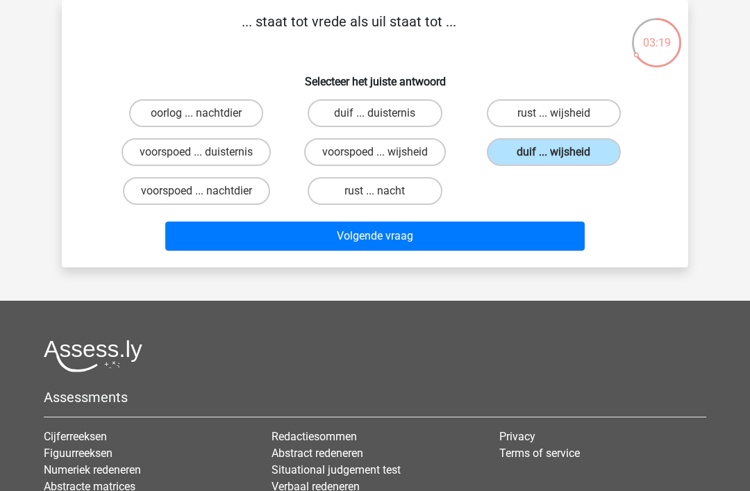
click at [540, 242] on button "Volgende vraag" at bounding box center [375, 236] width 420 height 29
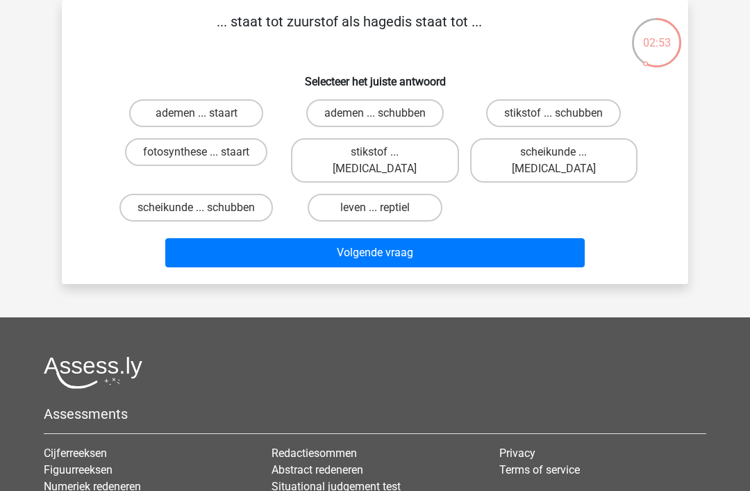
click at [399, 194] on label "leven ... reptiel" at bounding box center [375, 208] width 134 height 28
click at [384, 208] on input "leven ... reptiel" at bounding box center [379, 212] width 9 height 9
radio input "true"
click at [453, 247] on button "Volgende vraag" at bounding box center [375, 252] width 420 height 29
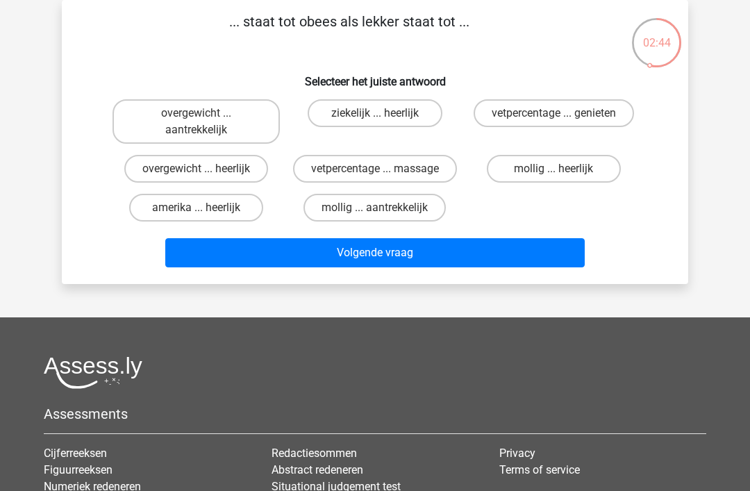
click at [234, 178] on label "overgewicht ... heerlijk" at bounding box center [196, 169] width 144 height 28
click at [206, 178] on input "overgewicht ... heerlijk" at bounding box center [201, 173] width 9 height 9
radio input "true"
click at [464, 261] on button "Volgende vraag" at bounding box center [375, 252] width 420 height 29
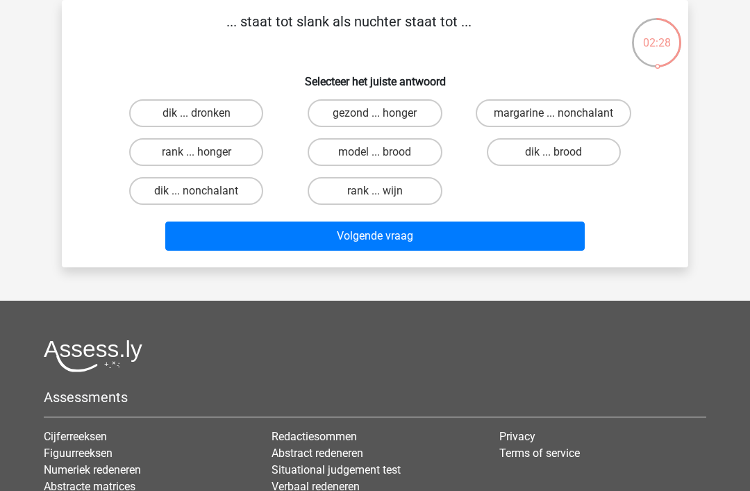
click at [235, 116] on label "dik ... dronken" at bounding box center [196, 113] width 134 height 28
click at [206, 116] on input "dik ... dronken" at bounding box center [201, 117] width 9 height 9
radio input "true"
click at [487, 249] on button "Volgende vraag" at bounding box center [375, 236] width 420 height 29
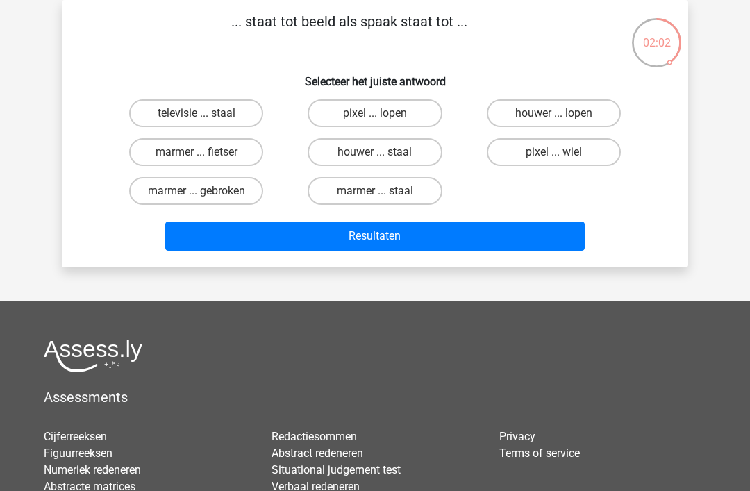
click at [576, 108] on label "houwer ... lopen" at bounding box center [554, 113] width 134 height 28
click at [563, 113] on input "houwer ... lopen" at bounding box center [557, 117] width 9 height 9
radio input "true"
click at [531, 247] on button "Resultaten" at bounding box center [375, 236] width 420 height 29
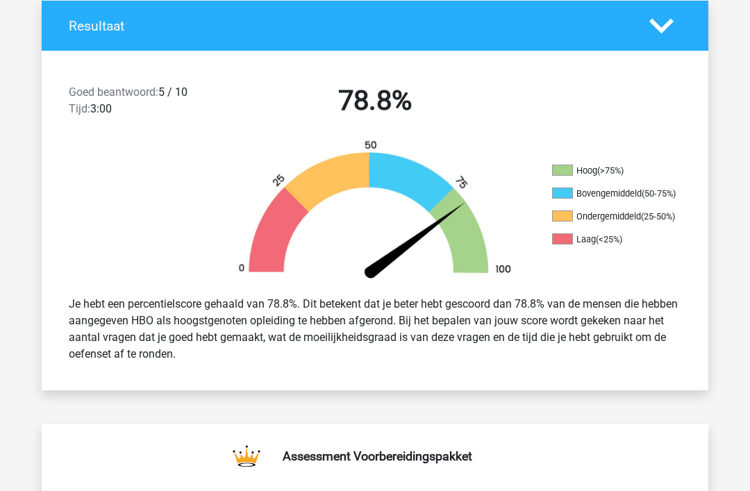
scroll to position [317, 0]
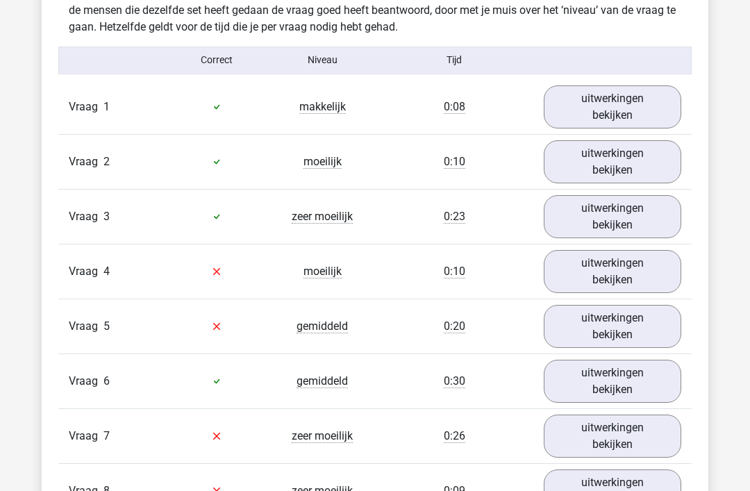
click at [637, 271] on link "uitwerkingen bekijken" at bounding box center [613, 272] width 138 height 43
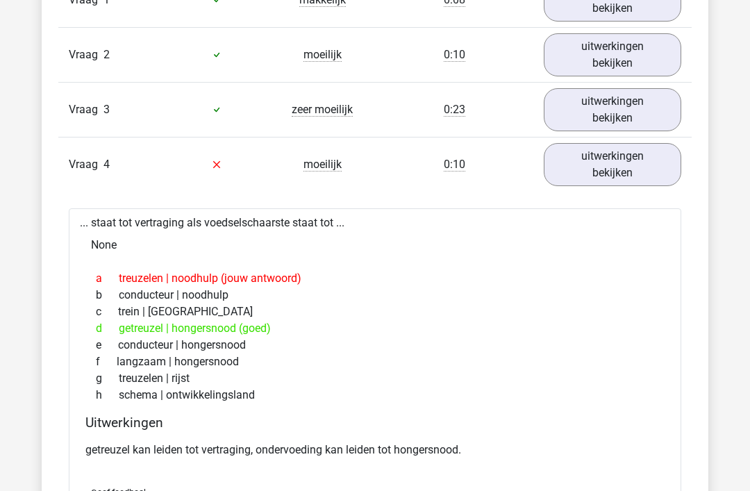
scroll to position [1219, 0]
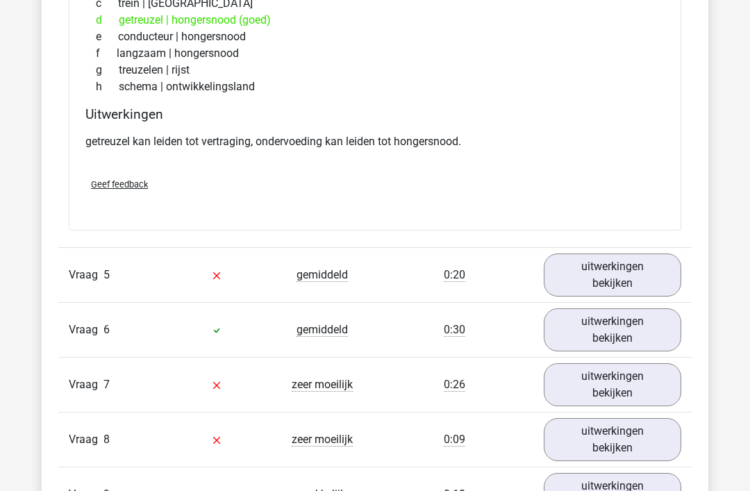
click at [630, 288] on link "uitwerkingen bekijken" at bounding box center [613, 275] width 138 height 43
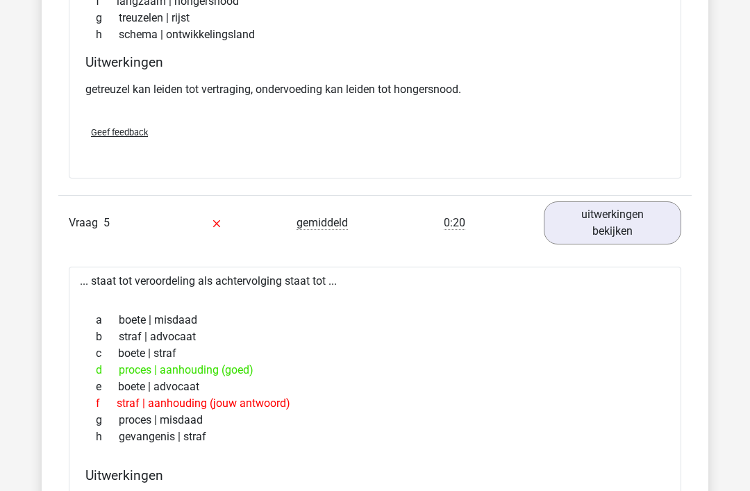
scroll to position [1694, 0]
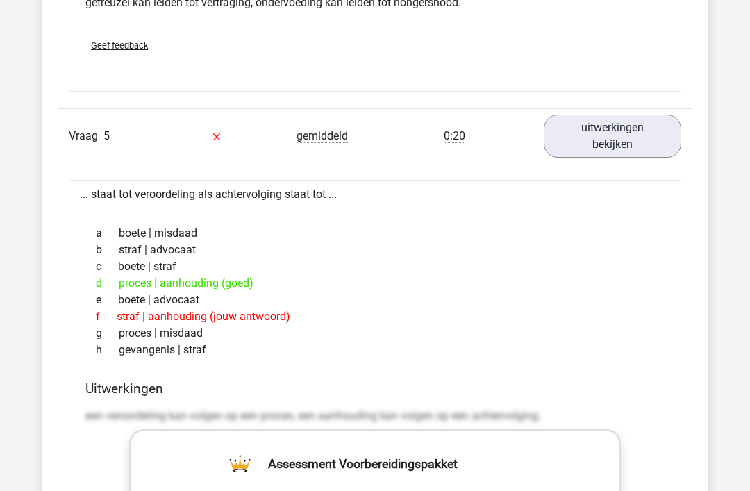
click at [642, 137] on link "uitwerkingen bekijken" at bounding box center [613, 136] width 138 height 43
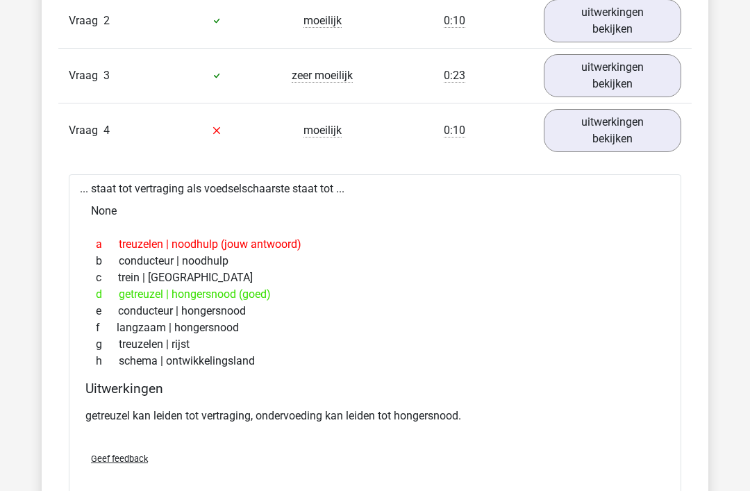
scroll to position [1197, 0]
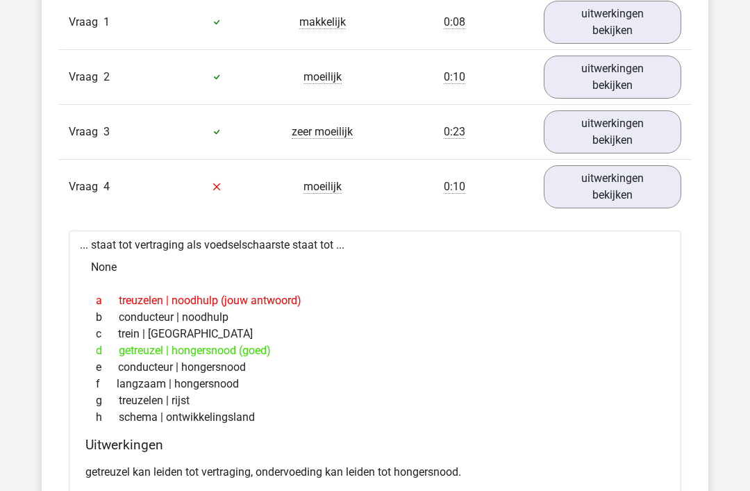
click at [639, 189] on link "uitwerkingen bekijken" at bounding box center [613, 186] width 138 height 43
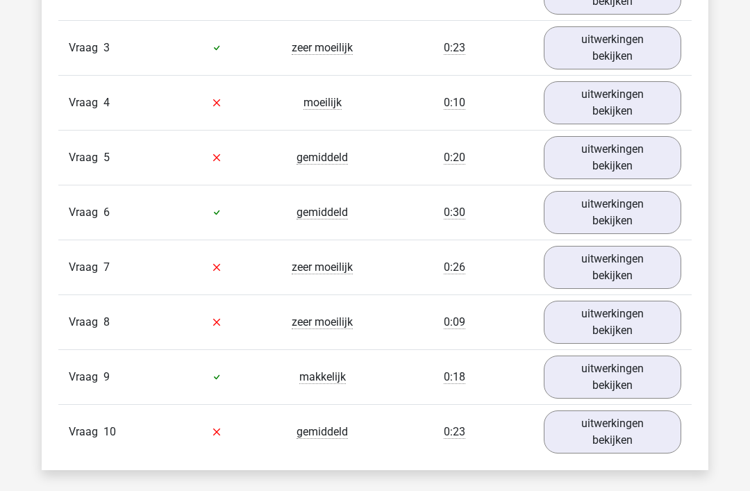
scroll to position [1280, 0]
click at [613, 324] on link "uitwerkingen bekijken" at bounding box center [613, 322] width 138 height 43
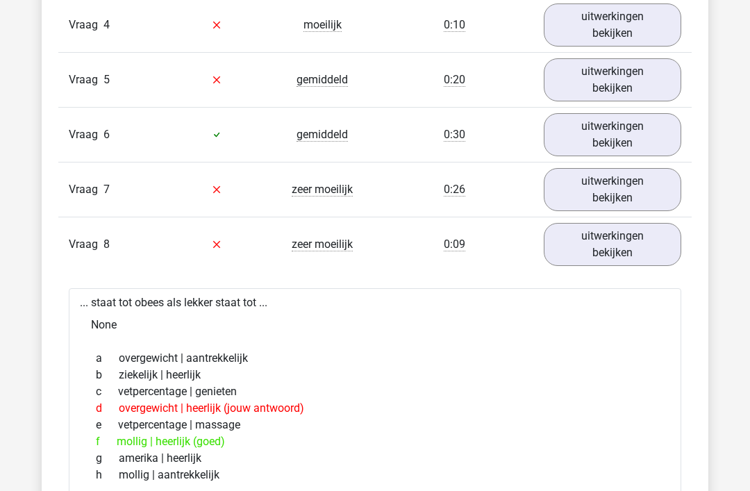
scroll to position [1358, 0]
click at [616, 239] on link "uitwerkingen bekijken" at bounding box center [613, 244] width 138 height 43
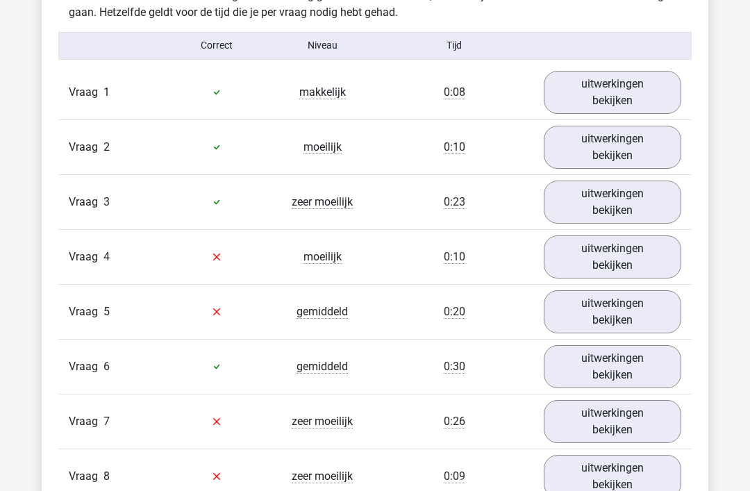
scroll to position [1128, 0]
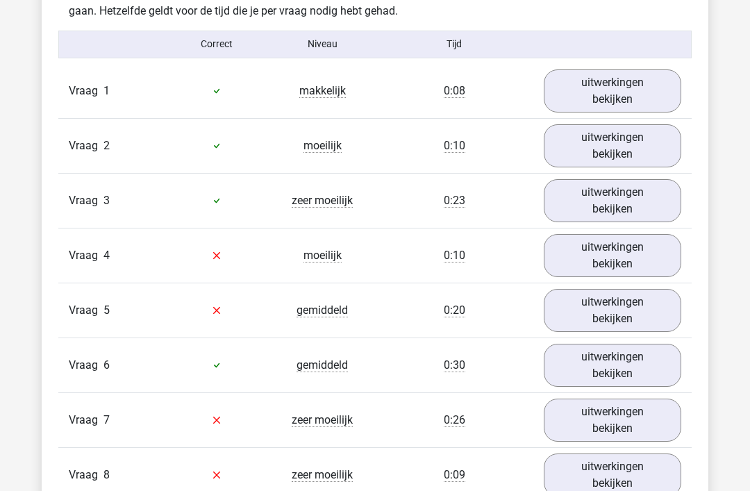
click at [644, 310] on link "uitwerkingen bekijken" at bounding box center [613, 310] width 138 height 43
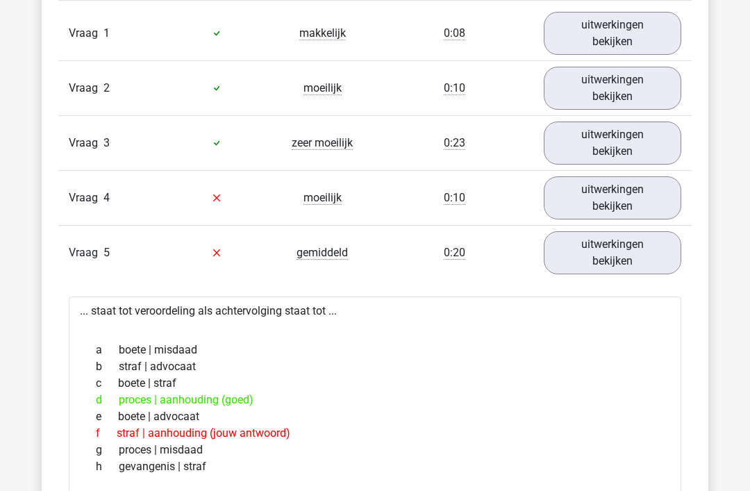
scroll to position [1199, 0]
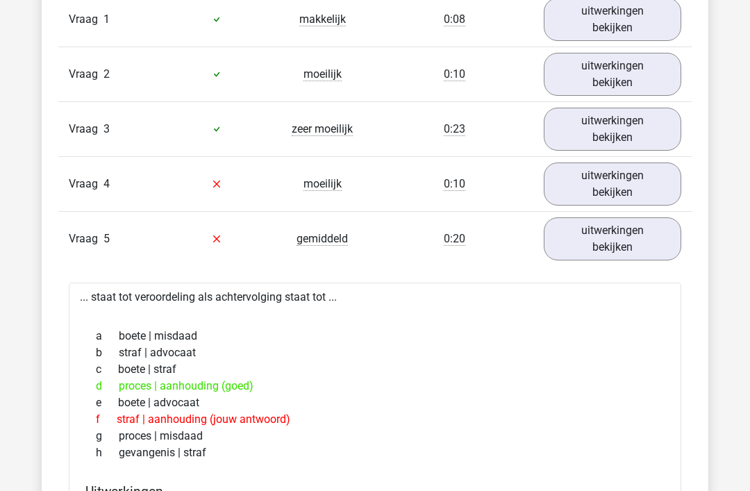
click at [643, 238] on link "uitwerkingen bekijken" at bounding box center [613, 239] width 138 height 43
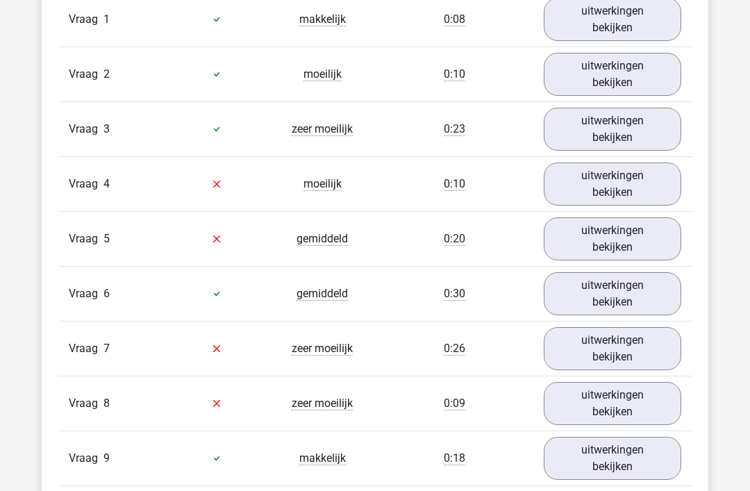
click at [622, 366] on link "uitwerkingen bekijken" at bounding box center [613, 348] width 138 height 43
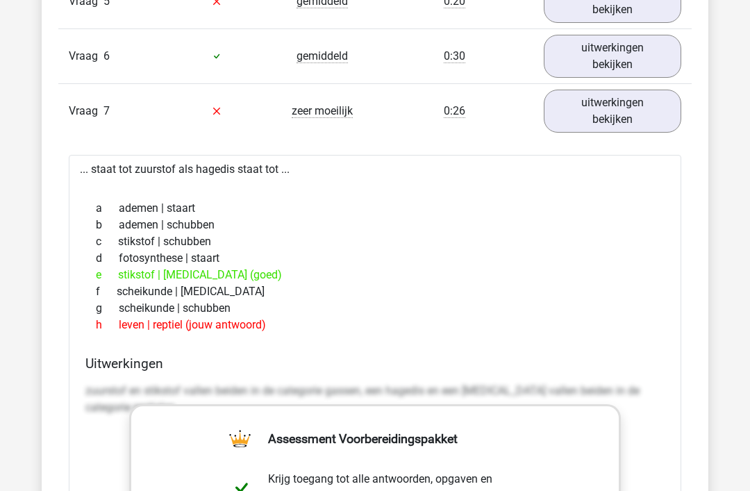
scroll to position [1434, 0]
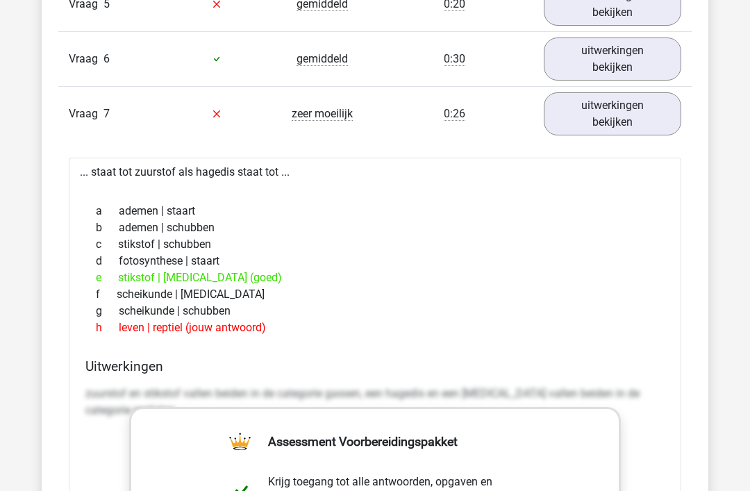
click at [633, 113] on link "uitwerkingen bekijken" at bounding box center [613, 113] width 138 height 43
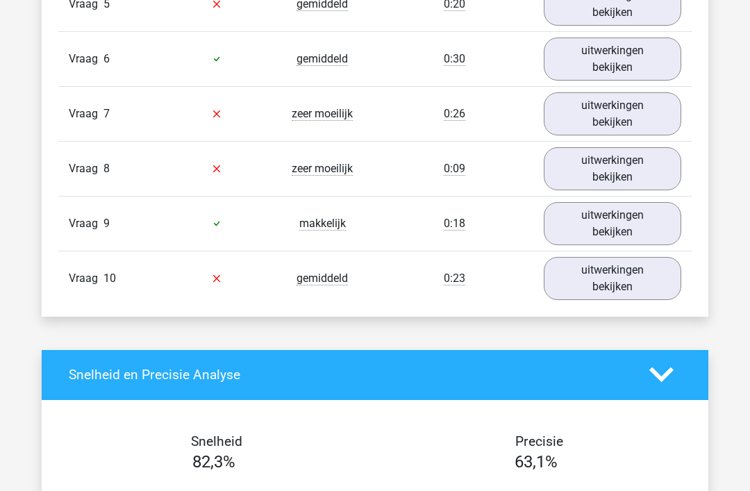
click at [646, 163] on link "uitwerkingen bekijken" at bounding box center [613, 168] width 138 height 43
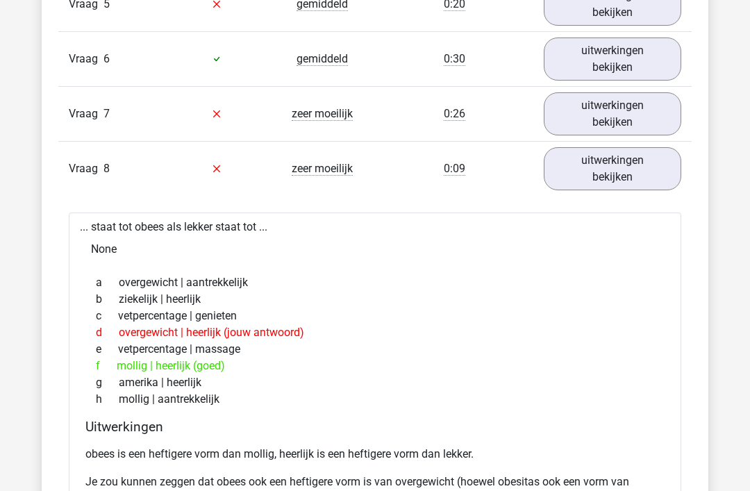
click at [658, 173] on link "uitwerkingen bekijken" at bounding box center [613, 168] width 138 height 43
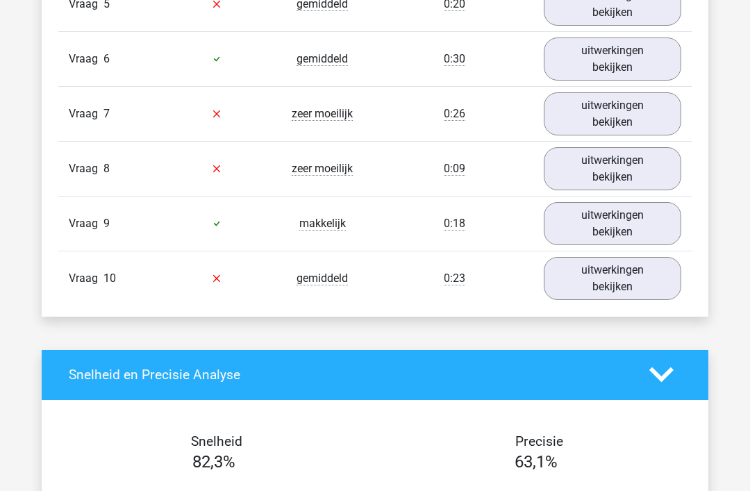
click at [639, 272] on link "uitwerkingen bekijken" at bounding box center [613, 278] width 138 height 43
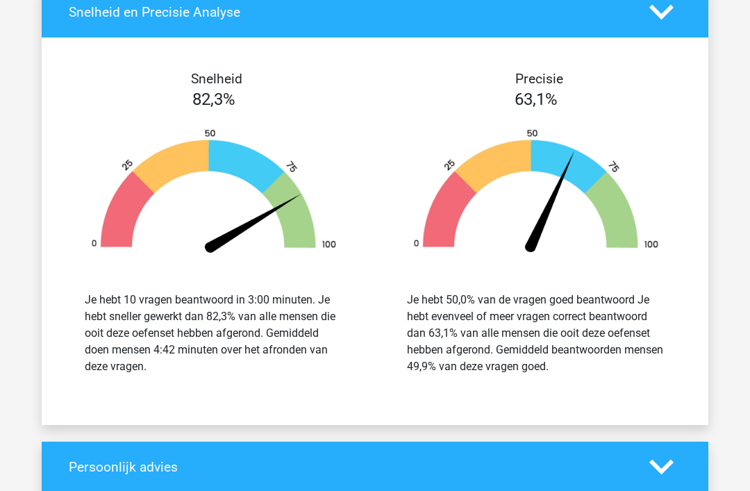
scroll to position [2549, 0]
click at [628, 369] on div "Je hebt 50,0% van de vragen goed beantwoord Je hebt evenveel of meer vragen cor…" at bounding box center [536, 333] width 258 height 83
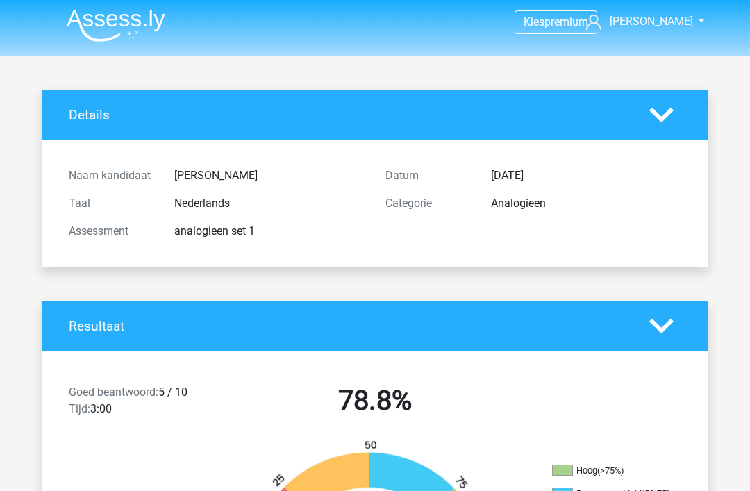
scroll to position [0, 0]
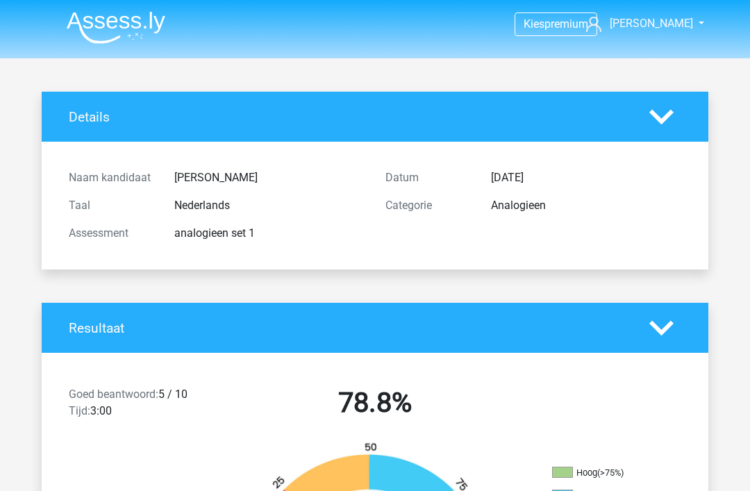
click at [673, 40] on nav "Kies premium Laura lauravanderklei8@gmail.com" at bounding box center [375, 24] width 639 height 45
click at [660, 22] on span "[PERSON_NAME]" at bounding box center [651, 23] width 83 height 13
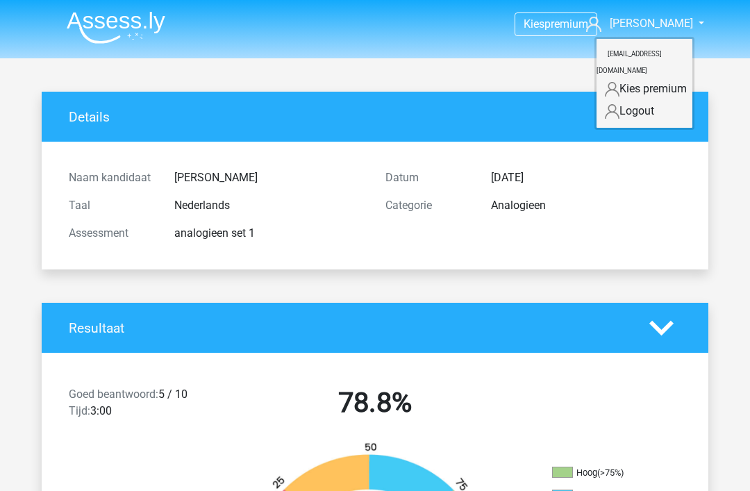
click at [679, 197] on div "Analogieen" at bounding box center [586, 205] width 211 height 17
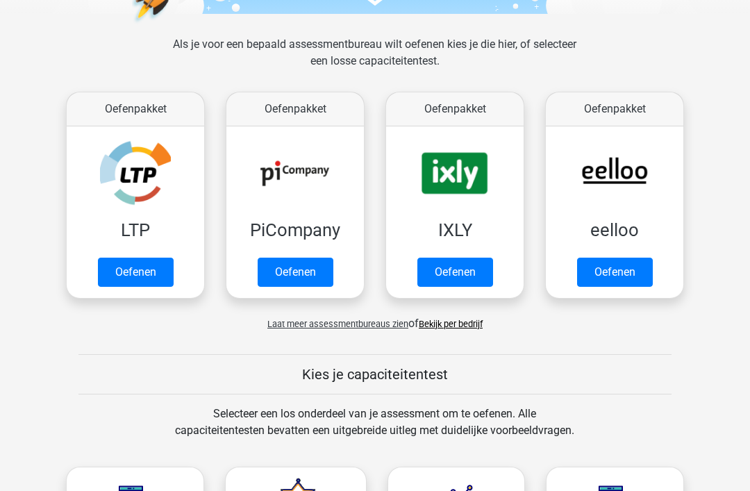
scroll to position [183, 0]
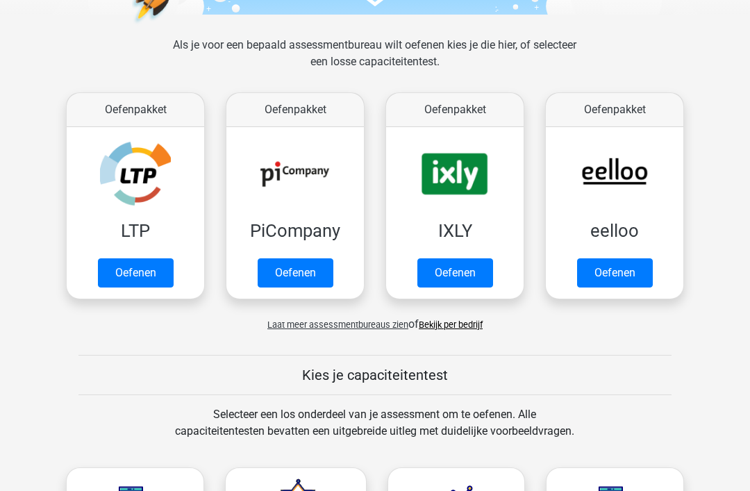
click at [159, 276] on link "Oefenen" at bounding box center [136, 273] width 76 height 29
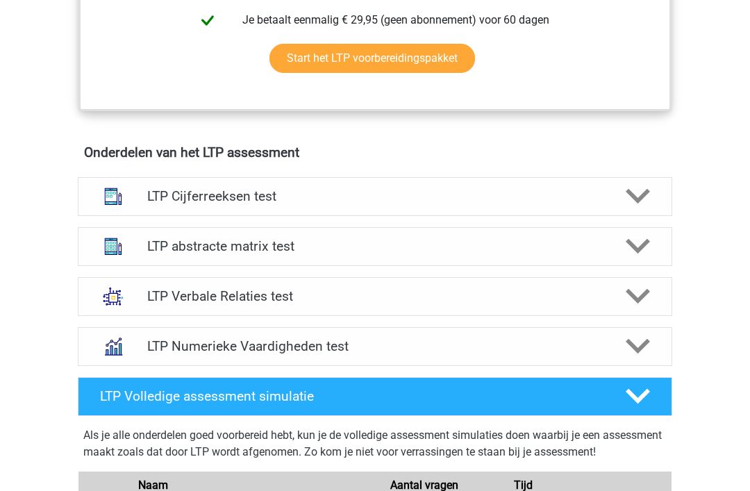
scroll to position [762, 0]
click at [620, 296] on div at bounding box center [636, 296] width 47 height 24
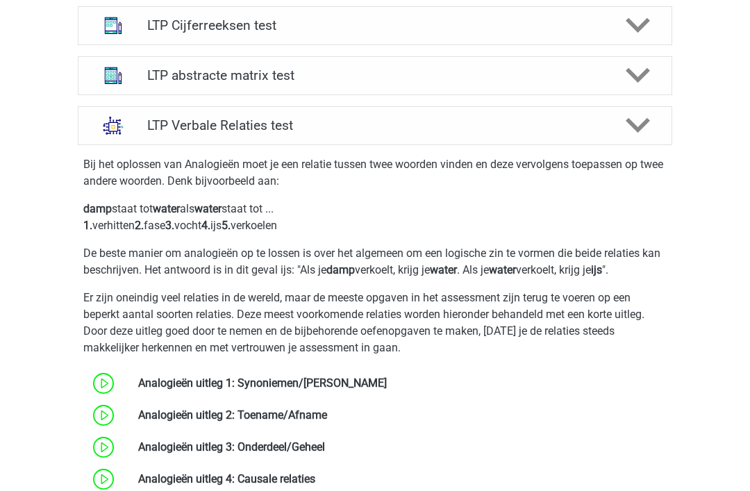
scroll to position [875, 0]
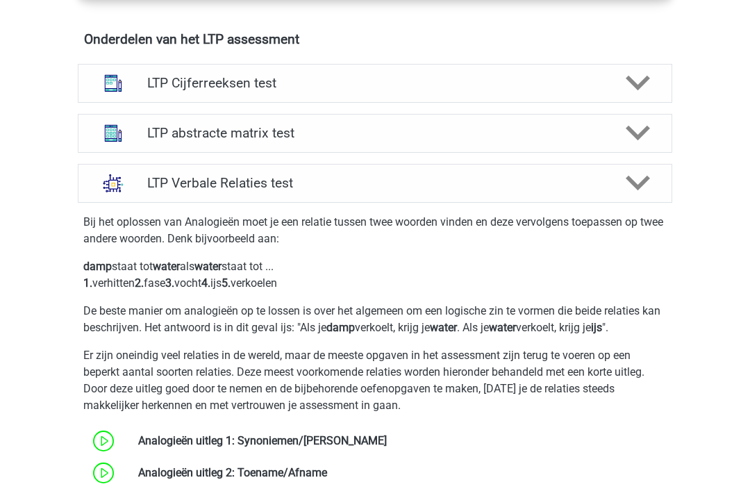
click at [637, 182] on icon at bounding box center [638, 183] width 24 height 24
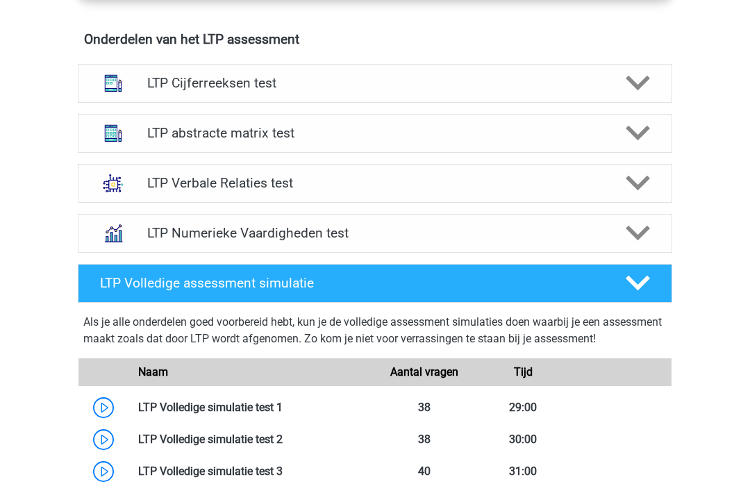
click at [633, 130] on icon at bounding box center [638, 133] width 24 height 24
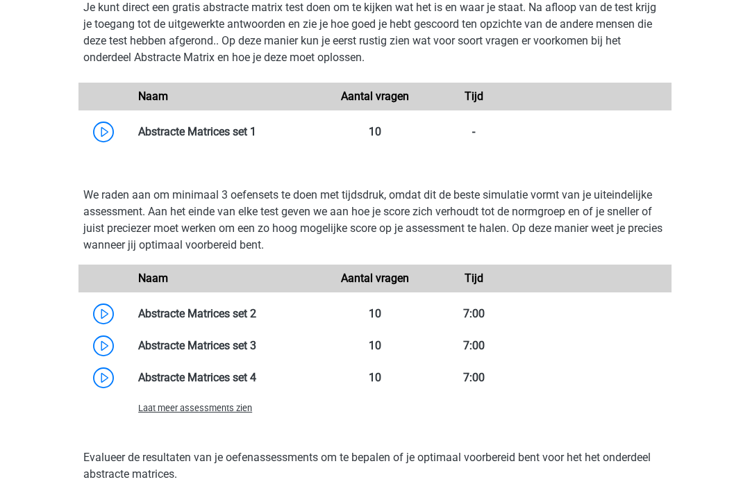
scroll to position [1297, 0]
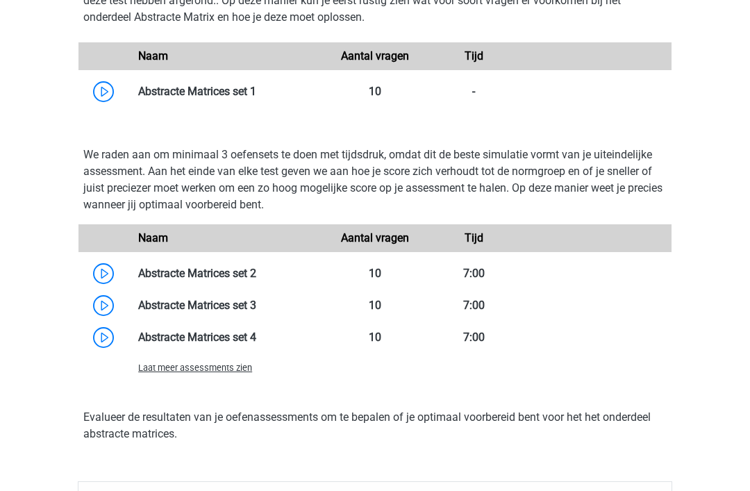
click at [256, 85] on link at bounding box center [256, 91] width 0 height 13
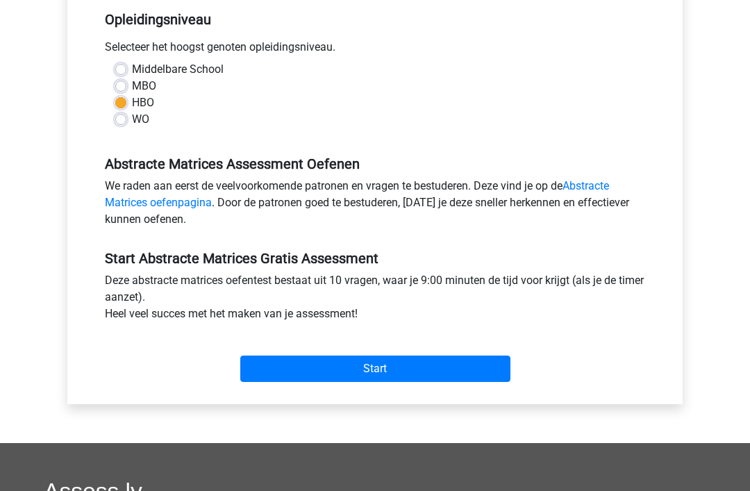
scroll to position [287, 0]
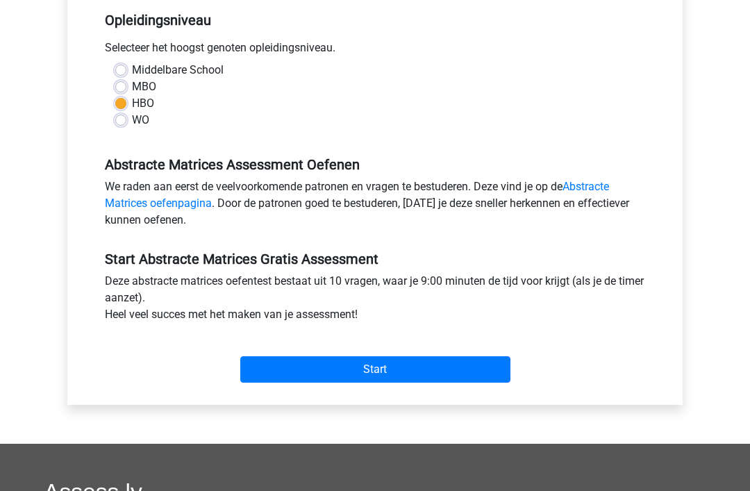
click at [378, 372] on input "Start" at bounding box center [375, 369] width 270 height 26
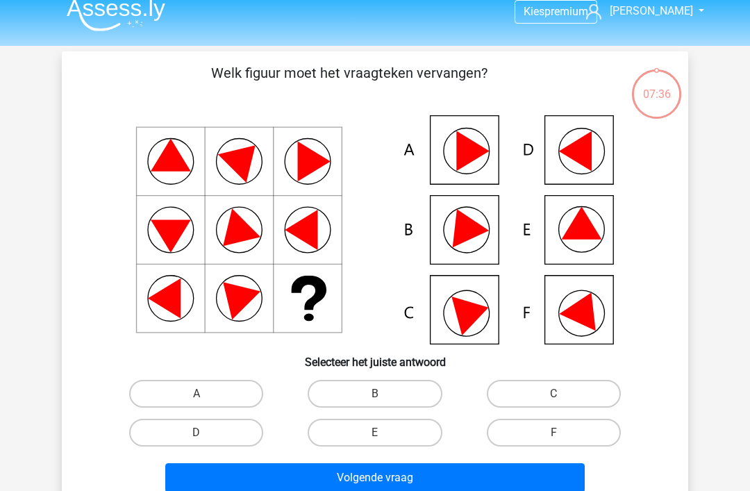
scroll to position [14, 0]
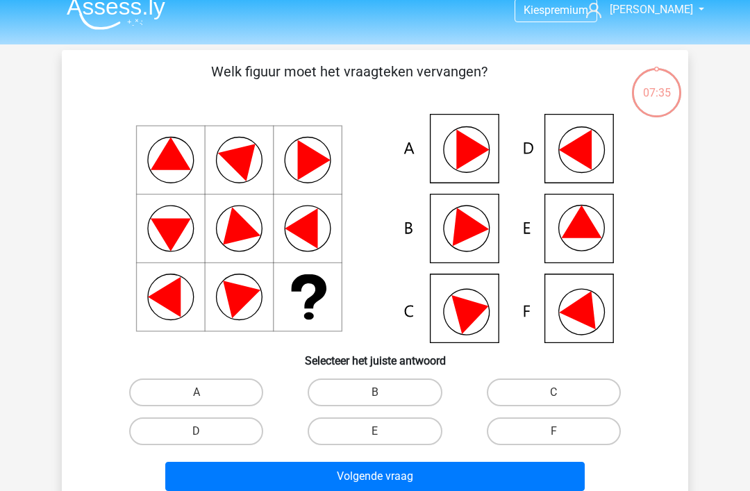
click at [223, 393] on label "A" at bounding box center [196, 392] width 134 height 28
click at [206, 393] on input "A" at bounding box center [201, 396] width 9 height 9
radio input "true"
click at [444, 467] on button "Volgende vraag" at bounding box center [375, 476] width 420 height 29
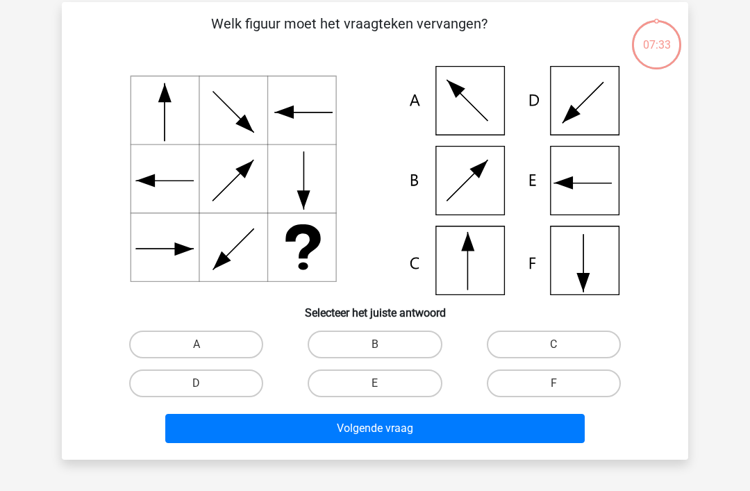
scroll to position [64, 0]
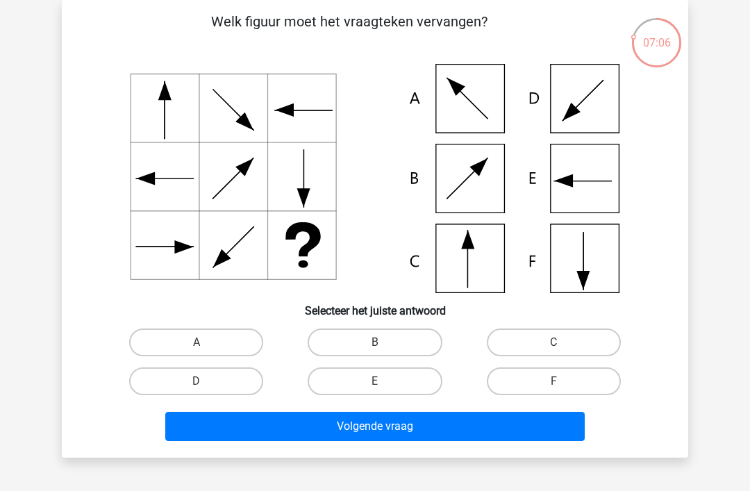
click at [552, 338] on label "C" at bounding box center [554, 342] width 134 height 28
click at [553, 342] on input "C" at bounding box center [557, 346] width 9 height 9
radio input "true"
click at [538, 449] on div "Welk figuur moet het vraagteken vervangen?" at bounding box center [375, 229] width 626 height 458
click at [534, 433] on button "Volgende vraag" at bounding box center [375, 426] width 420 height 29
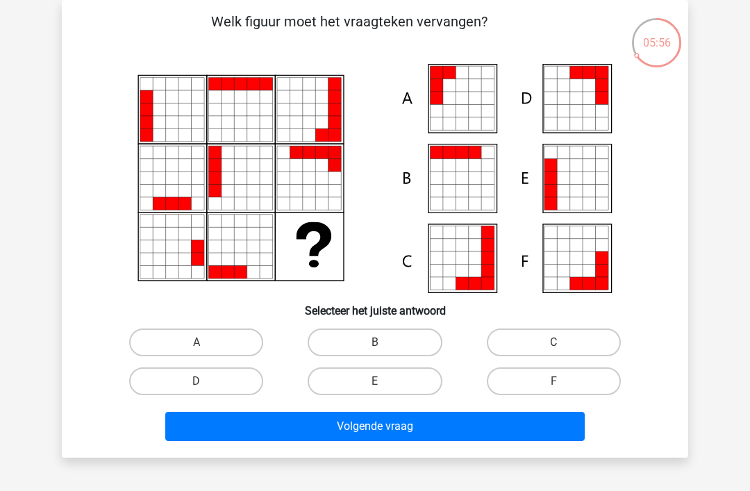
click at [238, 344] on label "A" at bounding box center [196, 342] width 134 height 28
click at [206, 344] on input "A" at bounding box center [201, 346] width 9 height 9
radio input "true"
click at [394, 434] on button "Volgende vraag" at bounding box center [375, 426] width 420 height 29
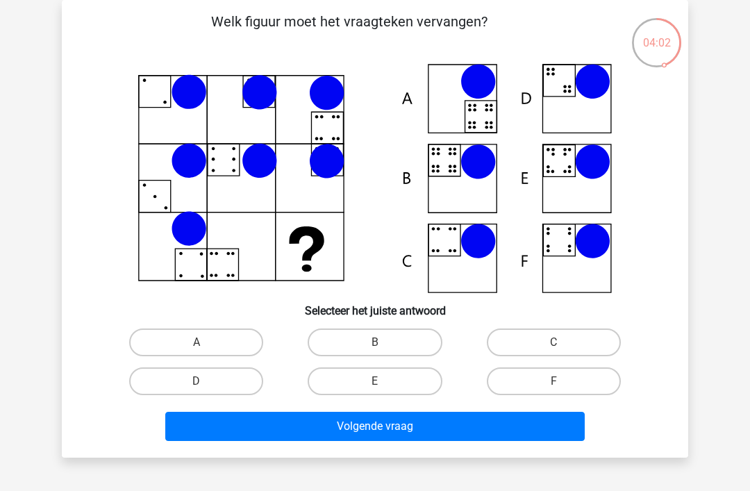
click at [399, 347] on label "B" at bounding box center [375, 342] width 134 height 28
click at [384, 347] on input "B" at bounding box center [379, 346] width 9 height 9
radio input "true"
click at [470, 425] on button "Volgende vraag" at bounding box center [375, 426] width 420 height 29
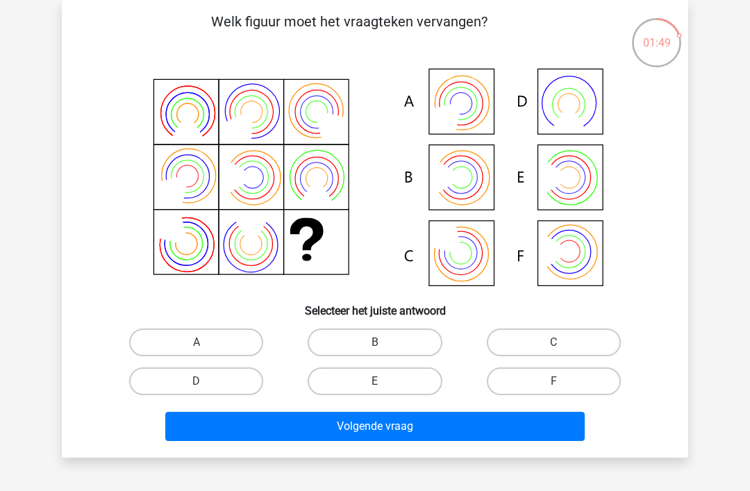
click at [342, 333] on label "B" at bounding box center [375, 342] width 134 height 28
click at [375, 342] on input "B" at bounding box center [379, 346] width 9 height 9
radio input "true"
click at [317, 431] on button "Volgende vraag" at bounding box center [375, 426] width 420 height 29
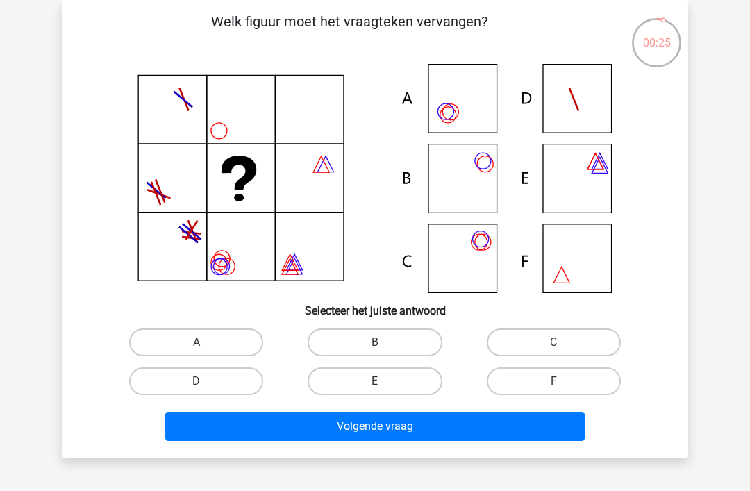
click at [145, 335] on label "A" at bounding box center [196, 342] width 134 height 28
click at [197, 342] on input "A" at bounding box center [201, 346] width 9 height 9
radio input "true"
click at [234, 453] on div "Welk figuur moet het vraagteken vervangen?" at bounding box center [375, 229] width 626 height 458
click at [290, 427] on button "Volgende vraag" at bounding box center [375, 426] width 420 height 29
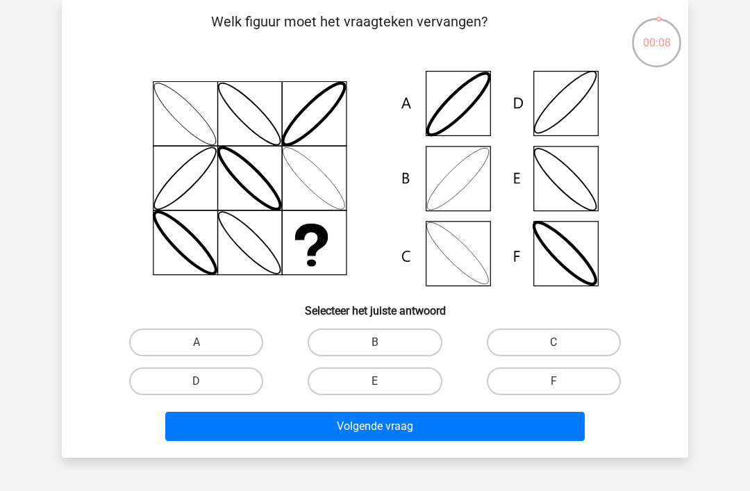
click at [344, 350] on label "B" at bounding box center [375, 342] width 134 height 28
click at [375, 350] on input "B" at bounding box center [379, 346] width 9 height 9
radio input "true"
click at [328, 440] on button "Volgende vraag" at bounding box center [375, 426] width 420 height 29
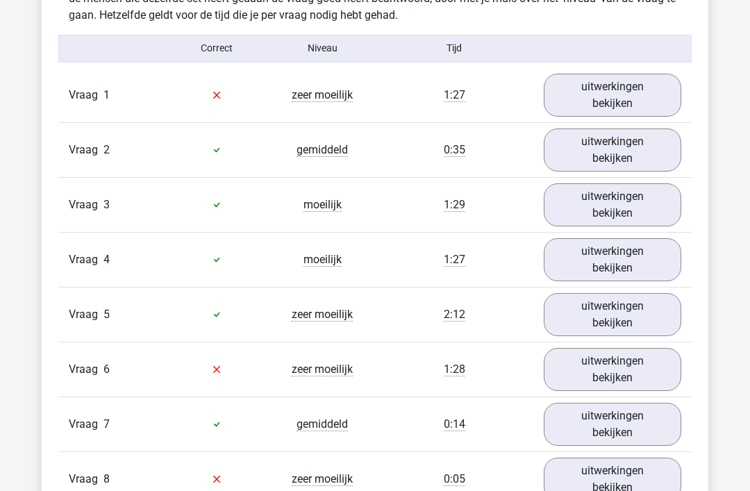
scroll to position [1152, 0]
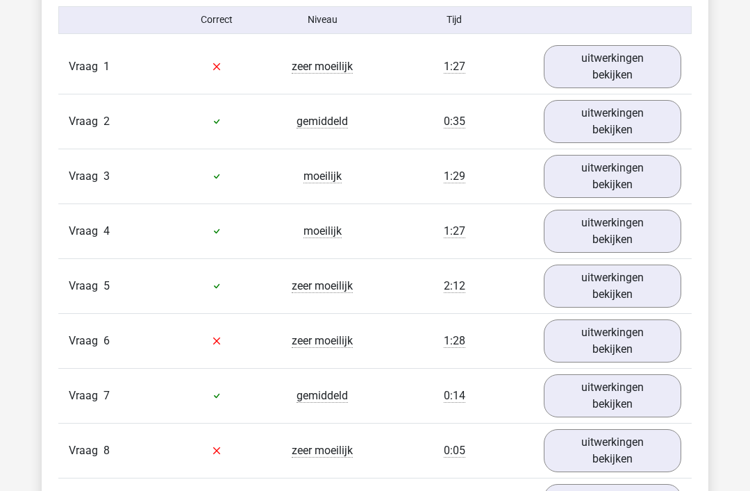
click at [627, 63] on link "uitwerkingen bekijken" at bounding box center [613, 66] width 138 height 43
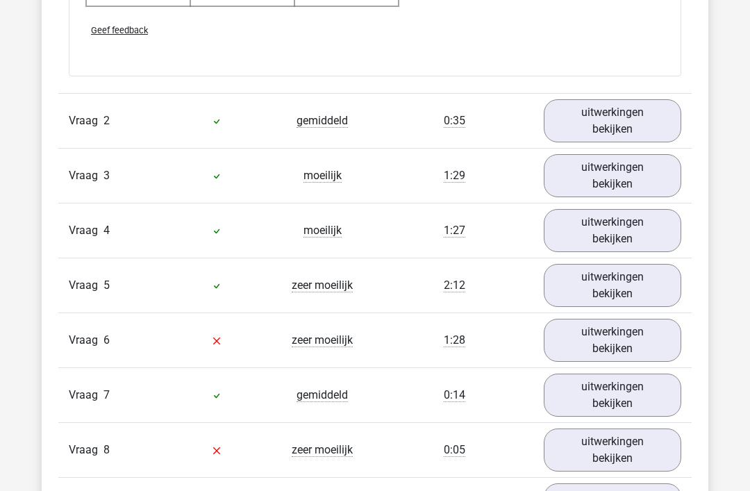
scroll to position [2070, 0]
click at [640, 338] on link "uitwerkingen bekijken" at bounding box center [613, 340] width 138 height 43
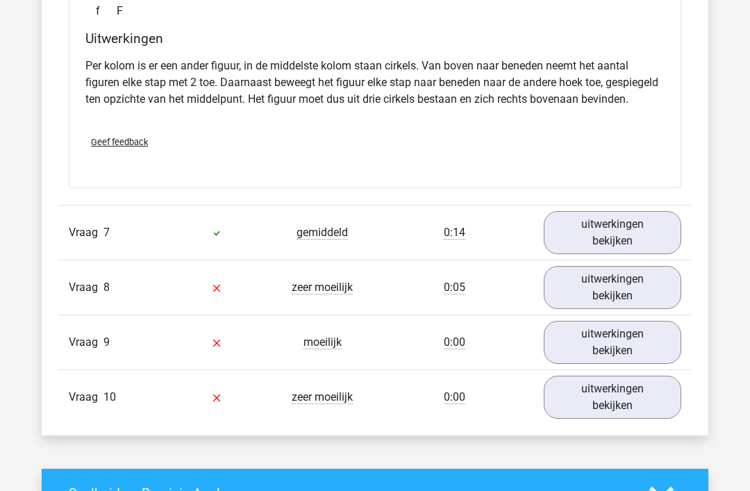
scroll to position [2816, 0]
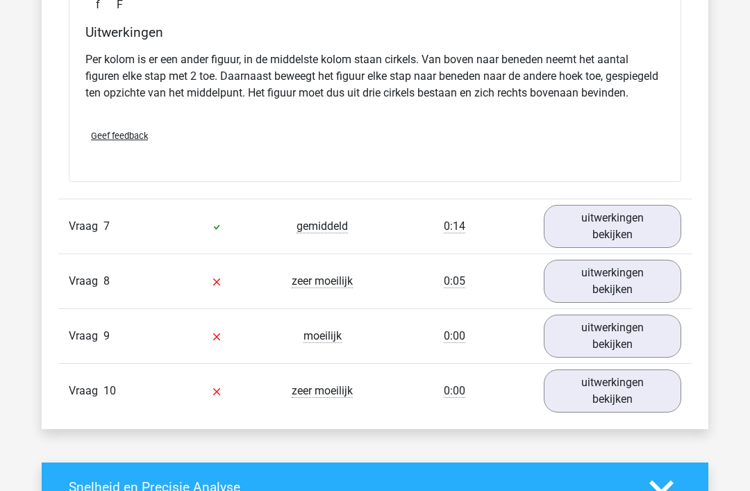
click at [628, 246] on link "uitwerkingen bekijken" at bounding box center [613, 226] width 138 height 43
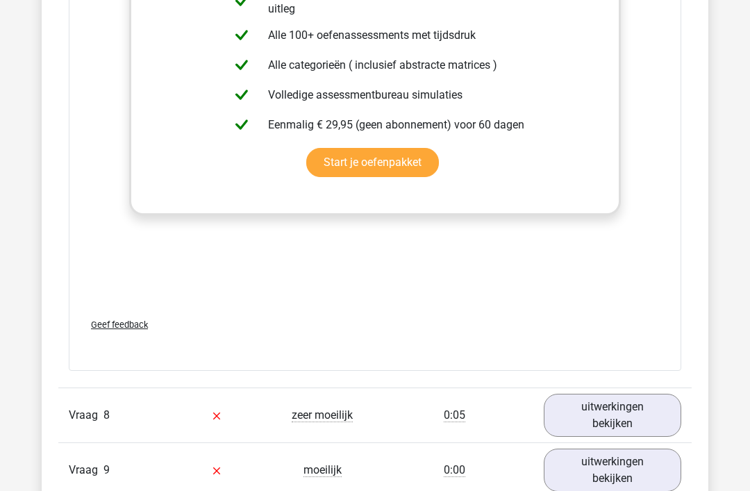
scroll to position [3831, 0]
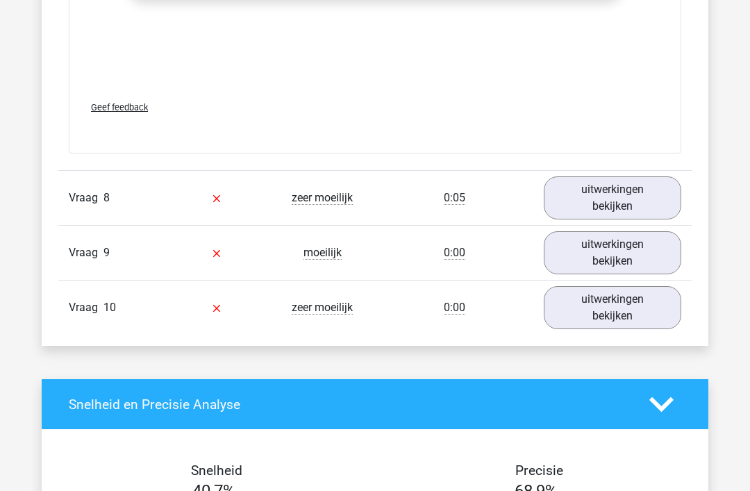
click at [637, 215] on link "uitwerkingen bekijken" at bounding box center [613, 197] width 138 height 43
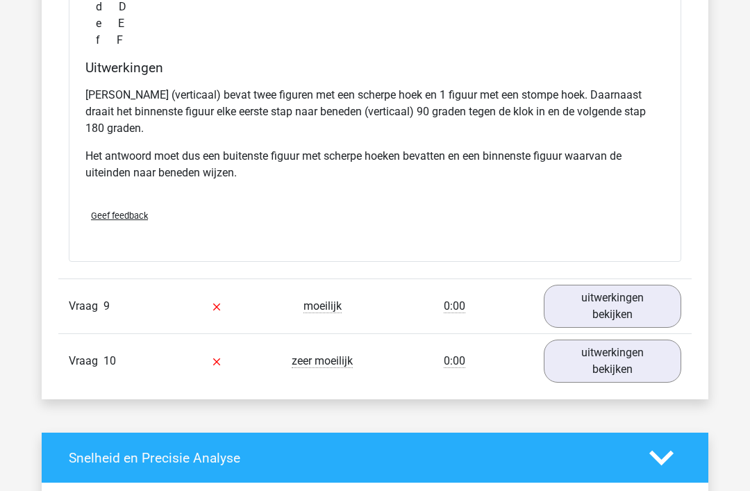
scroll to position [4432, 0]
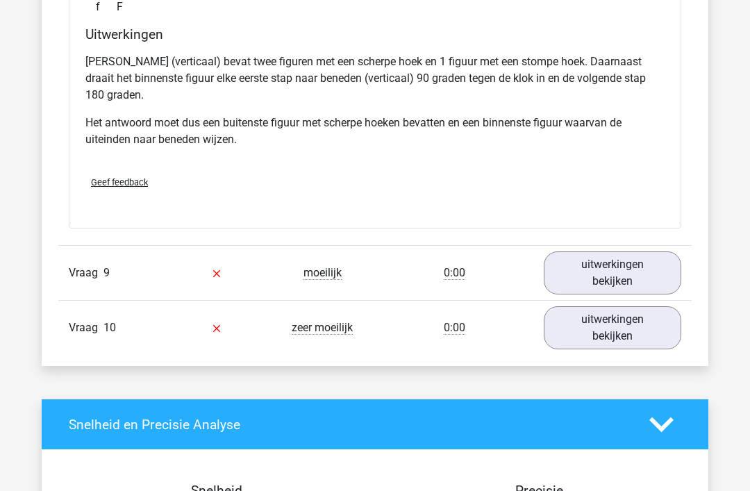
click at [639, 294] on link "uitwerkingen bekijken" at bounding box center [613, 272] width 138 height 43
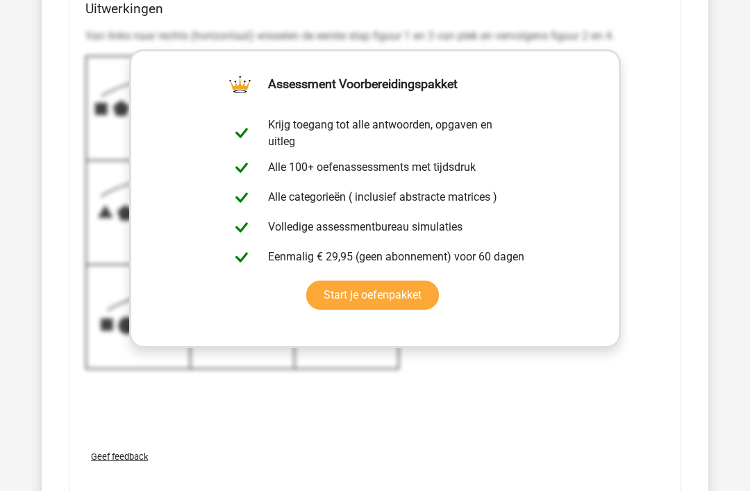
scroll to position [5249, 0]
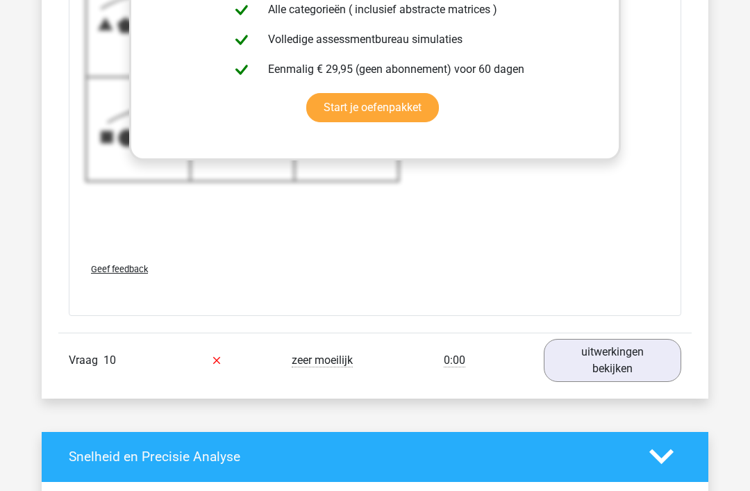
click at [619, 369] on link "uitwerkingen bekijken" at bounding box center [613, 361] width 138 height 43
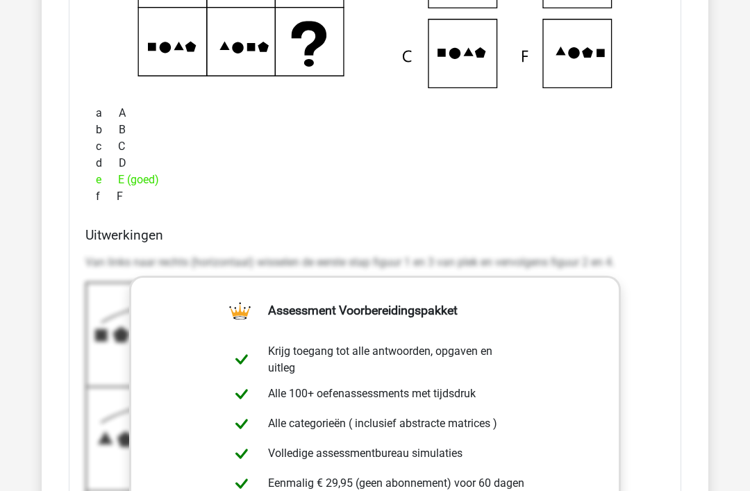
scroll to position [4897, 0]
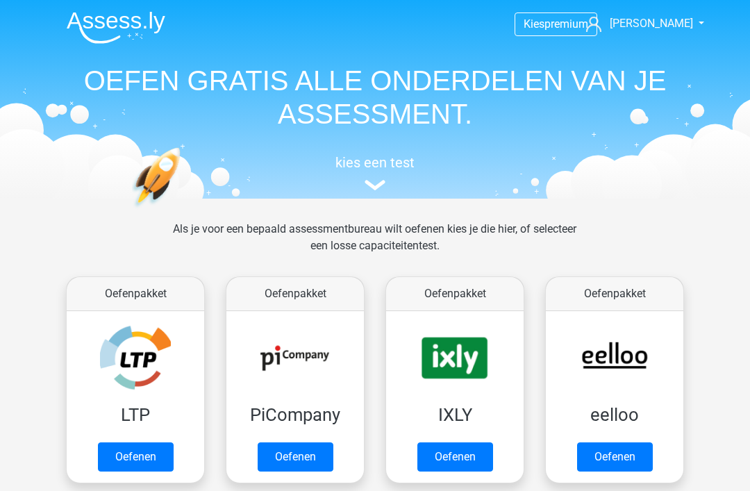
click at [137, 453] on link "Oefenen" at bounding box center [136, 456] width 76 height 29
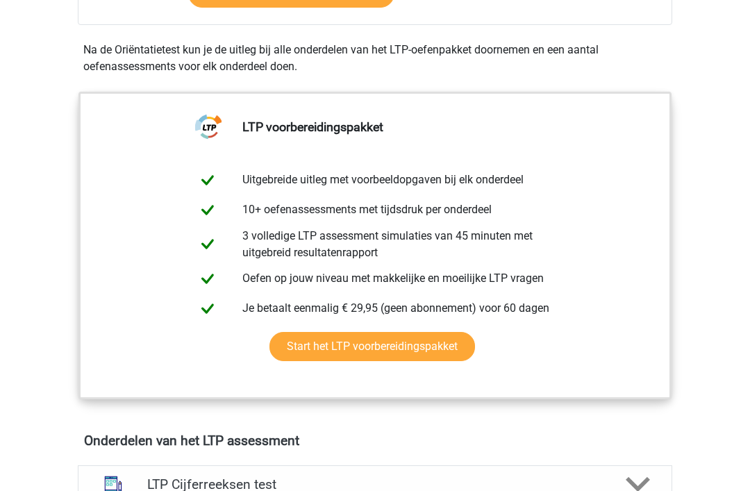
scroll to position [841, 0]
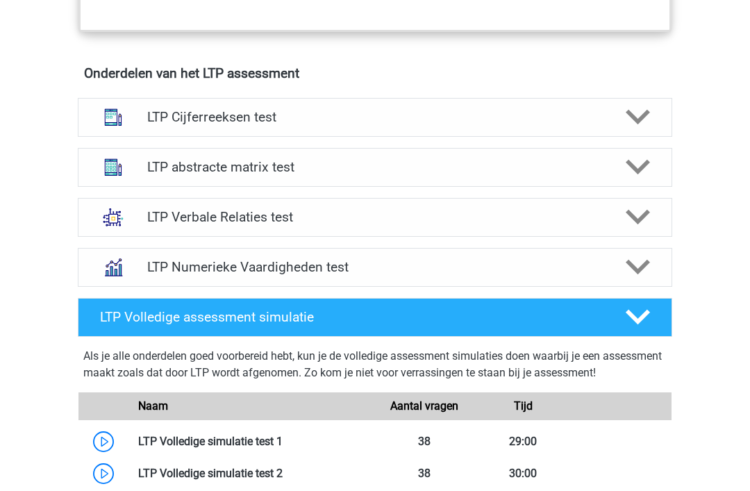
click at [634, 227] on icon at bounding box center [638, 217] width 24 height 24
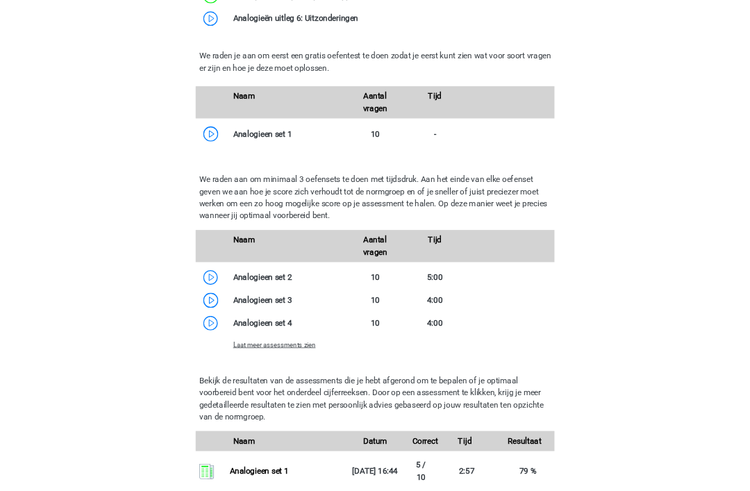
scroll to position [1494, 0]
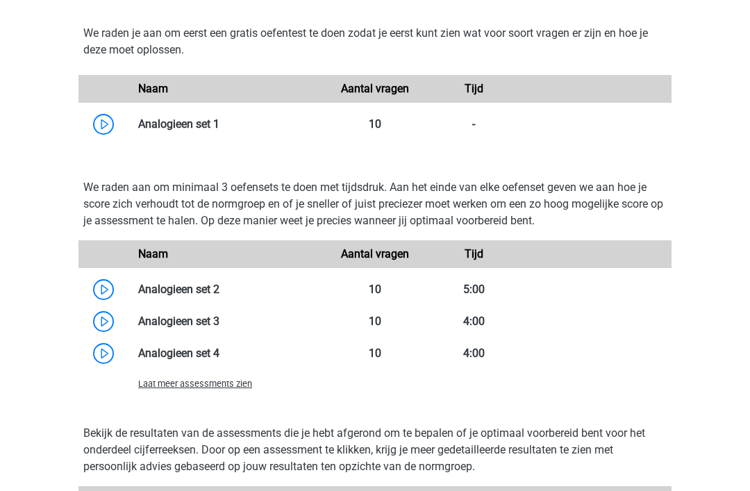
click at [219, 288] on link at bounding box center [219, 289] width 0 height 13
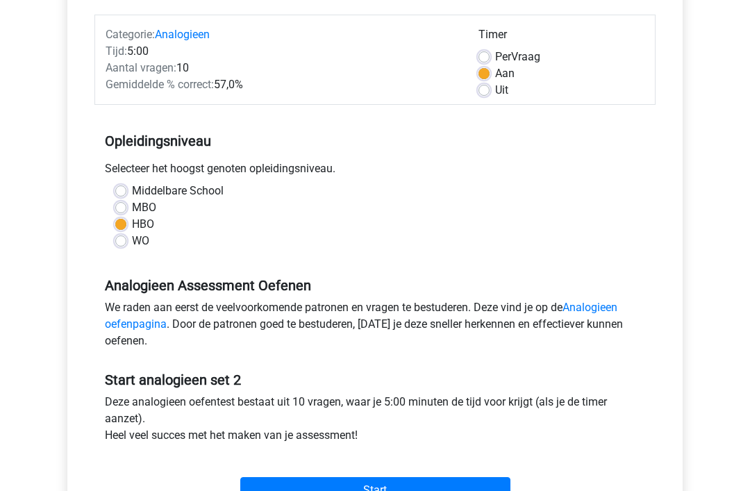
scroll to position [164, 0]
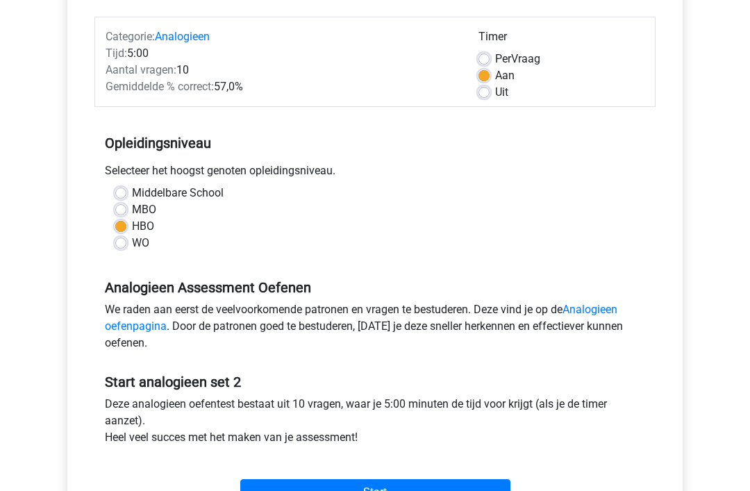
click at [417, 484] on input "Start" at bounding box center [375, 492] width 270 height 26
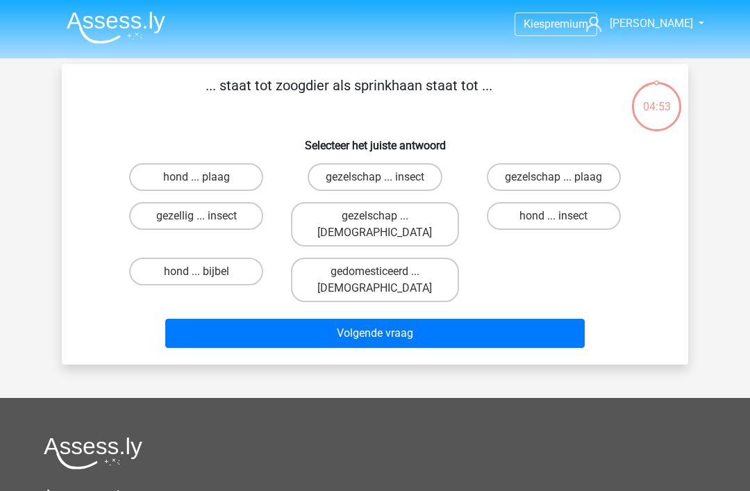
click at [559, 217] on input "hond ... insect" at bounding box center [557, 220] width 9 height 9
radio input "true"
click at [452, 319] on button "Volgende vraag" at bounding box center [375, 333] width 420 height 29
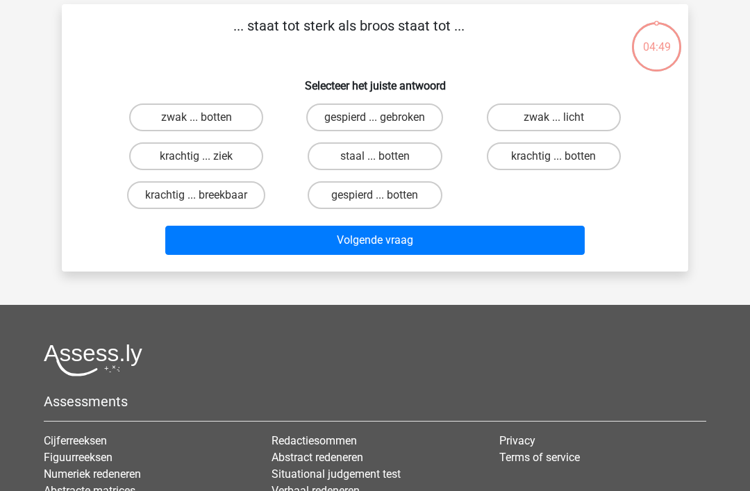
scroll to position [64, 0]
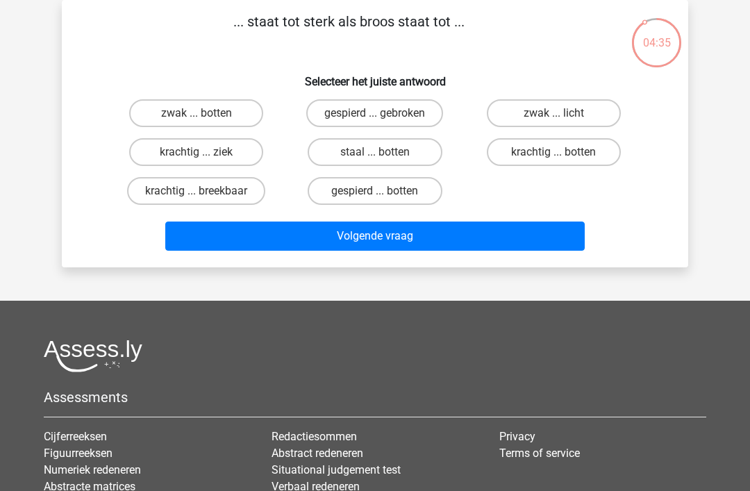
click at [215, 182] on label "krachtig ... breekbaar" at bounding box center [196, 191] width 138 height 28
click at [206, 191] on input "krachtig ... breekbaar" at bounding box center [201, 195] width 9 height 9
radio input "true"
click at [453, 249] on button "Volgende vraag" at bounding box center [375, 236] width 420 height 29
click at [609, 153] on label "neen ... kajak" at bounding box center [554, 152] width 134 height 28
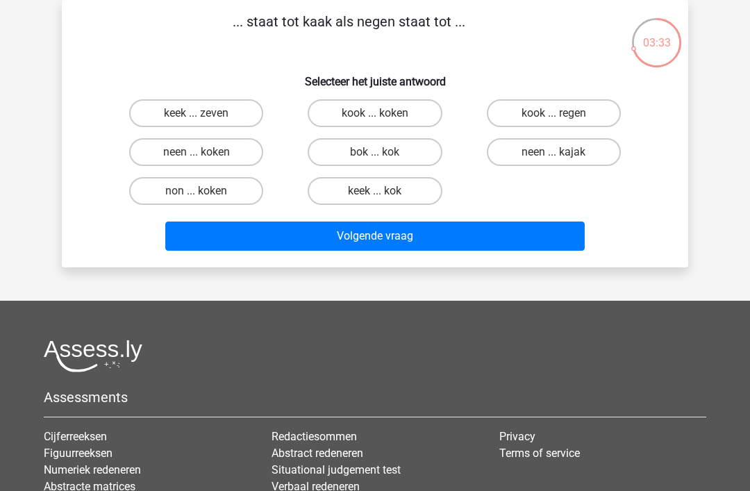
click at [563, 153] on input "neen ... kajak" at bounding box center [557, 156] width 9 height 9
radio input "true"
click at [523, 239] on button "Volgende vraag" at bounding box center [375, 236] width 420 height 29
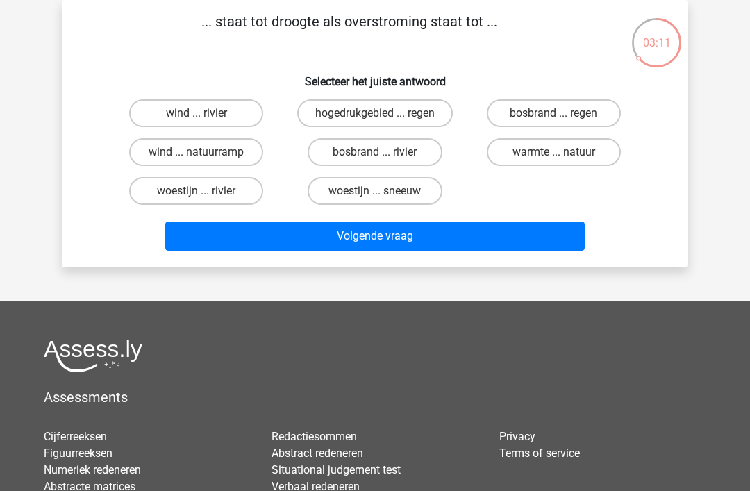
click at [560, 115] on input "bosbrand ... regen" at bounding box center [557, 117] width 9 height 9
radio input "true"
click at [518, 244] on button "Volgende vraag" at bounding box center [375, 236] width 420 height 29
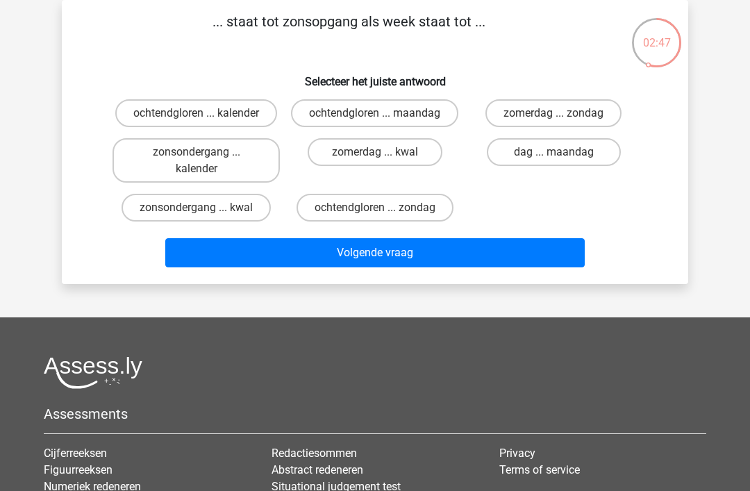
click at [240, 110] on label "ochtendgloren ... kalender" at bounding box center [196, 113] width 162 height 28
click at [206, 113] on input "ochtendgloren ... kalender" at bounding box center [201, 117] width 9 height 9
radio input "true"
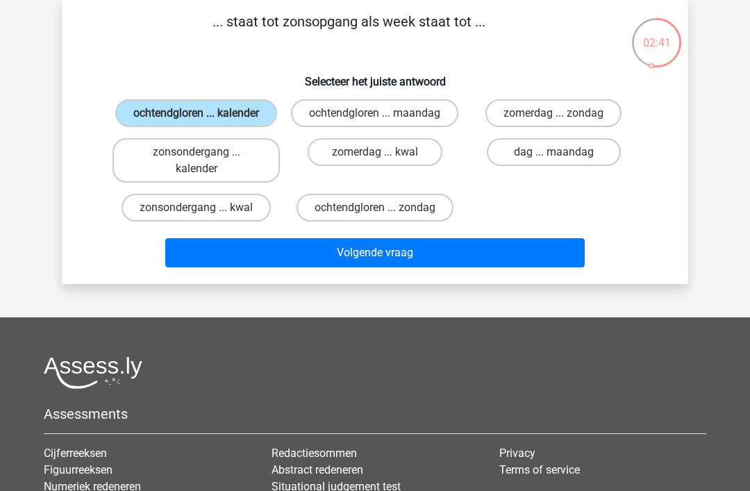
click at [501, 267] on button "Volgende vraag" at bounding box center [375, 252] width 420 height 29
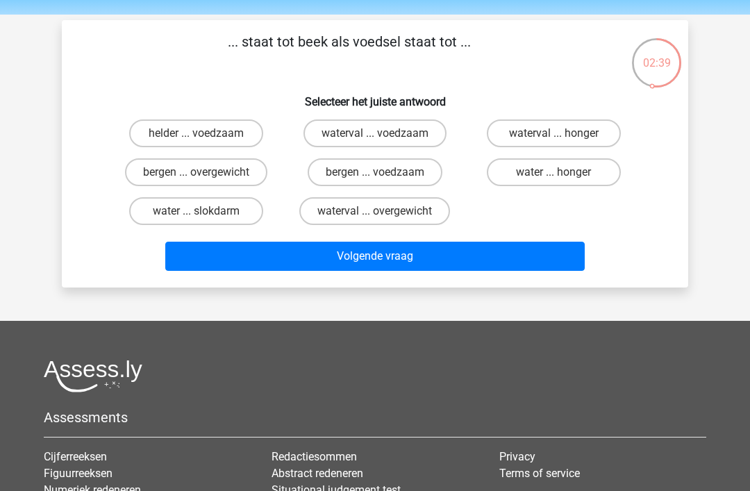
scroll to position [20, 0]
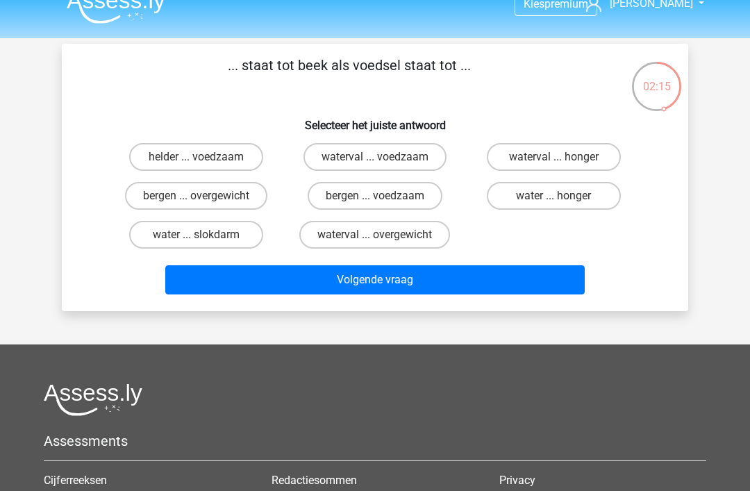
click at [564, 196] on label "water ... honger" at bounding box center [554, 196] width 134 height 28
click at [563, 196] on input "water ... honger" at bounding box center [557, 200] width 9 height 9
radio input "true"
click at [551, 281] on button "Volgende vraag" at bounding box center [375, 279] width 420 height 29
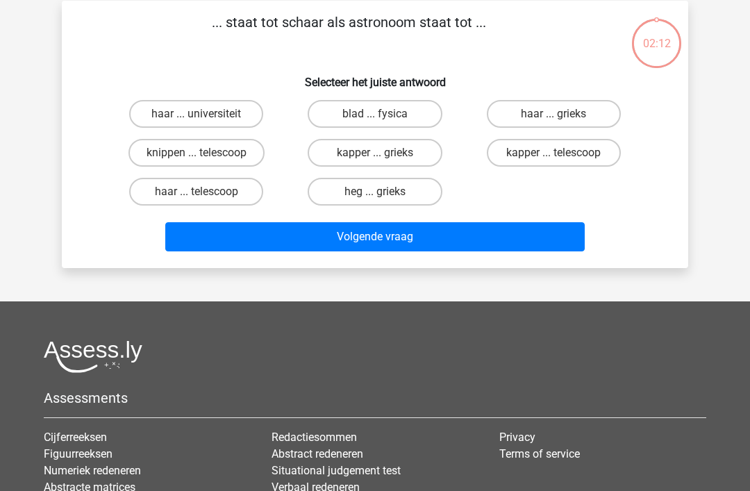
scroll to position [64, 0]
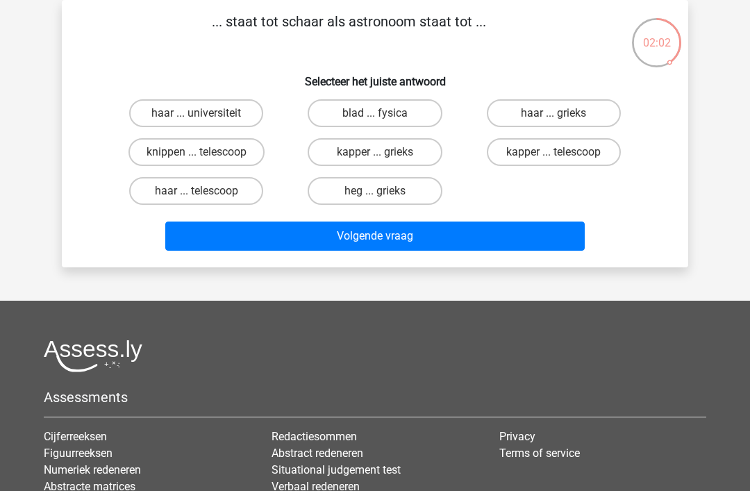
click at [250, 145] on label "knippen ... telescoop" at bounding box center [196, 152] width 136 height 28
click at [206, 152] on input "knippen ... telescoop" at bounding box center [201, 156] width 9 height 9
radio input "true"
click at [596, 151] on label "kapper ... telescoop" at bounding box center [554, 152] width 134 height 28
click at [563, 152] on input "kapper ... telescoop" at bounding box center [557, 156] width 9 height 9
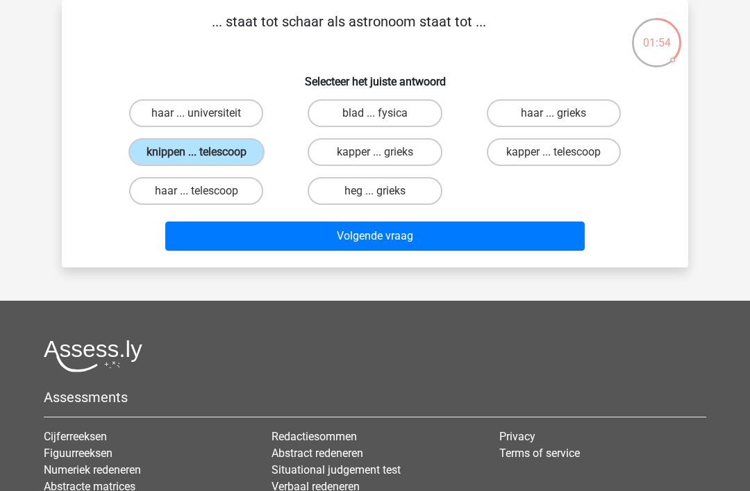
radio input "true"
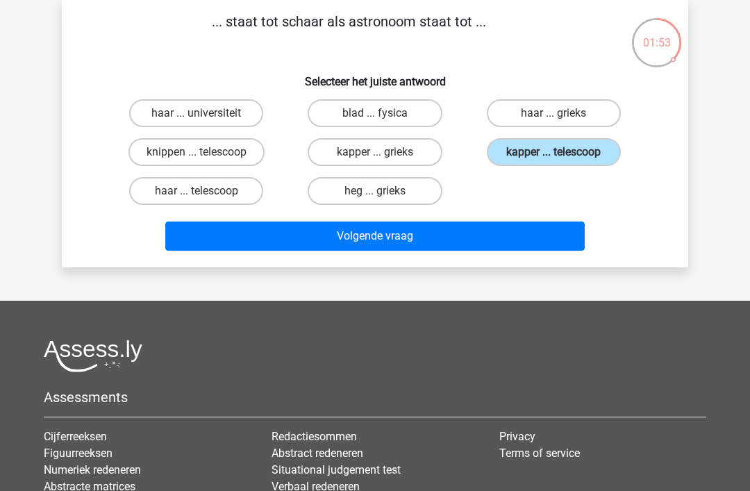
click at [550, 241] on button "Volgende vraag" at bounding box center [375, 236] width 420 height 29
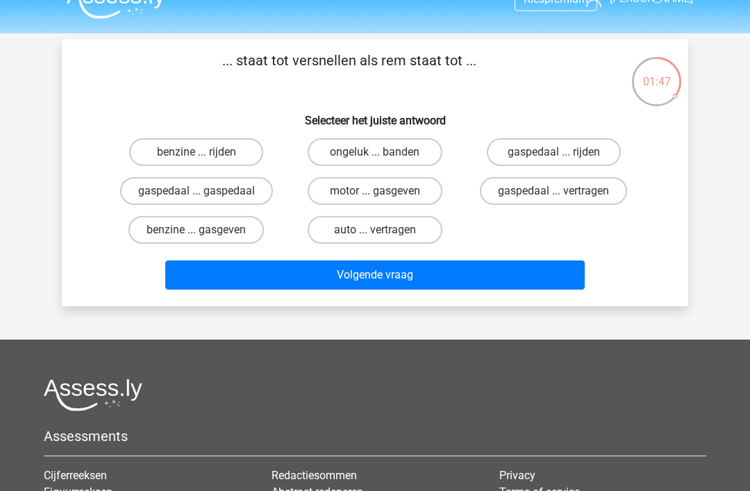
scroll to position [26, 0]
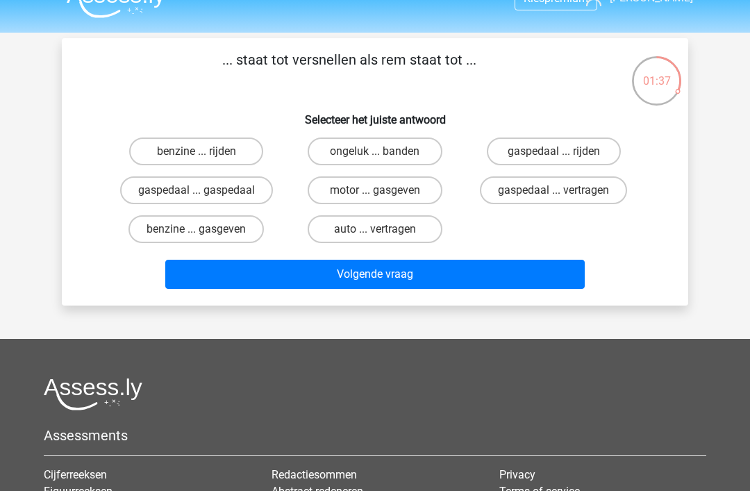
click at [590, 199] on label "gaspedaal ... vertragen" at bounding box center [553, 190] width 147 height 28
click at [563, 199] on input "gaspedaal ... vertragen" at bounding box center [557, 194] width 9 height 9
radio input "true"
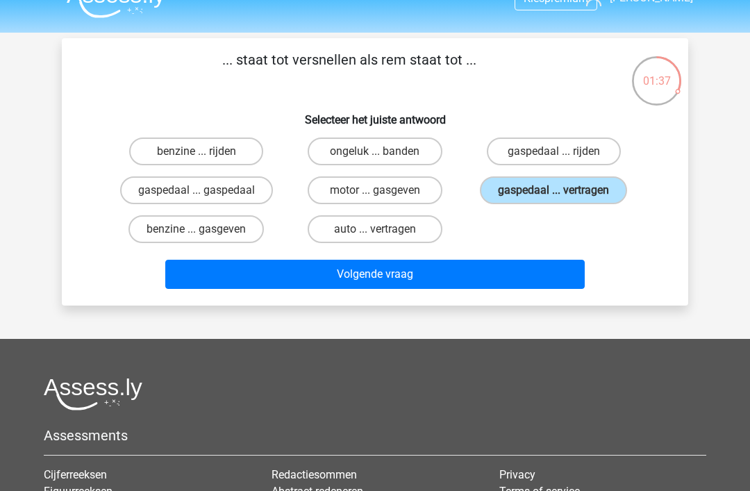
click at [535, 269] on button "Volgende vraag" at bounding box center [375, 274] width 420 height 29
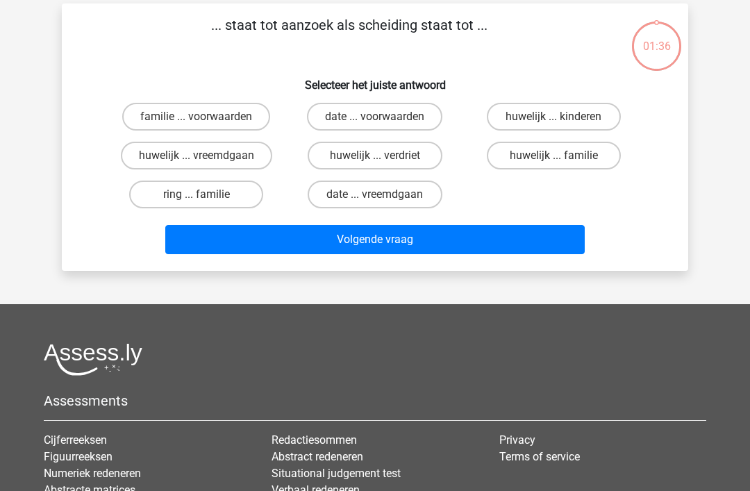
scroll to position [64, 0]
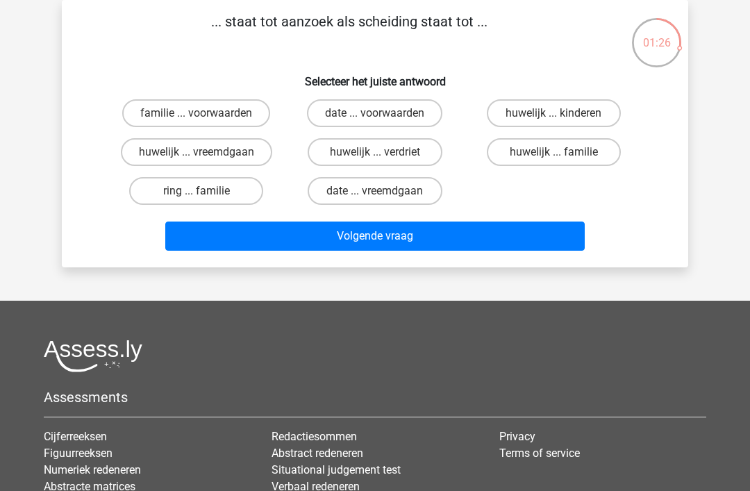
click at [228, 150] on label "huwelijk ... vreemdgaan" at bounding box center [196, 152] width 151 height 28
click at [206, 152] on input "huwelijk ... vreemdgaan" at bounding box center [201, 156] width 9 height 9
radio input "true"
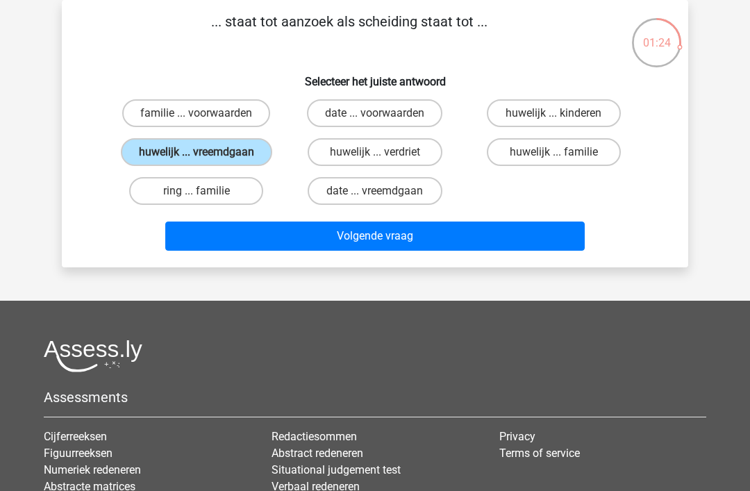
click at [527, 235] on button "Volgende vraag" at bounding box center [375, 236] width 420 height 29
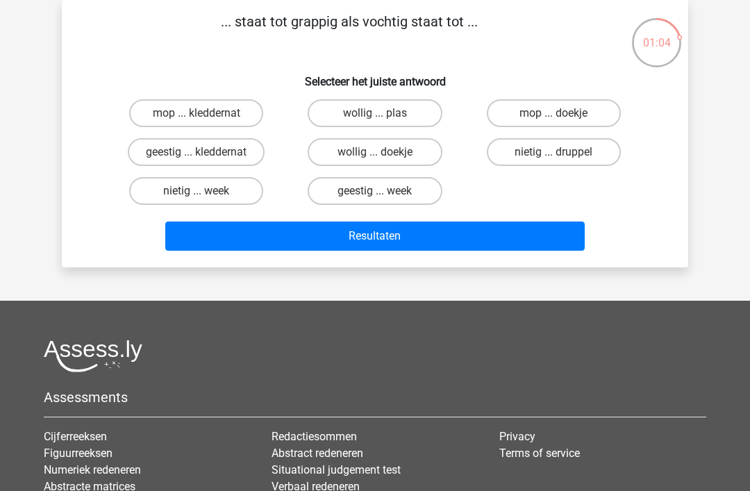
click at [413, 198] on label "geestig ... week" at bounding box center [375, 191] width 134 height 28
click at [384, 198] on input "geestig ... week" at bounding box center [379, 195] width 9 height 9
radio input "true"
click at [394, 240] on button "Resultaten" at bounding box center [375, 236] width 420 height 29
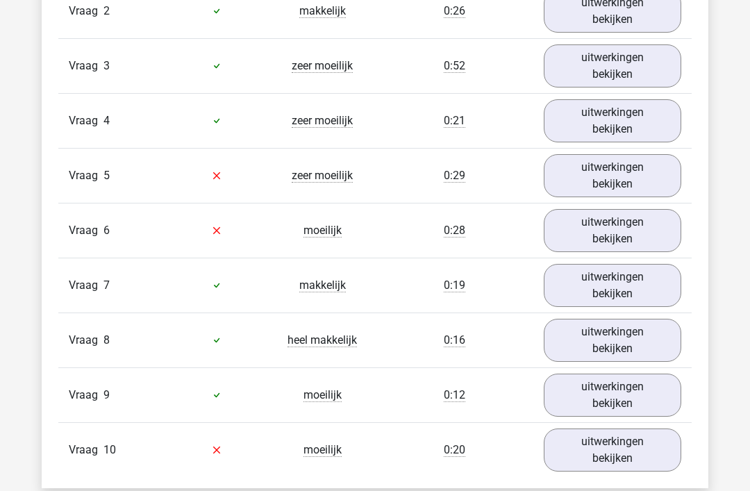
scroll to position [1266, 0]
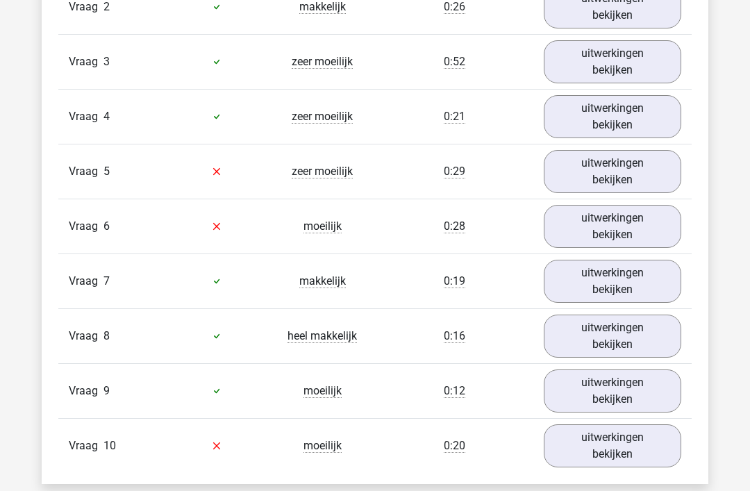
click at [653, 162] on link "uitwerkingen bekijken" at bounding box center [613, 172] width 138 height 43
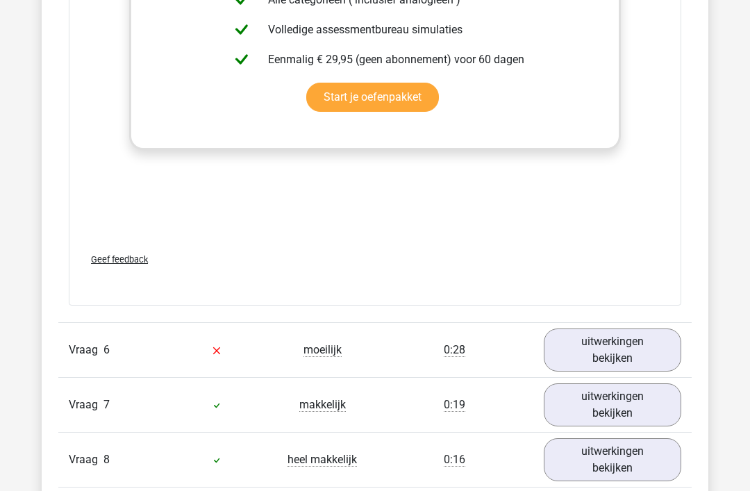
scroll to position [1948, 0]
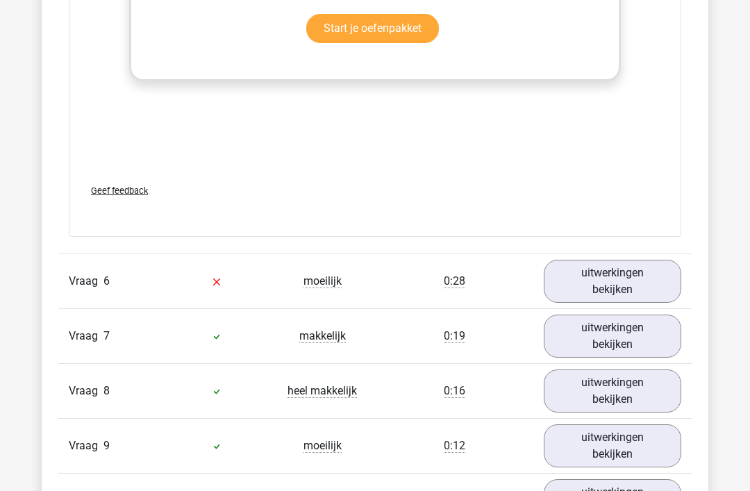
click at [647, 276] on link "uitwerkingen bekijken" at bounding box center [613, 281] width 138 height 43
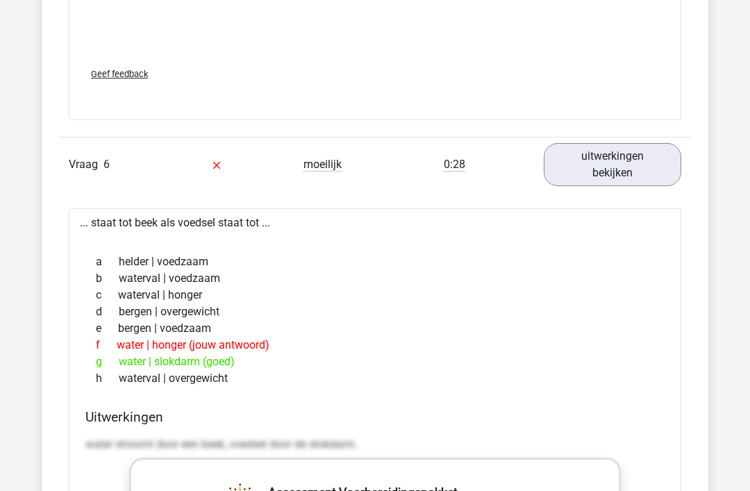
scroll to position [2065, 0]
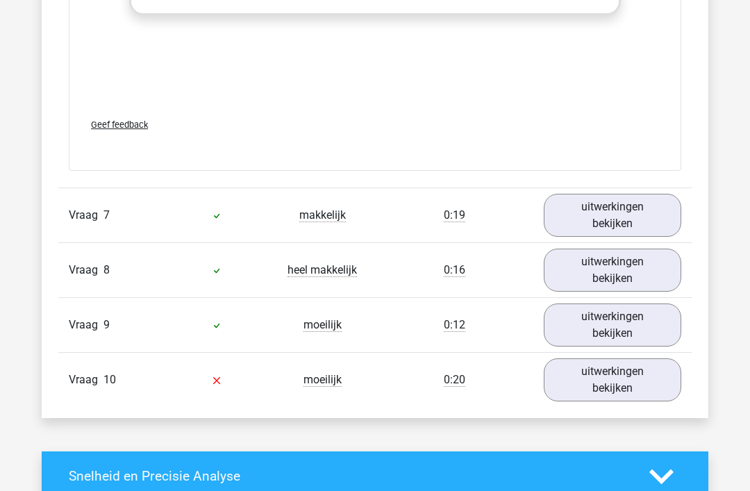
click at [581, 374] on link "uitwerkingen bekijken" at bounding box center [613, 380] width 138 height 43
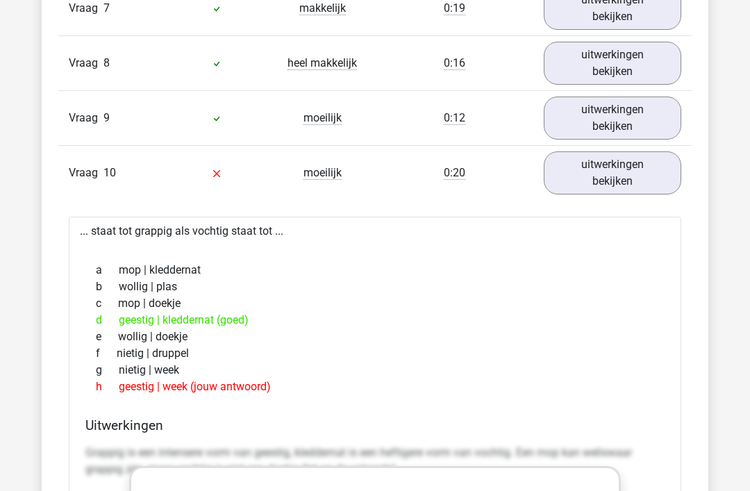
scroll to position [3020, 0]
